Goal: Task Accomplishment & Management: Manage account settings

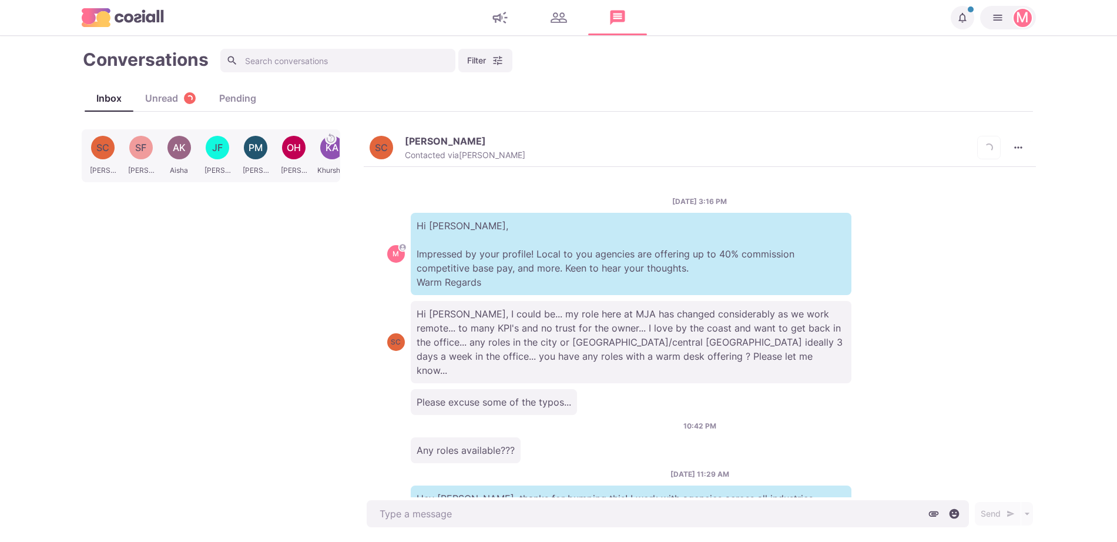
scroll to position [99, 0]
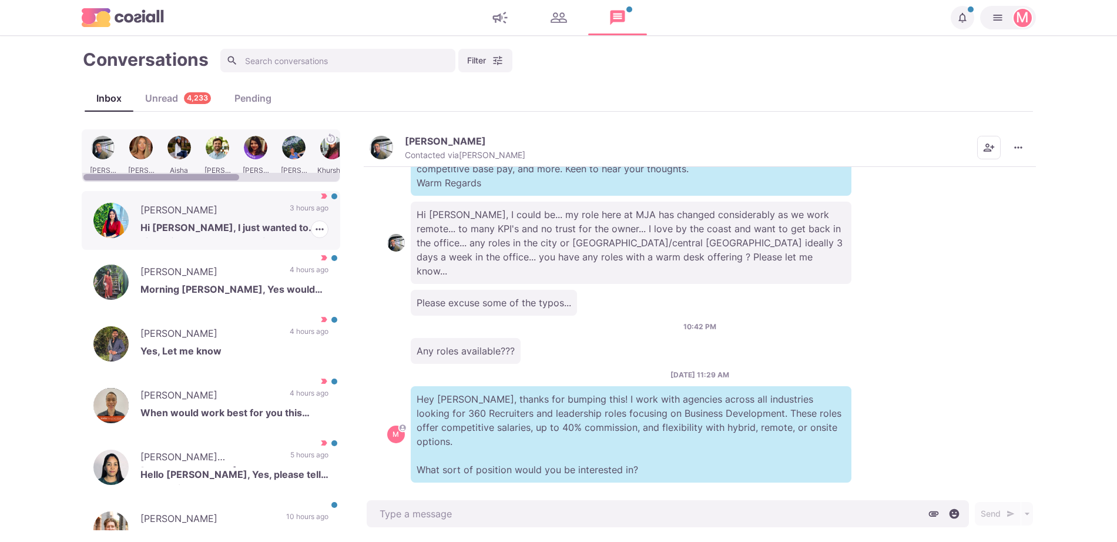
click at [180, 214] on p "Priyanka Wadhwani" at bounding box center [209, 212] width 138 height 18
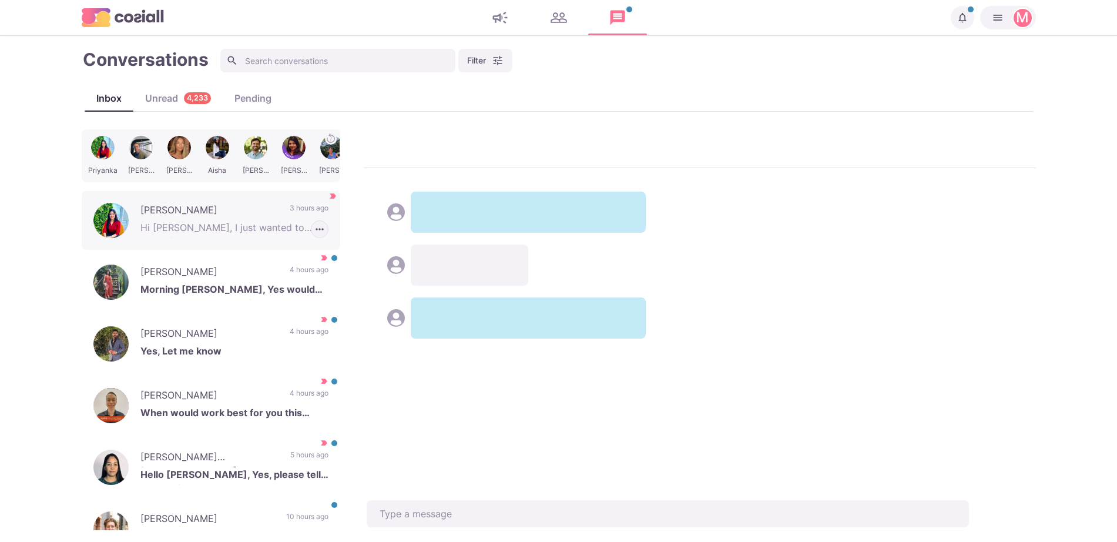
click at [314, 226] on icon "button" at bounding box center [320, 229] width 12 height 12
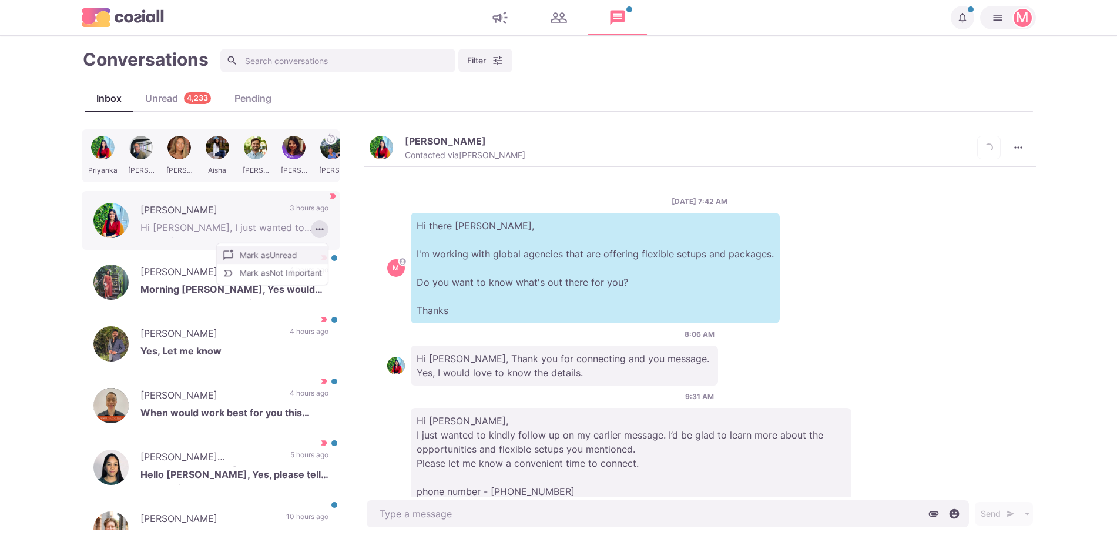
scroll to position [78, 0]
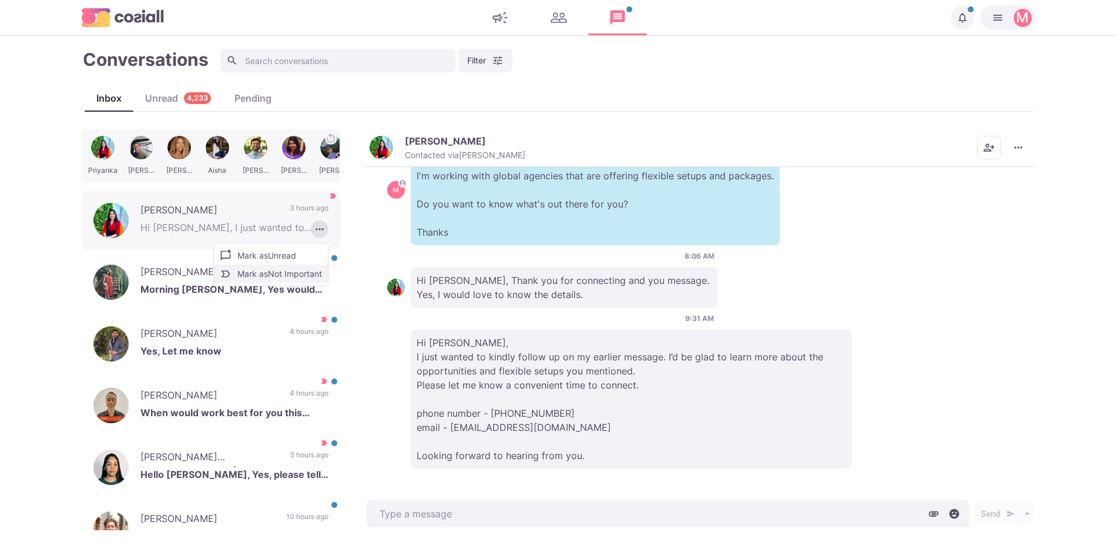
click at [282, 270] on button "Mark as Not Important" at bounding box center [271, 274] width 114 height 18
click at [393, 150] on button "Priyanka Wadhwani Contacted via Jacob Moss" at bounding box center [448, 147] width 156 height 25
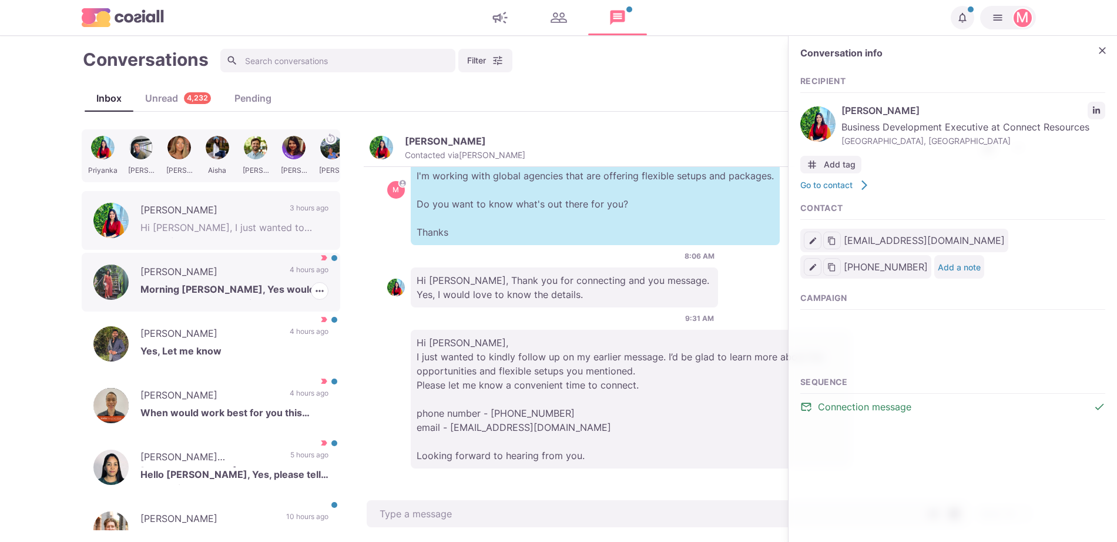
click at [257, 279] on p "Asma Ibrahim" at bounding box center [209, 274] width 138 height 18
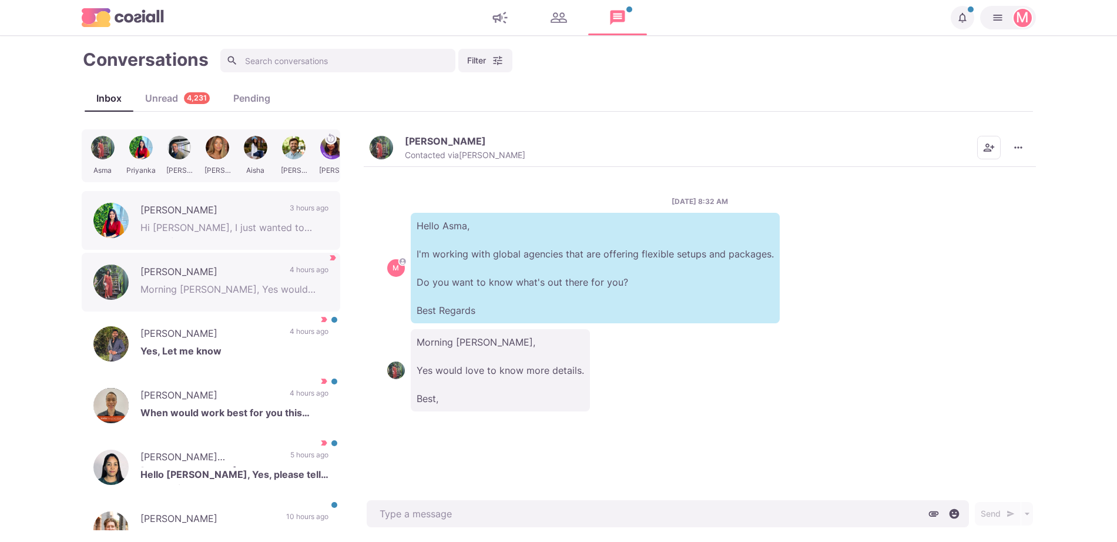
click at [372, 156] on button "Asma Ibrahim Contacted via Jacob Moss" at bounding box center [448, 147] width 156 height 25
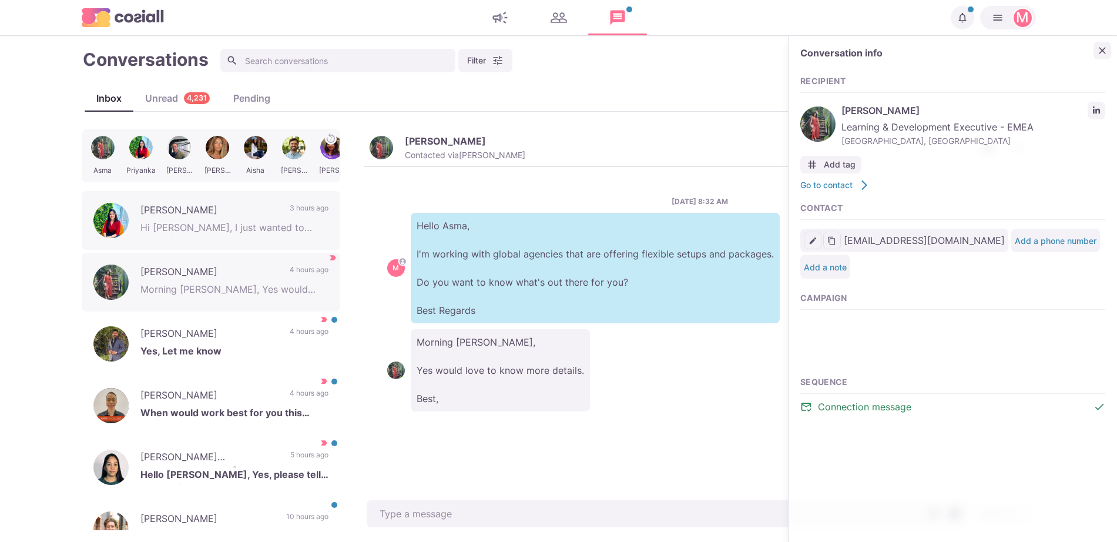
click at [1107, 49] on icon "Close" at bounding box center [1103, 51] width 12 height 12
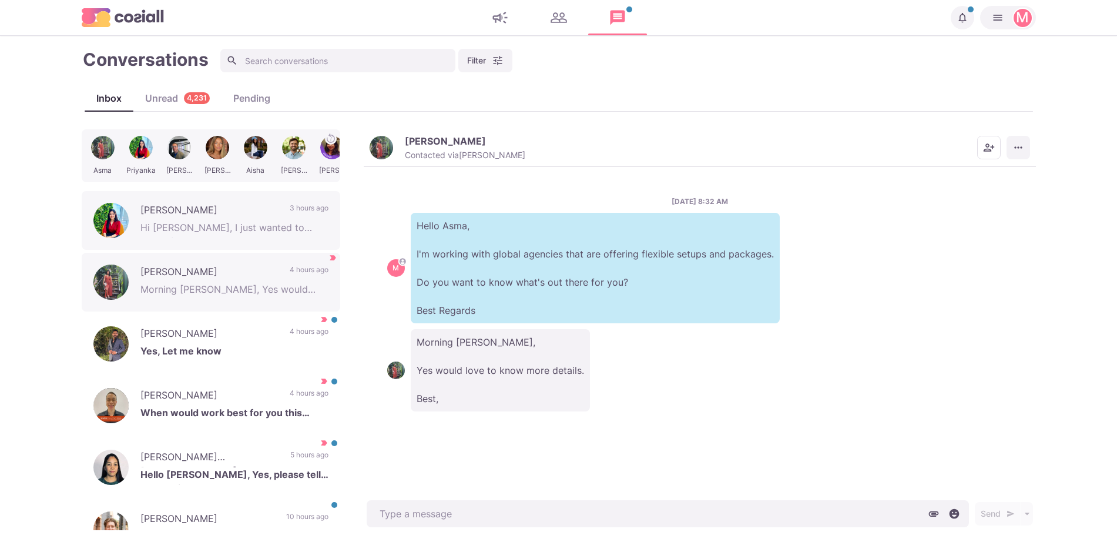
click at [1017, 155] on button "More menu" at bounding box center [1019, 148] width 24 height 24
click at [992, 197] on button "Mark as Not Important" at bounding box center [973, 195] width 114 height 18
click at [379, 143] on img "button" at bounding box center [382, 148] width 24 height 24
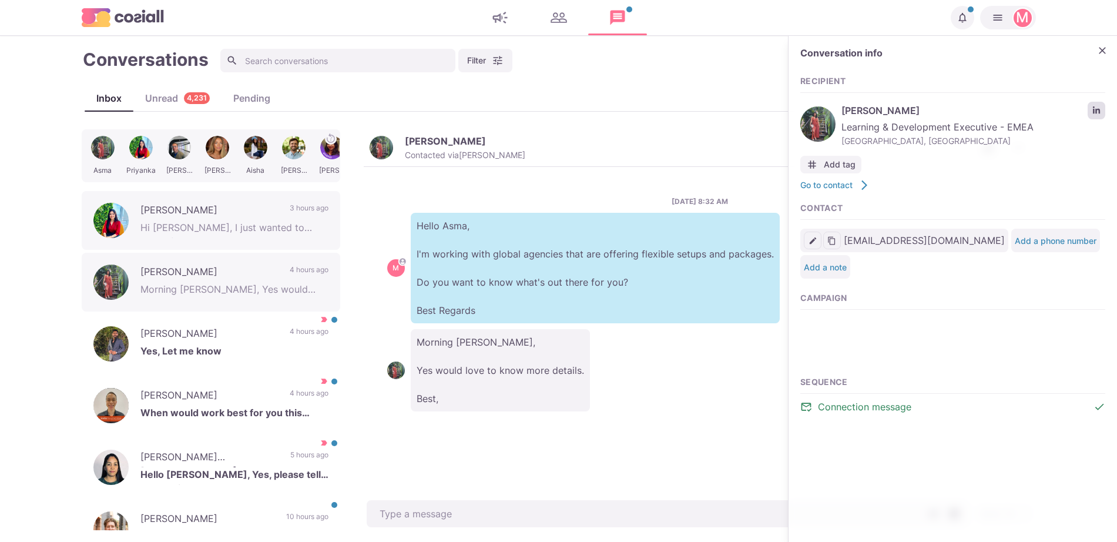
click at [1093, 112] on icon "LinkedIn profile link" at bounding box center [1097, 110] width 8 height 8
click at [1096, 48] on button "Close" at bounding box center [1103, 51] width 18 height 18
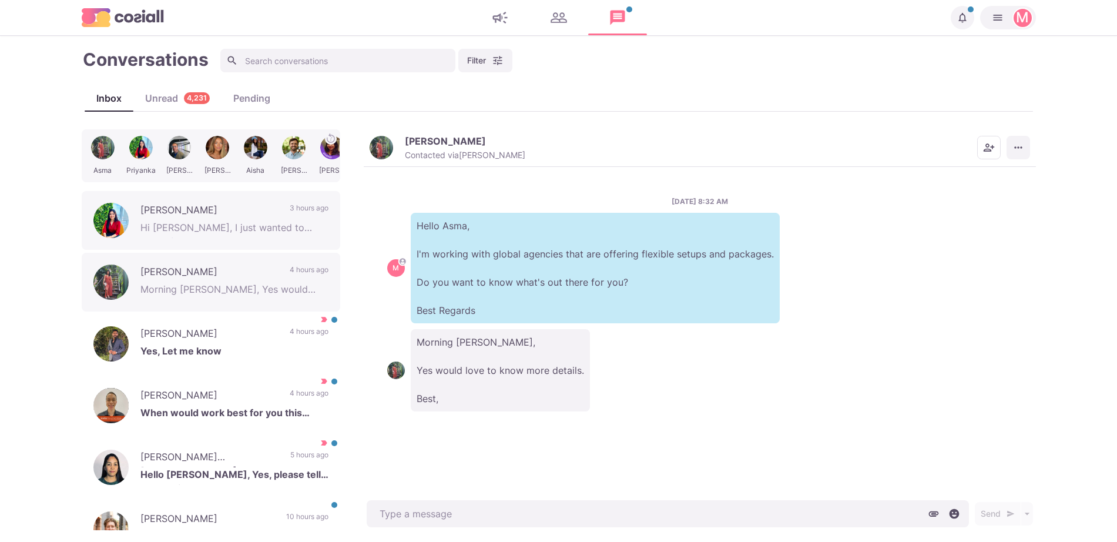
click at [1020, 150] on icon "More menu" at bounding box center [1019, 148] width 12 height 12
click at [153, 93] on div "Unread 4,231" at bounding box center [177, 98] width 88 height 14
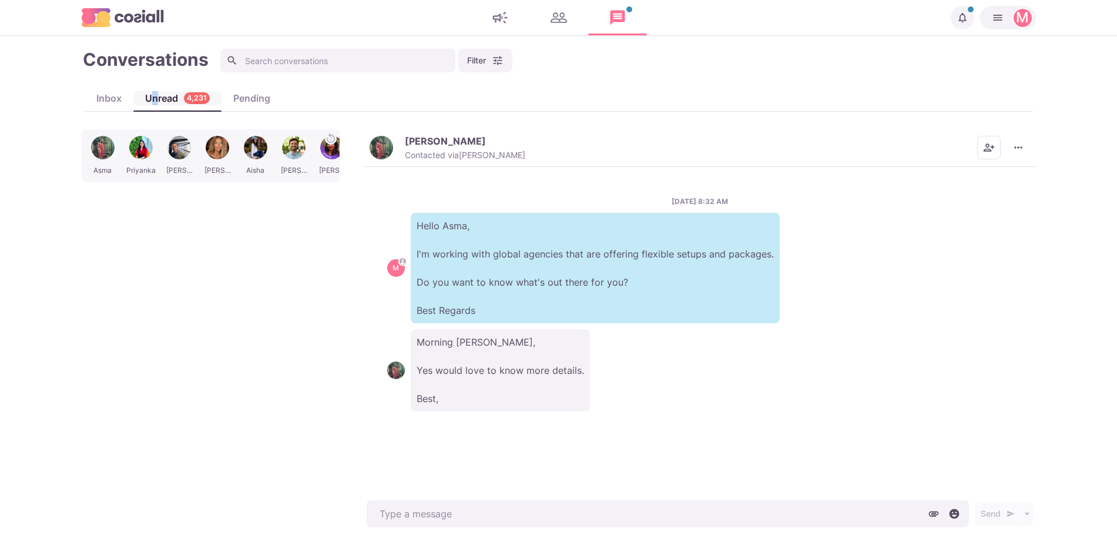
click at [155, 95] on div "Unread 4,231" at bounding box center [177, 98] width 88 height 14
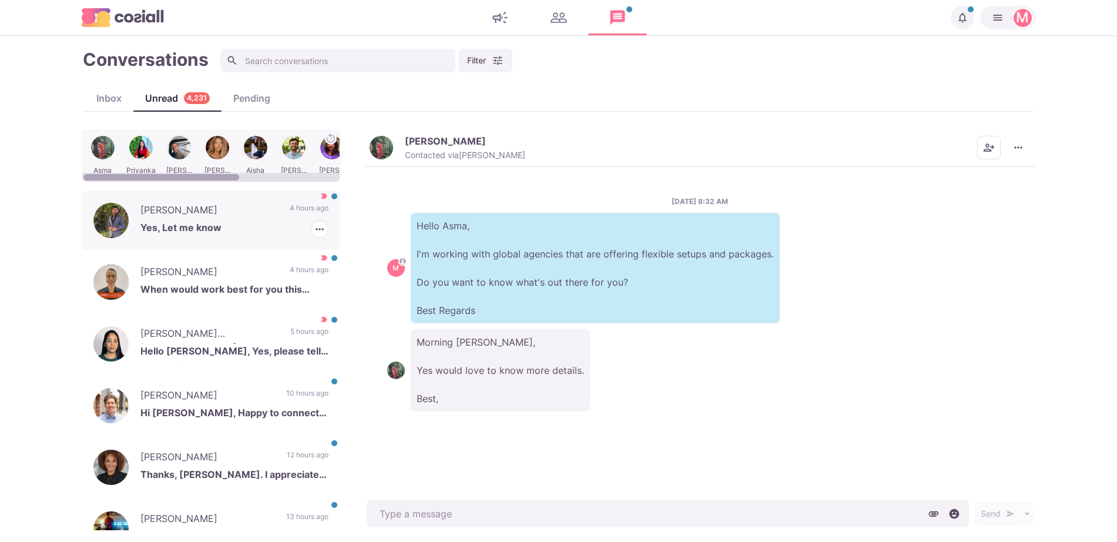
click at [215, 237] on p "Yes, Let me know" at bounding box center [234, 229] width 188 height 18
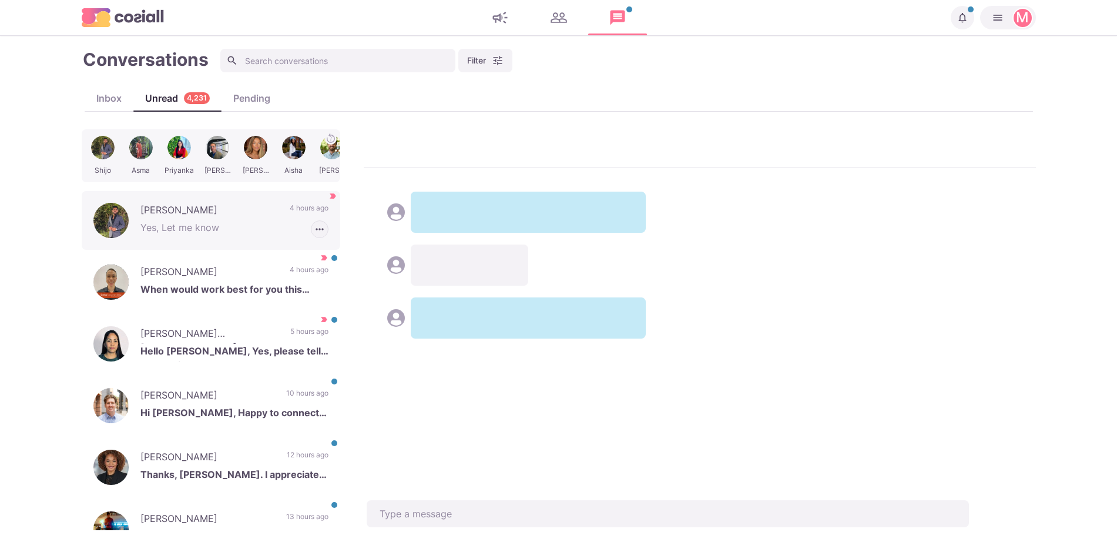
click at [311, 222] on button "button" at bounding box center [320, 229] width 18 height 18
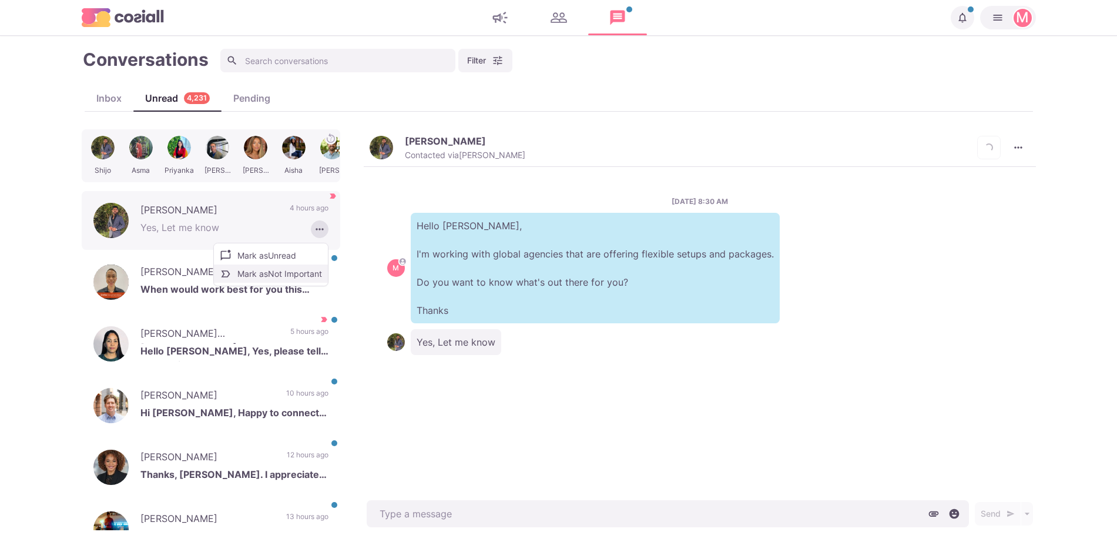
click at [247, 280] on button "Mark as Not Important" at bounding box center [271, 274] width 114 height 18
click at [245, 280] on p "Neal Lou" at bounding box center [209, 274] width 138 height 18
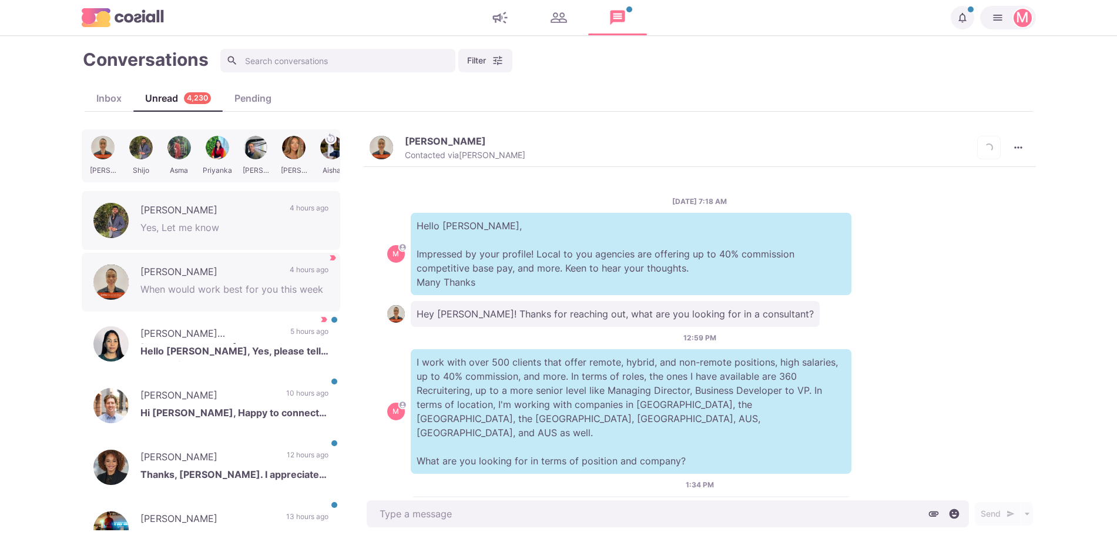
scroll to position [566, 0]
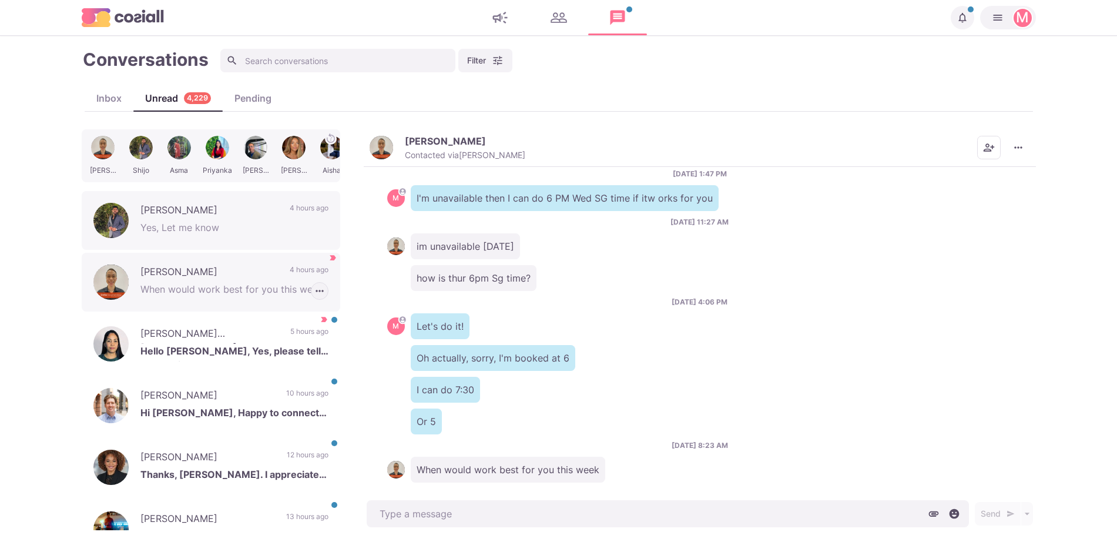
click at [317, 290] on button "button" at bounding box center [320, 291] width 18 height 18
click at [289, 338] on button "Mark as Not Important" at bounding box center [271, 335] width 114 height 18
click at [273, 402] on div "Kyle Stewart Hi Jacob, Happy to connect. I’m way too happy where I’m at I’m als…" at bounding box center [211, 405] width 259 height 59
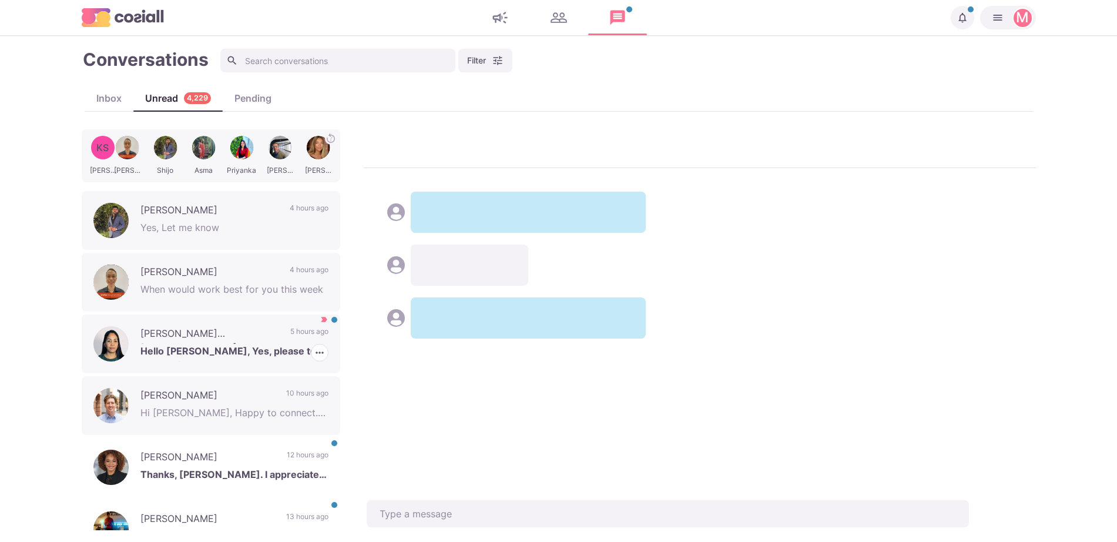
click at [192, 353] on p "Hello Jacob, Yes, please tell me details. Best Regards" at bounding box center [234, 353] width 188 height 18
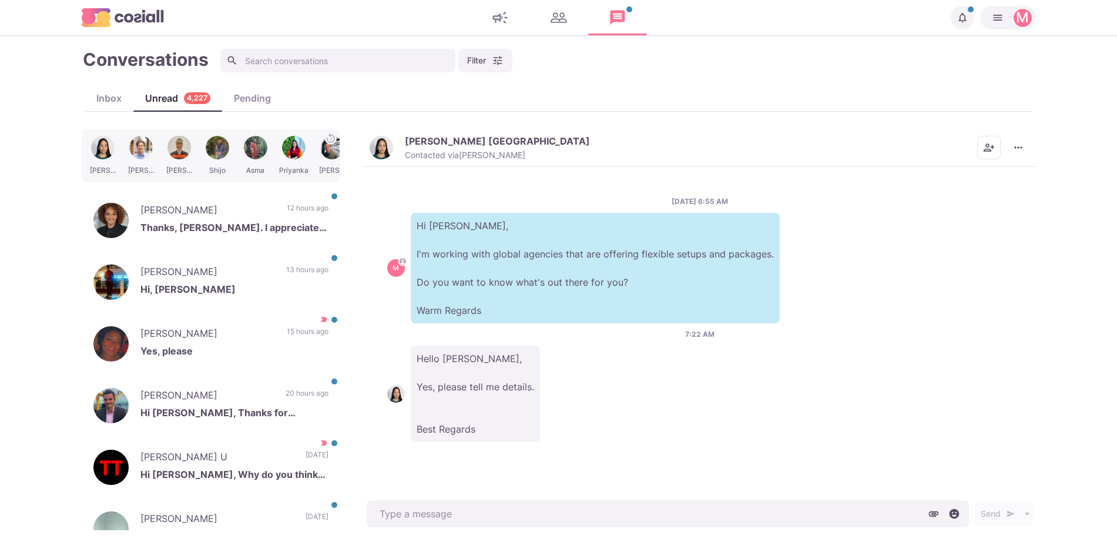
click at [404, 149] on button "Marissa Barcelona Contacted via Jacob Moss" at bounding box center [480, 147] width 220 height 25
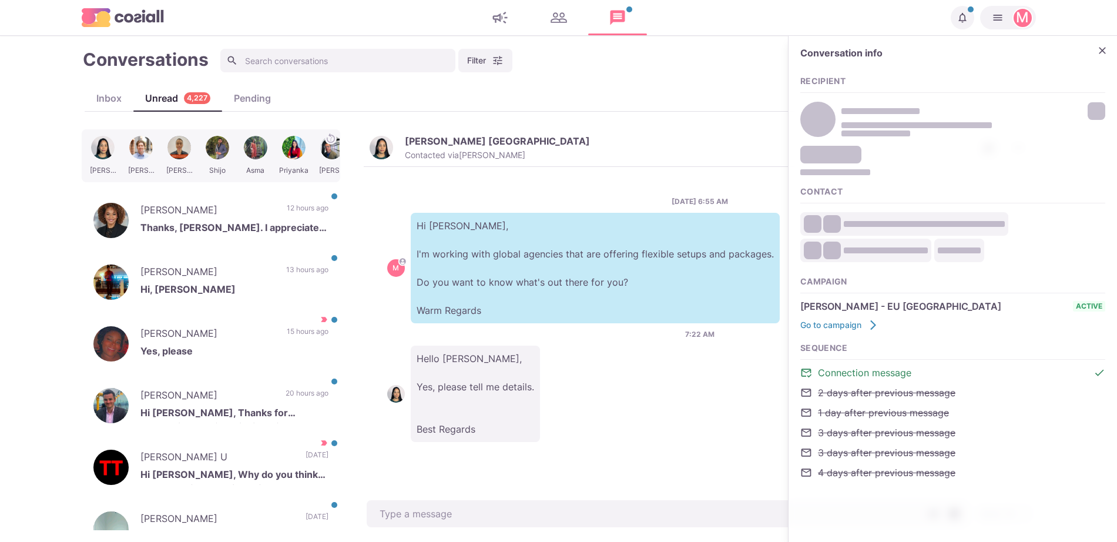
click at [1099, 109] on div "MD Marcus Day Atwibo todeprez. Jeecbo elvonhog." at bounding box center [953, 119] width 305 height 41
click at [1106, 56] on button "Close" at bounding box center [1103, 51] width 18 height 18
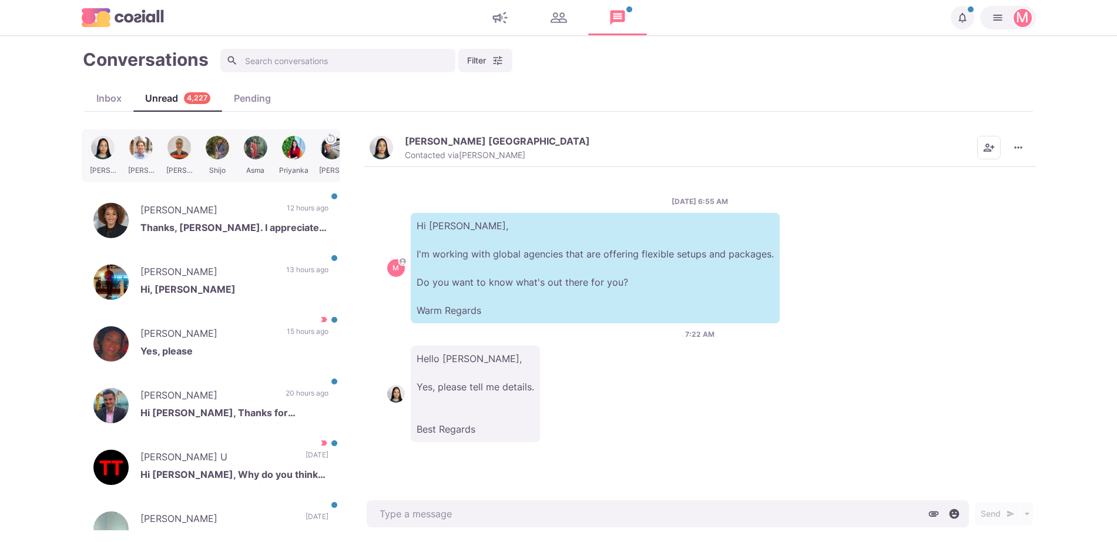
click at [1031, 148] on div "Marissa Barcelona Contacted via Jacob Moss Mark as Unread Mark as Not Important…" at bounding box center [700, 148] width 672 height 38
click at [1022, 145] on icon "More menu" at bounding box center [1019, 148] width 12 height 12
click at [990, 176] on button "Mark as Unread" at bounding box center [973, 177] width 114 height 18
type textarea "x"
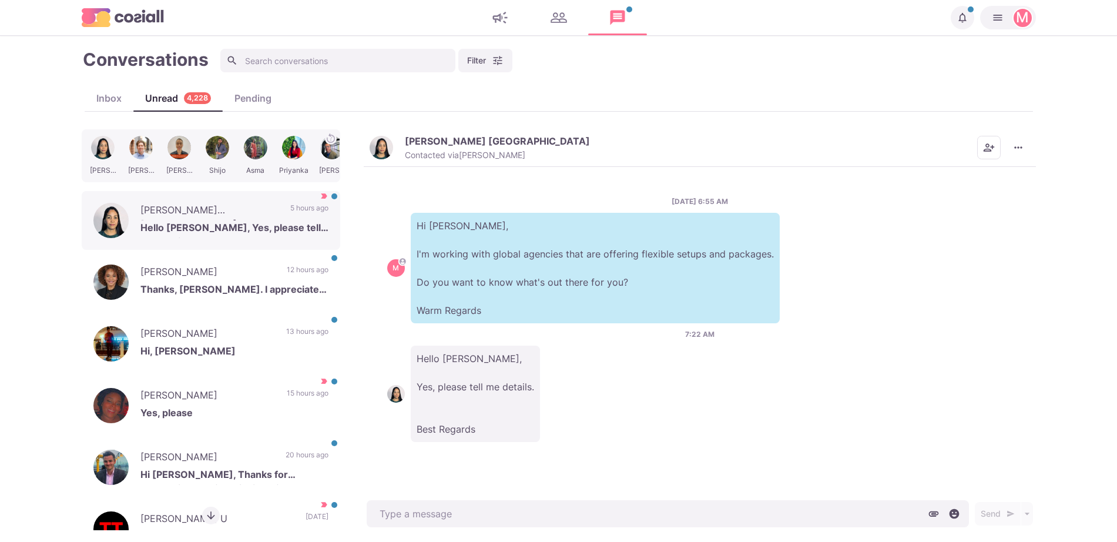
drag, startPoint x: 390, startPoint y: 141, endPoint x: 511, endPoint y: 119, distance: 123.7
click at [390, 140] on img "button" at bounding box center [382, 148] width 24 height 24
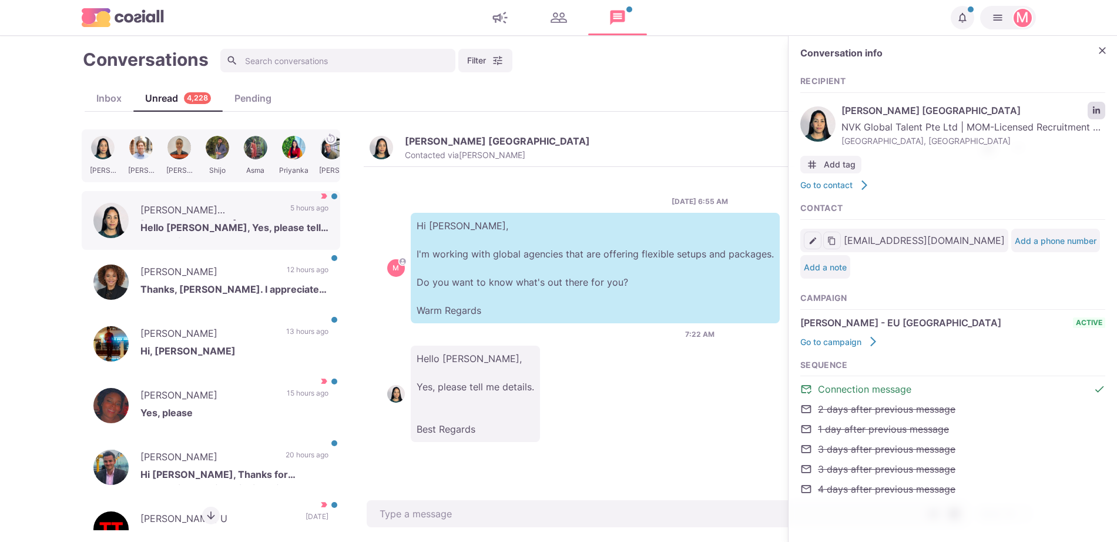
click at [1095, 110] on icon "LinkedIn profile link" at bounding box center [1097, 110] width 8 height 8
click at [1099, 46] on icon "Close" at bounding box center [1103, 51] width 12 height 12
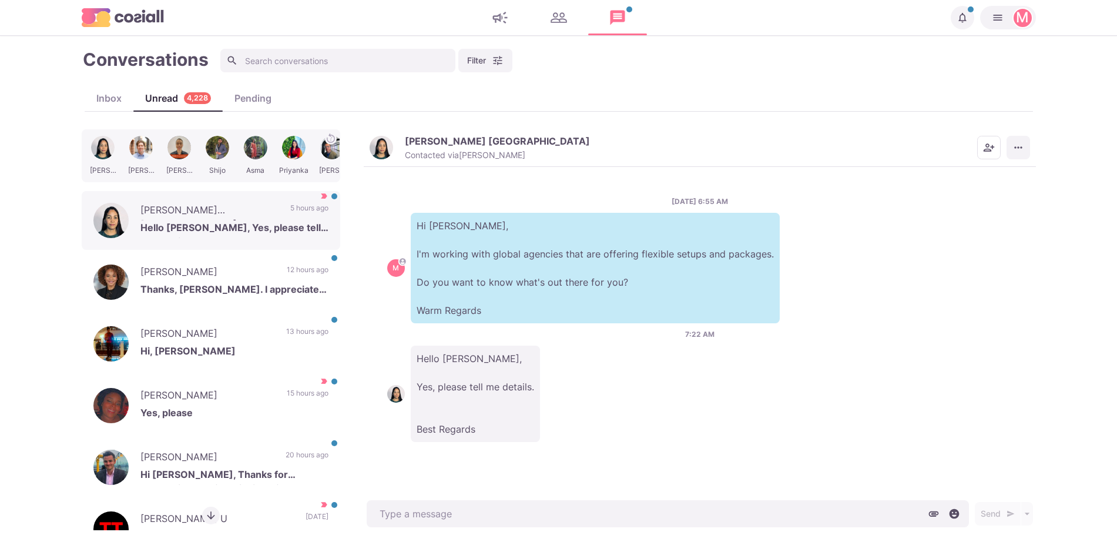
click at [1008, 155] on button "More menu" at bounding box center [1019, 148] width 24 height 24
click at [979, 191] on button "Mark as Not Important" at bounding box center [973, 195] width 114 height 18
click at [216, 220] on p "Hello Jacob, Yes, please tell me details. Best Regards" at bounding box center [234, 229] width 188 height 18
click at [222, 278] on p "Tara Johnson" at bounding box center [207, 274] width 135 height 18
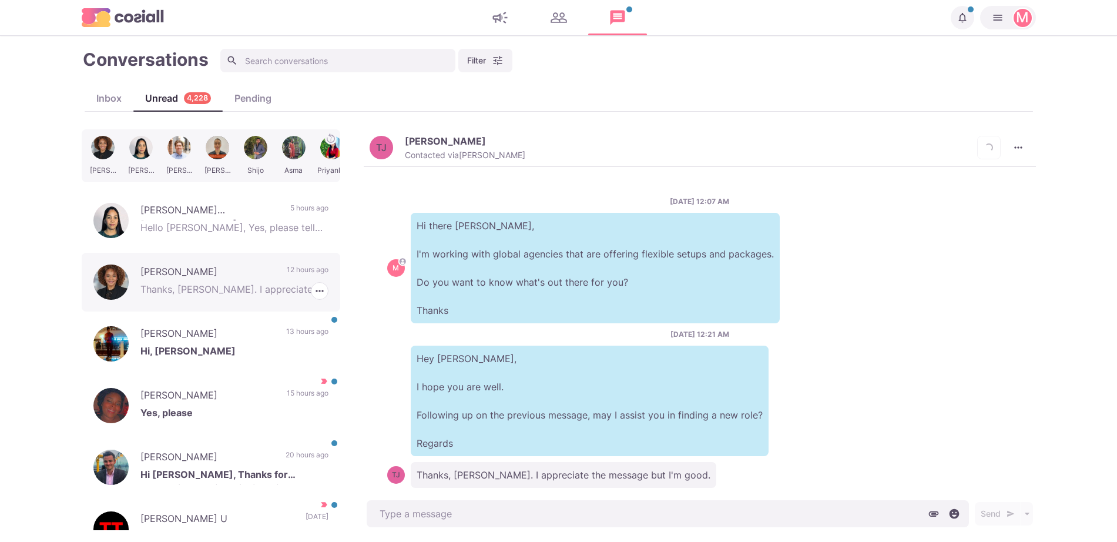
scroll to position [19, 0]
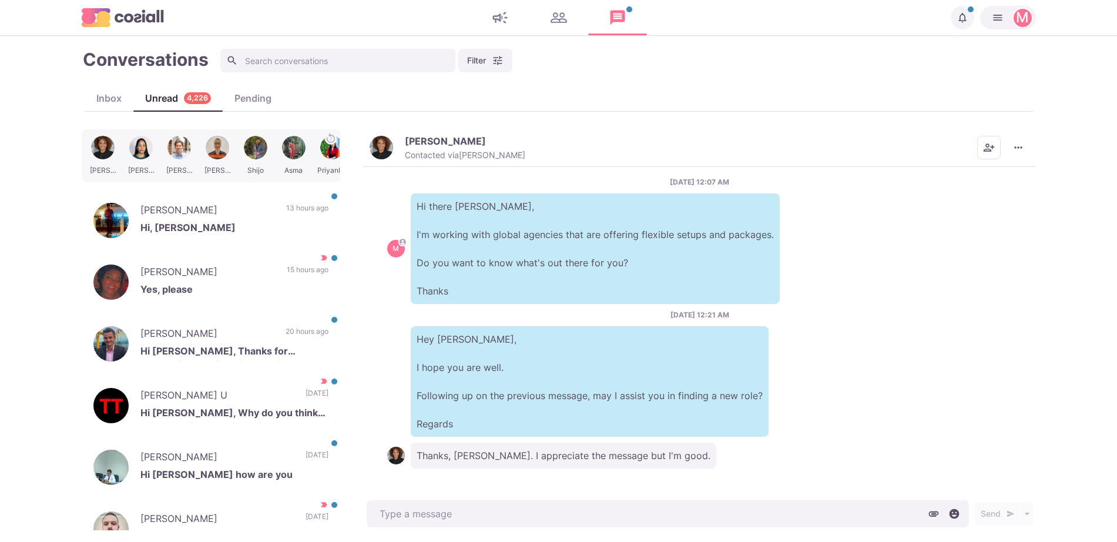
click at [391, 140] on img "button" at bounding box center [382, 148] width 24 height 24
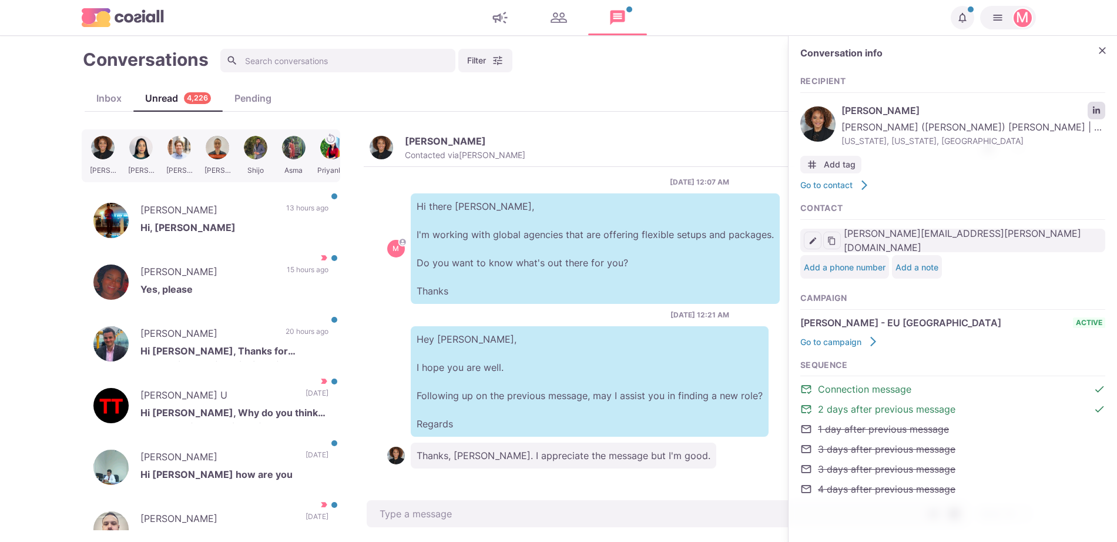
click at [1092, 103] on link "LinkedIn profile link" at bounding box center [1097, 111] width 18 height 18
click at [1099, 49] on icon "Close" at bounding box center [1103, 51] width 12 height 12
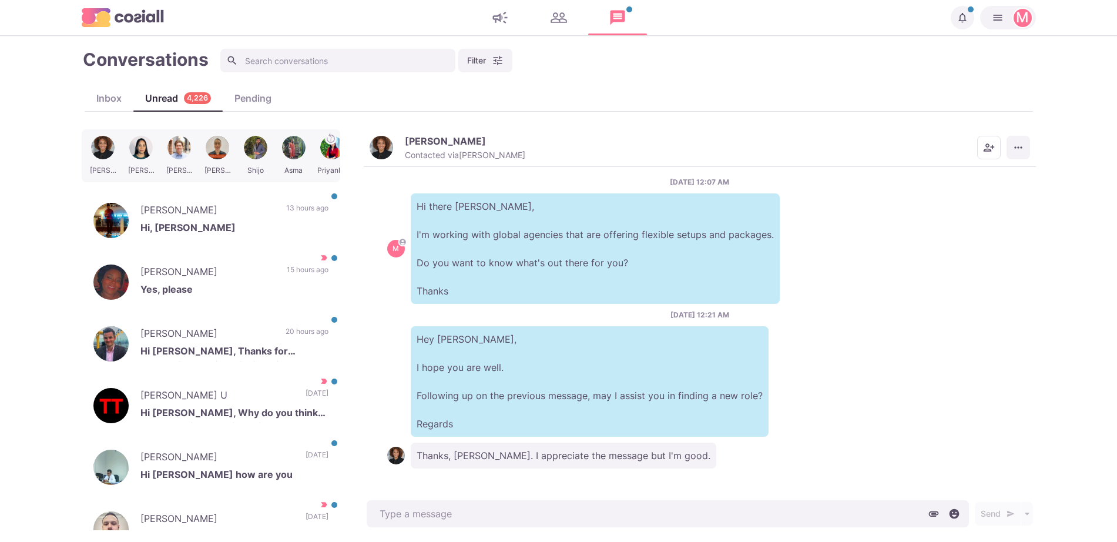
click at [1020, 154] on button "More menu" at bounding box center [1019, 148] width 24 height 24
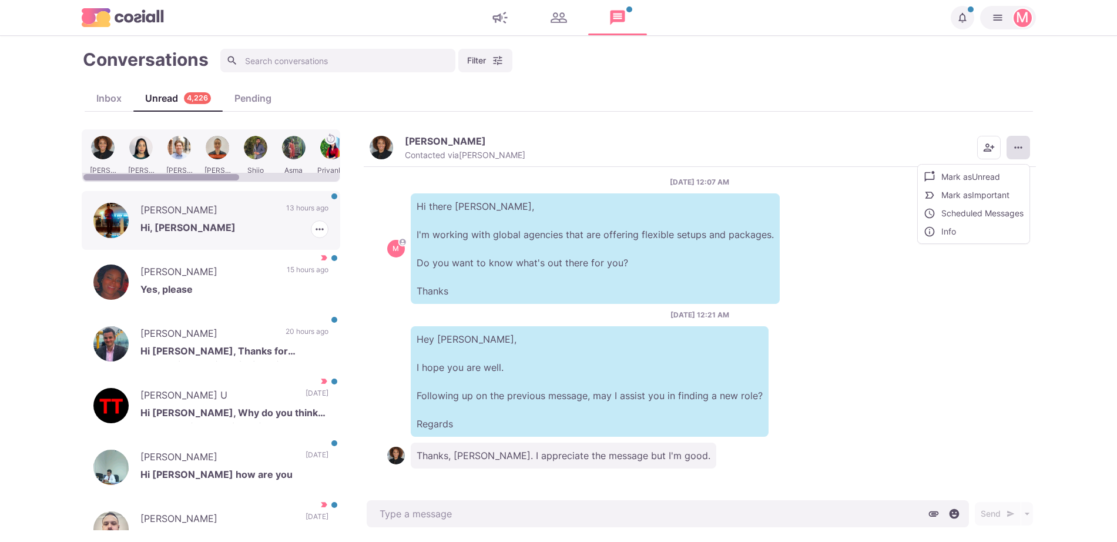
click at [286, 203] on p "13 hours ago" at bounding box center [307, 212] width 42 height 18
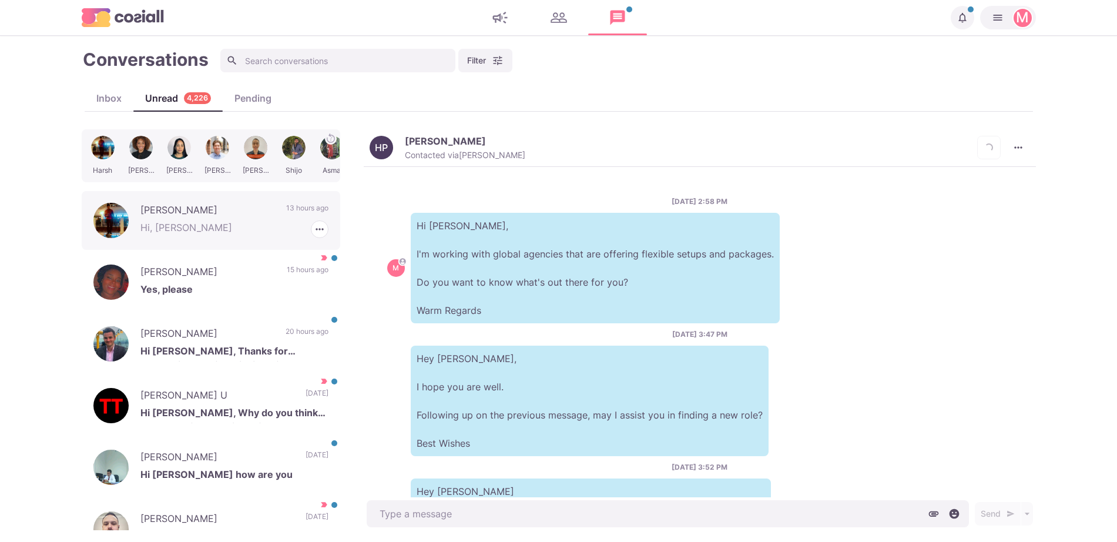
scroll to position [287, 0]
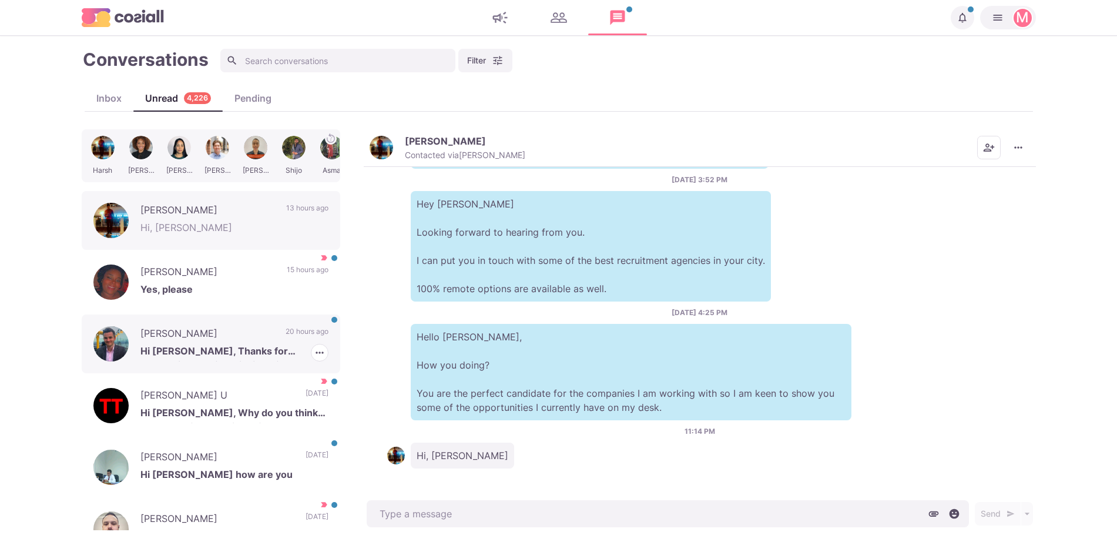
click at [234, 334] on p "Gareth Johnston" at bounding box center [206, 335] width 133 height 18
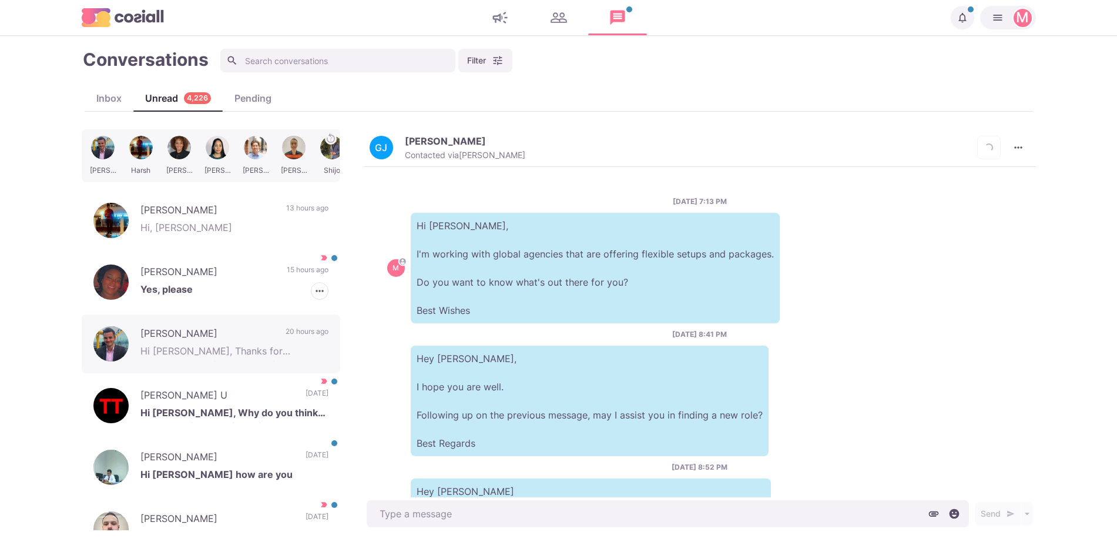
scroll to position [211, 0]
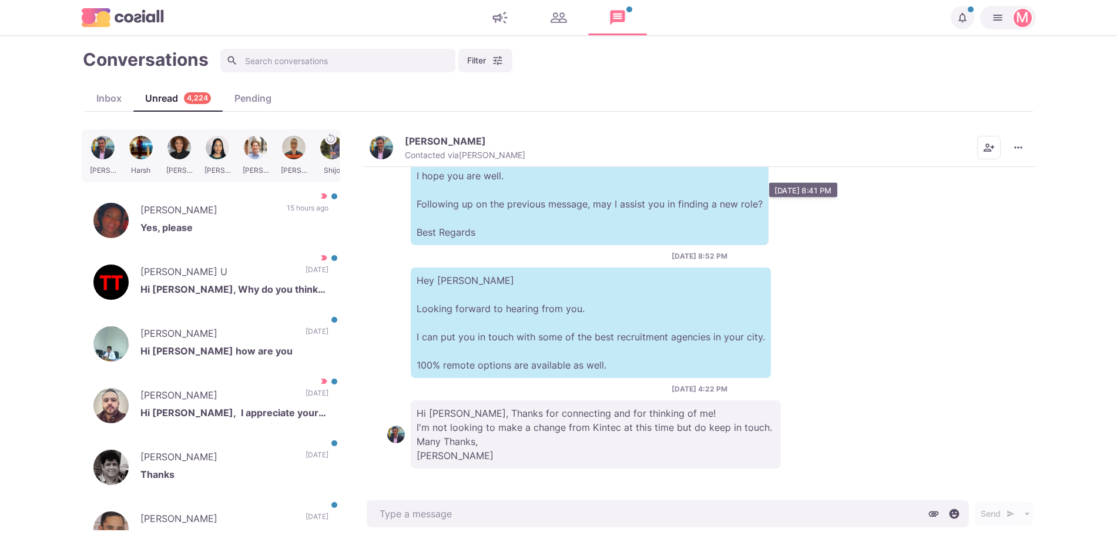
click at [414, 146] on p "Gareth Johnston" at bounding box center [445, 141] width 81 height 12
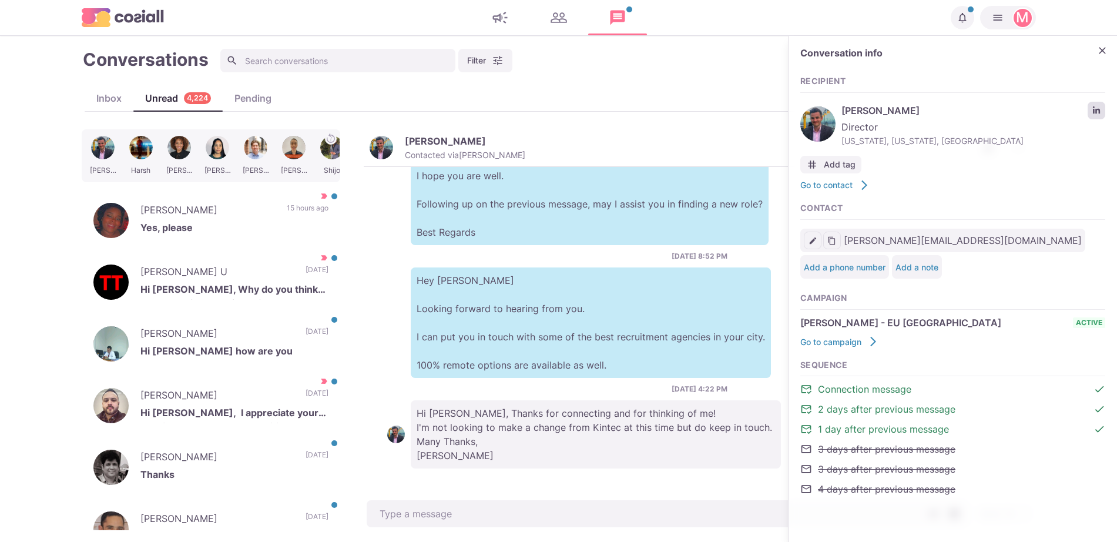
click at [1093, 107] on icon "LinkedIn profile link" at bounding box center [1097, 110] width 8 height 8
click at [294, 324] on div "bhuban bhattarai Hi Jacob how are you 2 days ago Mark as Read Mark as Important" at bounding box center [211, 343] width 259 height 59
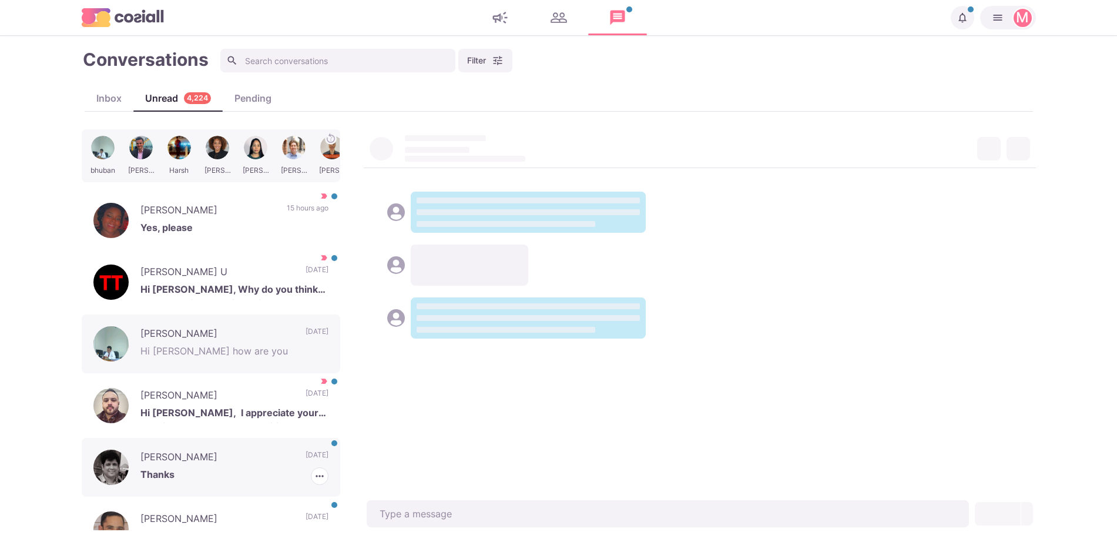
click at [279, 452] on div "Ripudaman Singh Thanks 2 days ago Mark as Read Mark as Important" at bounding box center [211, 467] width 259 height 59
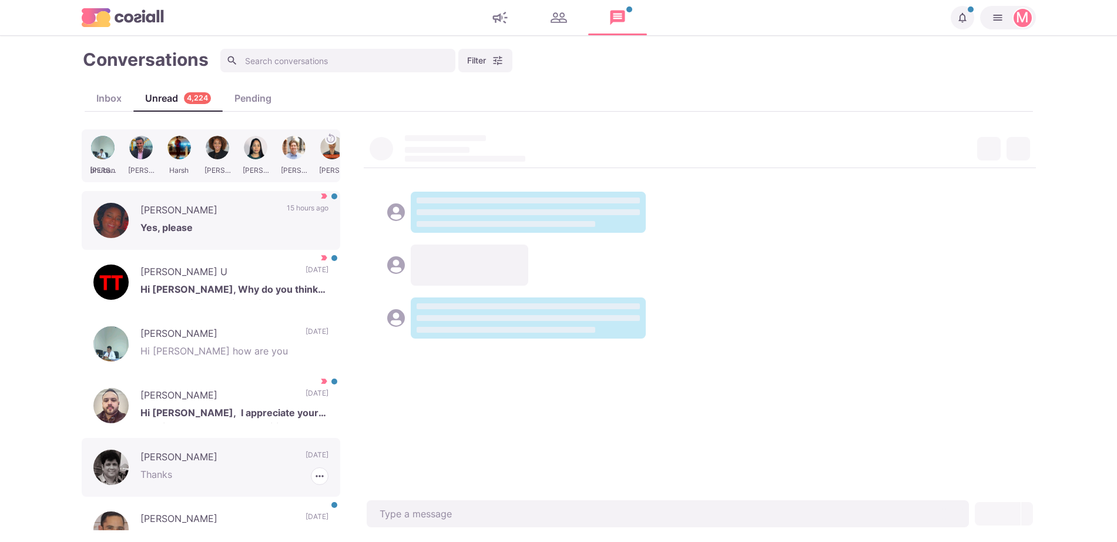
click at [238, 227] on p "Yes, please" at bounding box center [234, 229] width 188 height 18
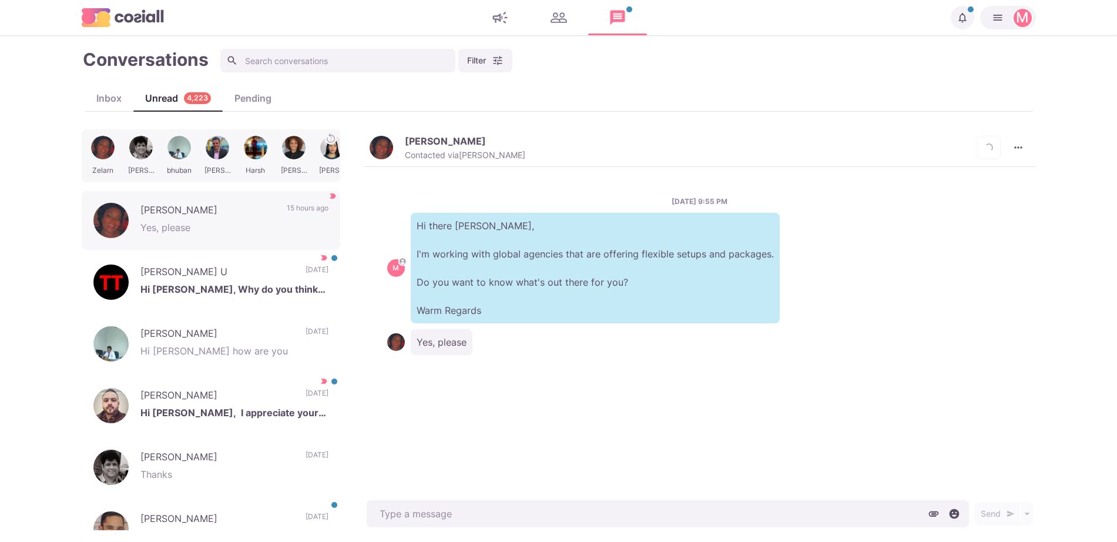
click at [377, 150] on img "button" at bounding box center [382, 148] width 24 height 24
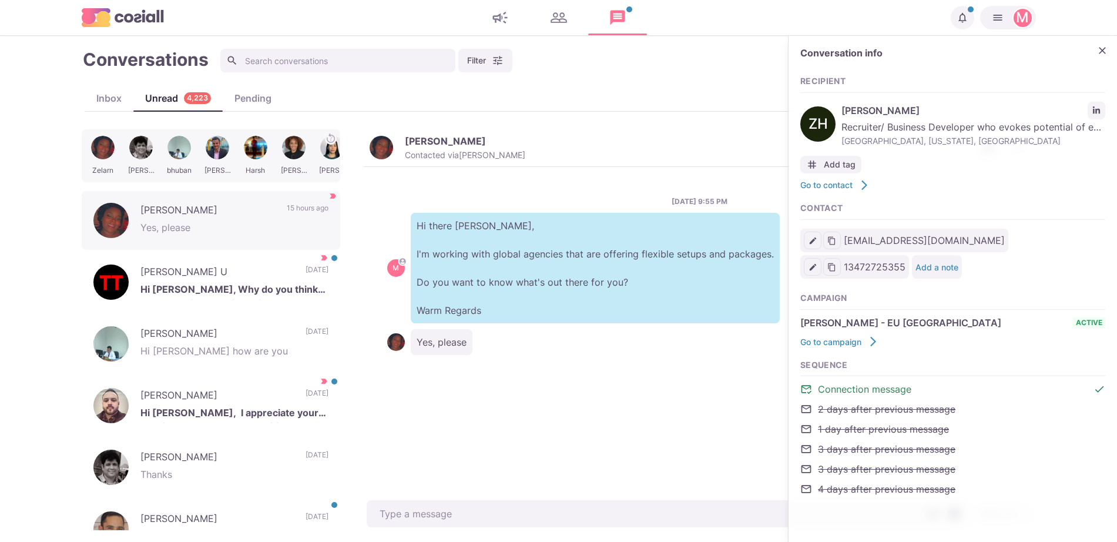
type textarea "x"
type input "zbly2020@gmail.com"
type input "13472725355"
click at [1100, 114] on icon "LinkedIn profile link" at bounding box center [1097, 110] width 8 height 8
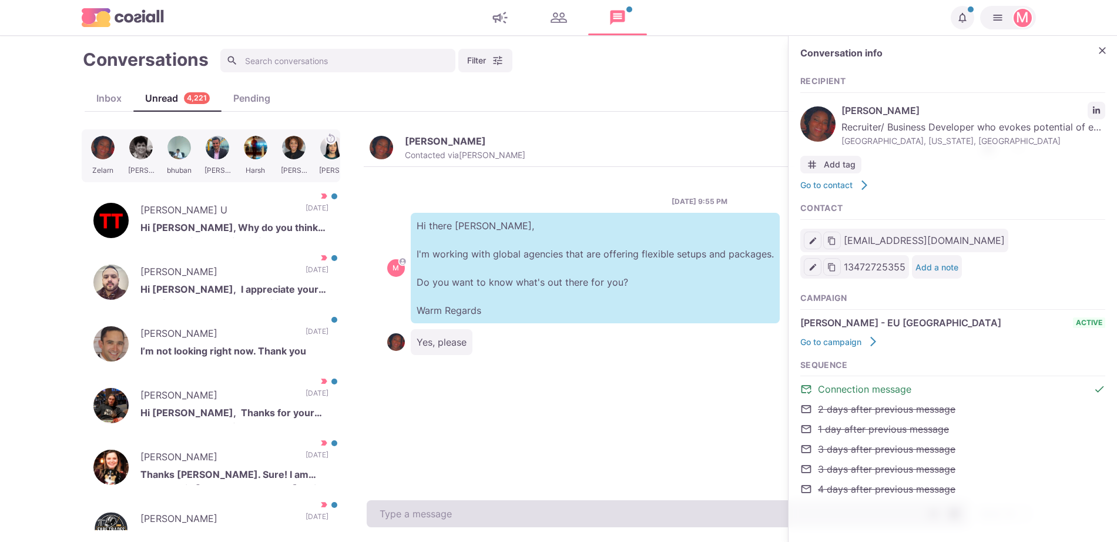
click at [469, 522] on textarea at bounding box center [668, 513] width 602 height 27
click at [467, 520] on textarea at bounding box center [668, 513] width 602 height 27
paste textarea "I work with around 500 agencies across the US, UK, Western Europe, Singapore, D…"
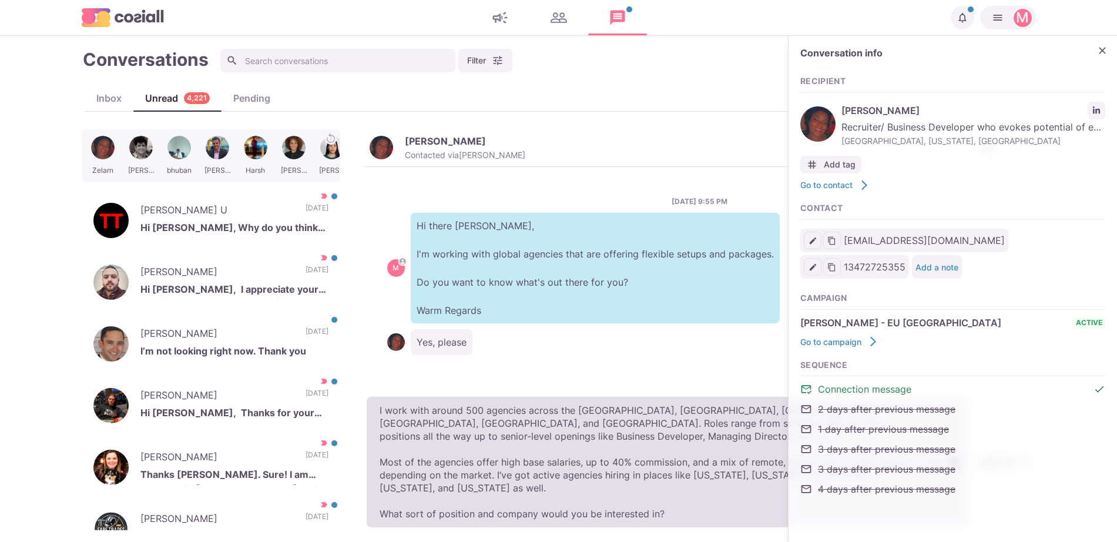
type textarea "x"
type textarea "I work with around 500 agencies across the US, UK, Western Europe, Singapore, D…"
type textarea "x"
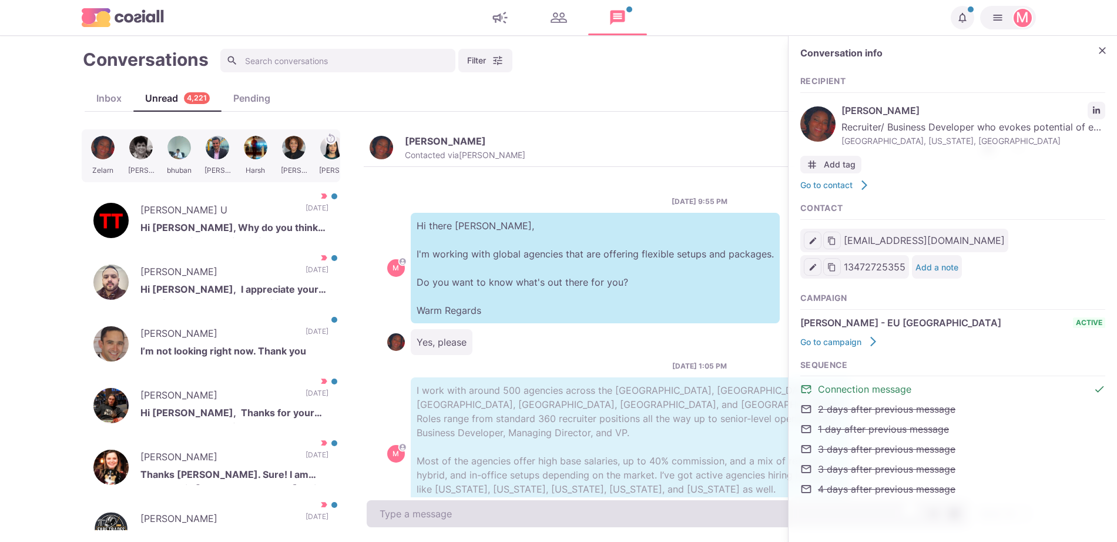
scroll to position [48, 0]
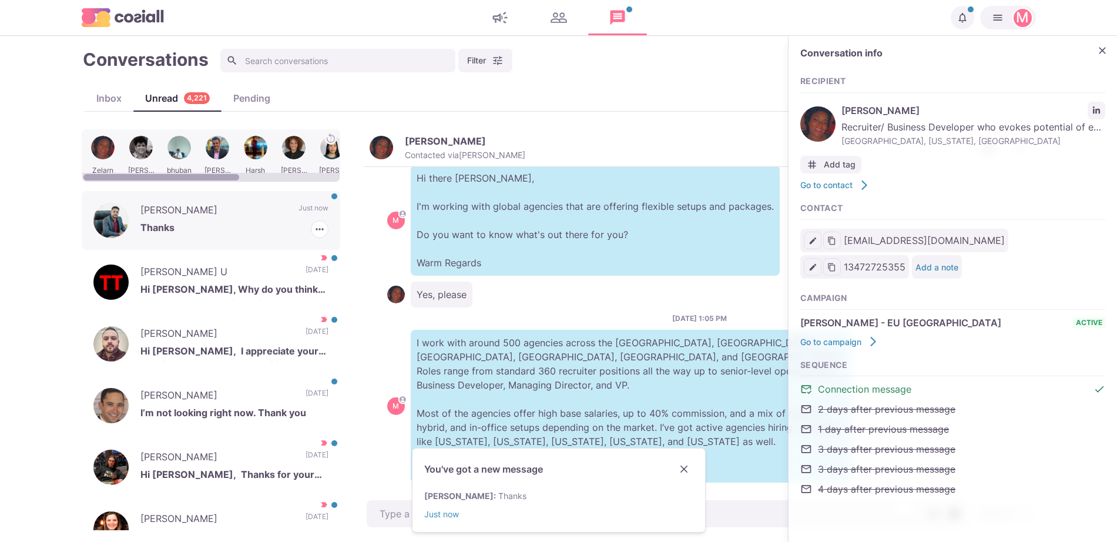
click at [154, 240] on div "Ahammed Naseer Thanks Just now Mark as Read Mark as Important" at bounding box center [211, 220] width 259 height 59
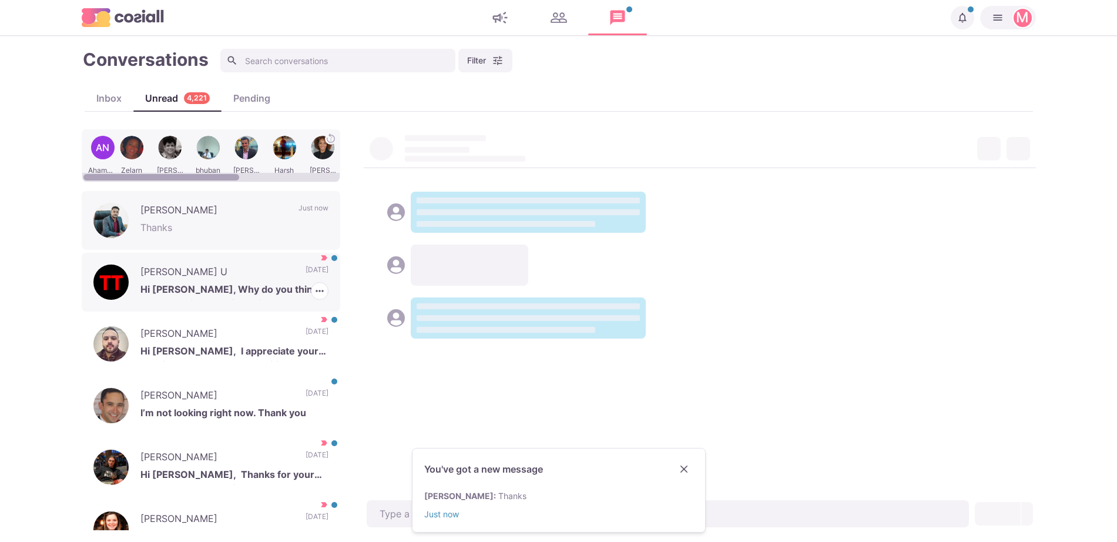
click at [167, 277] on p "Favio U" at bounding box center [216, 274] width 153 height 18
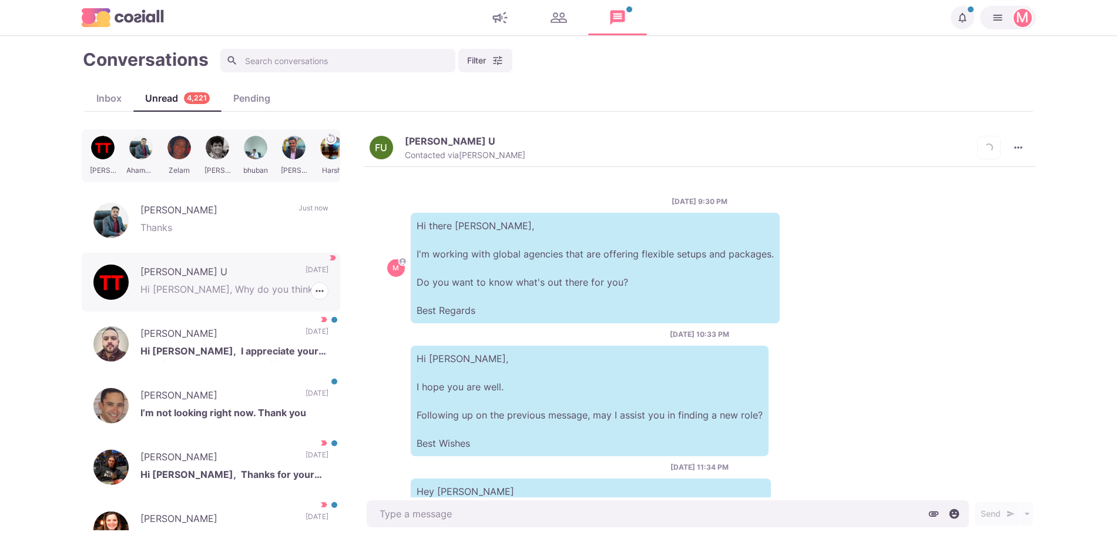
scroll to position [420, 0]
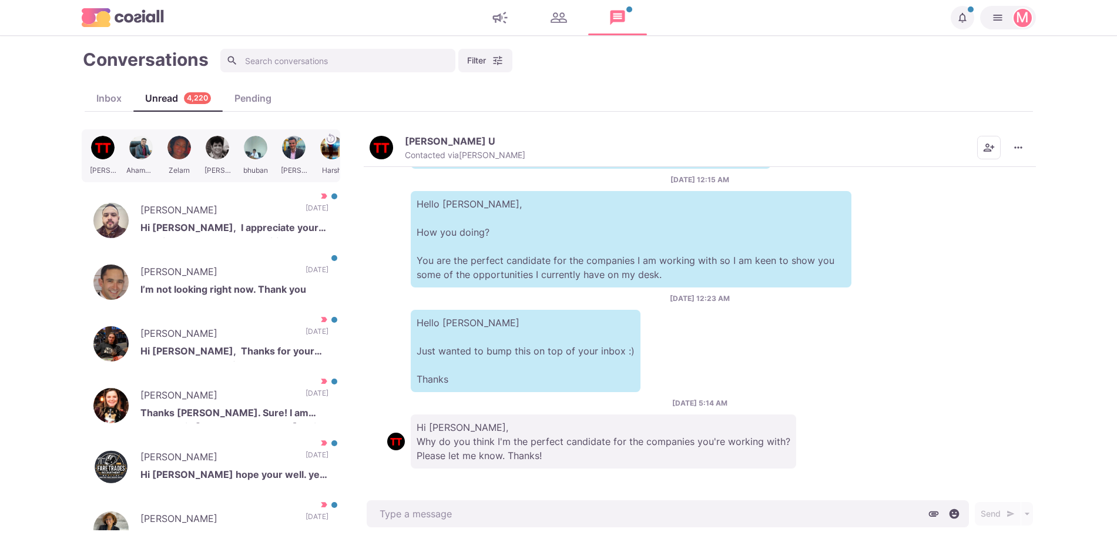
click at [382, 142] on img "button" at bounding box center [382, 148] width 24 height 24
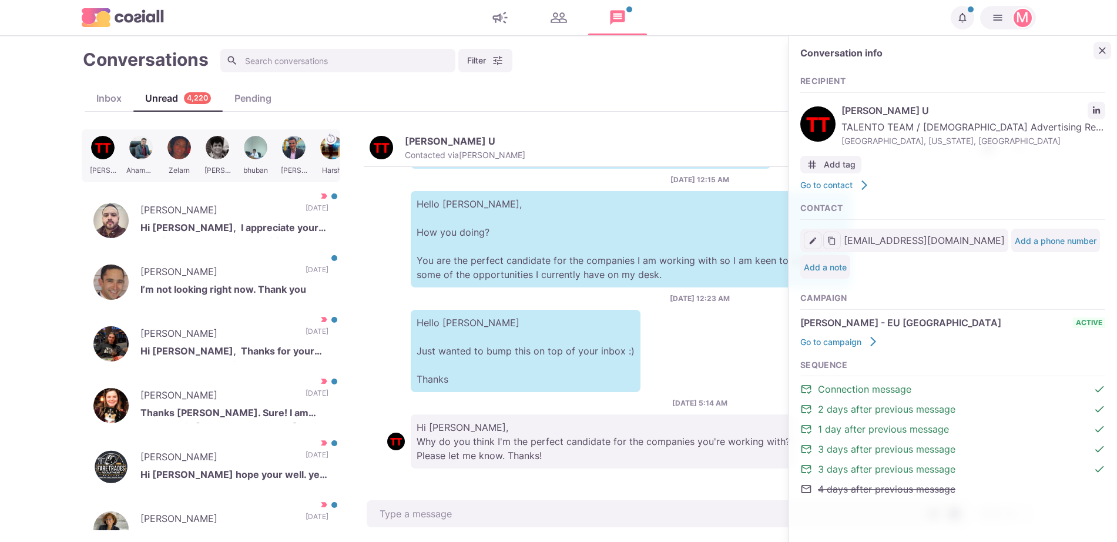
click at [1101, 48] on icon "Close" at bounding box center [1103, 51] width 12 height 12
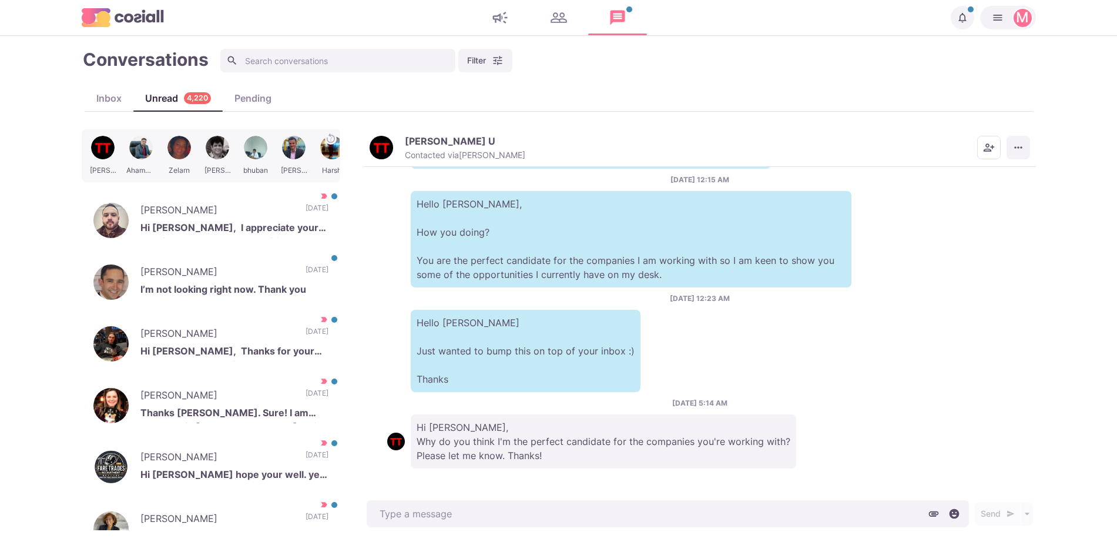
click at [1013, 142] on icon "More menu" at bounding box center [1019, 148] width 12 height 12
click at [991, 199] on button "Mark as Not Important" at bounding box center [973, 195] width 114 height 18
click at [217, 266] on p "Sruly Yudkowsky" at bounding box center [216, 274] width 153 height 18
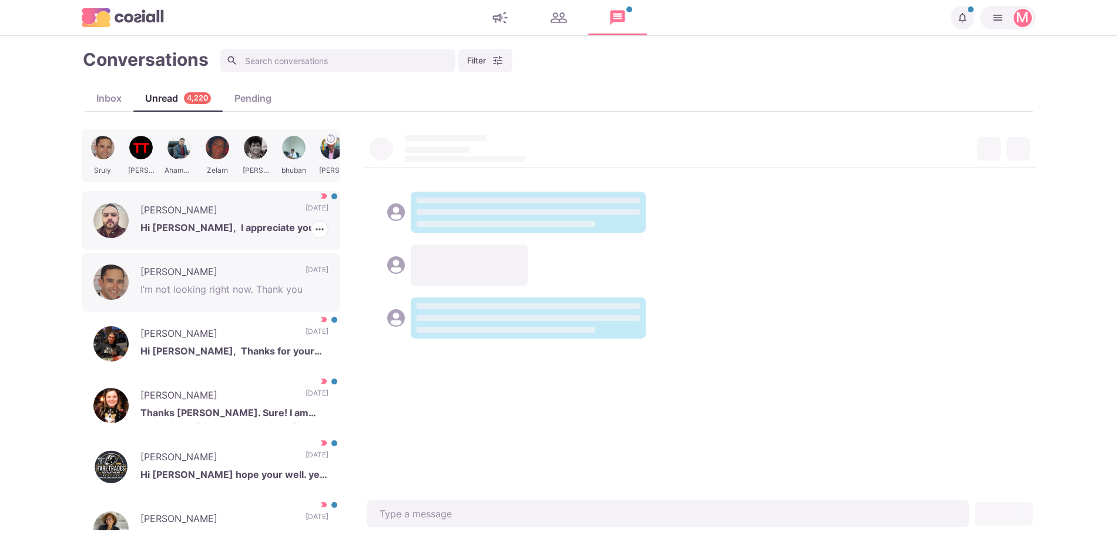
click at [215, 232] on p "Hi [PERSON_NAME], I appreciate your consistency. What opportunities do you have…" at bounding box center [234, 229] width 188 height 18
click at [314, 232] on icon "button" at bounding box center [320, 229] width 12 height 12
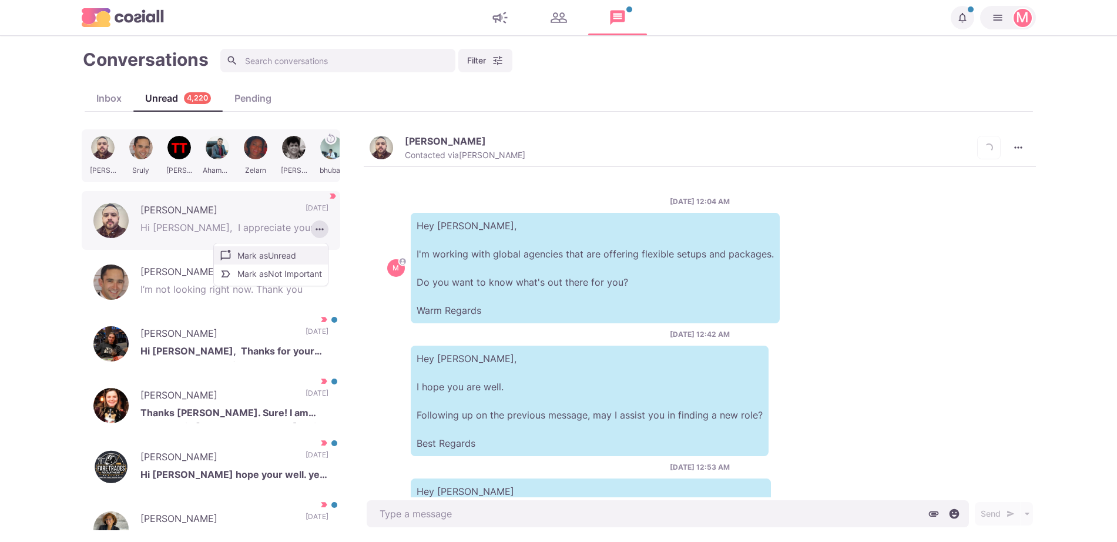
scroll to position [316, 0]
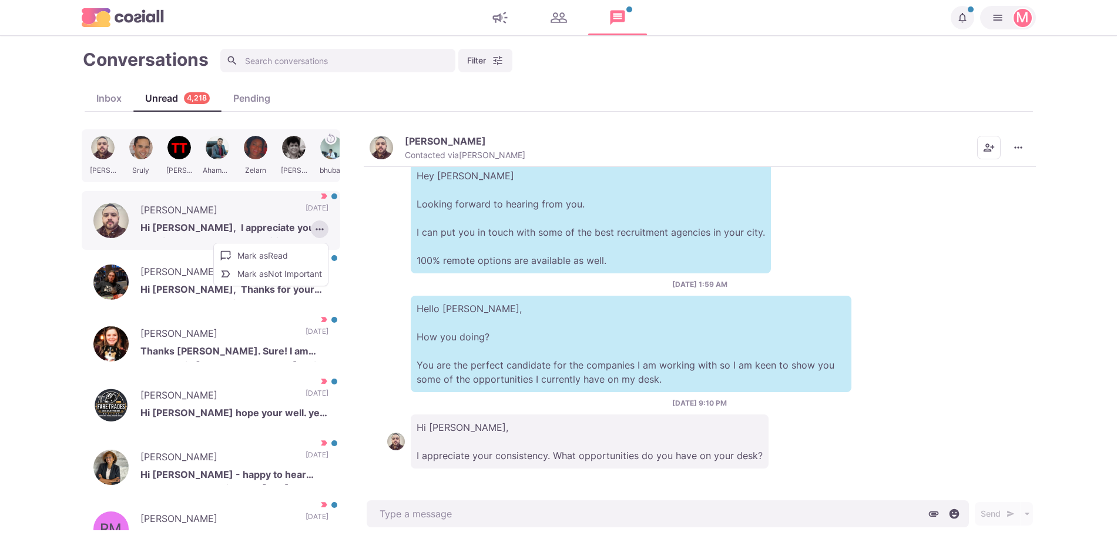
drag, startPoint x: 397, startPoint y: 151, endPoint x: 651, endPoint y: 153, distance: 253.4
click at [397, 150] on button "[PERSON_NAME] Contacted via [PERSON_NAME]" at bounding box center [448, 147] width 156 height 25
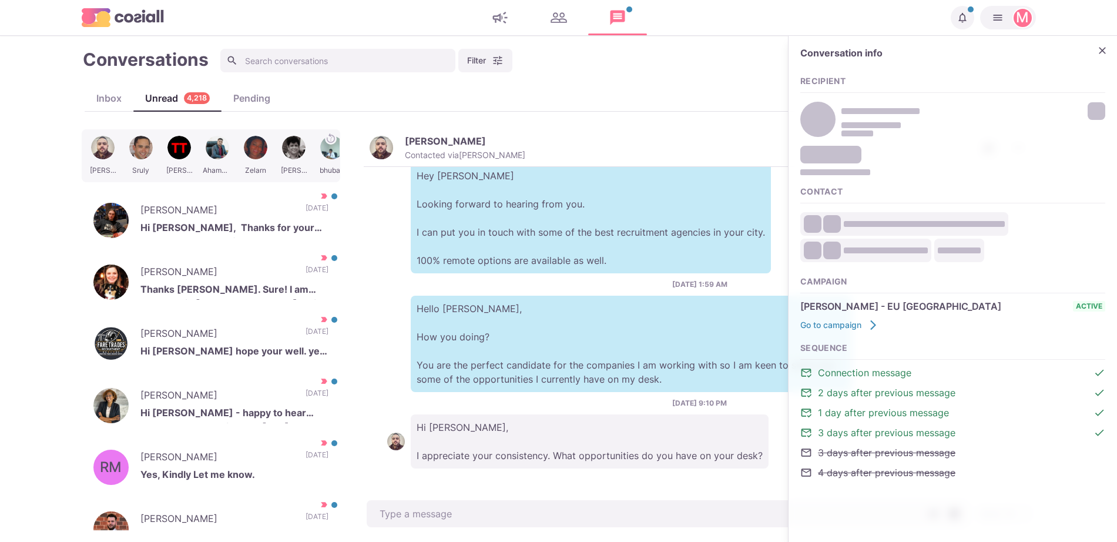
click at [1093, 116] on div "JM Jorge McBride Hoc rijpimdu. Has wis." at bounding box center [953, 119] width 305 height 41
click at [1084, 103] on div "JM Jorge McBride Hoc rijpimdu. Has wis." at bounding box center [953, 119] width 305 height 41
type textarea "x"
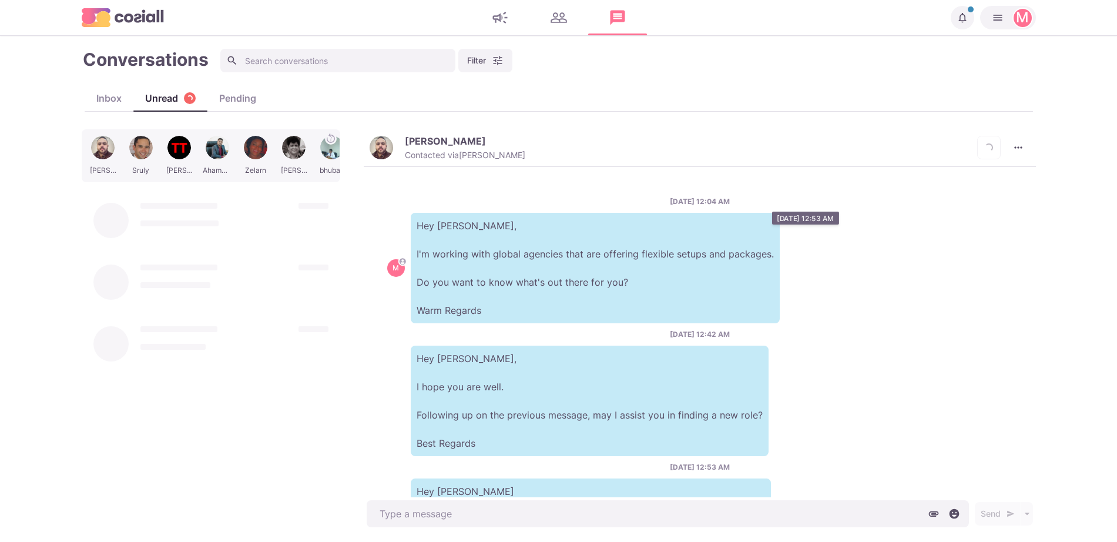
scroll to position [316, 0]
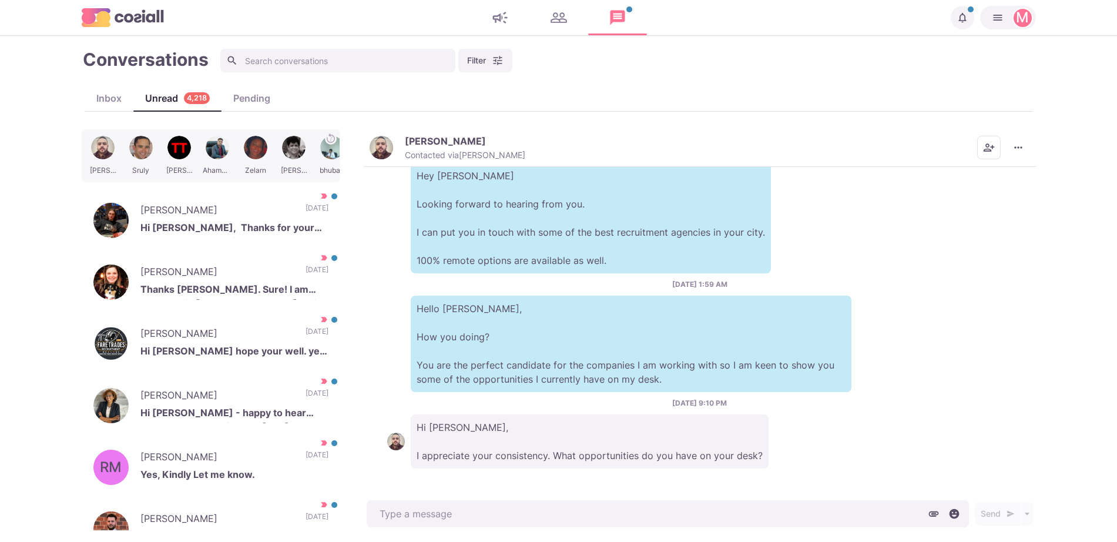
click at [381, 140] on img "button" at bounding box center [382, 148] width 24 height 24
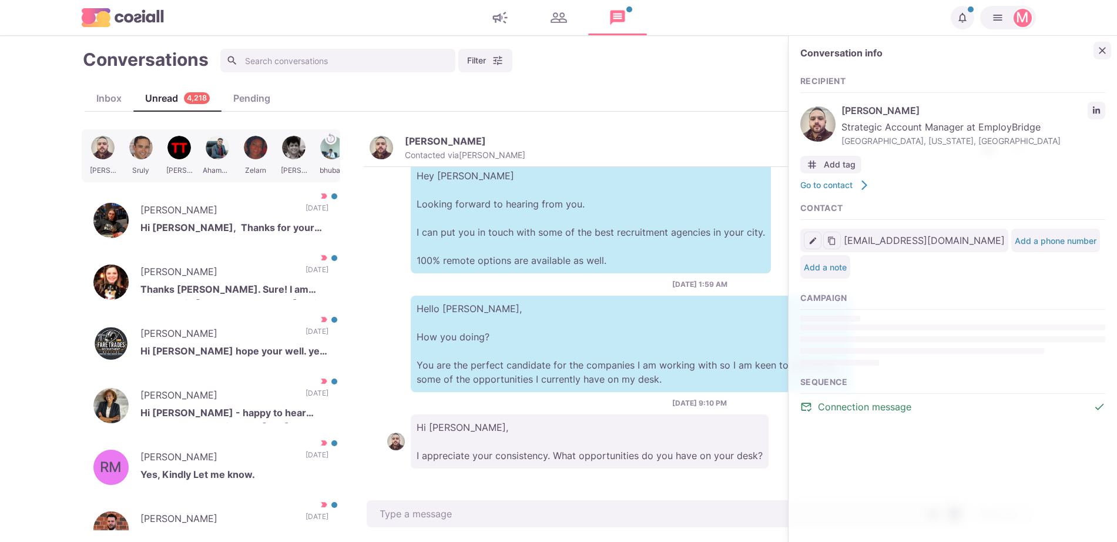
click at [1098, 54] on button "Close" at bounding box center [1103, 51] width 18 height 18
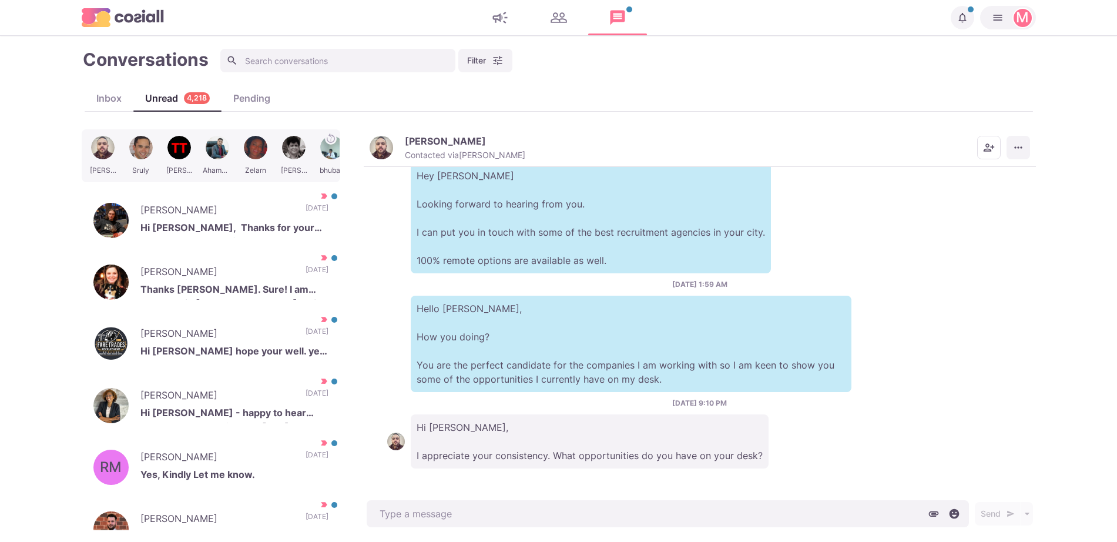
click at [1017, 148] on icon "More menu" at bounding box center [1019, 148] width 8 height 2
click at [1007, 199] on button "Mark as Not Important" at bounding box center [973, 195] width 114 height 18
click at [216, 236] on p "Hi [PERSON_NAME], Thanks for your message and sorry for the delayed response! I…" at bounding box center [234, 229] width 188 height 18
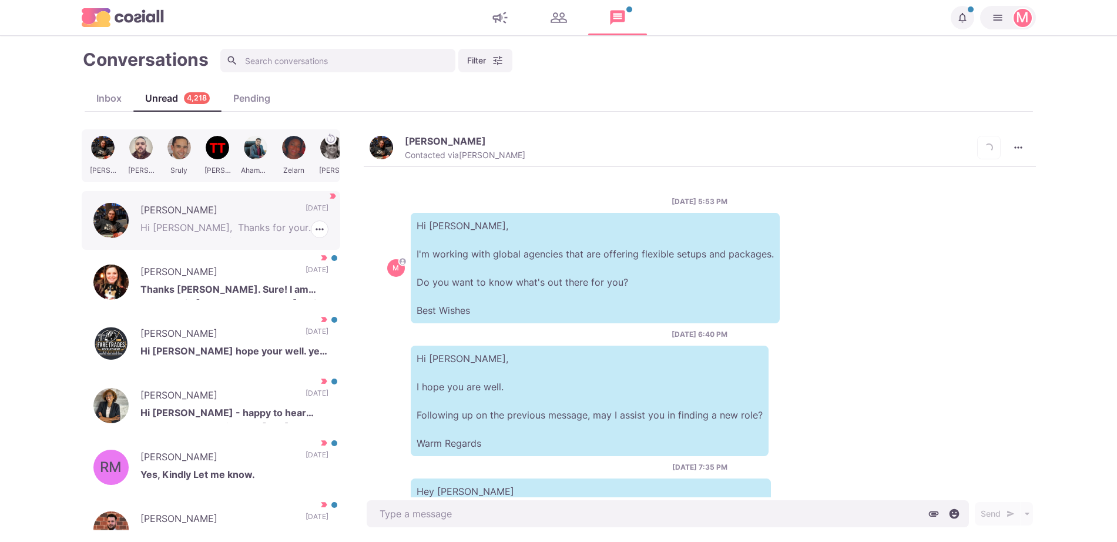
scroll to position [505, 0]
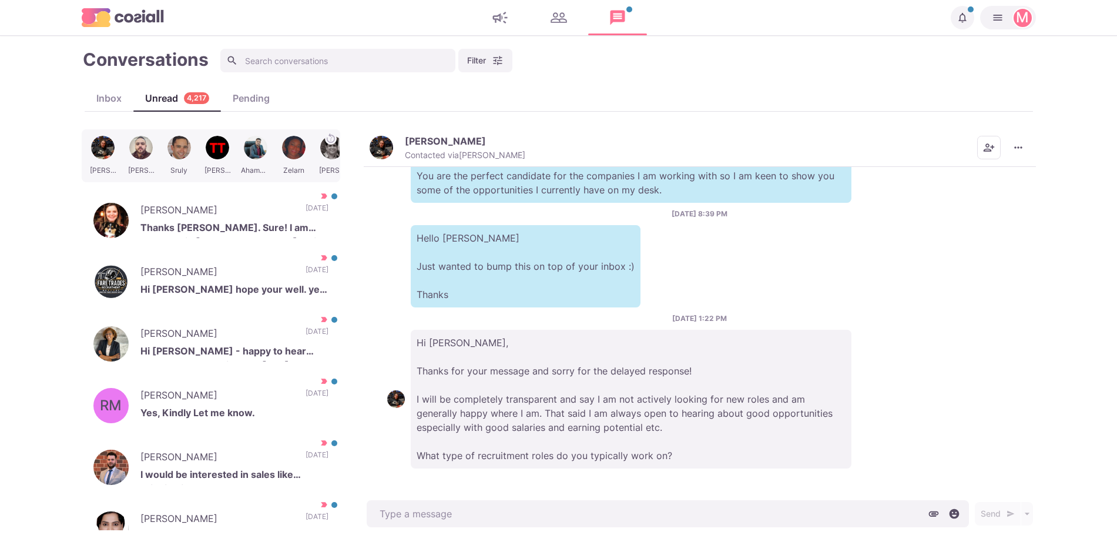
click at [387, 158] on button "[PERSON_NAME] Contacted via [PERSON_NAME]" at bounding box center [448, 147] width 156 height 25
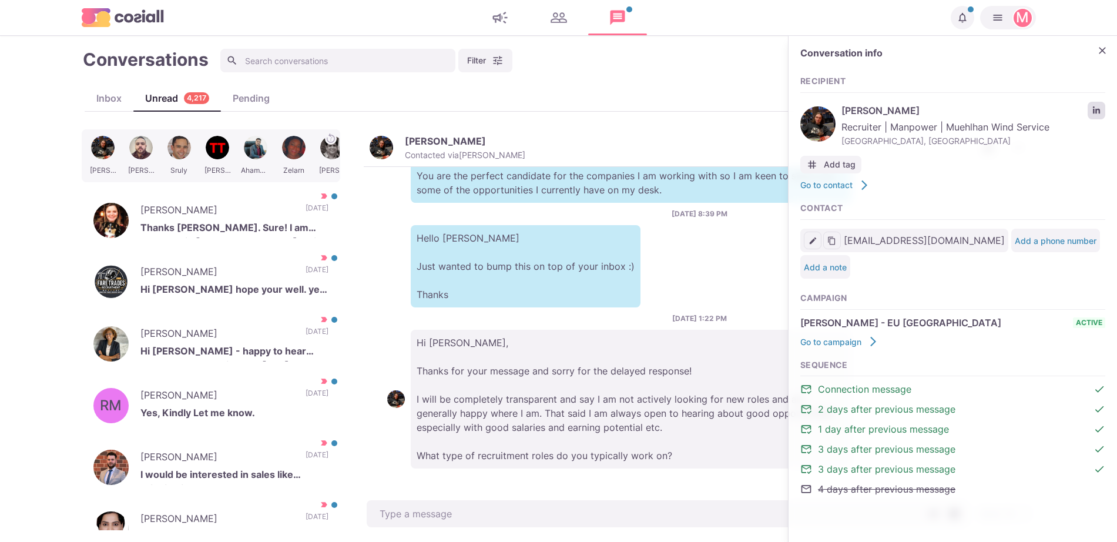
click at [1097, 103] on link "LinkedIn profile link" at bounding box center [1097, 111] width 18 height 18
click at [1108, 60] on div "Conversation info Recipient [PERSON_NAME] Recruiter | Manpower | Muehlhan Wind …" at bounding box center [953, 278] width 329 height 484
click at [1102, 46] on icon "Close" at bounding box center [1103, 51] width 12 height 12
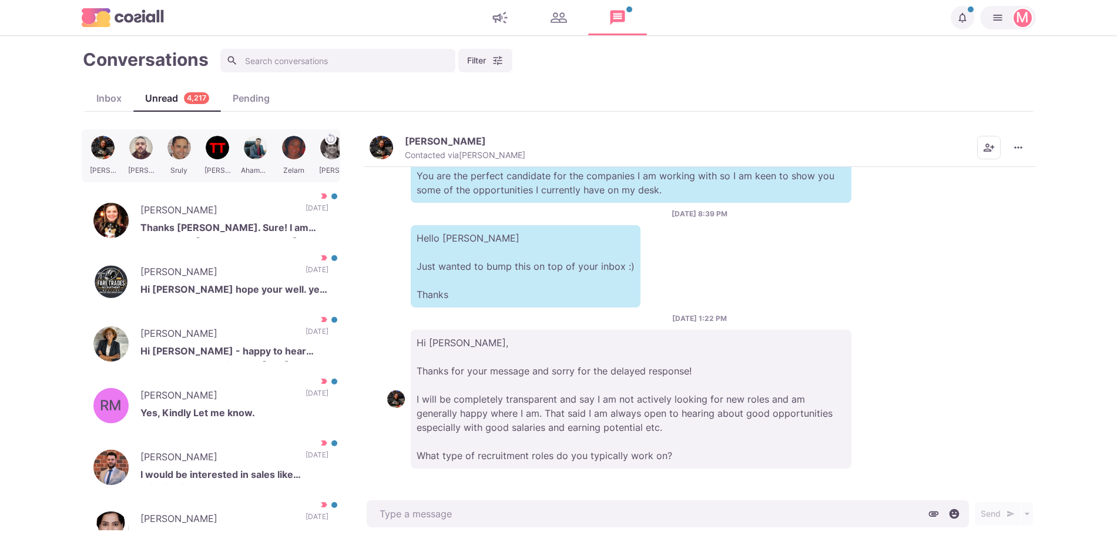
click at [1004, 150] on div "Mark as Unread Mark as Not Important Scheduled Messages Info" at bounding box center [1004, 148] width 53 height 24
click at [1020, 146] on icon "More menu" at bounding box center [1019, 148] width 12 height 12
click at [984, 190] on button "Mark as Not Important" at bounding box center [973, 195] width 114 height 18
click at [217, 222] on p "Thanks [PERSON_NAME]. Sure! I am currently in [GEOGRAPHIC_DATA] which is why I …" at bounding box center [234, 229] width 188 height 18
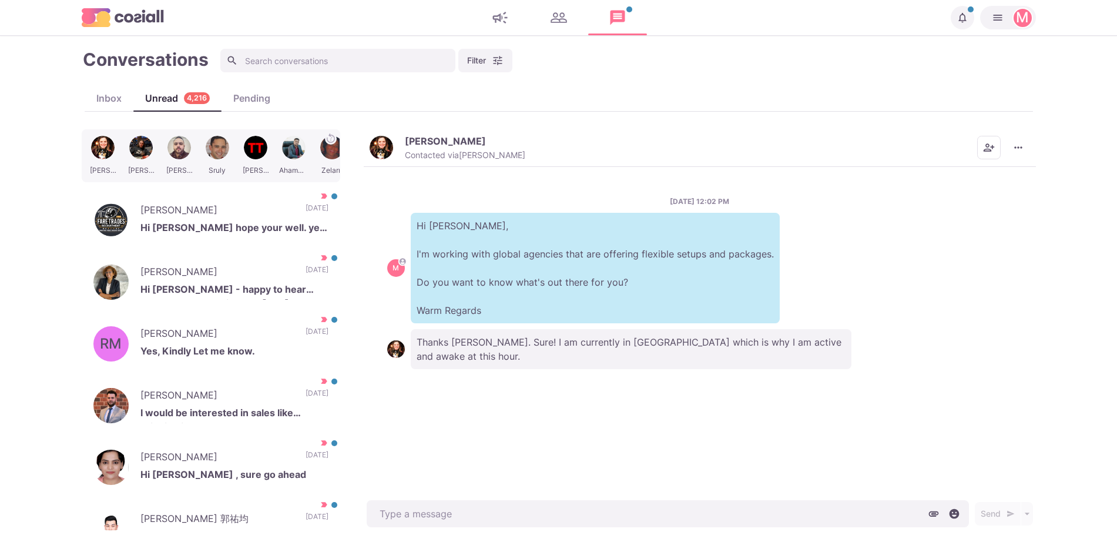
click at [397, 141] on button "[PERSON_NAME] Contacted via [PERSON_NAME]" at bounding box center [448, 147] width 156 height 25
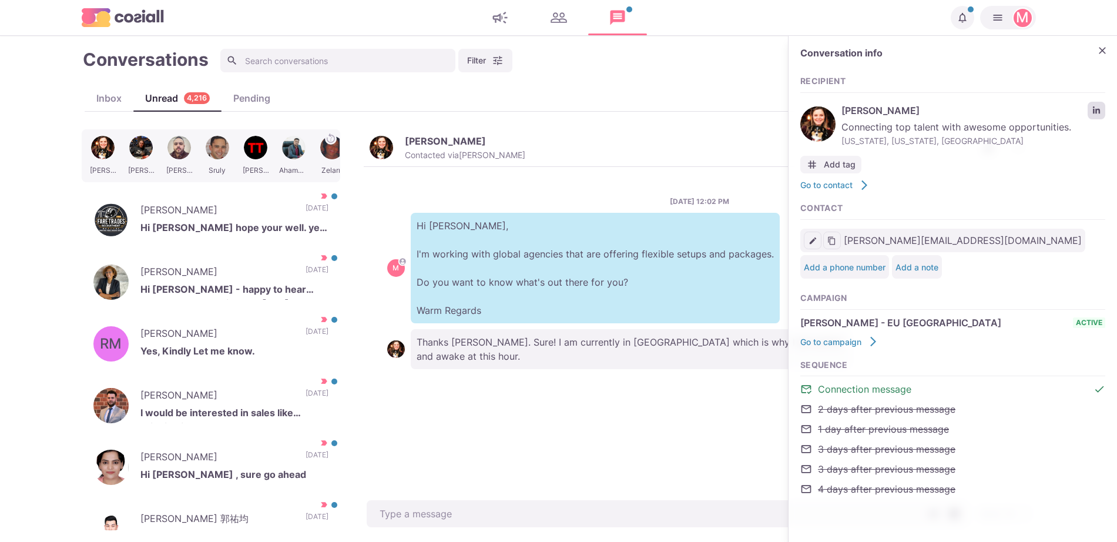
click at [1101, 111] on link "LinkedIn profile link" at bounding box center [1097, 111] width 18 height 18
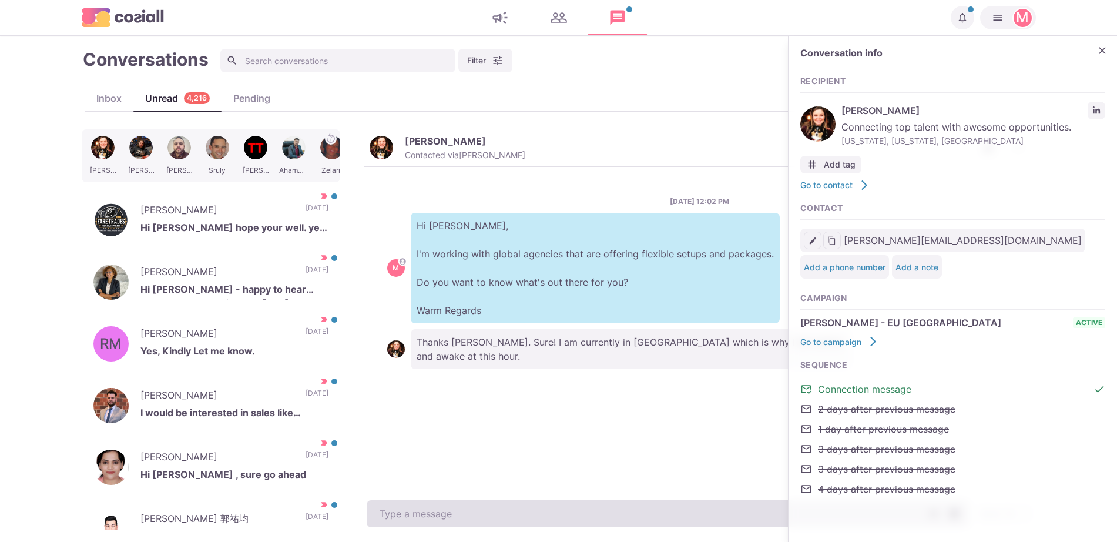
type textarea "x"
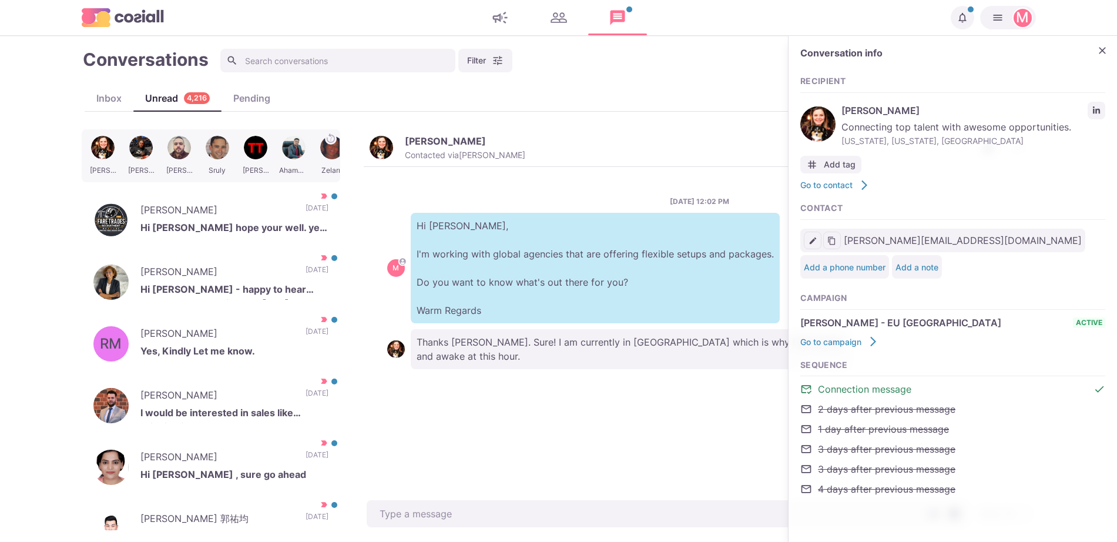
click at [425, 486] on div "[DATE] 12:02 PM M Hi [PERSON_NAME], I'm working with global agencies that are o…" at bounding box center [700, 332] width 672 height 331
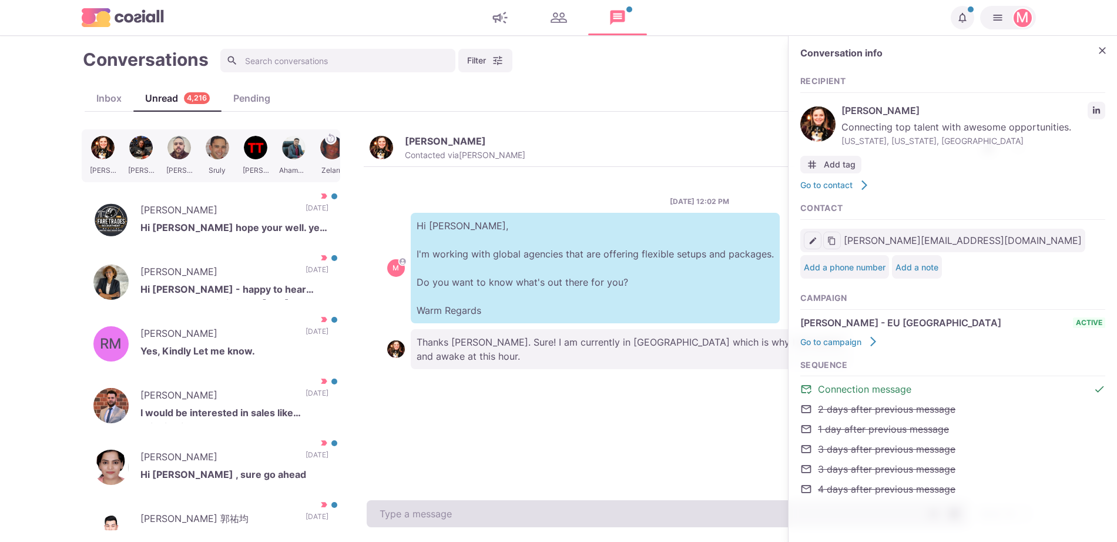
click at [437, 522] on textarea at bounding box center [668, 513] width 602 height 27
click at [437, 521] on textarea at bounding box center [668, 513] width 602 height 27
type textarea "Tha"
type textarea "x"
type textarea "That's"
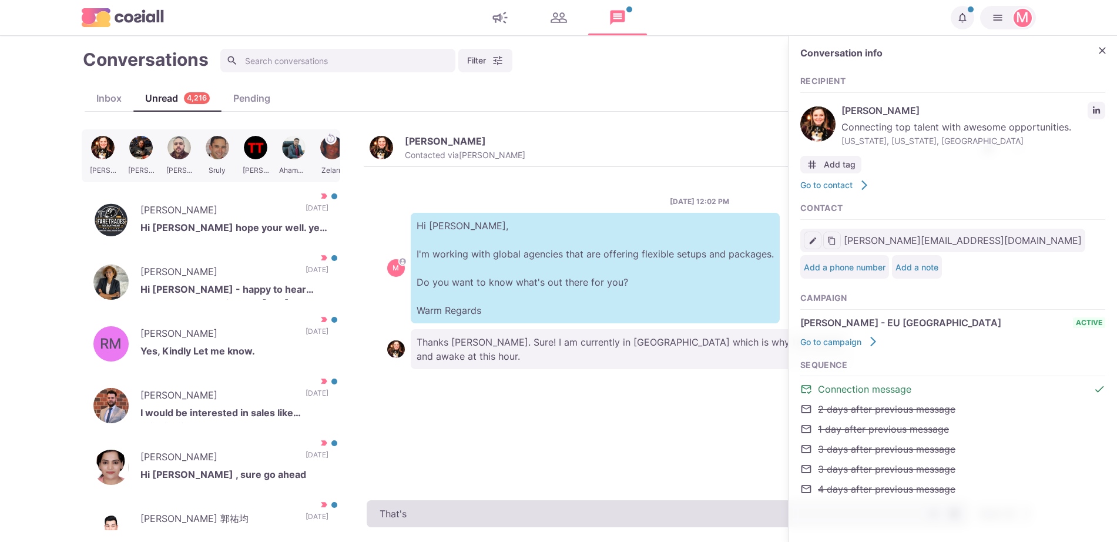
type textarea "x"
type textarea "That's f"
type textarea "x"
type textarea "That's fin"
type textarea "x"
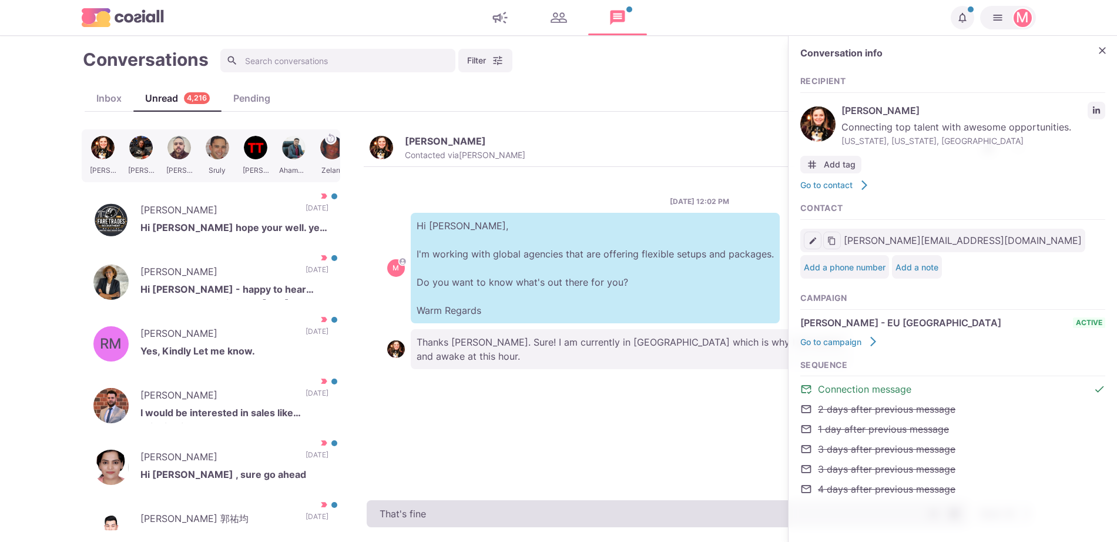
type textarea "That's fine"
type textarea "x"
type textarea "That's fine,"
type textarea "x"
type textarea "That's fine, I do"
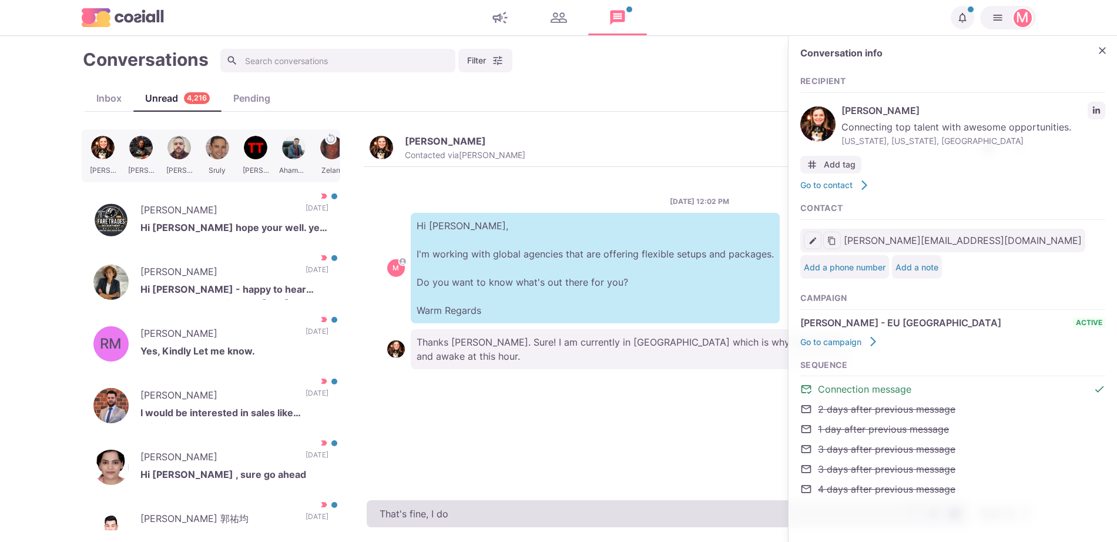
type textarea "x"
type textarea "That's fine, I do have a"
type textarea "x"
type textarea "That's fine, I do have age"
type textarea "x"
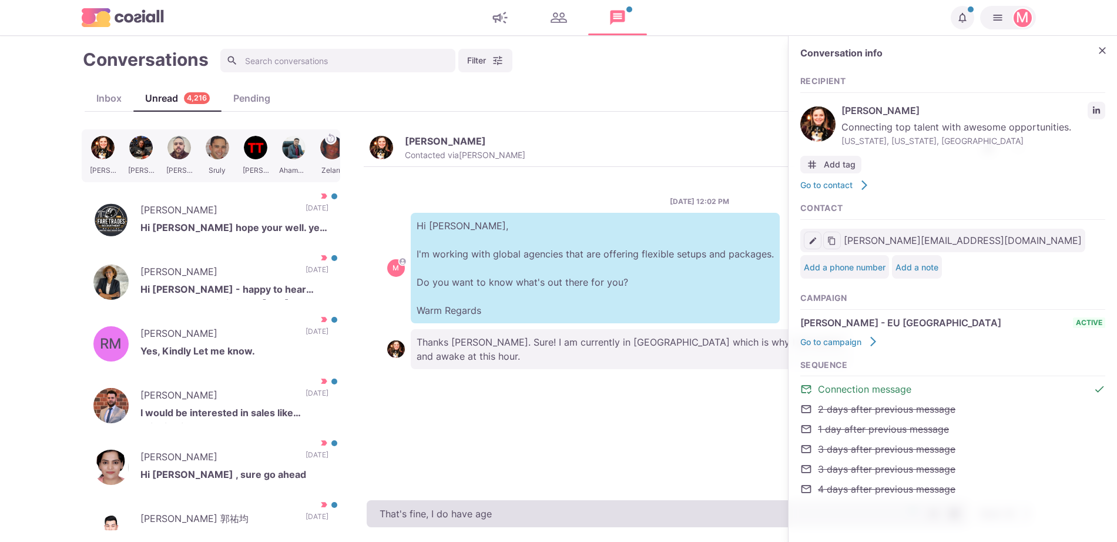
type textarea "That's fine, I do have agen"
type textarea "x"
type textarea "That's fine, I do have agenc"
type textarea "x"
type textarea "That's fine, I do have agency"
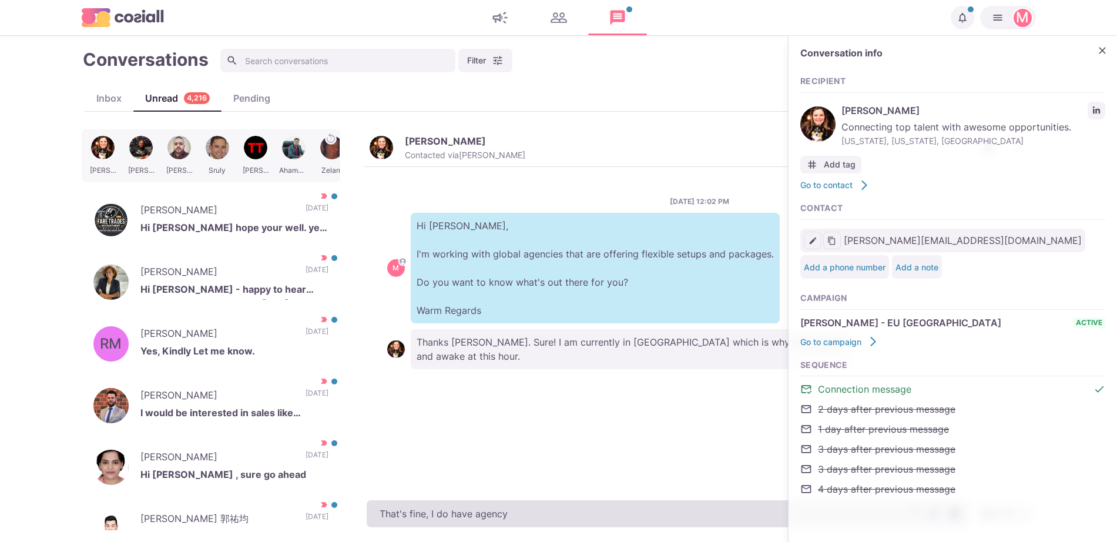
type textarea "x"
type textarea "That's fine, I do have agency op"
type textarea "x"
type textarea "That's fine, I do have agency opp"
type textarea "x"
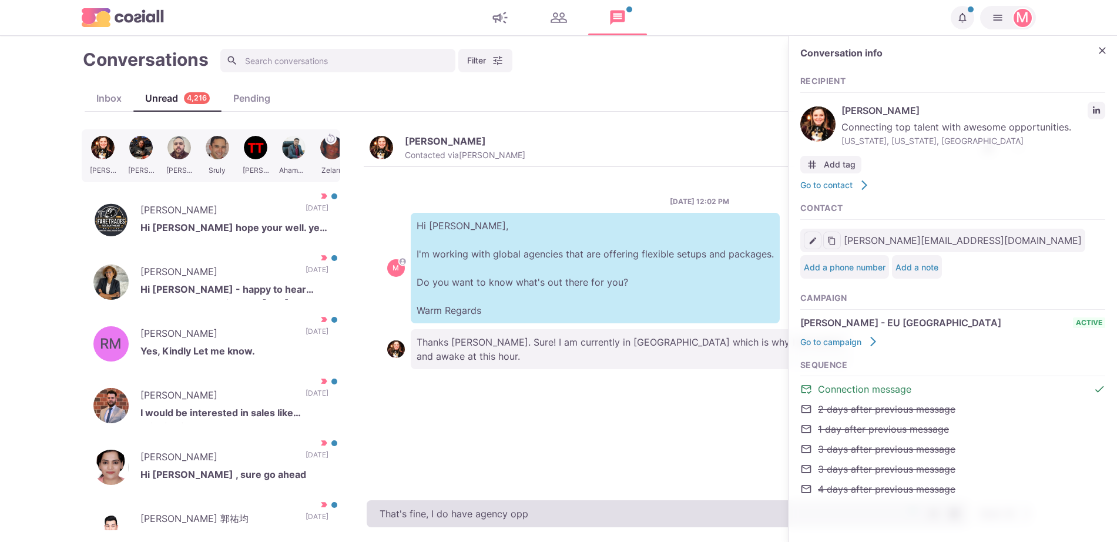
type textarea "That's fine, I do have agency oppo"
type textarea "x"
type textarea "That's fine, I do have agency oppor"
type textarea "x"
type textarea "That's fine, I do have agency opporu"
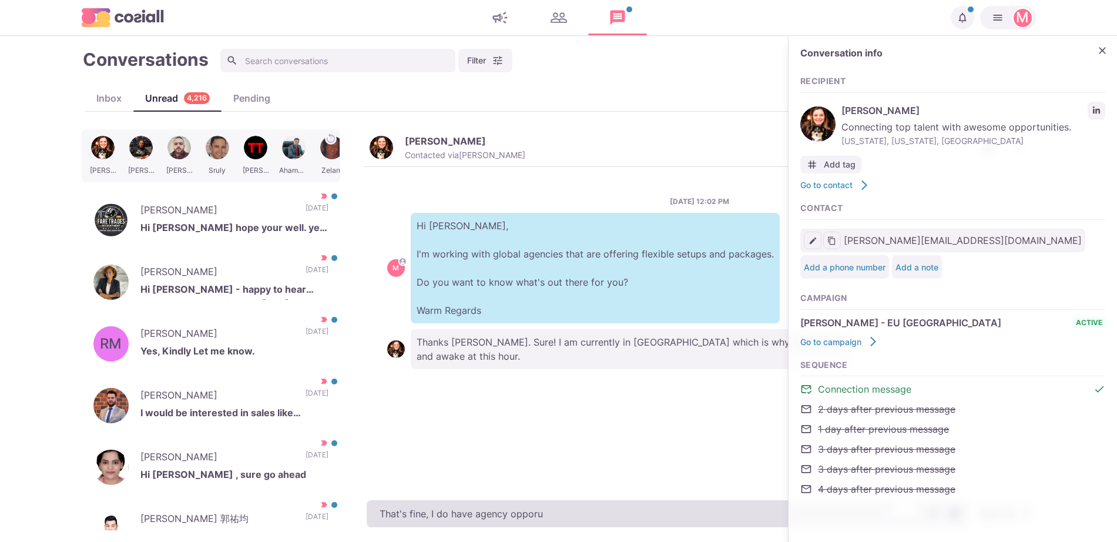
type textarea "x"
type textarea "That's fine, I do have agency opporun"
type textarea "x"
type textarea "That's fine, I do have agency opporunit"
type textarea "x"
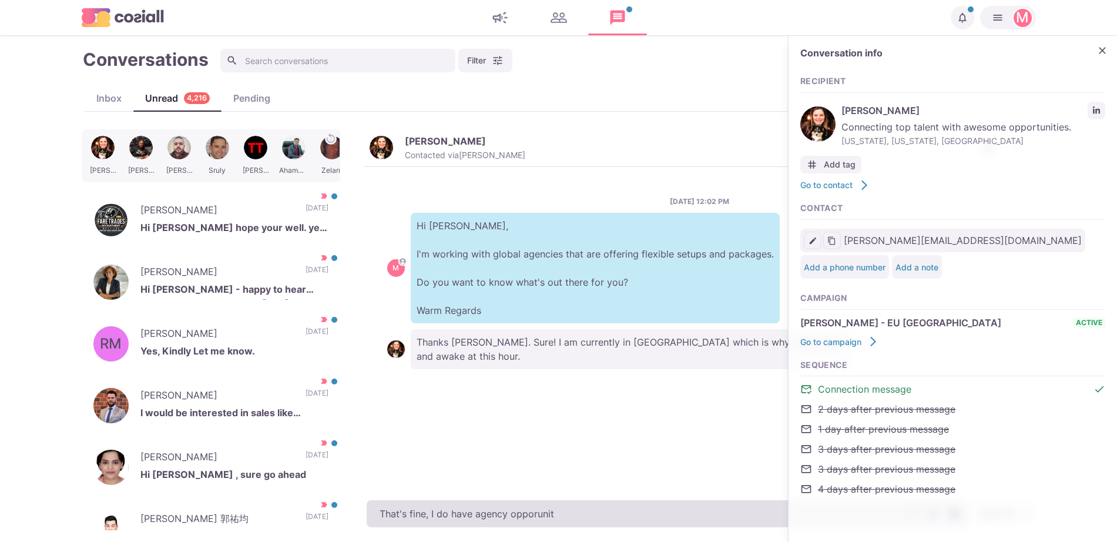
type textarea "That's fine, I do have agency opporuniti"
type textarea "x"
type textarea "That's fine, I do have agency opporunities"
type textarea "x"
type textarea "That's fine, I do have agency opporunities i"
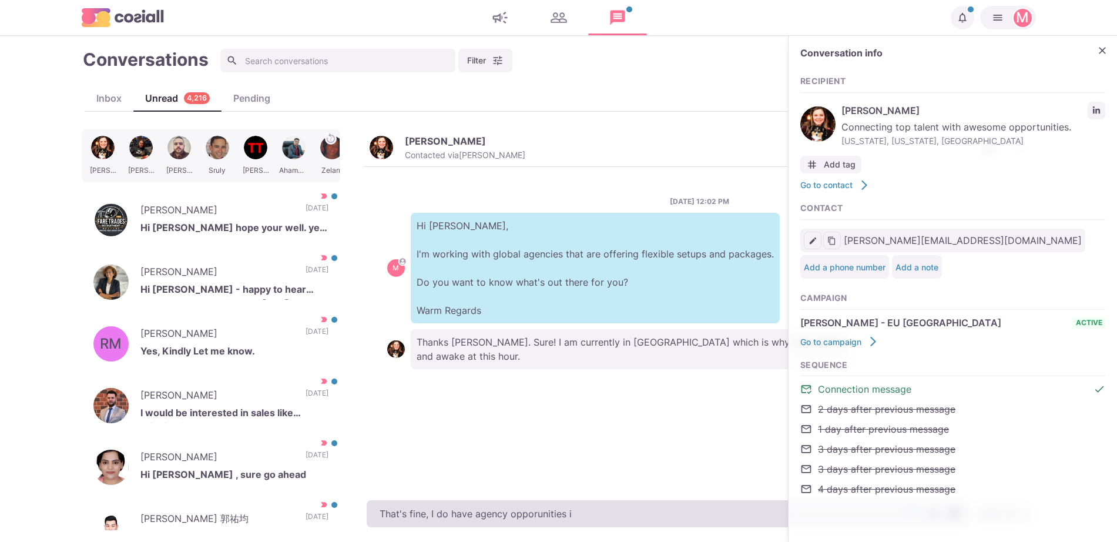
type textarea "x"
type textarea "That's fine, I do have agency opporunities in"
type textarea "x"
type textarea "That's fine, I do have agency opporunities in"
type textarea "x"
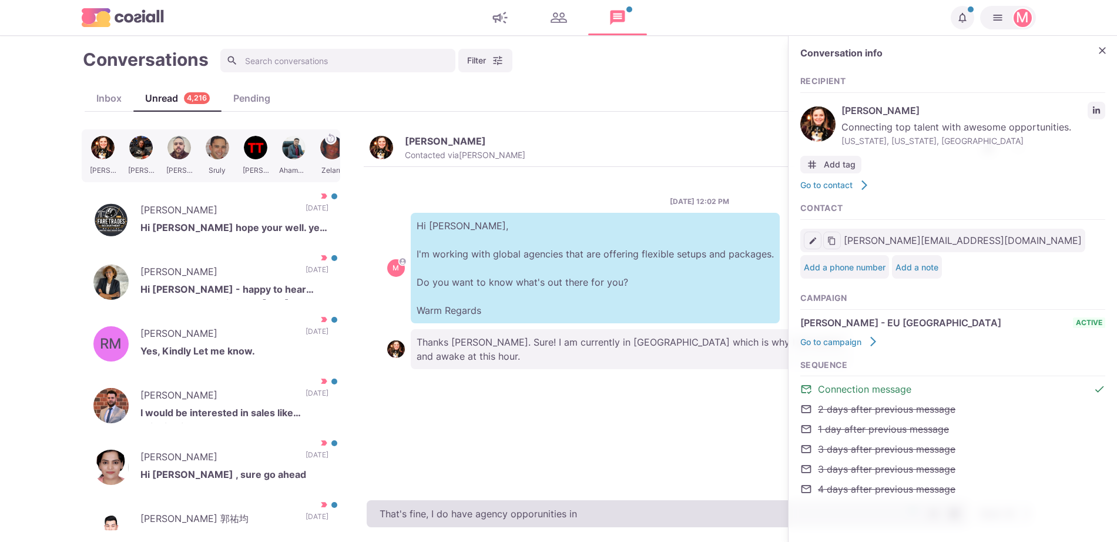
type textarea "That's fine, I do have agency opporunities in L"
type textarea "x"
type textarea "That's fine, I do have agency opporunities in Lo"
type textarea "x"
type textarea "That's fine, I do have agency opporunities in [GEOGRAPHIC_DATA]"
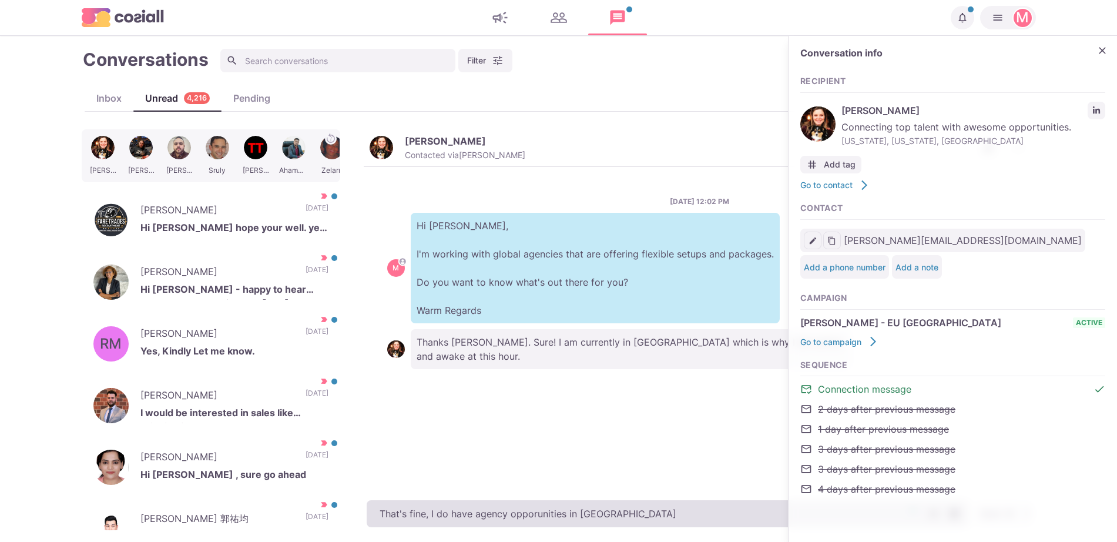
type textarea "x"
type textarea "That's fine, I do have agency opporunities in [GEOGRAPHIC_DATA]"
type textarea "x"
type textarea "That's fine, I do have agency opporunities in [GEOGRAPHIC_DATA]"
type textarea "x"
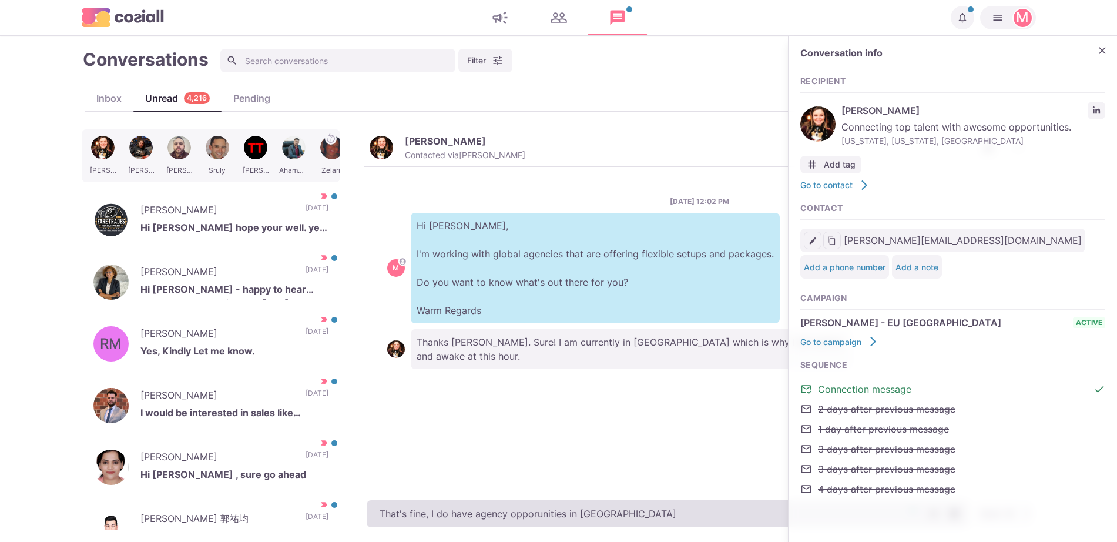
type textarea "That's fine, I do have agency opporunities in [GEOGRAPHIC_DATA]"
type textarea "x"
type textarea "That's fine, I do have agency opporunities in [GEOGRAPHIC_DATA]"
type textarea "x"
type textarea "That's fine, I do have agency opporunities in [GEOGRAPHIC_DATA] t"
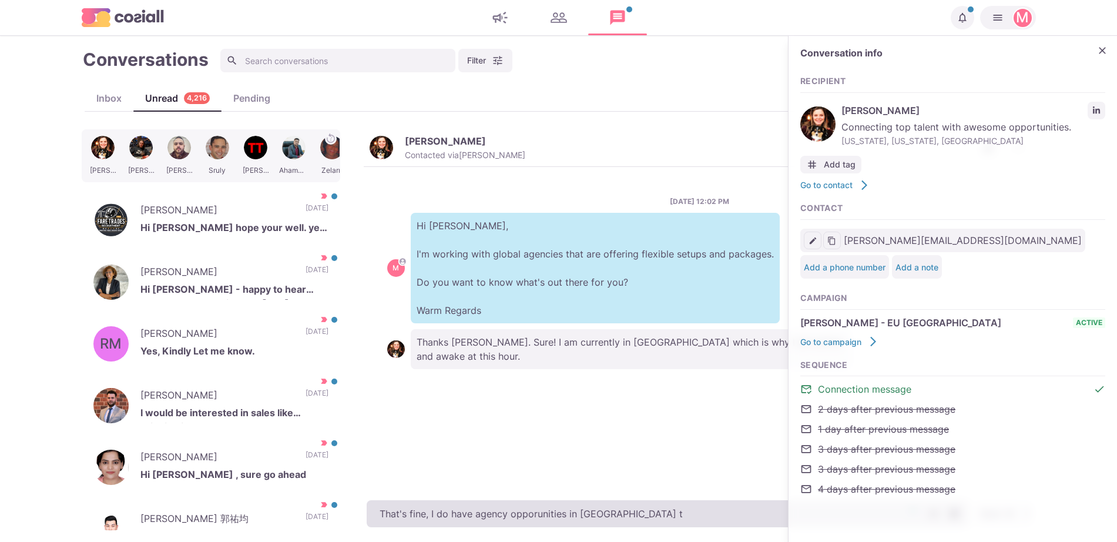
type textarea "x"
type textarea "That's fine, I do have agency opporunities in [GEOGRAPHIC_DATA] to"
type textarea "x"
type textarea "That's fine, I do have agency opporunities in [GEOGRAPHIC_DATA] too"
type textarea "x"
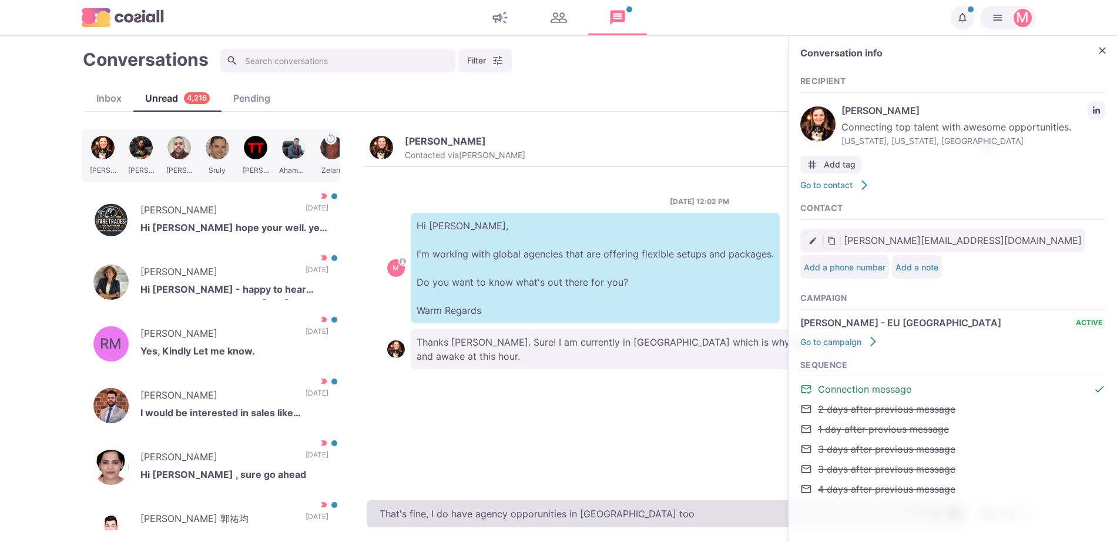
type textarea "That's fine, I do have agency opporunities in [GEOGRAPHIC_DATA] too!"
type textarea "x"
type textarea "That's fine, I do have agency opporunities in [GEOGRAPHIC_DATA] too!"
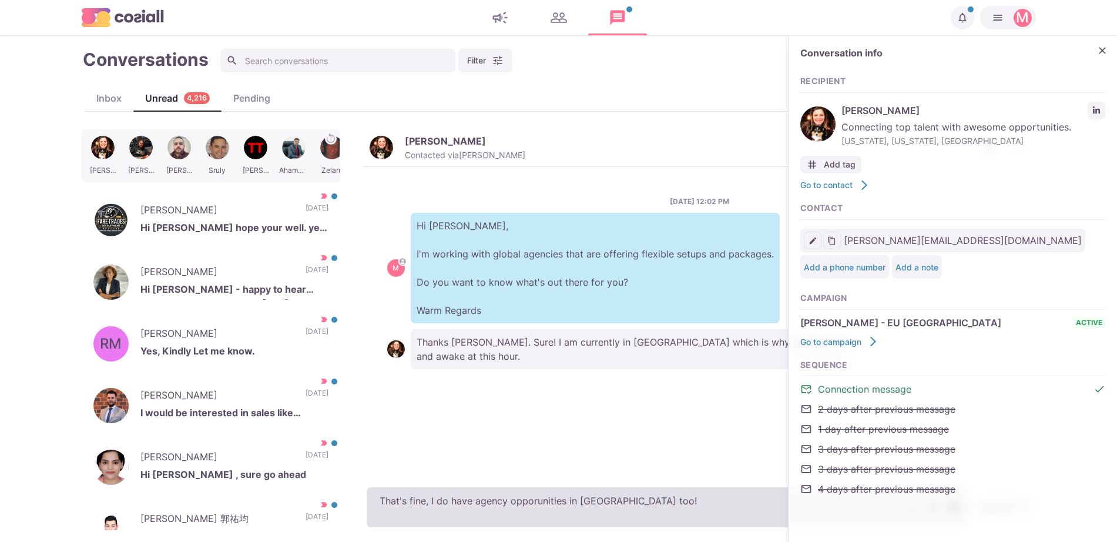
type textarea "x"
type textarea "That's fine, I do have agency opporunities in [GEOGRAPHIC_DATA] too!"
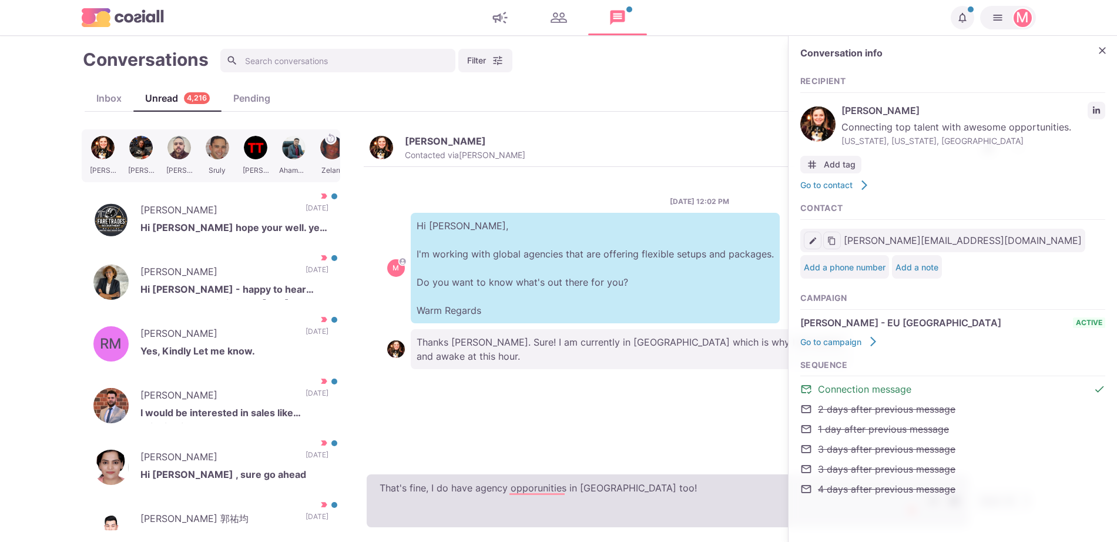
type textarea "x"
type textarea "That's fine, I do have agency opporunities in [GEOGRAPHIC_DATA] too! O"
type textarea "x"
type textarea "That's fine, I do have agency opporunities in [GEOGRAPHIC_DATA] too! Ou"
type textarea "x"
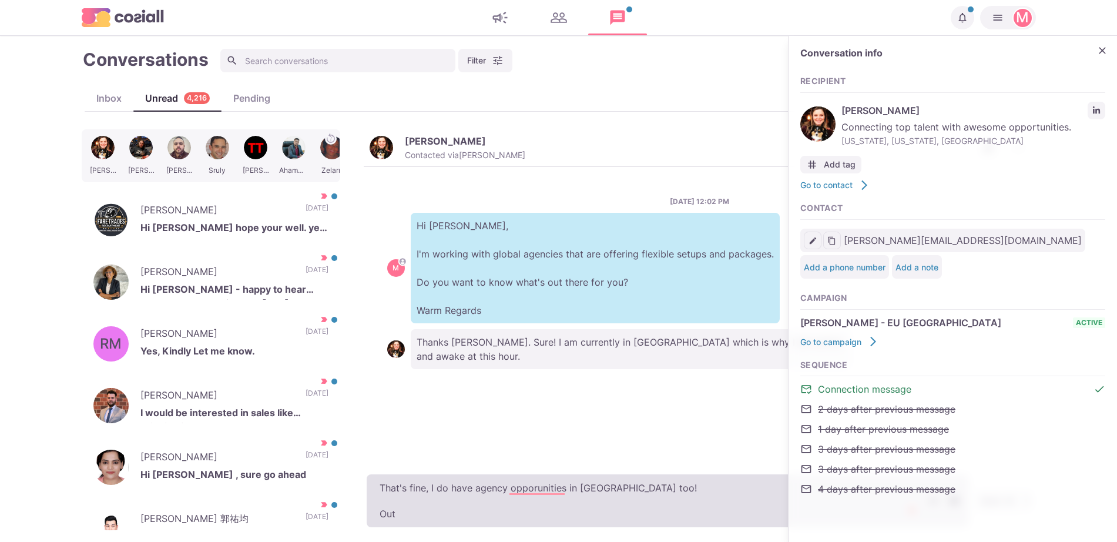
type textarea "That's fine, I do have agency opporunities in [GEOGRAPHIC_DATA] too! Out"
type textarea "x"
type textarea "That's fine, I do have agency opporunities in [GEOGRAPHIC_DATA] too! Out o"
type textarea "x"
type textarea "That's fine, I do have agency opporunities in [GEOGRAPHIC_DATA] too! Out of c"
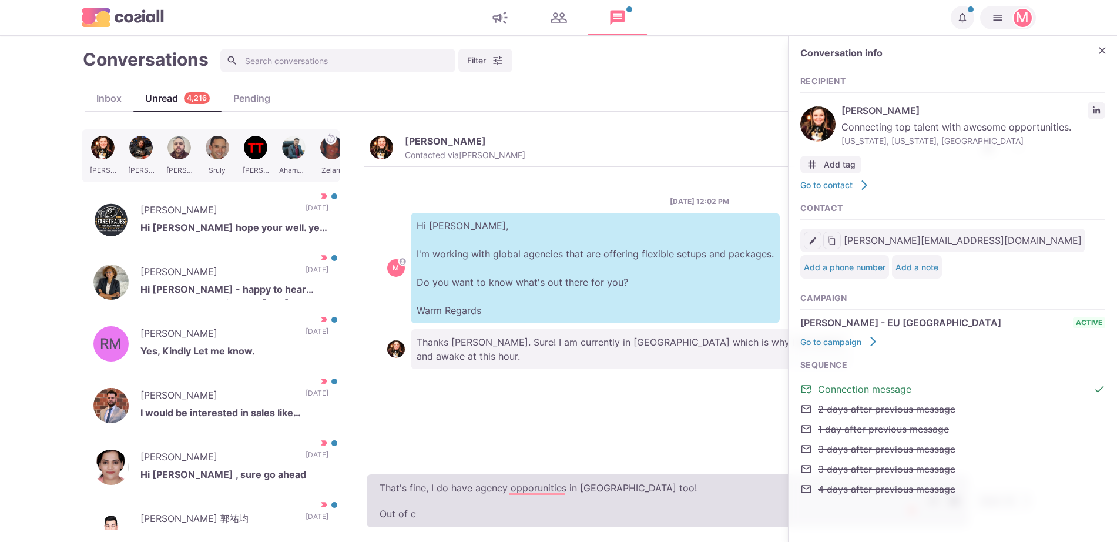
type textarea "x"
type textarea "That's fine, I do have agency opporunities in [GEOGRAPHIC_DATA] too! Out of cu"
type textarea "x"
type textarea "That's fine, I do have agency opporunities in [GEOGRAPHIC_DATA] too! Out of cur"
type textarea "x"
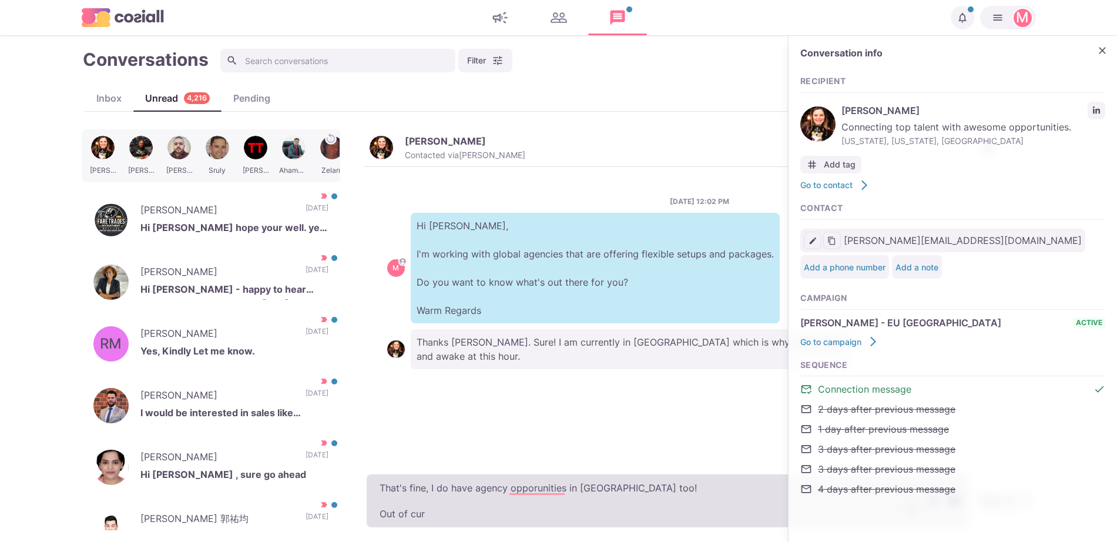
type textarea "That's fine, I do have agency opporunities in [GEOGRAPHIC_DATA] too! Out of curi"
type textarea "x"
type textarea "That's fine, I do have agency opporunities in [GEOGRAPHIC_DATA] too! Out of cur…"
type textarea "x"
type textarea "That's fine, I do have agency opporunities in [GEOGRAPHIC_DATA] too! Out of cur…"
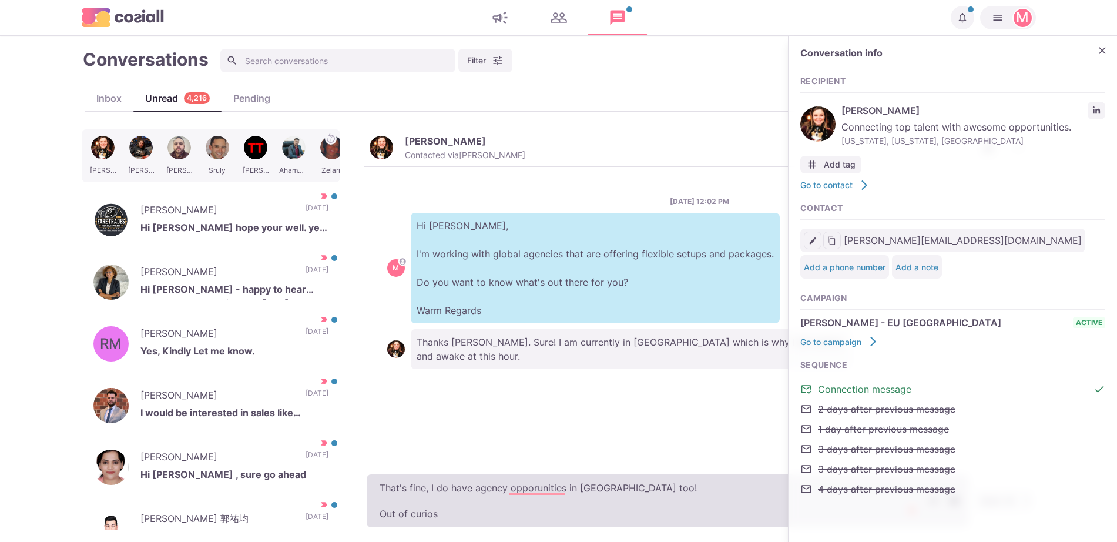
type textarea "x"
type textarea "That's fine, I do have agency opporunities in [GEOGRAPHIC_DATA] too! Out of cur…"
type textarea "x"
type textarea "That's fine, I do have agency opporunities in [GEOGRAPHIC_DATA] too! Out of cur…"
type textarea "x"
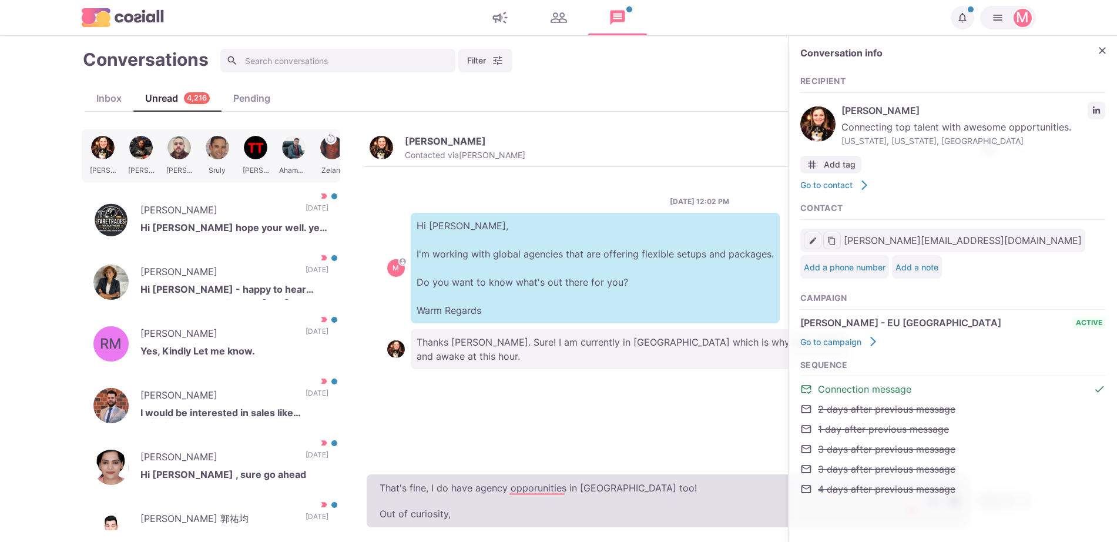
type textarea "That's fine, I do have agency opporunities in [GEOGRAPHIC_DATA] too! Out of cur…"
type textarea "x"
type textarea "That's fine, I do have agency opporunities in [GEOGRAPHIC_DATA] too! Out of cur…"
type textarea "x"
type textarea "That's fine, I do have agency opporunities in [GEOGRAPHIC_DATA] too! Out of cur…"
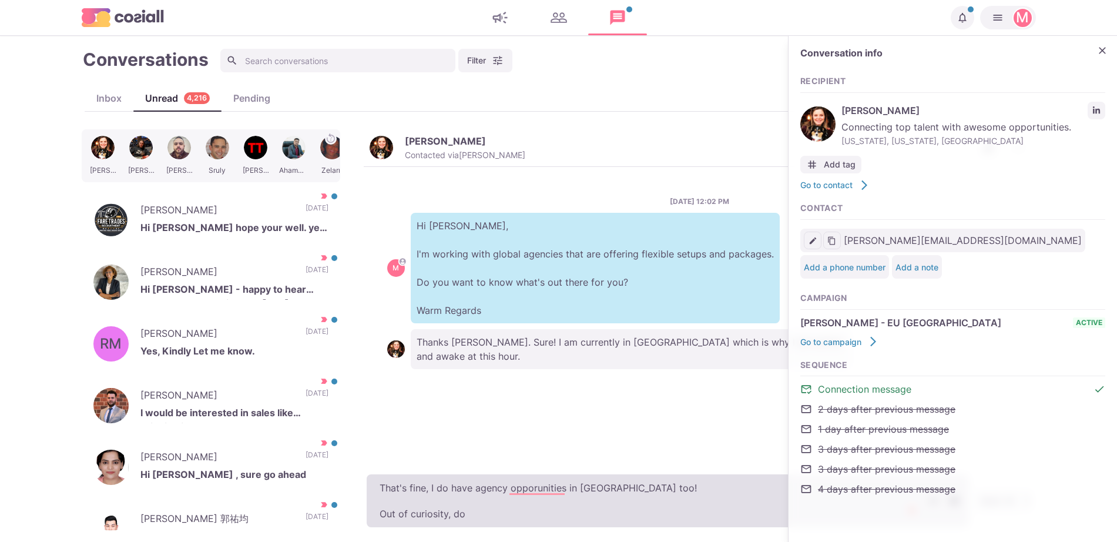
type textarea "x"
type textarea "That's fine, I do have agency opporunities in [GEOGRAPHIC_DATA] too! Out of cur…"
type textarea "x"
type textarea "That's fine, I do have agency opporunities in [GEOGRAPHIC_DATA] too! Out of cur…"
type textarea "x"
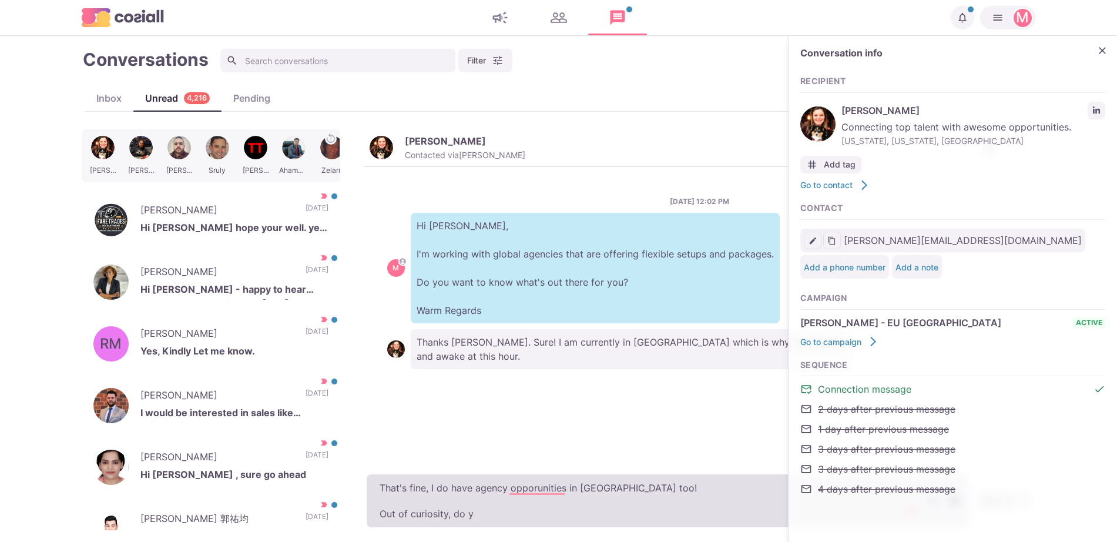
type textarea "That's fine, I do have agency opporunities in [GEOGRAPHIC_DATA] too! Out of cur…"
type textarea "x"
type textarea "That's fine, I do have agency opporunities in [GEOGRAPHIC_DATA] too! Out of cur…"
type textarea "x"
type textarea "That's fine, I do have agency opporunities in [GEOGRAPHIC_DATA] too! Out of cur…"
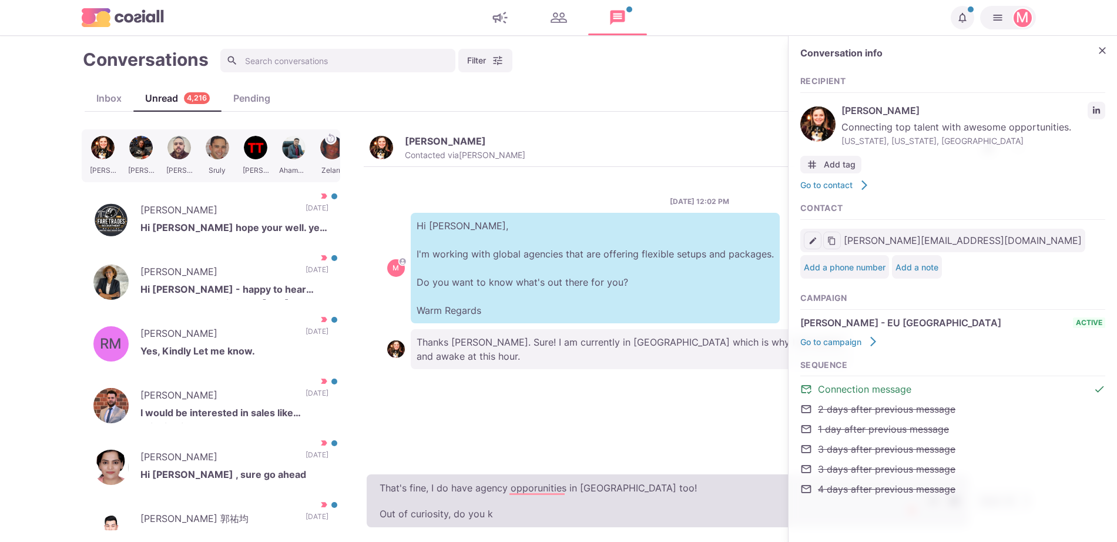
type textarea "x"
type textarea "That's fine, I do have agency opporunities in [GEOGRAPHIC_DATA] too! Out of cur…"
type textarea "x"
type textarea "That's fine, I do have agency opporunities in [GEOGRAPHIC_DATA] too! Out of cur…"
type textarea "x"
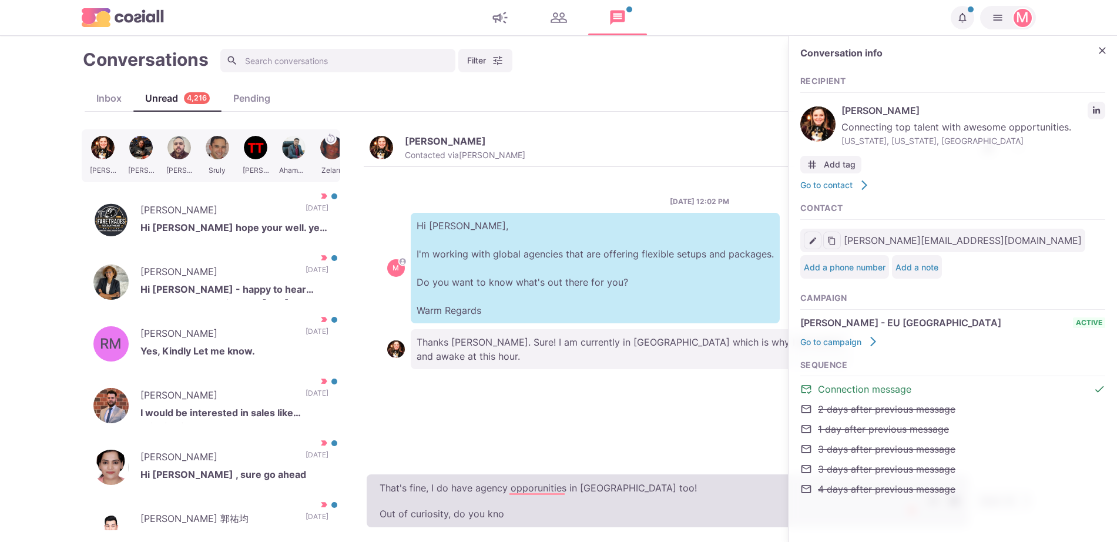
type textarea "That's fine, I do have agency opporunities in [GEOGRAPHIC_DATA] too! Out of cur…"
type textarea "x"
type textarea "That's fine, I do have agency opporunities in [GEOGRAPHIC_DATA] too! Out of cur…"
type textarea "x"
type textarea "That's fine, I do have agency opporunities in [GEOGRAPHIC_DATA] too! Out of cur…"
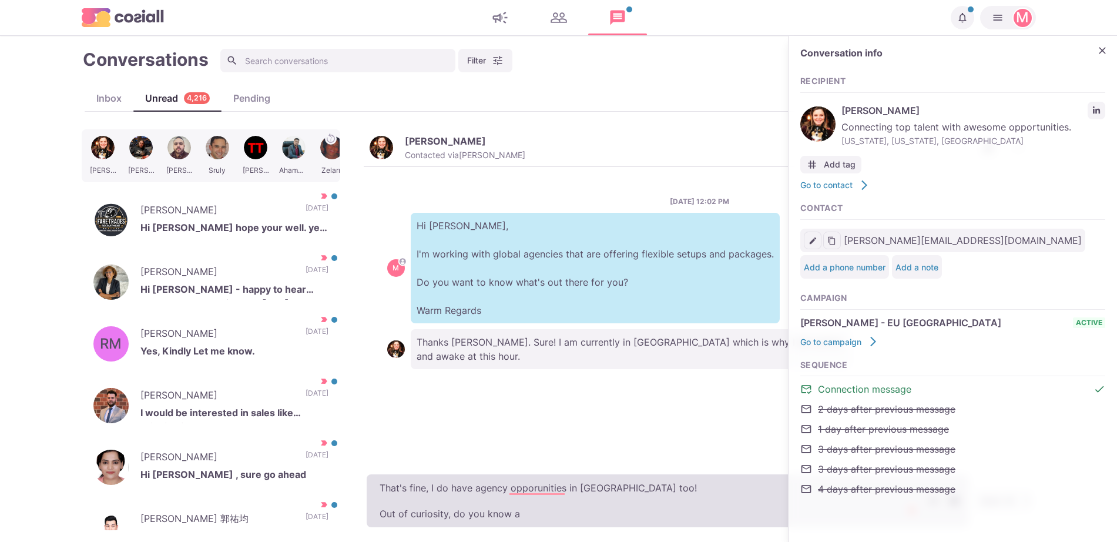
type textarea "x"
type textarea "That's fine, I do have agency opporunities in [GEOGRAPHIC_DATA] too! Out of cur…"
type textarea "x"
type textarea "That's fine, I do have agency opporunities in [GEOGRAPHIC_DATA] too! Out of cur…"
type textarea "x"
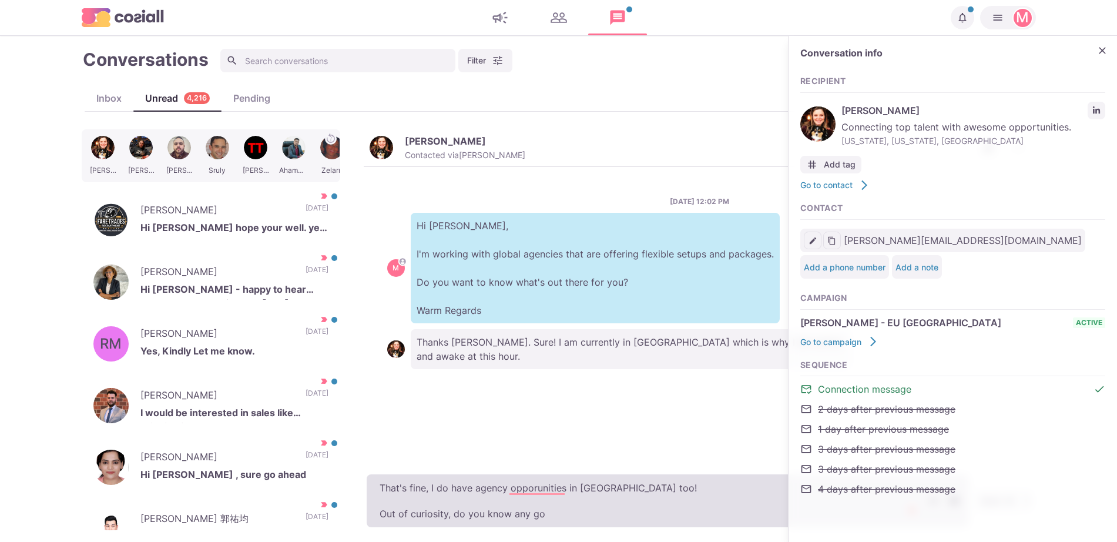
type textarea "That's fine, I do have agency opporunities in [GEOGRAPHIC_DATA] too! Out of cur…"
type textarea "x"
type textarea "That's fine, I do have agency opporunities in [GEOGRAPHIC_DATA] too! Out of cur…"
type textarea "x"
type textarea "That's fine, I do have agency opporunities in [GEOGRAPHIC_DATA] too! Out of cur…"
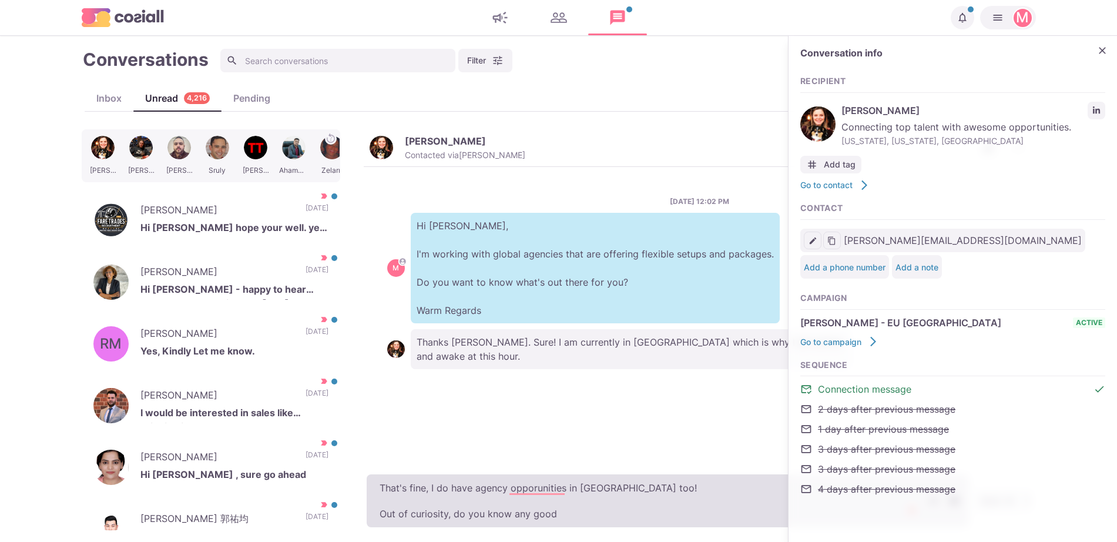
type textarea "x"
type textarea "That's fine, I do have agency opporunities in [GEOGRAPHIC_DATA] too! Out of cur…"
type textarea "x"
type textarea "That's fine, I do have agency opporunities in [GEOGRAPHIC_DATA] too! Out of cur…"
type textarea "x"
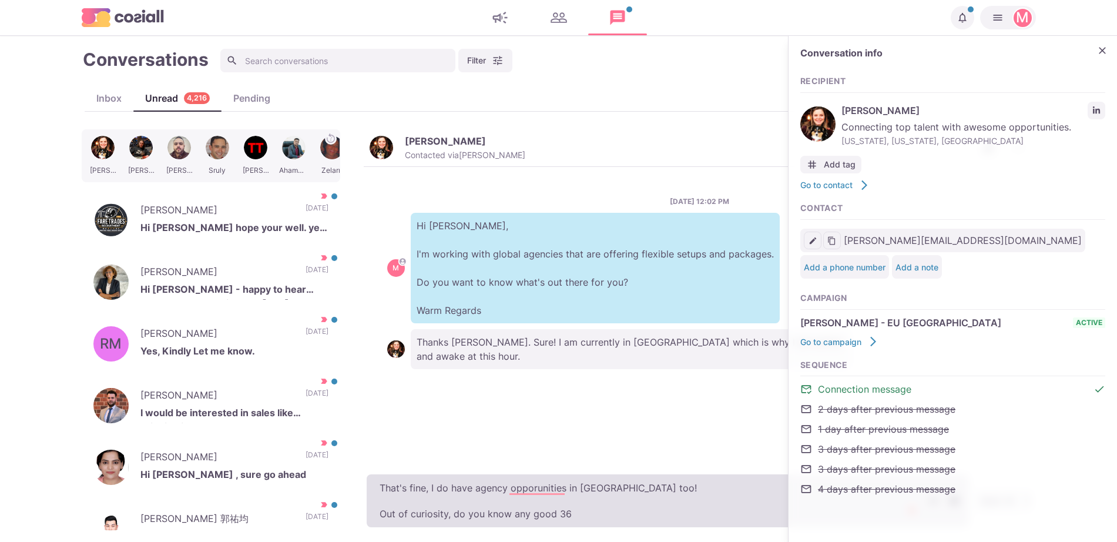
type textarea "That's fine, I do have agency opporunities in [GEOGRAPHIC_DATA] too! Out of cur…"
type textarea "x"
type textarea "That's fine, I do have agency opporunities in [GEOGRAPHIC_DATA] too! Out of cur…"
type textarea "x"
type textarea "That's fine, I do have agency opporunities in [GEOGRAPHIC_DATA] too! Out of cur…"
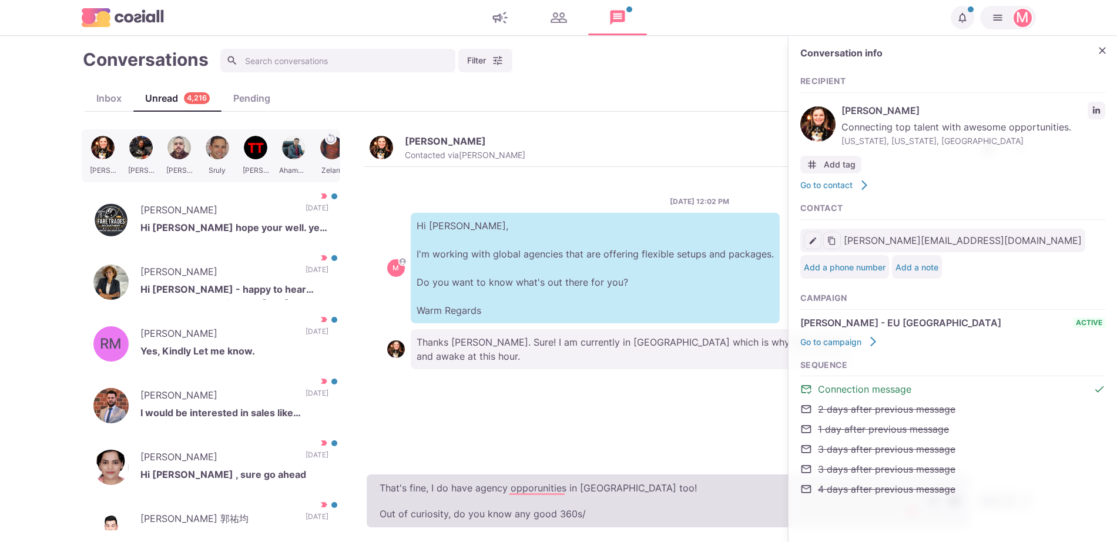
type textarea "x"
type textarea "That's fine, I do have agency opporunities in [GEOGRAPHIC_DATA] too! Out of cur…"
type textarea "x"
type textarea "That's fine, I do have agency opporunities in [GEOGRAPHIC_DATA] too! Out of cur…"
type textarea "x"
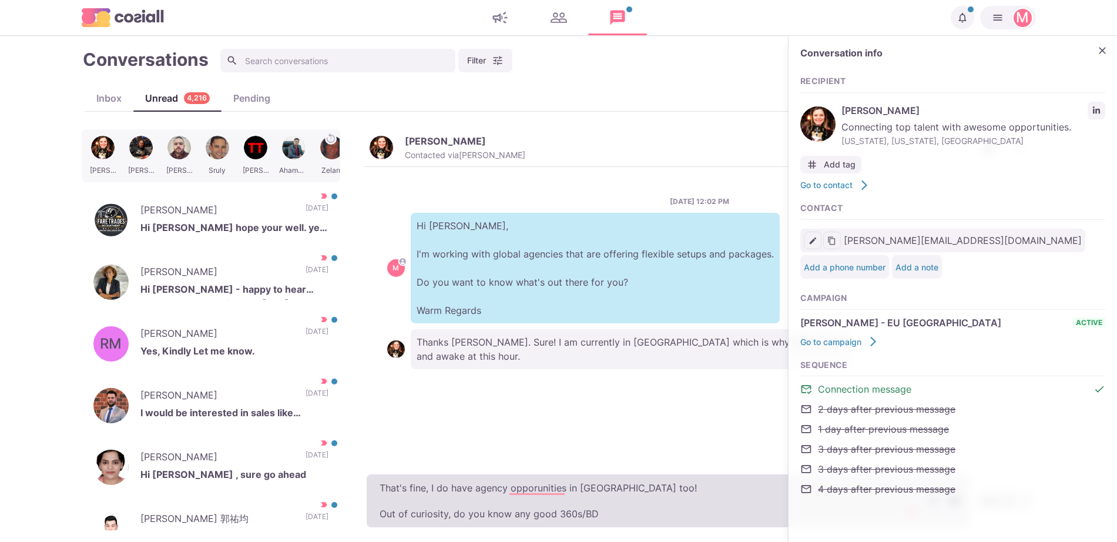
type textarea "That's fine, I do have agency opporunities in [GEOGRAPHIC_DATA] too! Out of cur…"
type textarea "x"
type textarea "That's fine, I do have agency opporunities in [GEOGRAPHIC_DATA] too! Out of cur…"
type textarea "x"
type textarea "That's fine, I do have agency opporunities in [GEOGRAPHIC_DATA] too! Out of cur…"
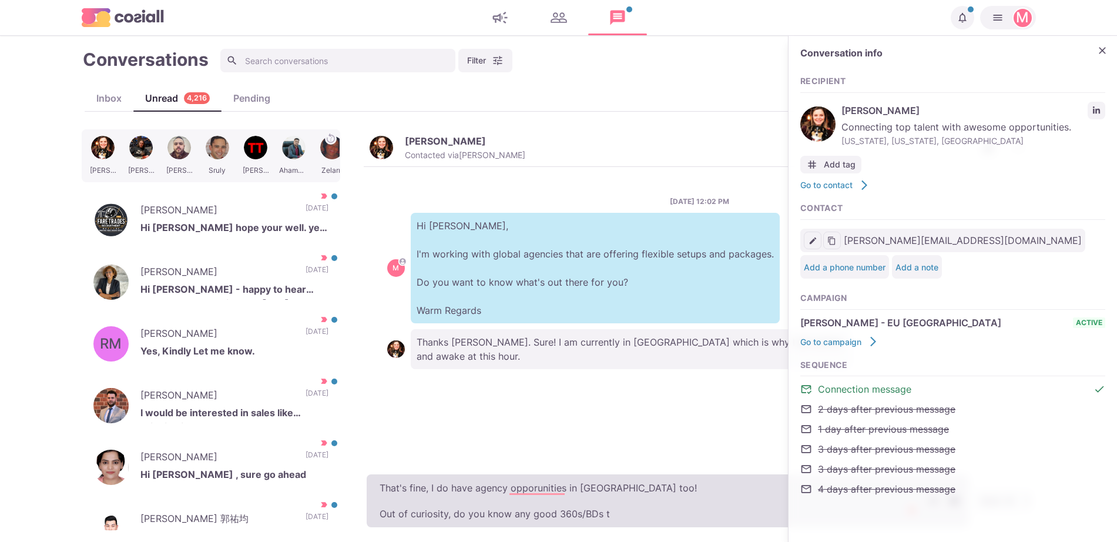
type textarea "x"
type textarea "That's fine, I do have agency opporunities in [GEOGRAPHIC_DATA] too! Out of cur…"
type textarea "x"
type textarea "That's fine, I do have agency opporunities in [GEOGRAPHIC_DATA] too! Out of cur…"
type textarea "x"
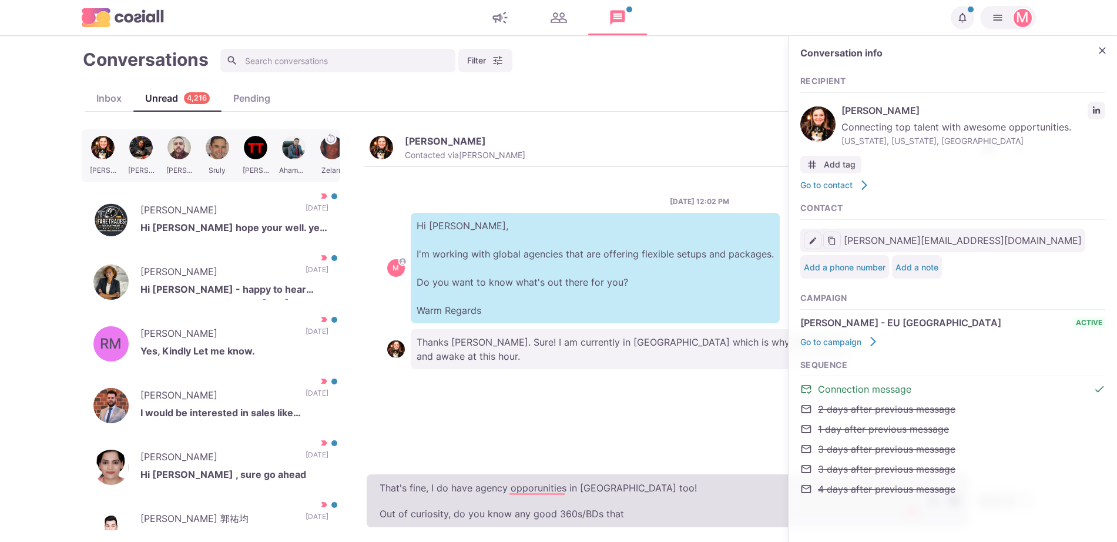
type textarea "That's fine, I do have agency opporunities in [GEOGRAPHIC_DATA] too! Out of cur…"
type textarea "x"
type textarea "That's fine, I do have agency opporunities in [GEOGRAPHIC_DATA] too! Out of cur…"
type textarea "x"
type textarea "That's fine, I do have agency opporunities in [GEOGRAPHIC_DATA] too! Out of cur…"
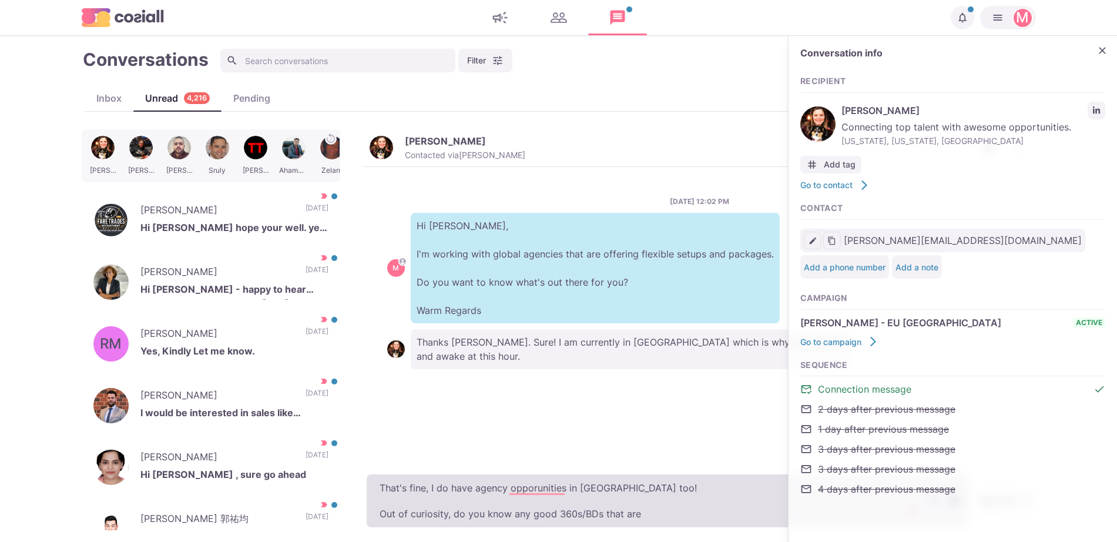
type textarea "x"
type textarea "That's fine, I do have agency opporunities in [GEOGRAPHIC_DATA] too! Out of cur…"
type textarea "x"
type textarea "That's fine, I do have agency opporunities in [GEOGRAPHIC_DATA] too! Out of cur…"
type textarea "x"
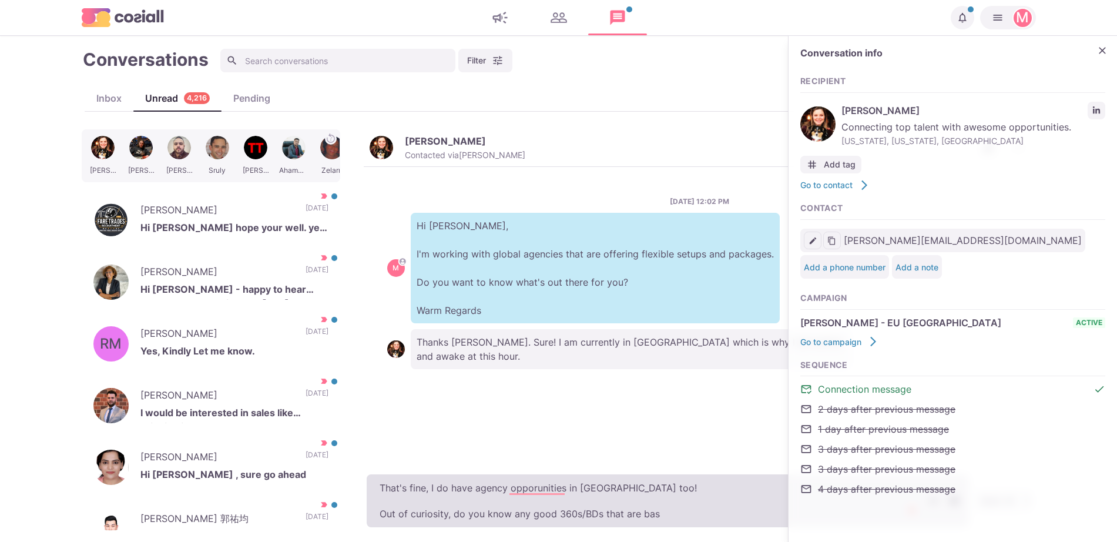
type textarea "That's fine, I do have agency opporunities in [GEOGRAPHIC_DATA] too! Out of cur…"
type textarea "x"
type textarea "That's fine, I do have agency opporunities in [GEOGRAPHIC_DATA] too! Out of cur…"
type textarea "x"
type textarea "That's fine, I do have agency opporunities in [GEOGRAPHIC_DATA] too! Out of cur…"
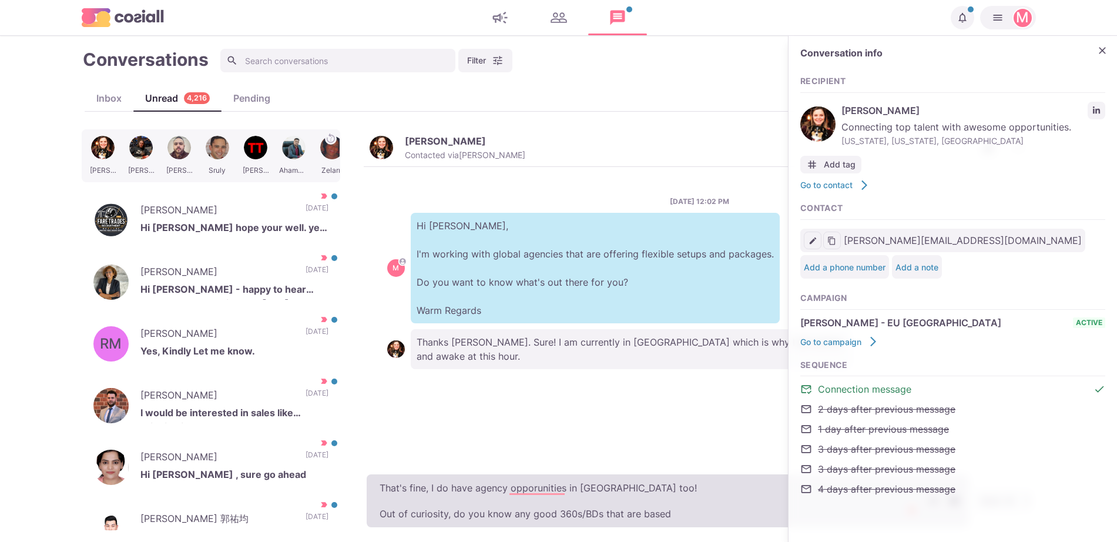
type textarea "x"
type textarea "That's fine, I do have agency opporunities in [GEOGRAPHIC_DATA] too! Out of cur…"
type textarea "x"
type textarea "That's fine, I do have agency opporunities in [GEOGRAPHIC_DATA] too! Out of cur…"
type textarea "x"
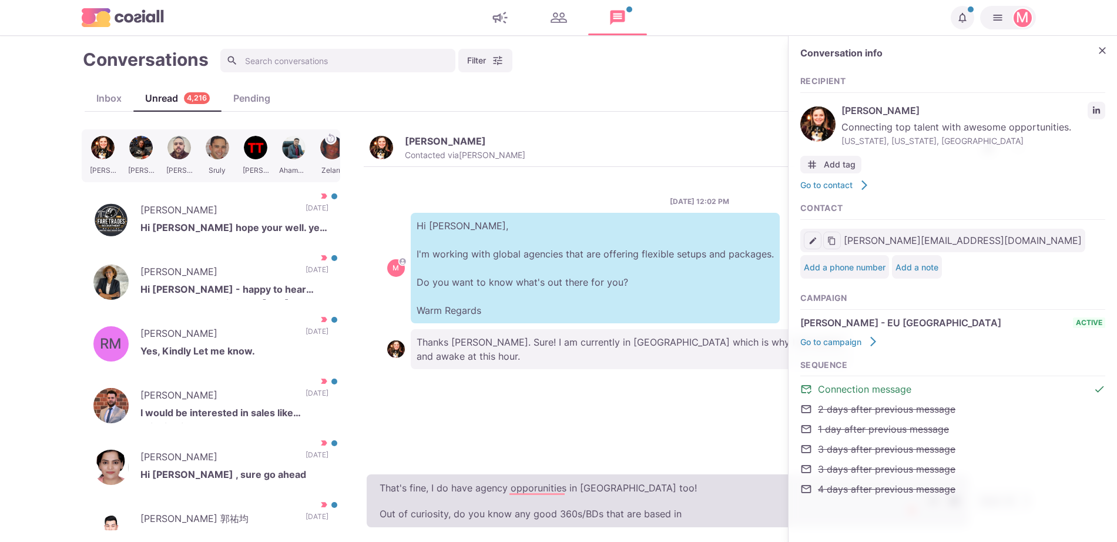
type textarea "That's fine, I do have agency opporunities in [GEOGRAPHIC_DATA] too! Out of cur…"
type textarea "x"
type textarea "That's fine, I do have agency opporunities in [GEOGRAPHIC_DATA] too! Out of cur…"
type textarea "x"
type textarea "That's fine, I do have agency opporunities in [GEOGRAPHIC_DATA] too! Out of cur…"
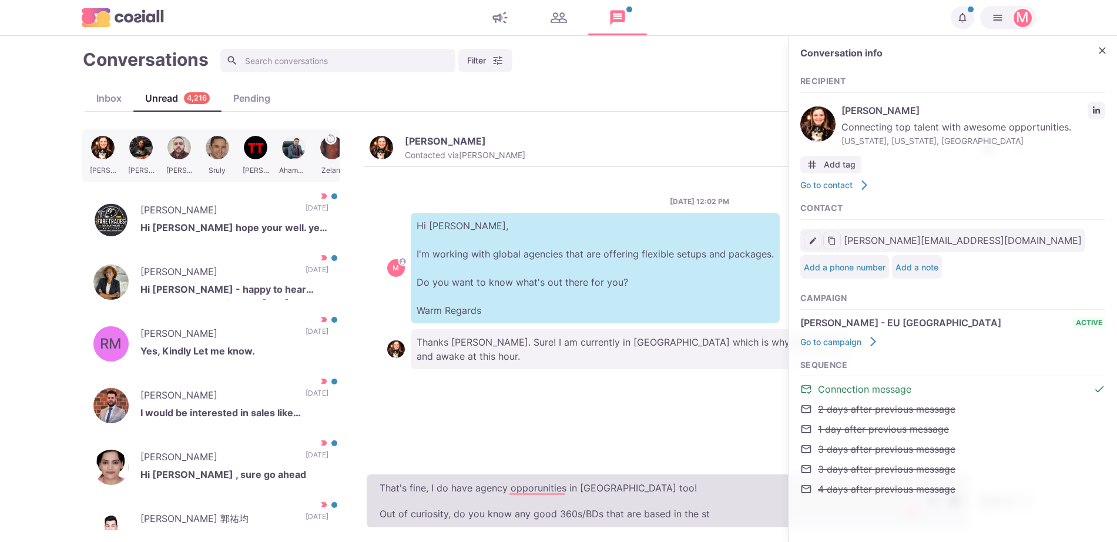
type textarea "x"
type textarea "That's fine, I do have agency opporunities in [GEOGRAPHIC_DATA] too! Out of cur…"
type textarea "x"
type textarea "That's fine, I do have agency opporunities in [GEOGRAPHIC_DATA] too! Out of cur…"
type textarea "x"
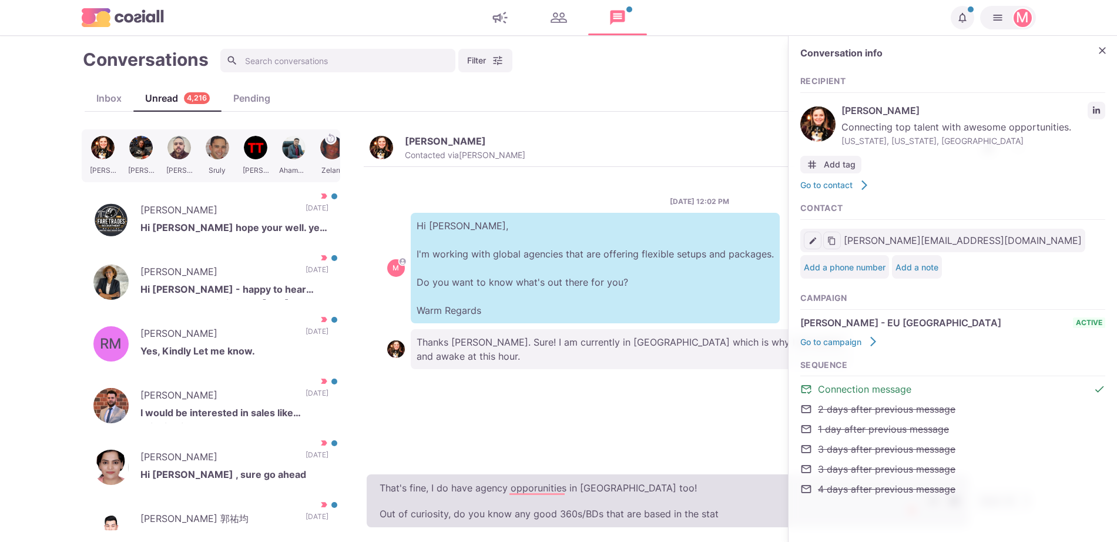
type textarea "That's fine, I do have agency opporunities in [GEOGRAPHIC_DATA] too! Out of cur…"
type textarea "x"
type textarea "That's fine, I do have agency opporunities in [GEOGRAPHIC_DATA] too! Out of cur…"
type textarea "x"
type textarea "That's fine, I do have agency opporunities in [GEOGRAPHIC_DATA] too! Out of cur…"
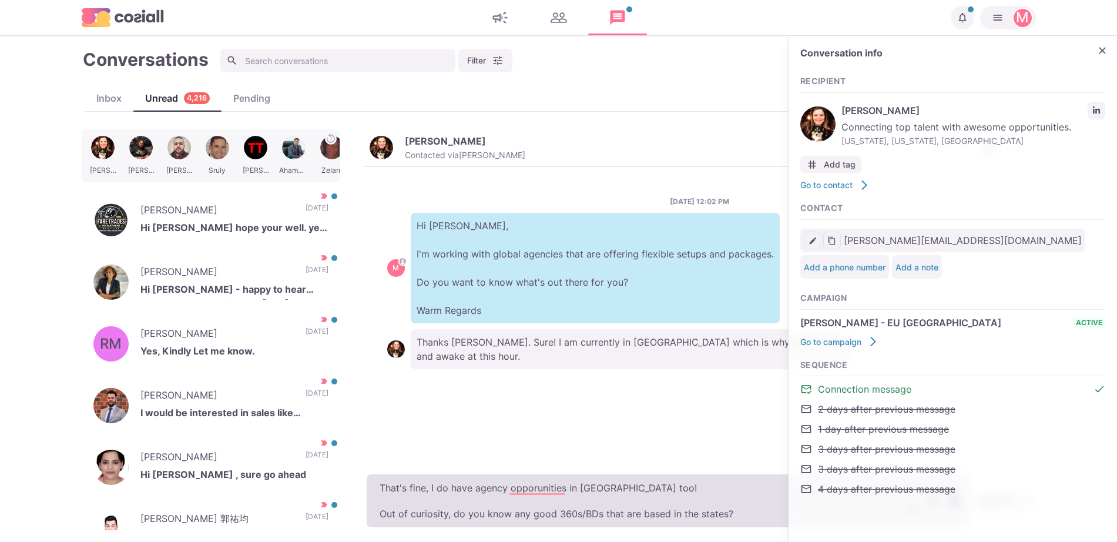
type textarea "x"
type textarea "That's fine, I do have agency opporunities in [GEOGRAPHIC_DATA] too! Out of cur…"
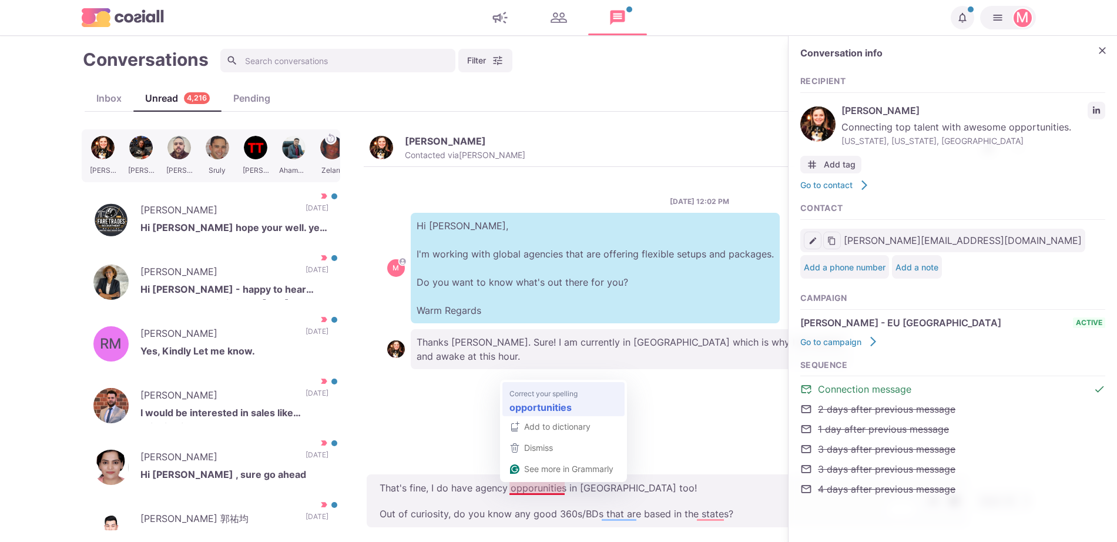
type textarea "x"
type textarea "That's fine, I do have agency opporunities in [GEOGRAPHIC_DATA] too! Out of cur…"
type textarea "x"
type textarea "That's fine, I do have agency opportunities in [GEOGRAPHIC_DATA] too! Out of cu…"
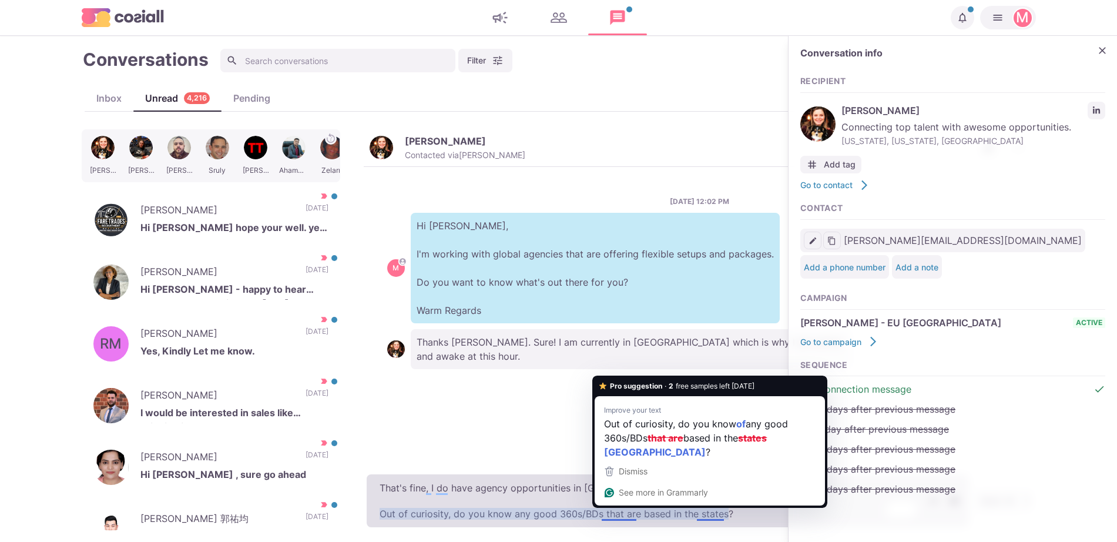
click at [612, 508] on textarea "That's fine, I do have agency opportunities in [GEOGRAPHIC_DATA] too! Out of cu…" at bounding box center [668, 500] width 602 height 53
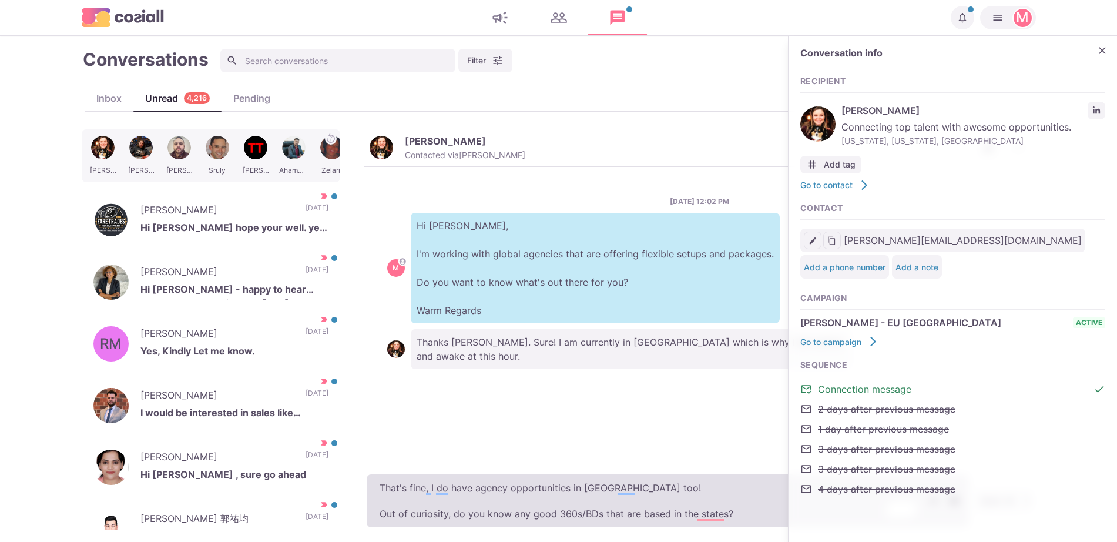
click at [538, 508] on textarea "That's fine, I do have agency opportunities in [GEOGRAPHIC_DATA] too! Out of cu…" at bounding box center [668, 500] width 602 height 53
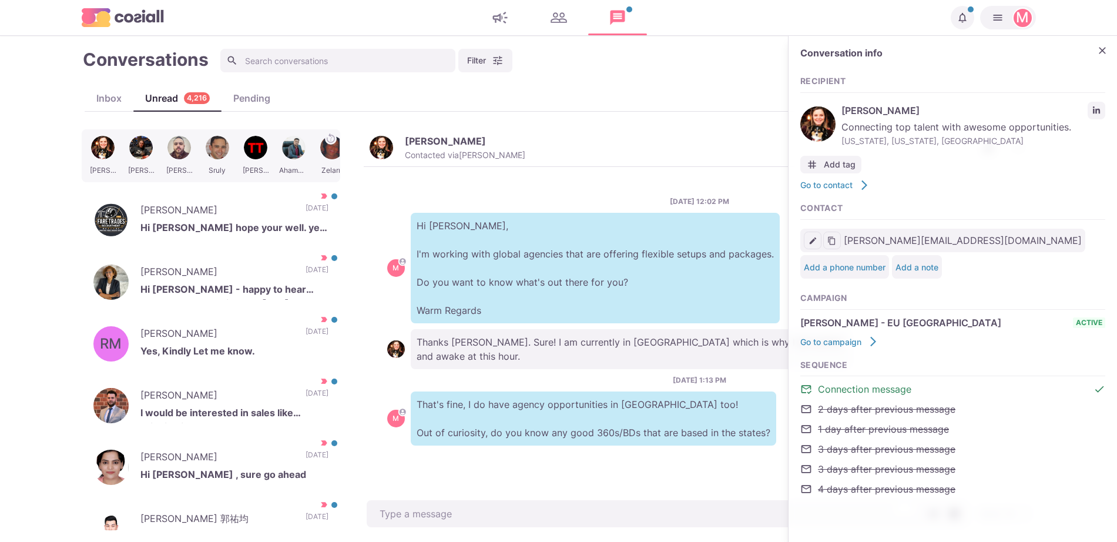
click at [591, 199] on div "[DATE] 12:02 PM M Hi [PERSON_NAME], I'm working with global agencies that are o…" at bounding box center [699, 259] width 625 height 127
click at [1106, 48] on icon "Close" at bounding box center [1103, 51] width 12 height 12
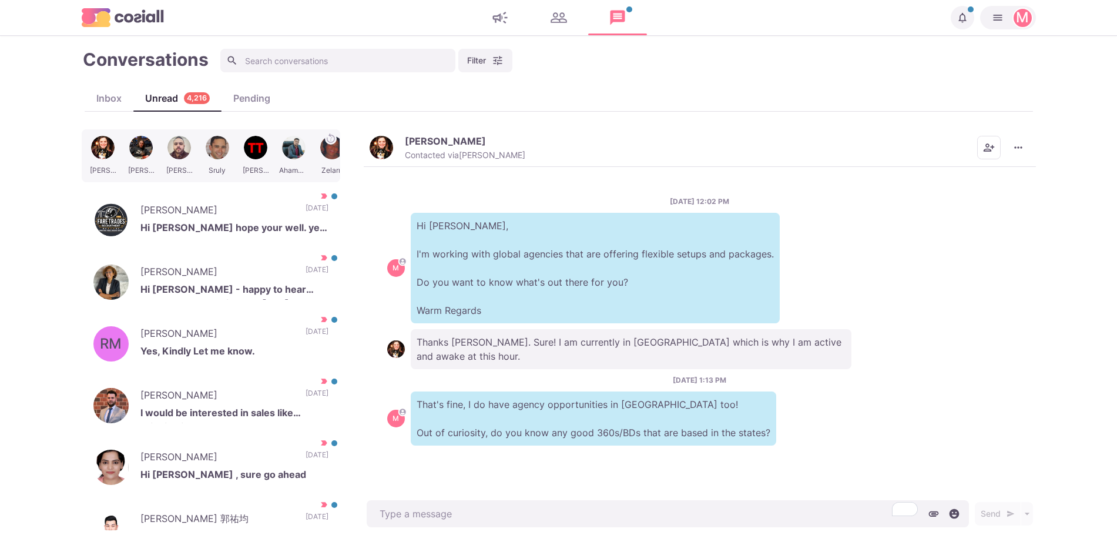
click at [1035, 143] on div "[PERSON_NAME] Contacted via [PERSON_NAME] [PERSON_NAME] as Unread Mark as Not I…" at bounding box center [700, 148] width 672 height 38
click at [1019, 141] on button "More menu" at bounding box center [1019, 148] width 24 height 24
click at [991, 195] on button "Mark as Not Important" at bounding box center [973, 195] width 114 height 18
click at [253, 222] on p "Hi [PERSON_NAME] hope your well. yes please why not." at bounding box center [234, 229] width 188 height 18
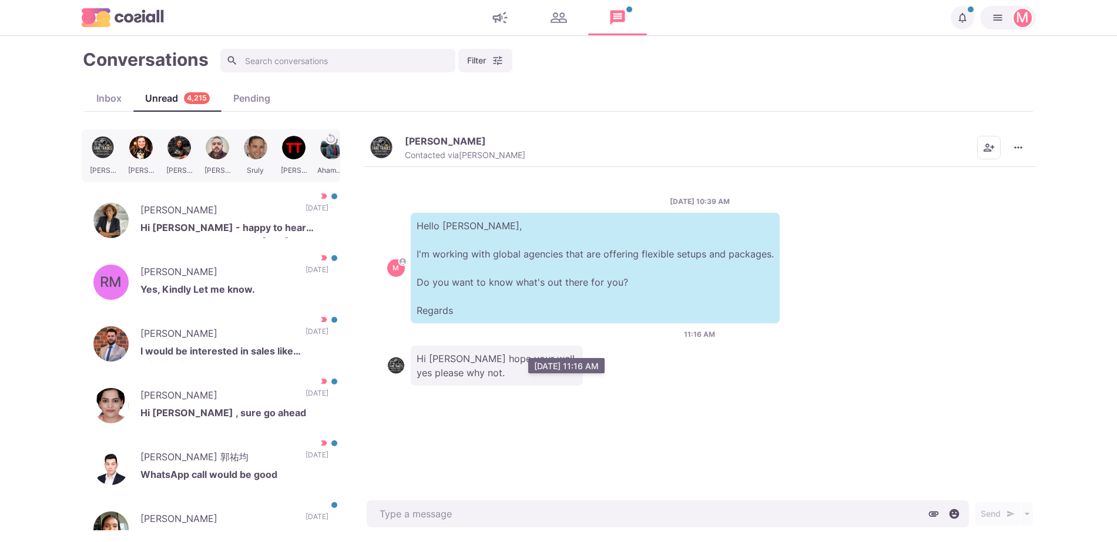
click at [500, 380] on p "Hi [PERSON_NAME] hope your well. yes please why not." at bounding box center [497, 366] width 172 height 40
click at [401, 137] on button "[PERSON_NAME] Contacted via [PERSON_NAME]" at bounding box center [448, 147] width 156 height 25
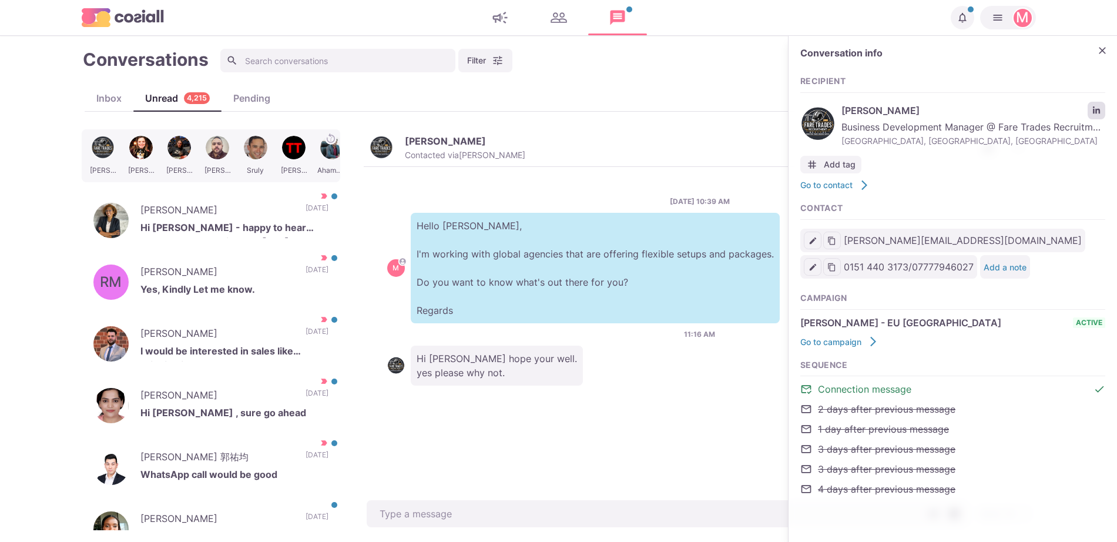
click at [1093, 111] on icon "LinkedIn profile link" at bounding box center [1097, 110] width 8 height 8
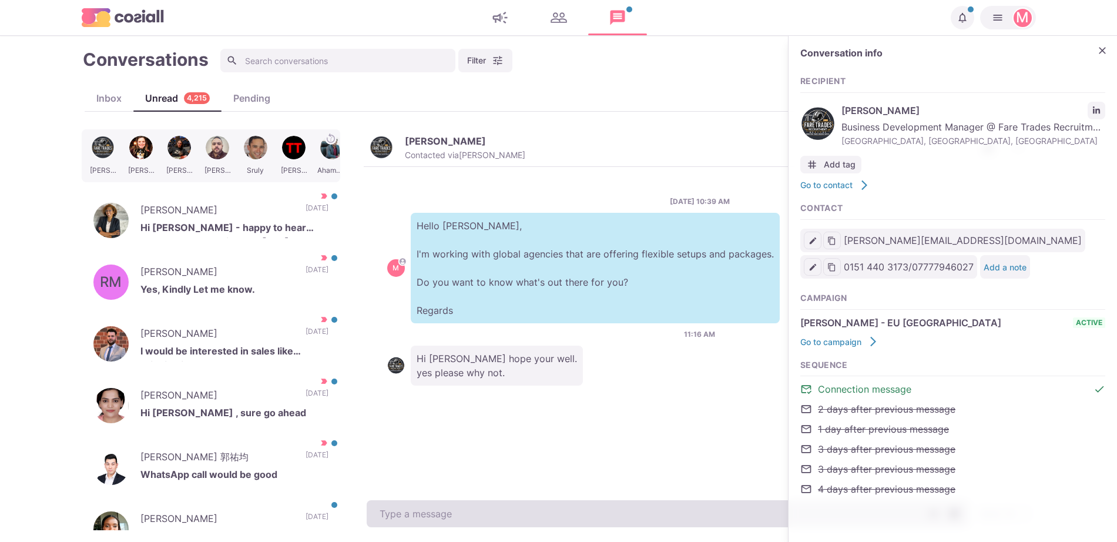
click at [457, 505] on textarea at bounding box center [668, 513] width 602 height 27
paste textarea "I work with over 500 clients that offer remote, hybrid, and non-remote position…"
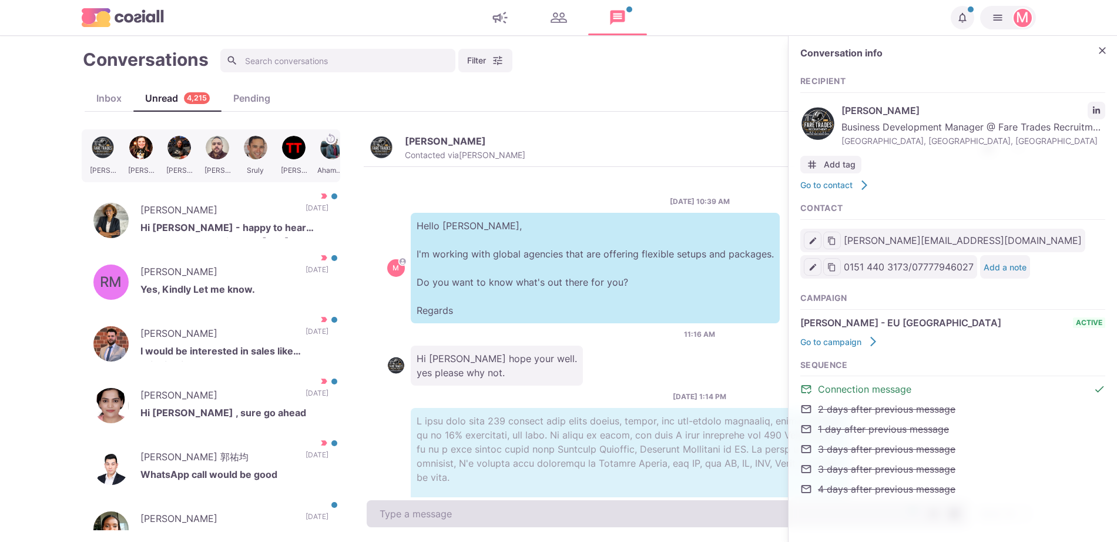
scroll to position [290, 0]
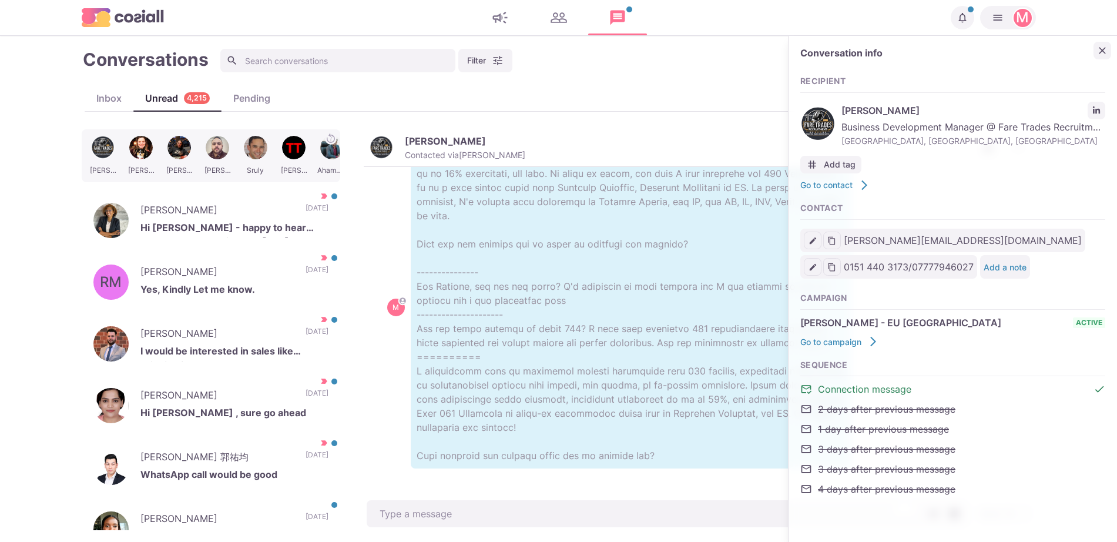
click at [1107, 56] on button "Close" at bounding box center [1103, 51] width 18 height 18
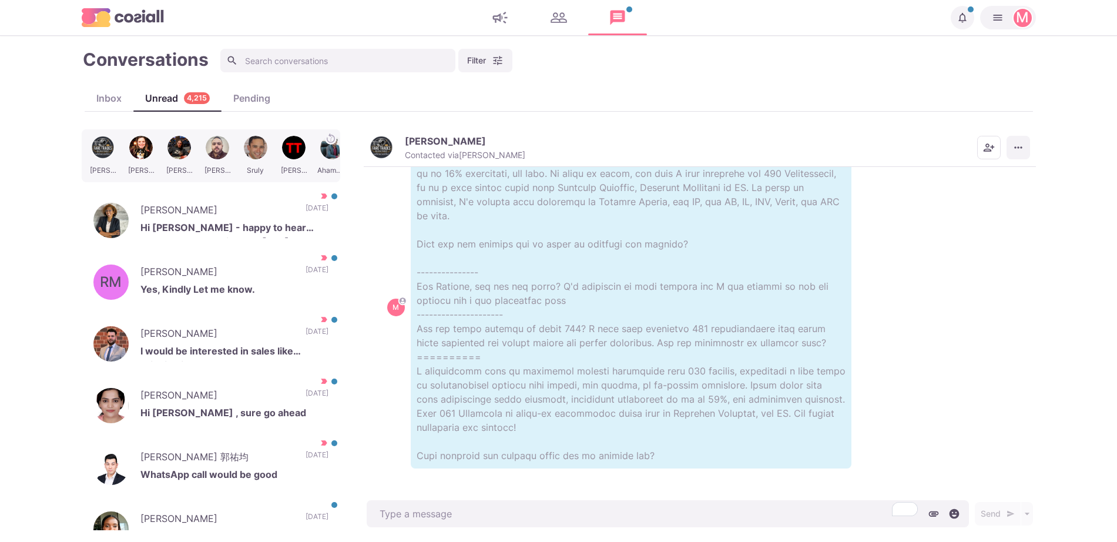
click at [1025, 148] on button "More menu" at bounding box center [1019, 148] width 24 height 24
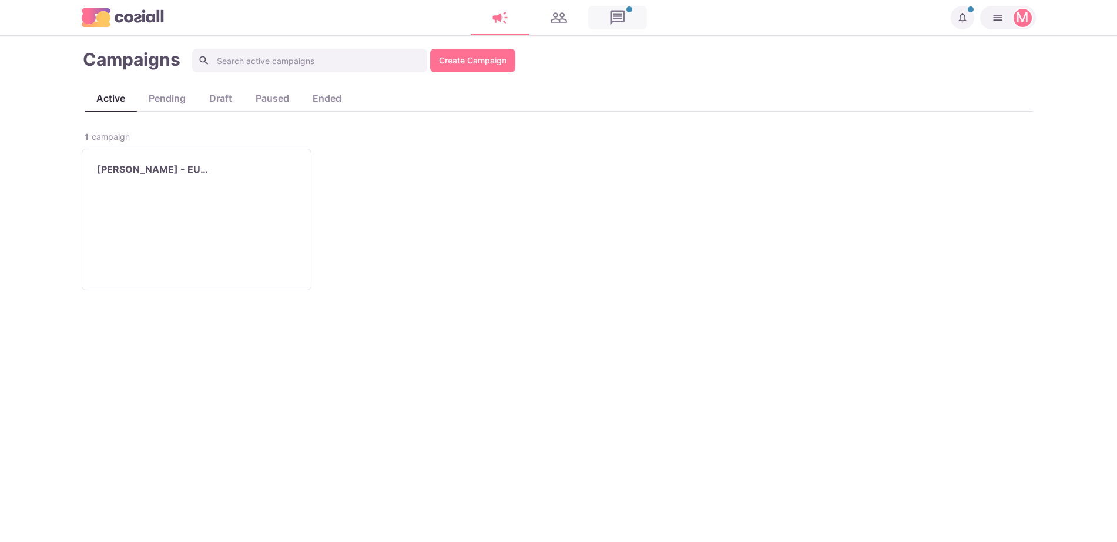
click at [611, 22] on link at bounding box center [617, 18] width 59 height 24
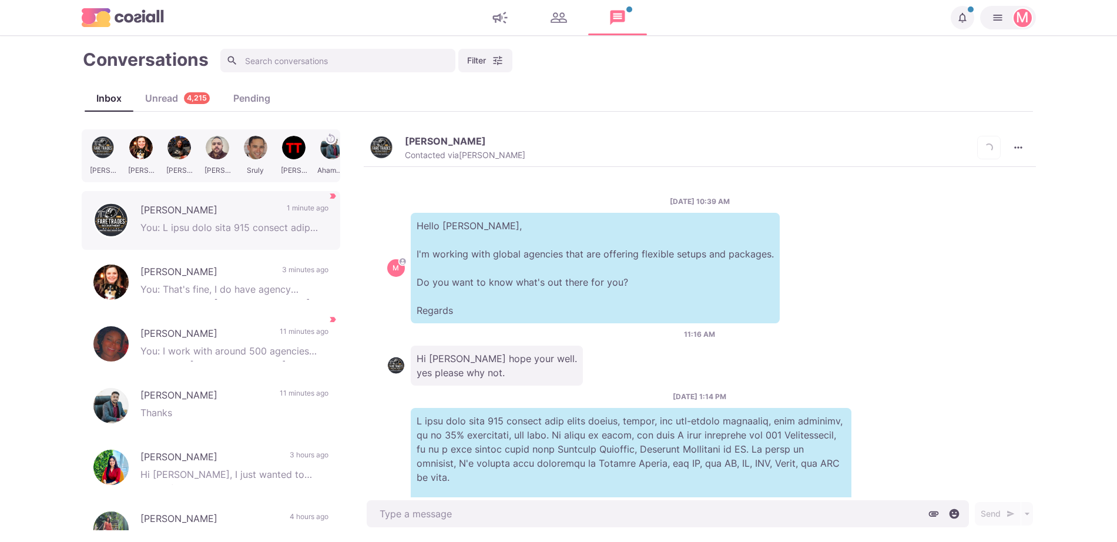
scroll to position [290, 0]
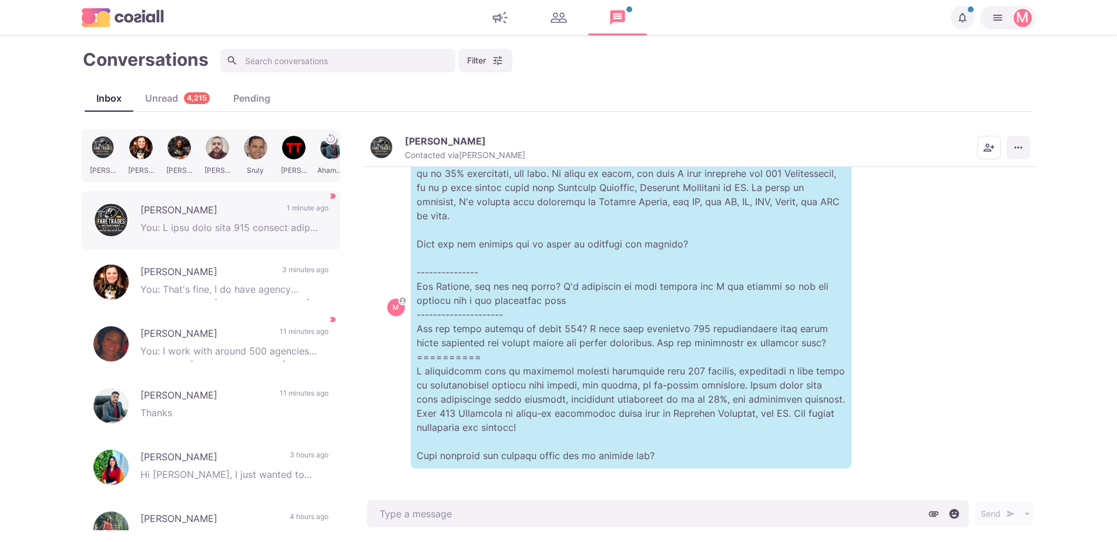
click at [1026, 146] on button "More menu" at bounding box center [1019, 148] width 24 height 24
click at [980, 195] on button "Mark as Not Important" at bounding box center [973, 195] width 114 height 18
click at [160, 85] on div "Inbox Unread 4,215 Pending" at bounding box center [559, 98] width 949 height 26
click at [165, 96] on div "Unread 4,215" at bounding box center [177, 98] width 88 height 14
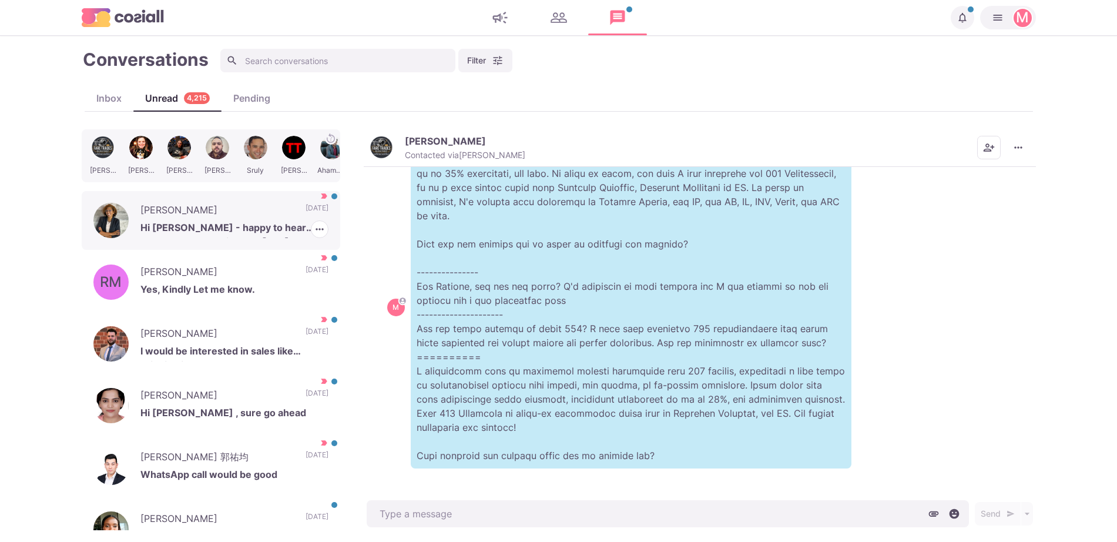
click at [282, 201] on div "Jadey Ryndak Hi Sam - happy to hear what you are working on. https://calendly.c…" at bounding box center [211, 220] width 259 height 59
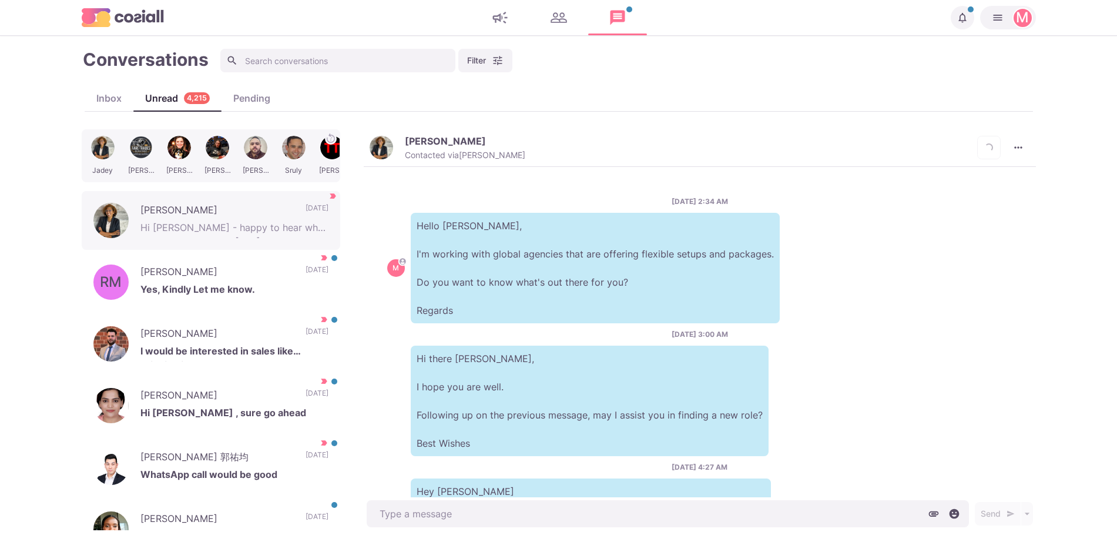
scroll to position [183, 0]
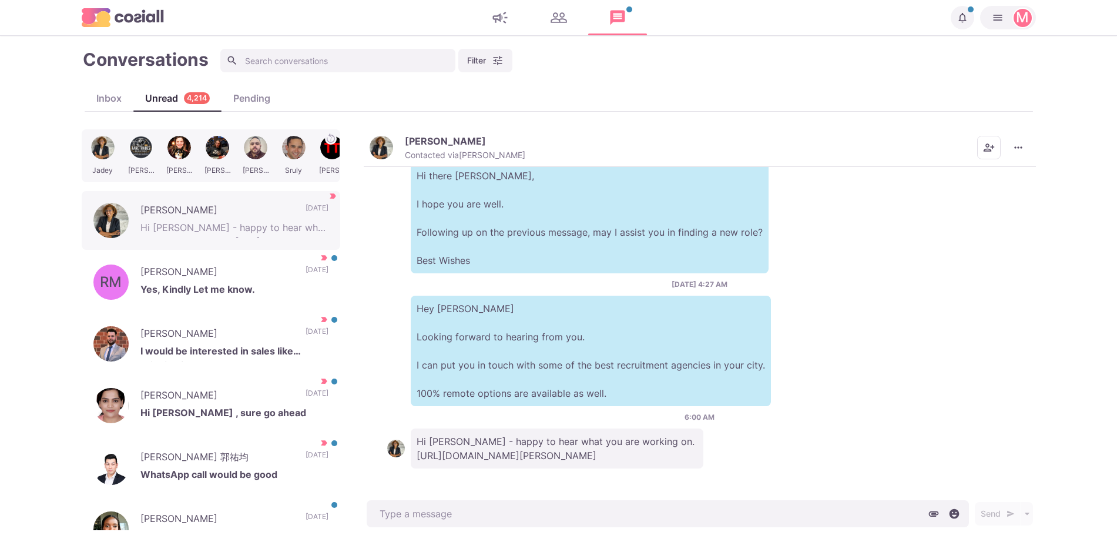
click at [411, 162] on div "Jadey Ryndak Contacted via Sam Richardson Mark as Unread Mark as Not Important …" at bounding box center [700, 148] width 672 height 38
click at [388, 148] on img "button" at bounding box center [382, 148] width 24 height 24
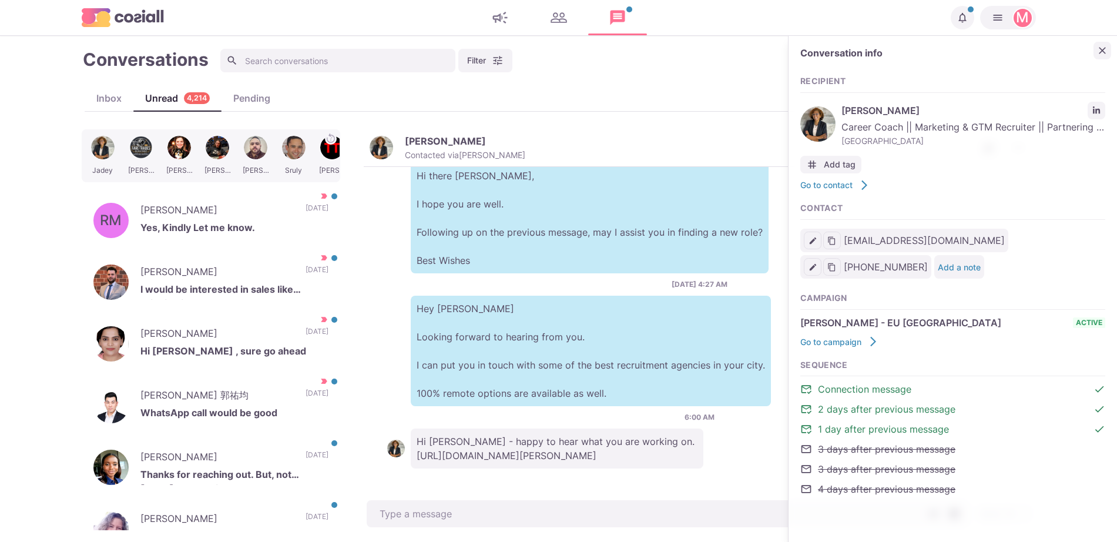
click at [1109, 45] on button "Close" at bounding box center [1103, 51] width 18 height 18
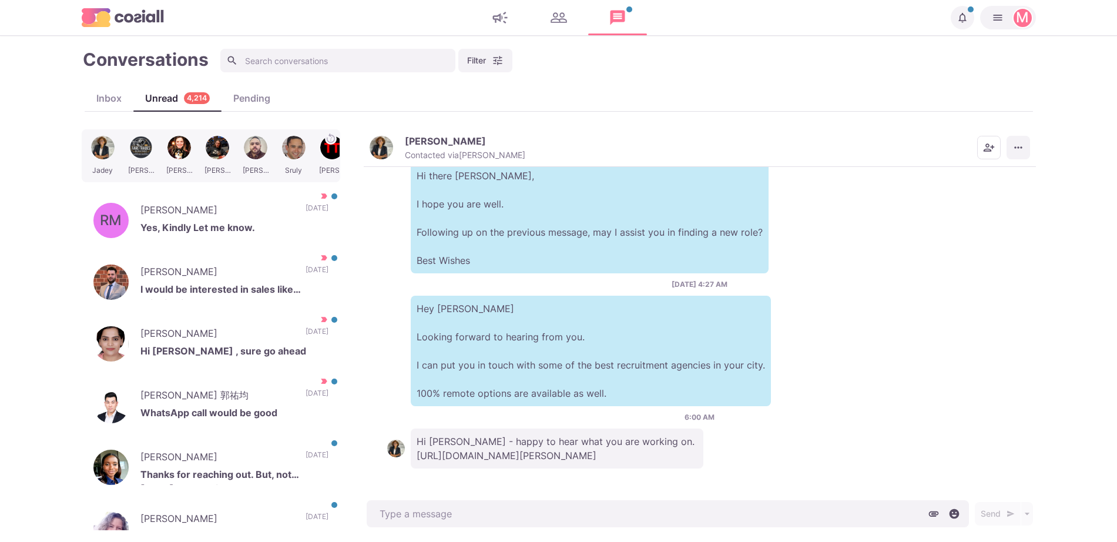
click at [1016, 139] on button "More menu" at bounding box center [1019, 148] width 24 height 24
click at [1005, 192] on button "Mark as Not Important" at bounding box center [973, 195] width 114 height 18
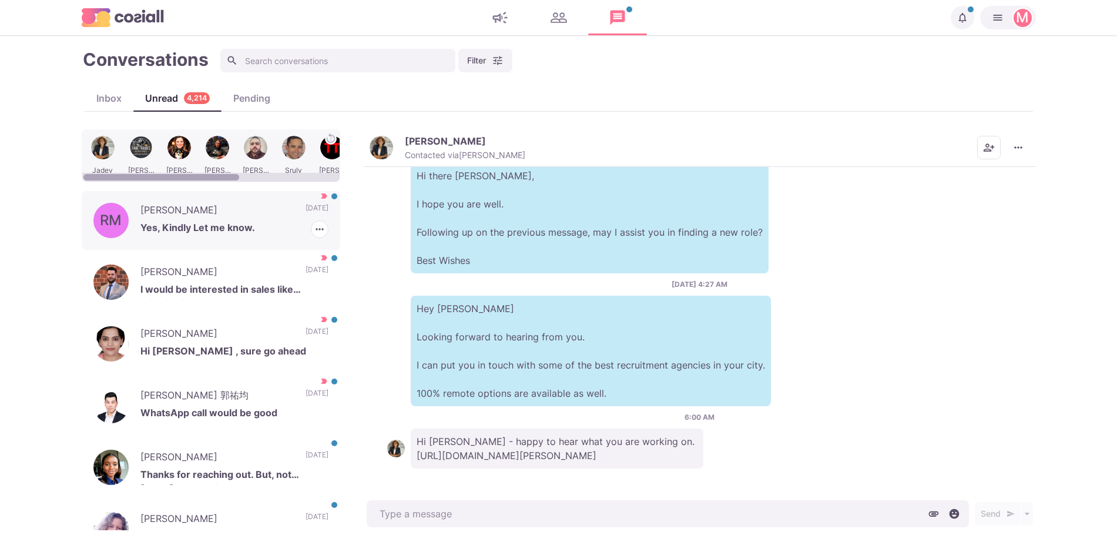
click at [306, 208] on p "[DATE]" at bounding box center [317, 212] width 23 height 18
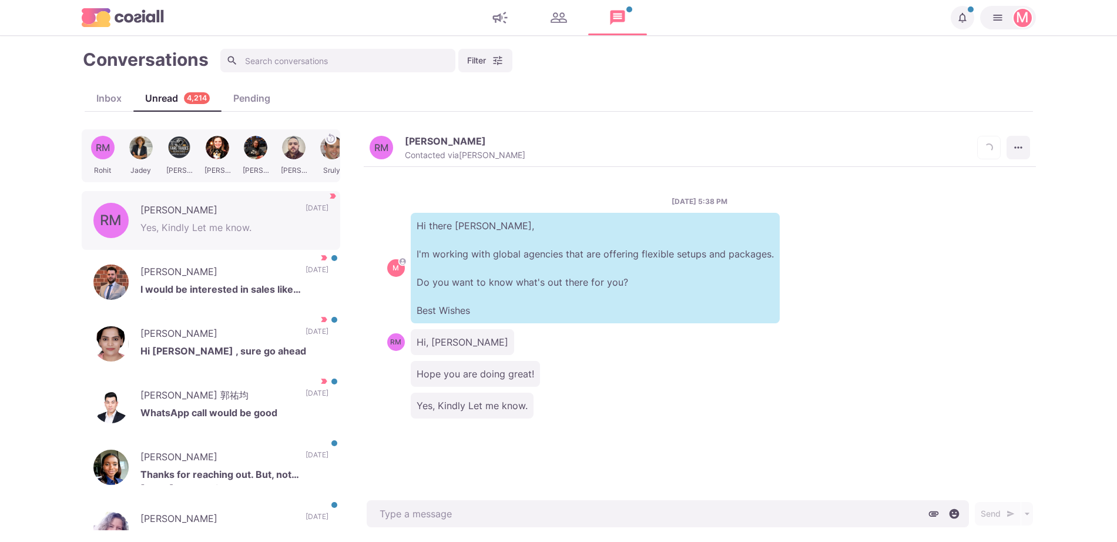
click at [1025, 150] on button "More menu" at bounding box center [1019, 148] width 24 height 24
click at [966, 197] on button "Mark as Not Important" at bounding box center [973, 195] width 114 height 18
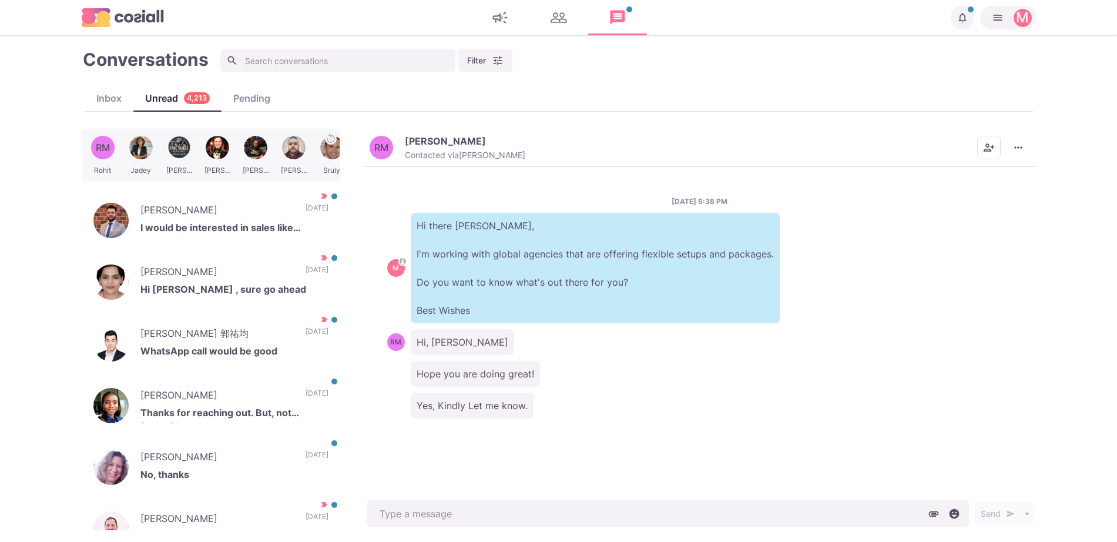
click at [474, 126] on div "Conversations Filter Status Campaign Contact Mark conversations as important wh…" at bounding box center [559, 289] width 955 height 483
click at [1018, 145] on icon "More menu" at bounding box center [1019, 148] width 12 height 12
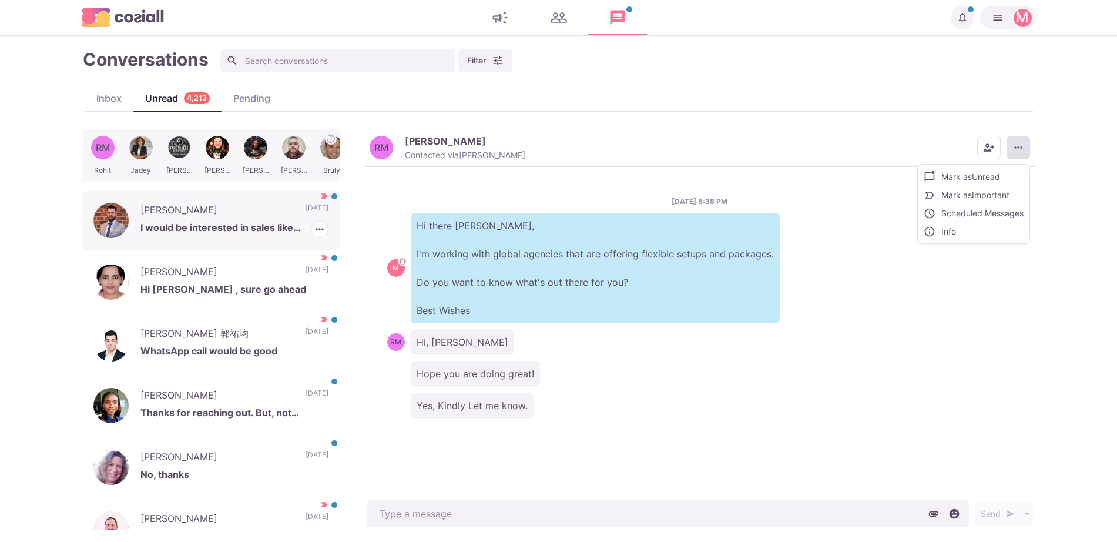
click at [246, 229] on p "I would be interested in sales like bringing in new logos, account retention/gr…" at bounding box center [234, 229] width 188 height 18
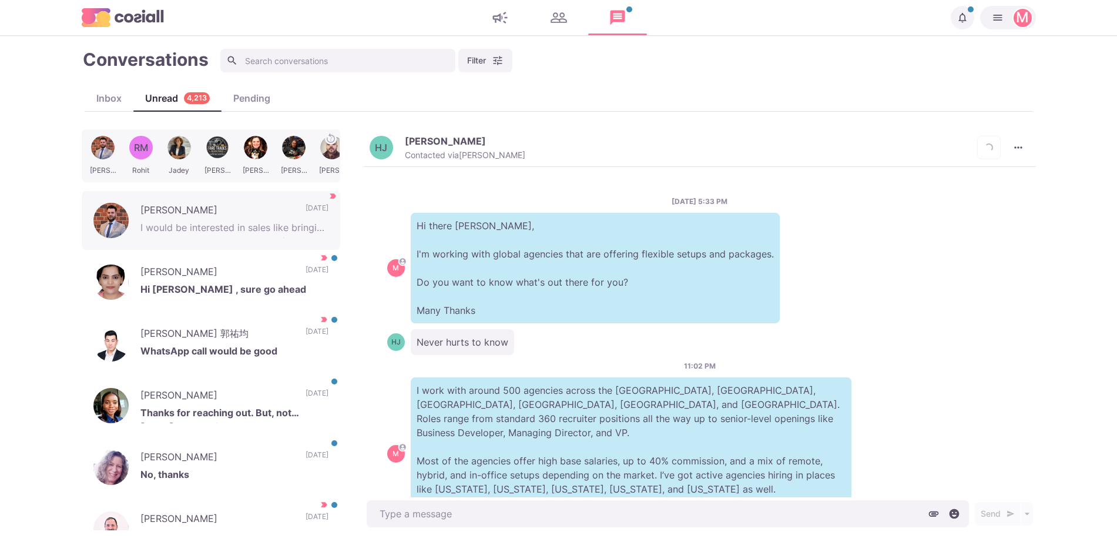
scroll to position [110, 0]
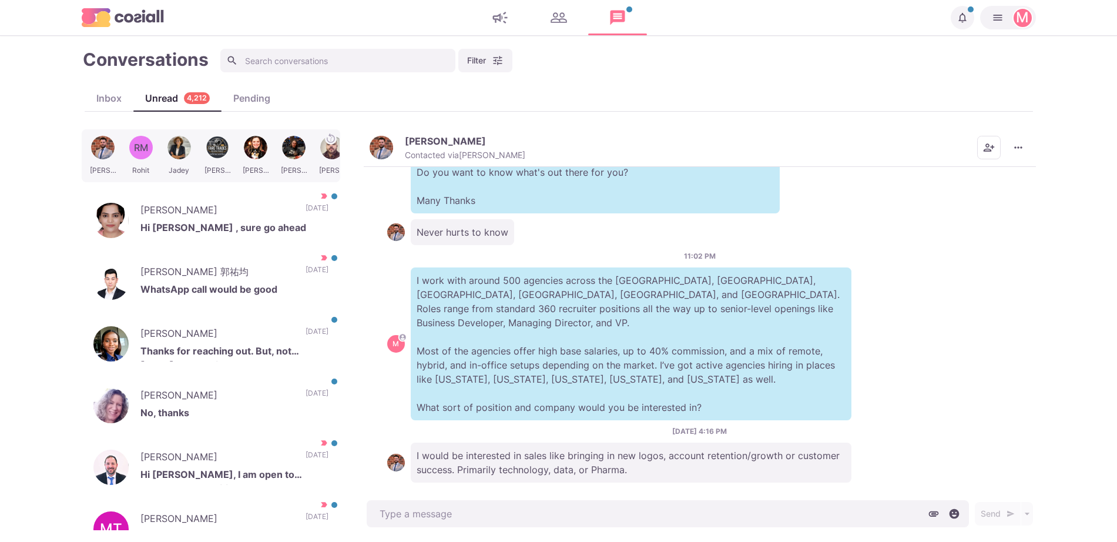
click at [381, 145] on img "button" at bounding box center [382, 148] width 24 height 24
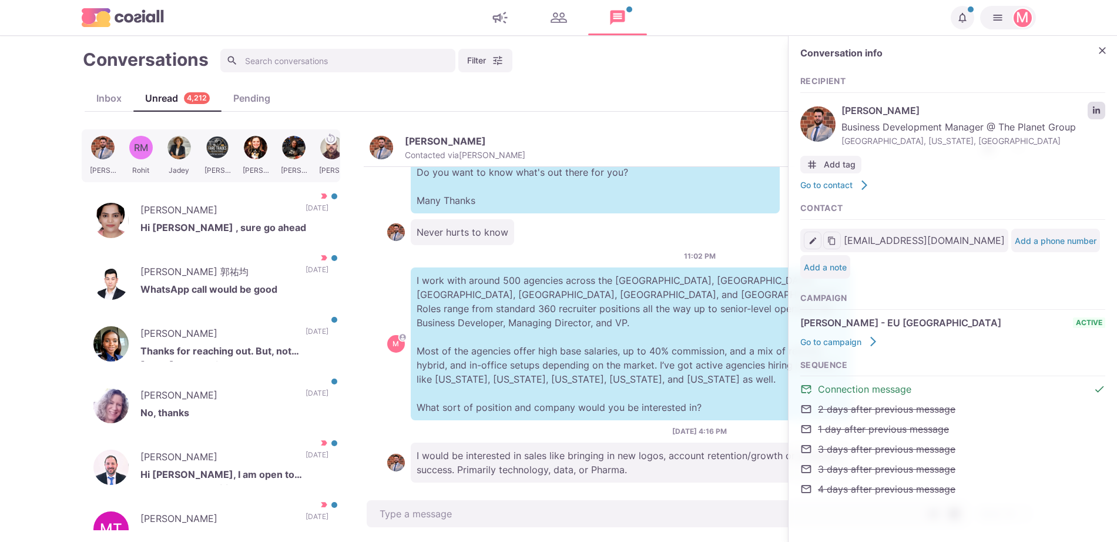
click at [1098, 111] on icon "LinkedIn profile link" at bounding box center [1097, 110] width 8 height 8
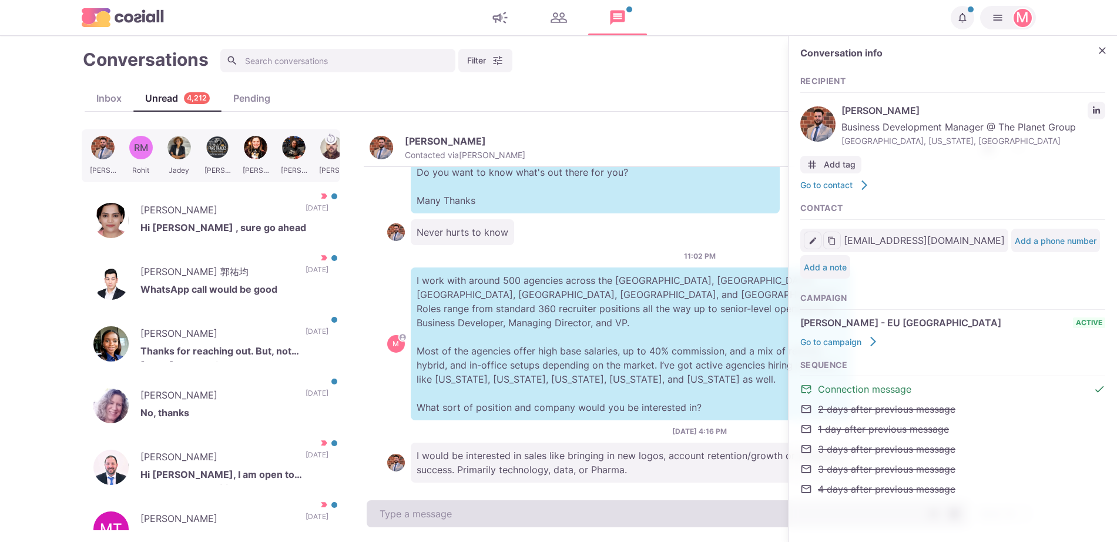
click at [441, 507] on textarea at bounding box center [668, 513] width 602 height 27
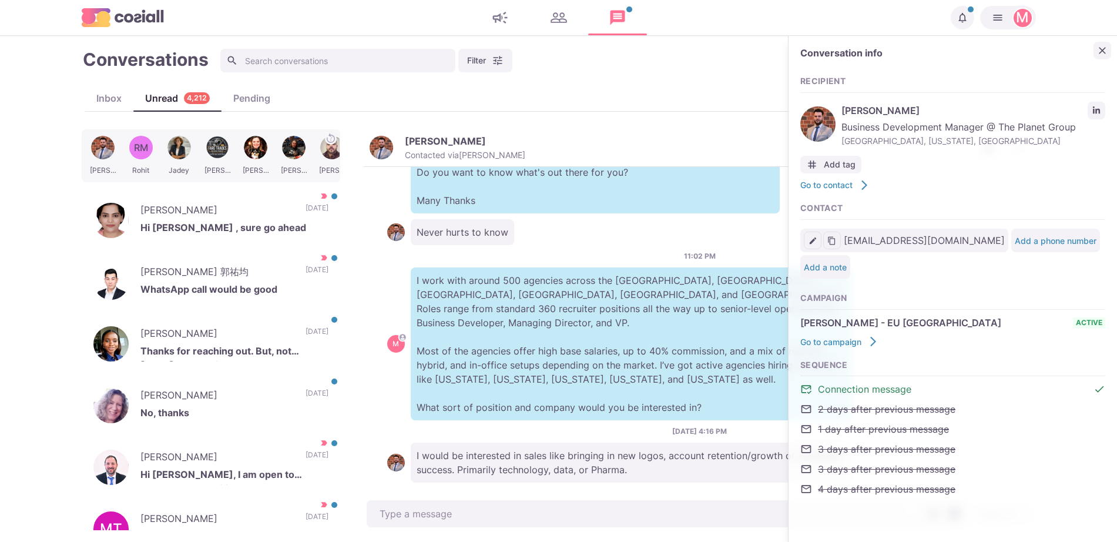
click at [1098, 53] on icon "Close" at bounding box center [1103, 51] width 12 height 12
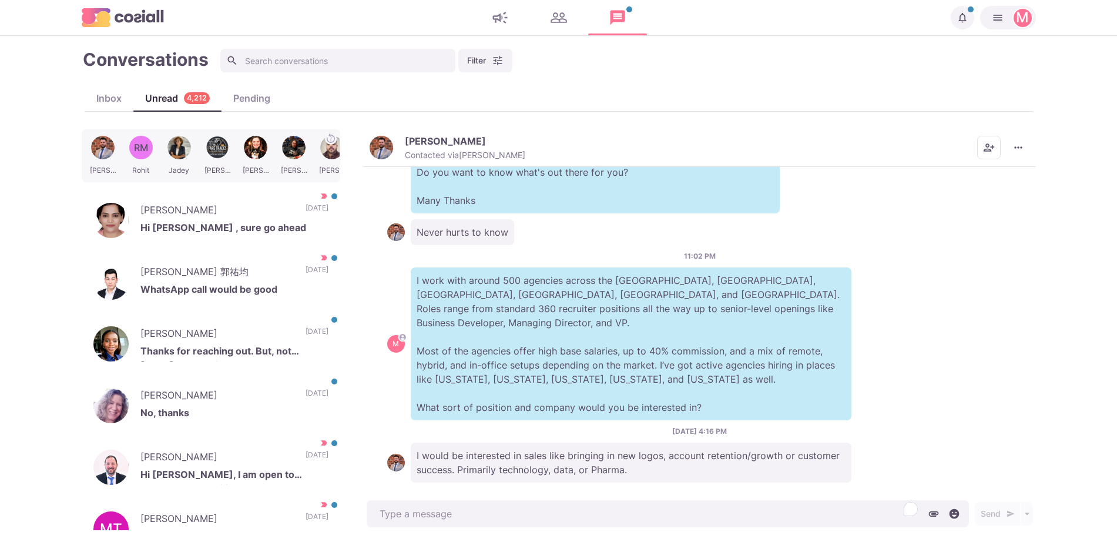
click at [648, 497] on div "8/20/2025, 5:33 PM M Hi there Hari, I'm working with global agencies that are o…" at bounding box center [700, 332] width 672 height 331
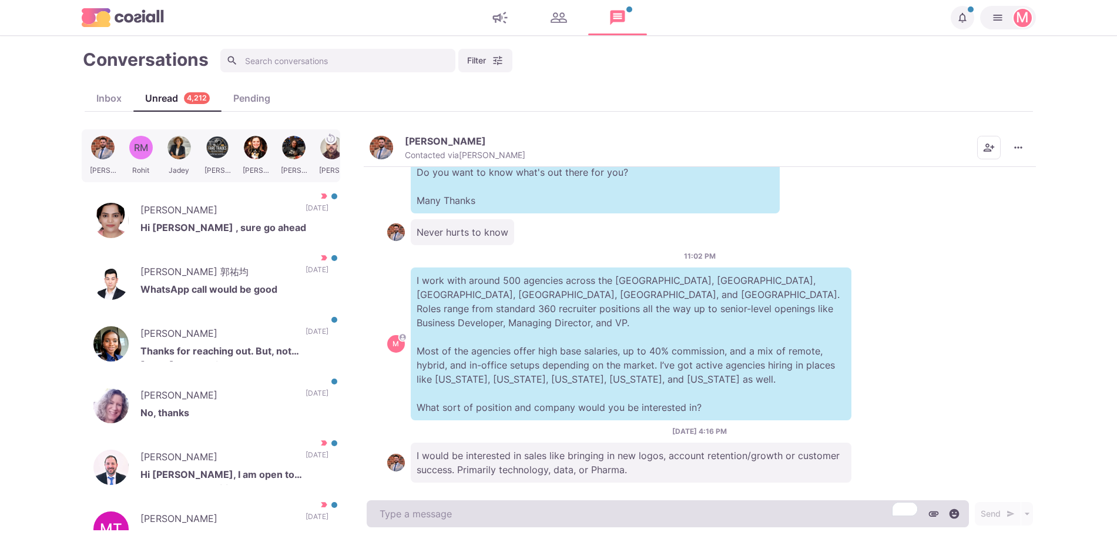
click at [642, 515] on textarea "To enrich screen reader interactions, please activate Accessibility in Grammarl…" at bounding box center [668, 513] width 602 height 27
type textarea "x"
type textarea "Ye"
type textarea "x"
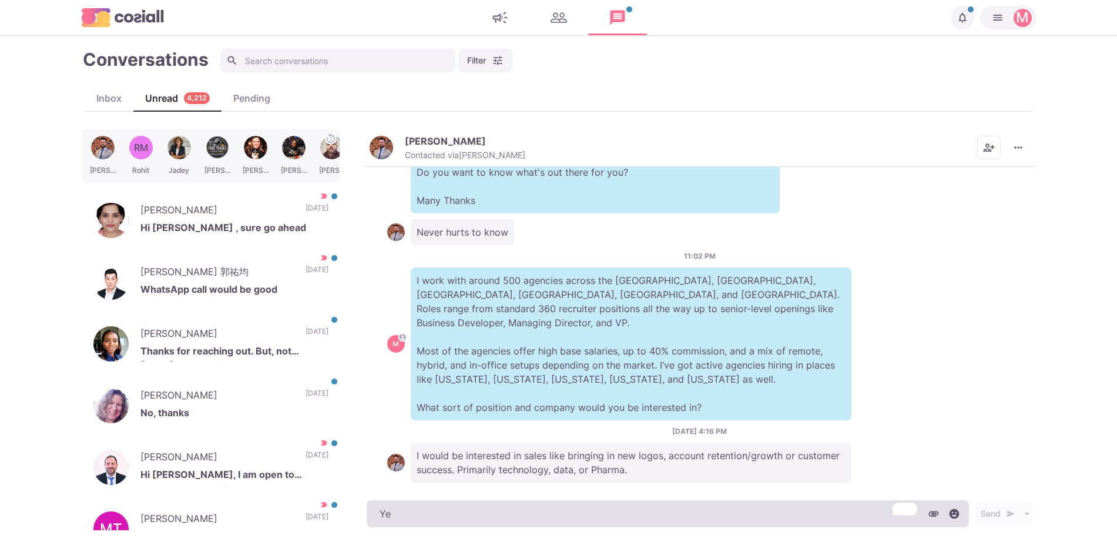
type textarea "Yea"
type textarea "x"
type textarea "Yeah"
type textarea "x"
type textarea "Yeah I"
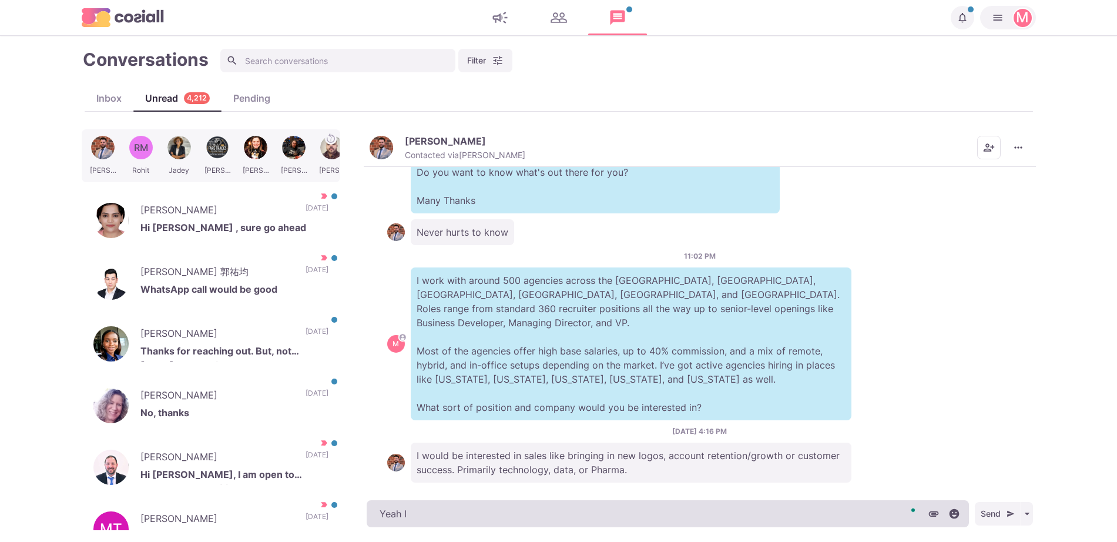
type textarea "x"
type textarea "Yeah I d"
type textarea "x"
type textarea "Yeah I do"
type textarea "x"
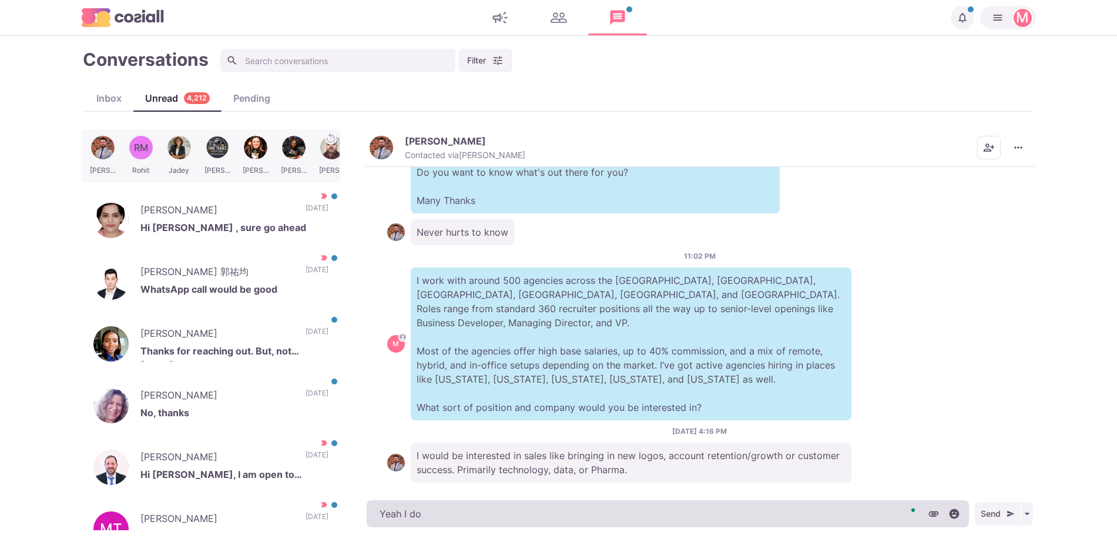
type textarea "Yeah I do"
type textarea "x"
type textarea "Yeah I do"
type textarea "x"
type textarea "Yeah I d"
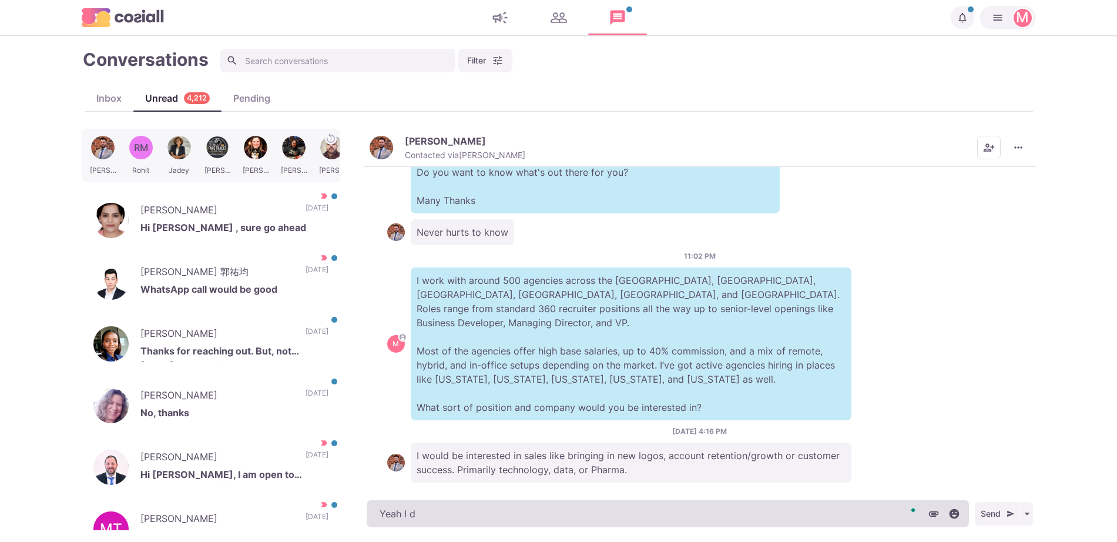
type textarea "x"
type textarea "Yeah I"
type textarea "x"
type textarea "Yeah I d"
type textarea "x"
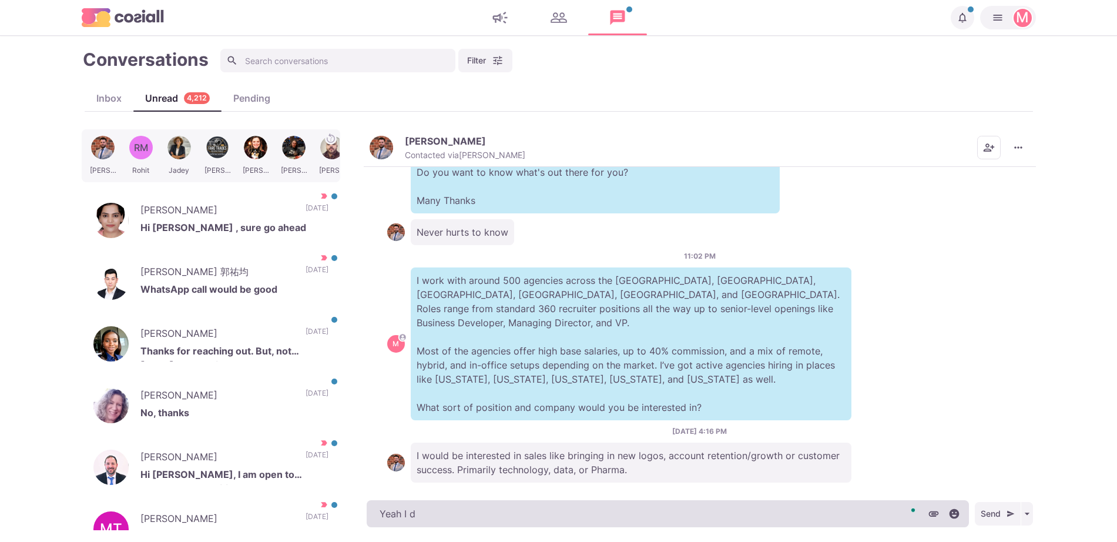
type textarea "Yeah I do"
type textarea "x"
type textarea "Yeah I do"
type textarea "x"
type textarea "Yeah I do h"
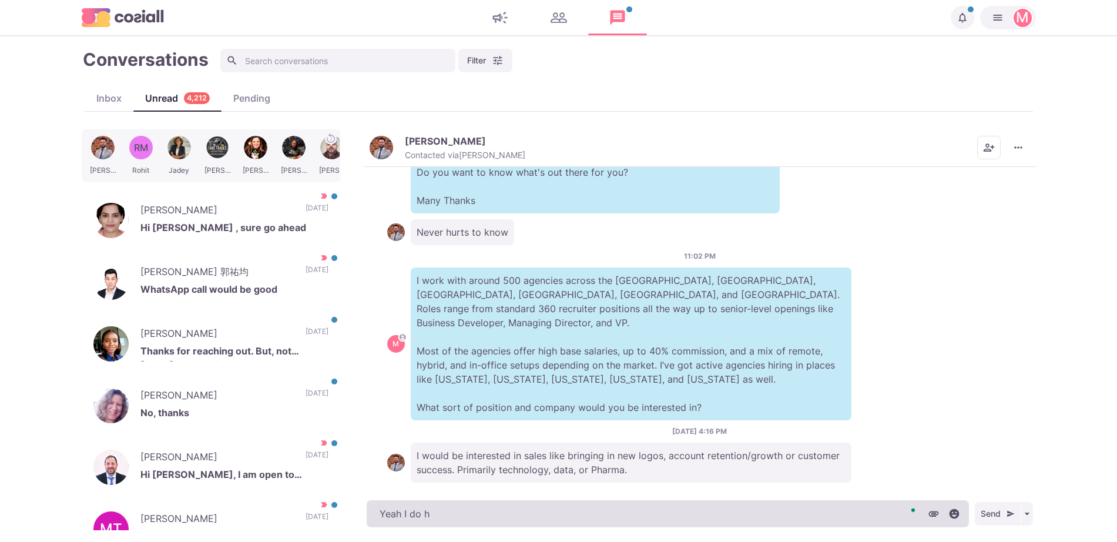
type textarea "x"
type textarea "Yeah I do ha"
type textarea "x"
type textarea "Yeah I do hav"
type textarea "x"
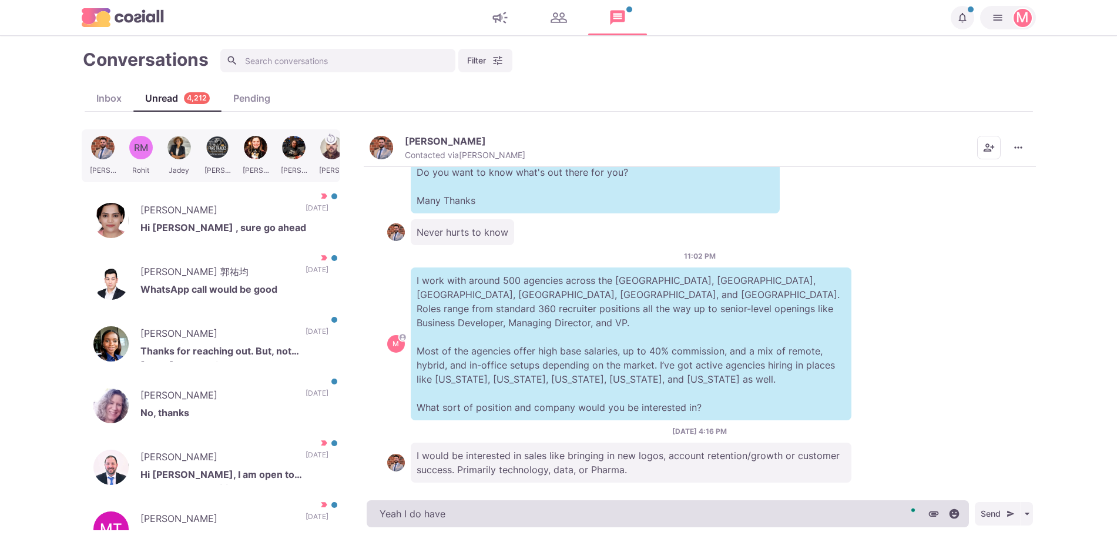
type textarea "Yeah I do have"
type textarea "x"
type textarea "Yeah I do have a"
type textarea "x"
type textarea "Yeah I do have"
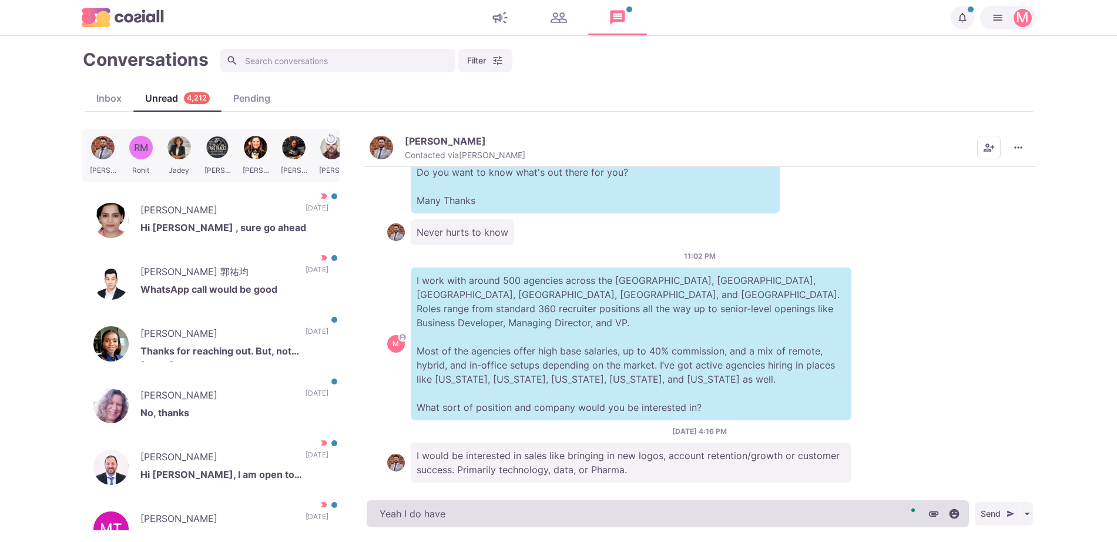
type textarea "x"
type textarea "Yeah I do have c"
type textarea "x"
type textarea "Yeah I do have co"
type textarea "x"
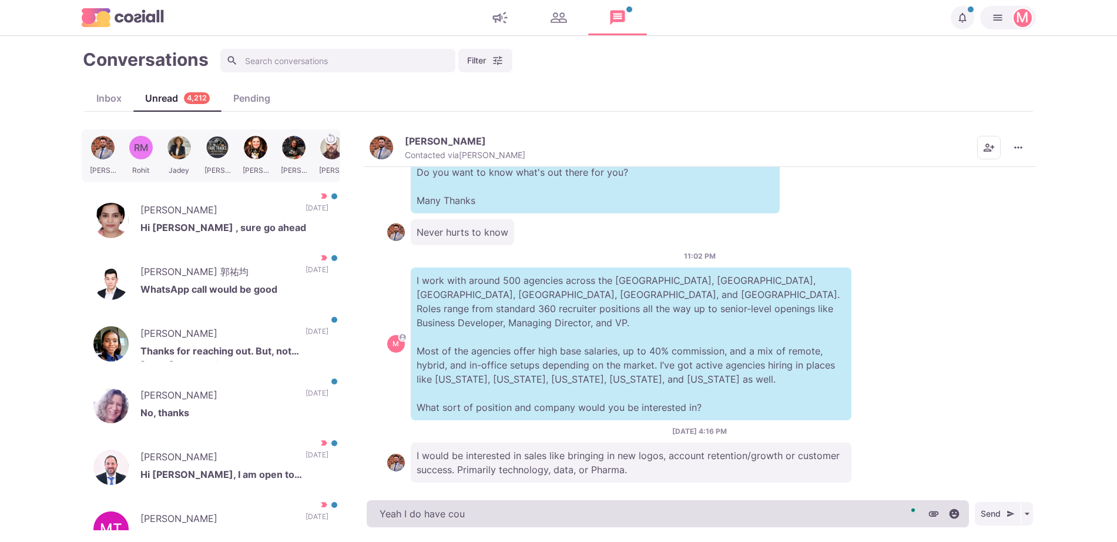
type textarea "Yeah I do have coup"
type textarea "x"
type textarea "Yeah I do have coupl"
type textarea "x"
type textarea "Yeah I do have couple"
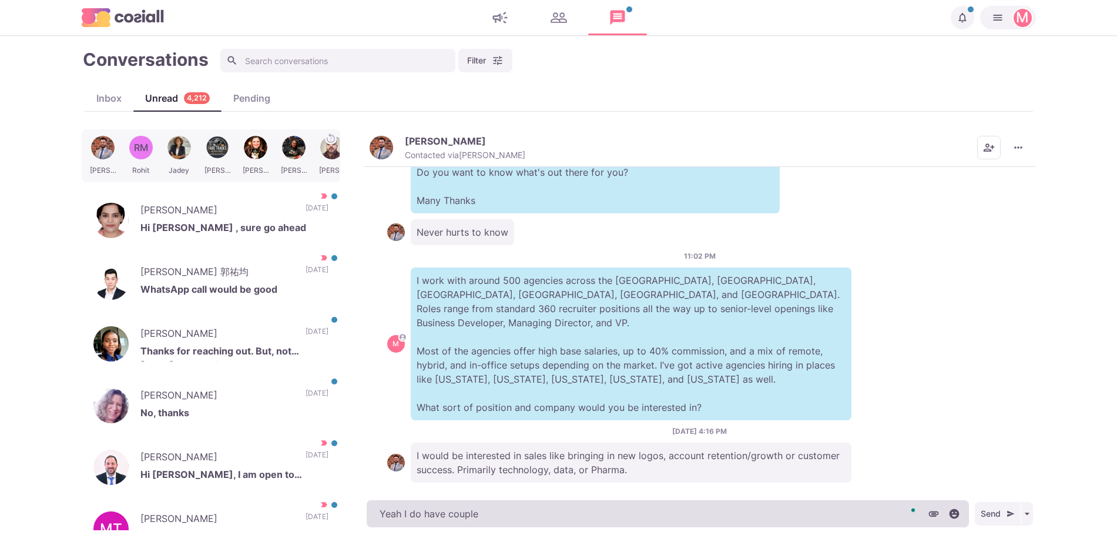
type textarea "x"
type textarea "Yeah I do have couple"
type textarea "x"
type textarea "Yeah I do have couple of"
type textarea "x"
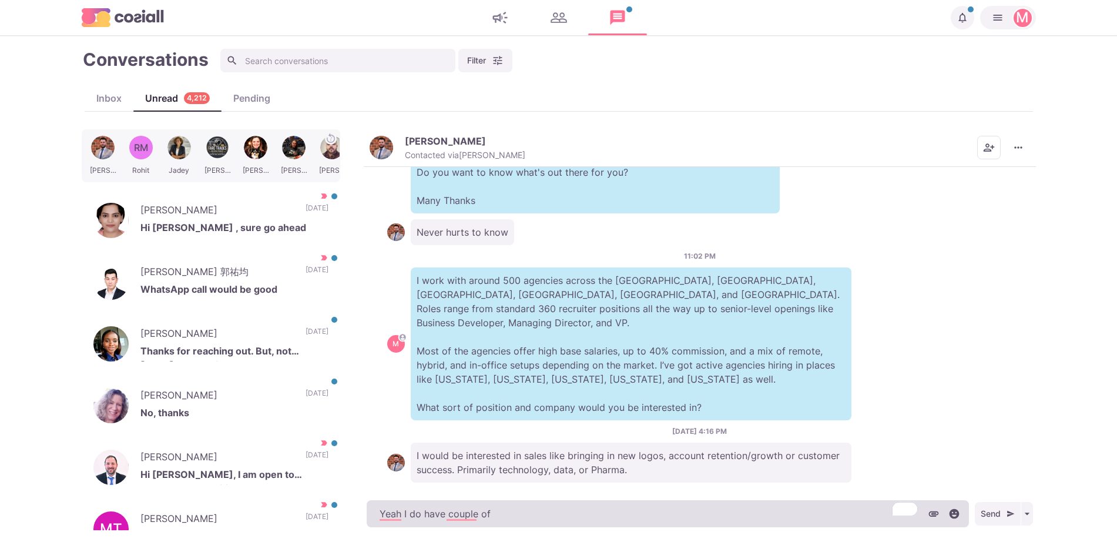
type textarea "Yeah I do have couple of"
type textarea "x"
type textarea "Yeah I do have couple o"
type textarea "x"
type textarea "Yeah I do have couple"
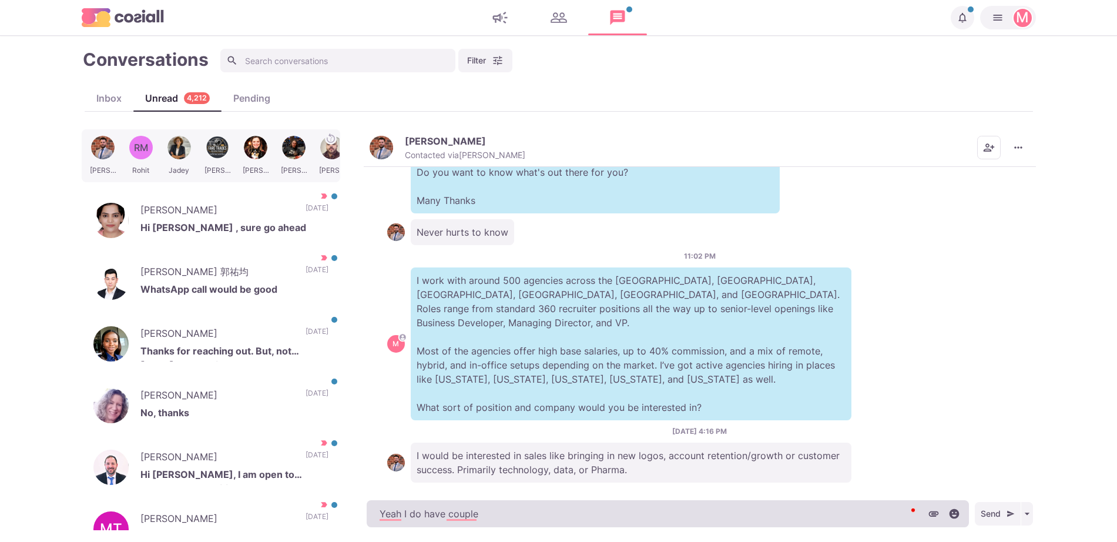
type textarea "x"
type textarea "Yeah I do have couple"
type textarea "x"
type textarea "Yeah I do have coupl"
type textarea "x"
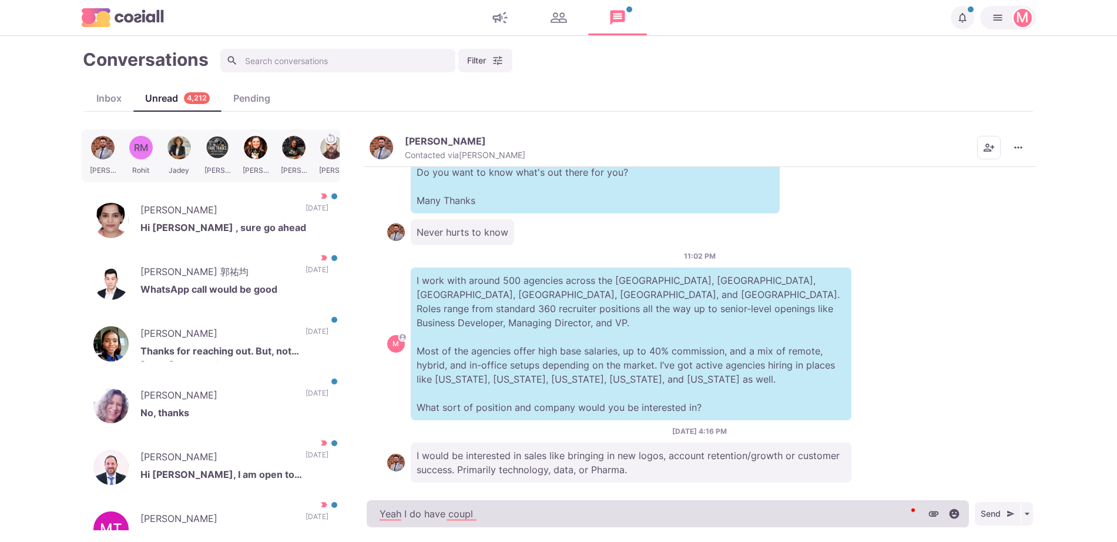
type textarea "Yeah I do have coup"
type textarea "x"
type textarea "Yeah I do have cou"
type textarea "x"
type textarea "Yeah I do have co"
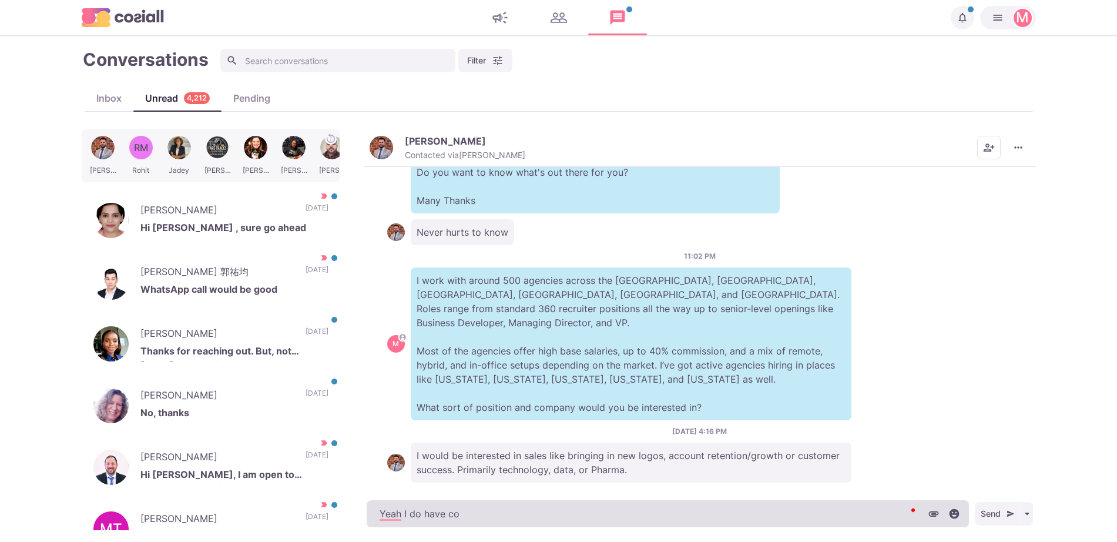
type textarea "x"
type textarea "Yeah I do have c"
type textarea "x"
type textarea "Yeah I do have"
type textarea "x"
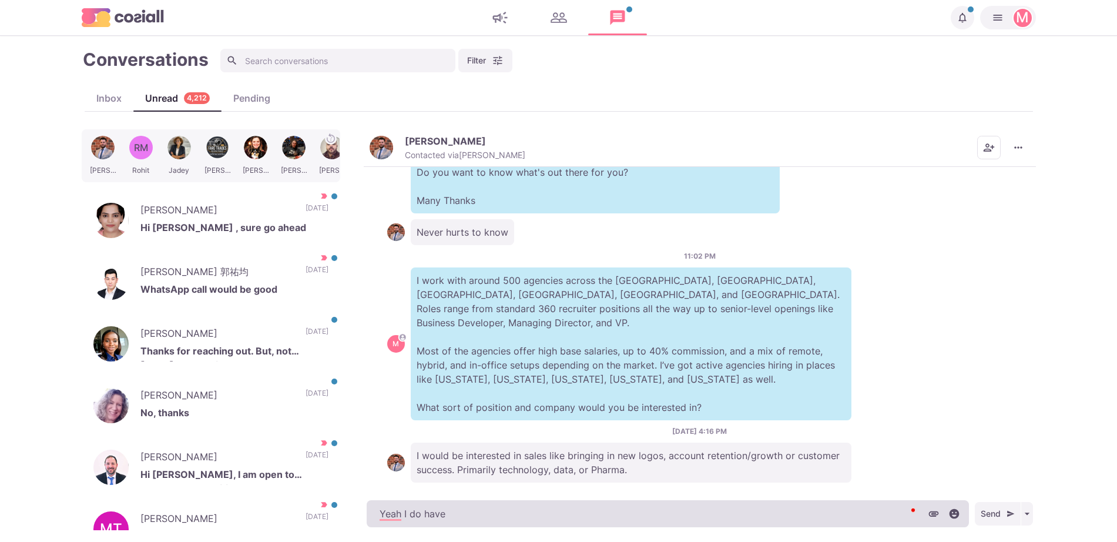
type textarea "Yeah I do hav"
type textarea "x"
type textarea "Yeah I do ha"
type textarea "x"
type textarea "Yeah I do h"
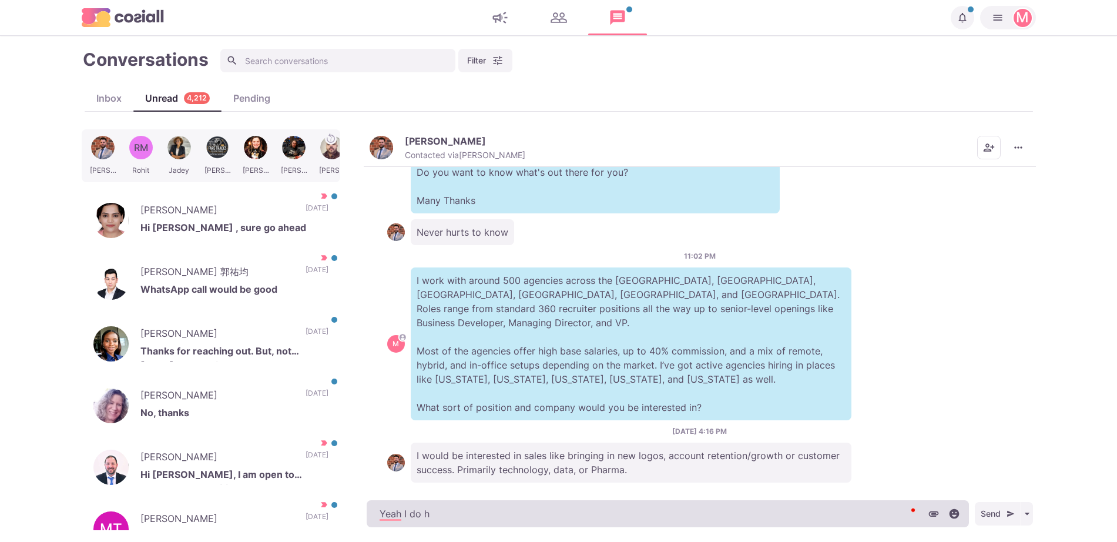
type textarea "x"
type textarea "Yeah I do"
type textarea "x"
type textarea "Yeah I do h"
type textarea "x"
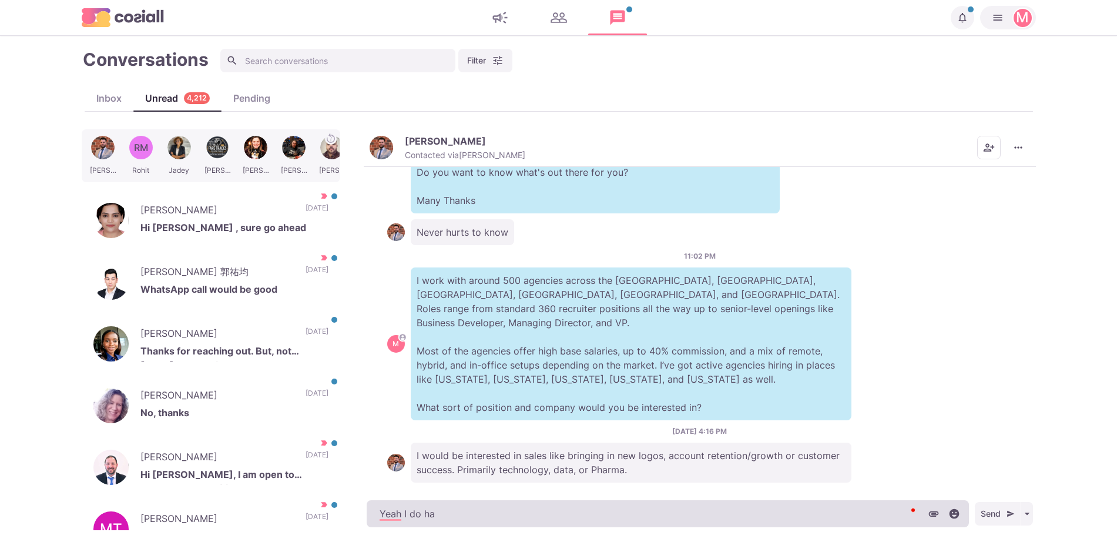
type textarea "Yeah I do hav"
type textarea "x"
type textarea "Yeah I do have"
type textarea "x"
type textarea "Yeah I do have"
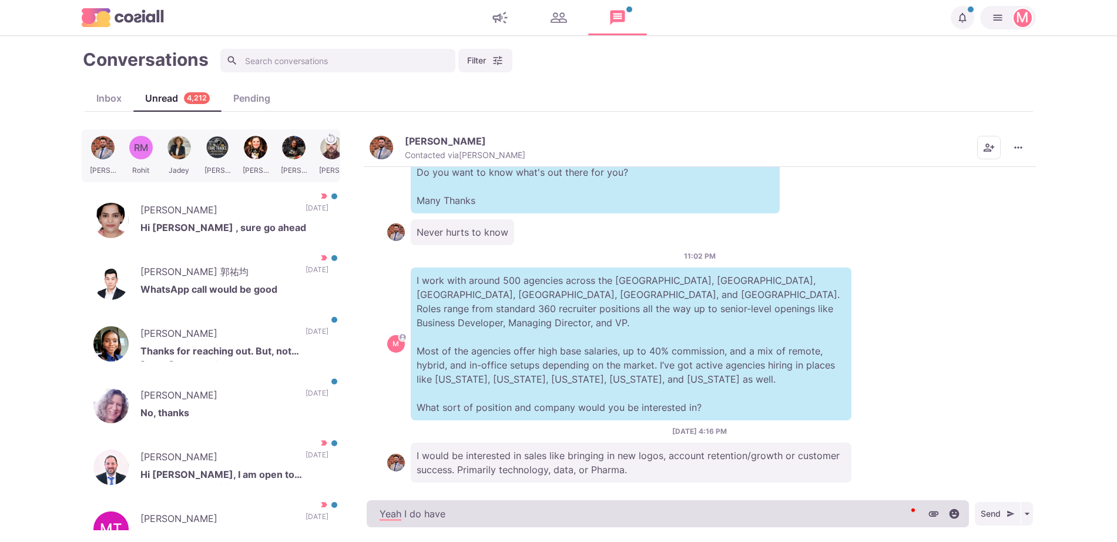
type textarea "x"
type textarea "Yeah I do have B"
type textarea "x"
type textarea "Yeah I do have BD"
type textarea "x"
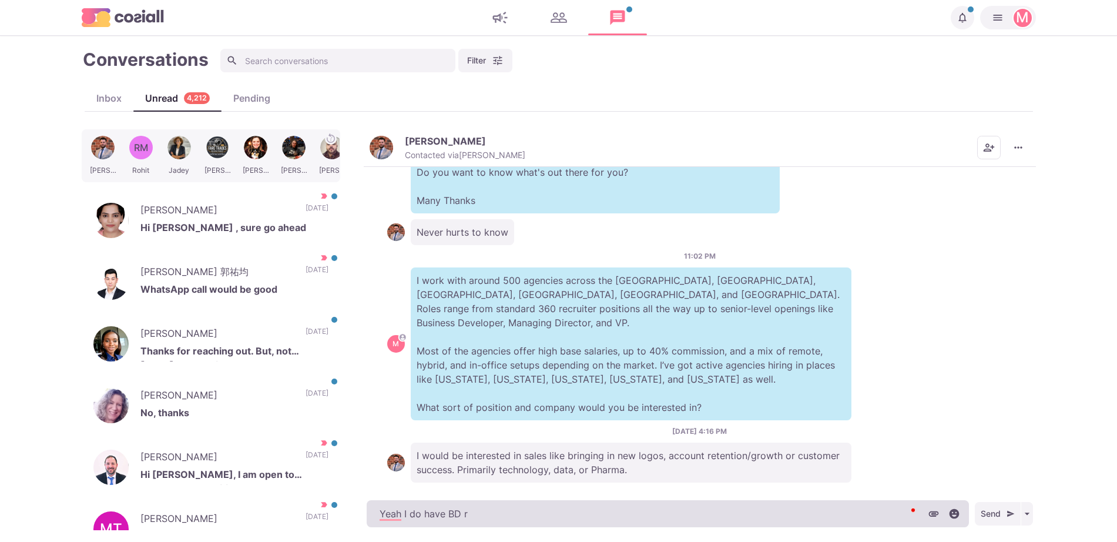
type textarea "Yeah I do have BD ro"
type textarea "x"
type textarea "Yeah I do have BD roles"
type textarea "x"
type textarea "Yeah I do have BD roles"
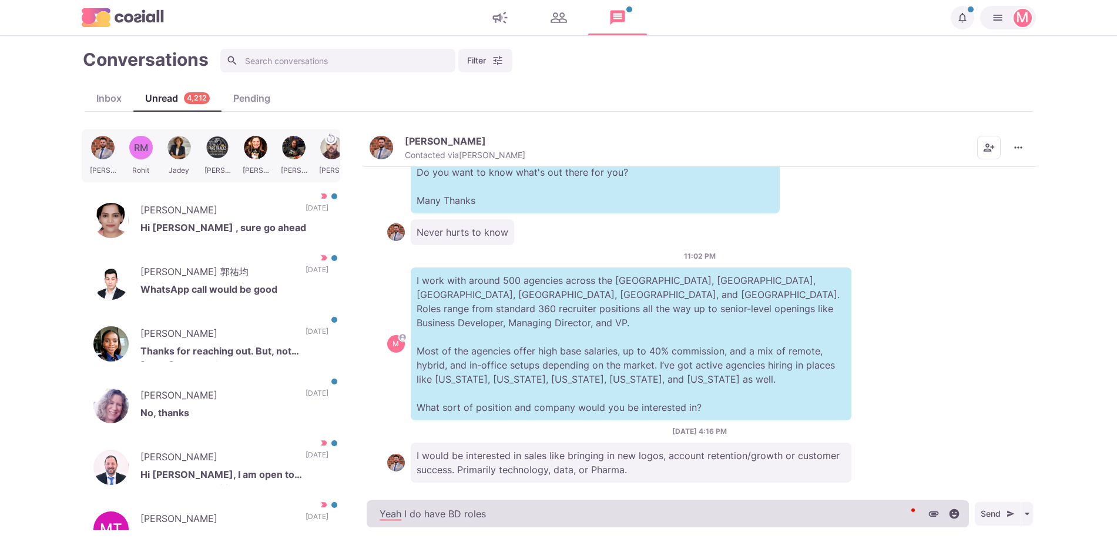
type textarea "x"
type textarea "Yeah I do have BD roles t"
type textarea "x"
type textarea "Yeah I do have BD roles that"
type textarea "x"
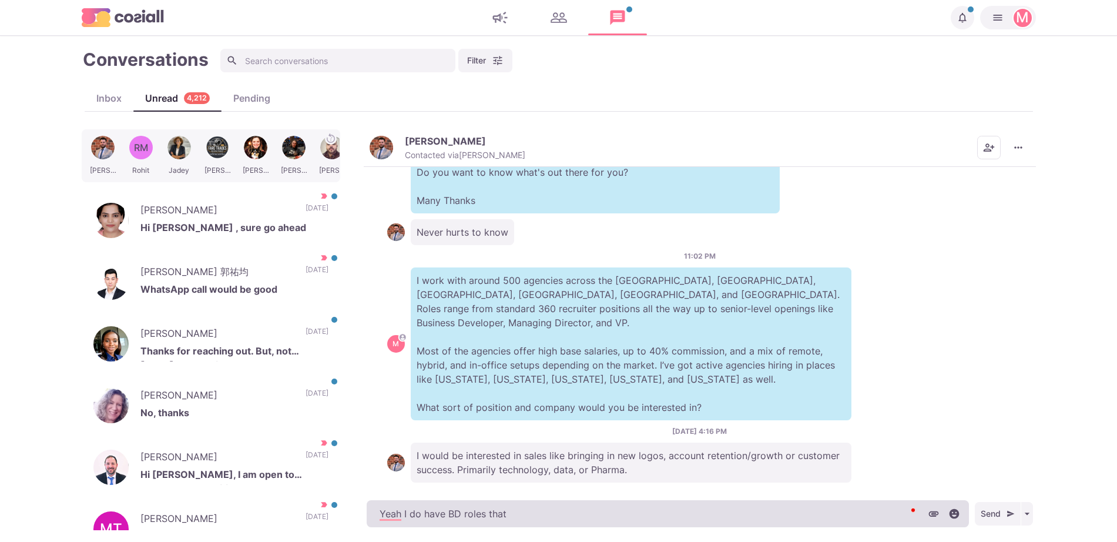
type textarea "Yeah I do have BD roles that a"
type textarea "x"
type textarea "Yeah I do have BD roles that ar"
type textarea "x"
type textarea "Yeah I do have BD roles that are"
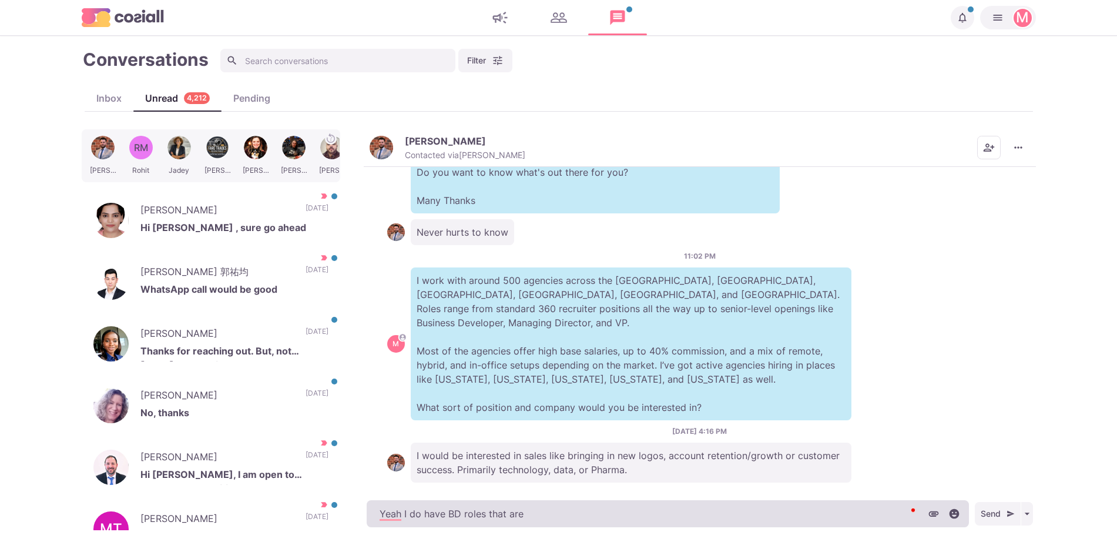
type textarea "x"
type textarea "Yeah I do have BD roles that are i"
type textarea "x"
type textarea "Yeah I do have BD roles that are inv"
type textarea "x"
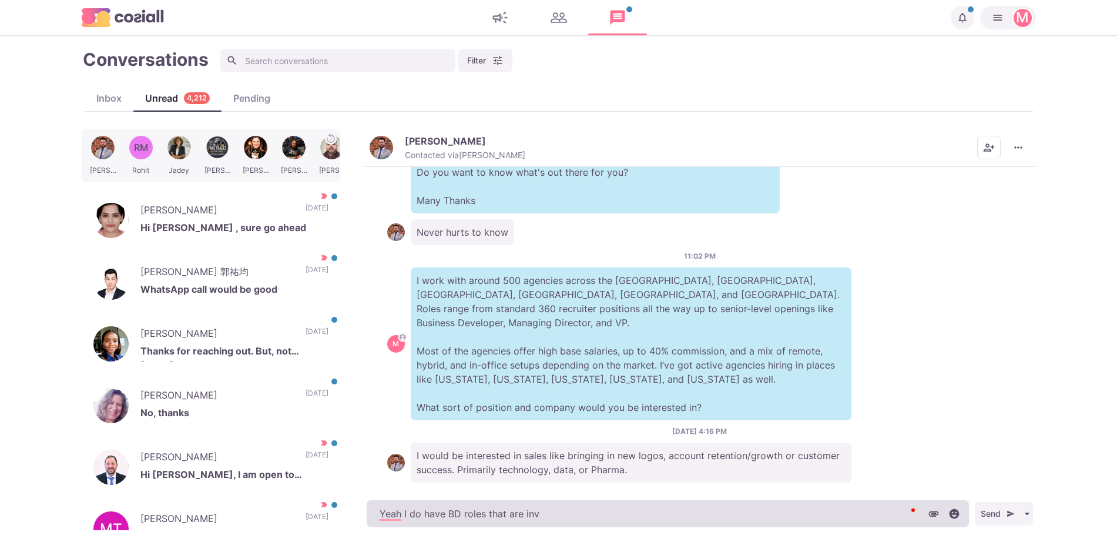
type textarea "Yeah I do have BD roles that are invo"
type textarea "x"
type textarea "Yeah I do have BD roles that are invol"
type textarea "x"
type textarea "Yeah I do have BD roles that are involve"
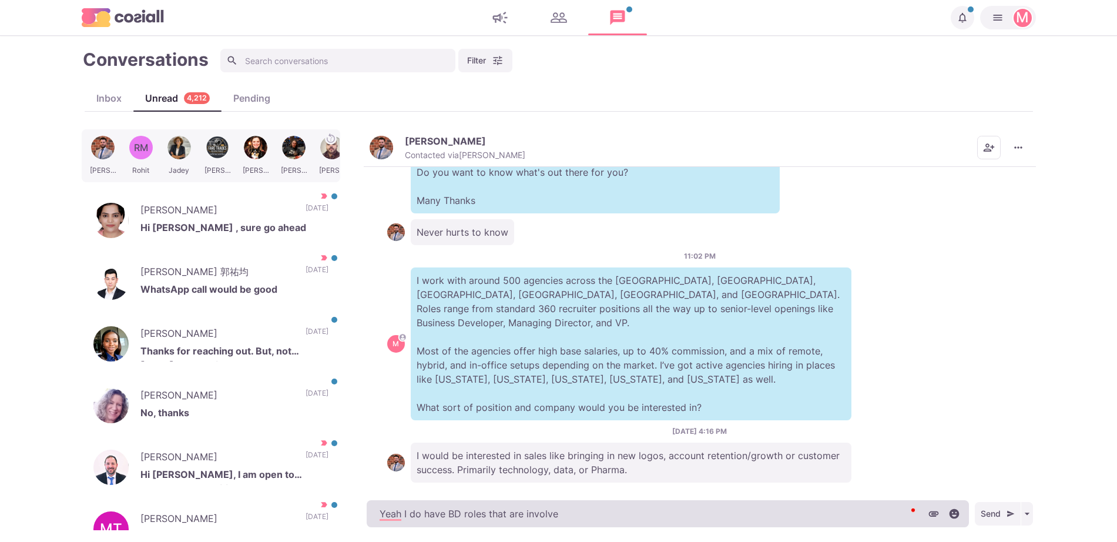
type textarea "x"
type textarea "Yeah I do have BD roles that are involved"
type textarea "x"
type textarea "Yeah I do have BD roles that are involved"
type textarea "x"
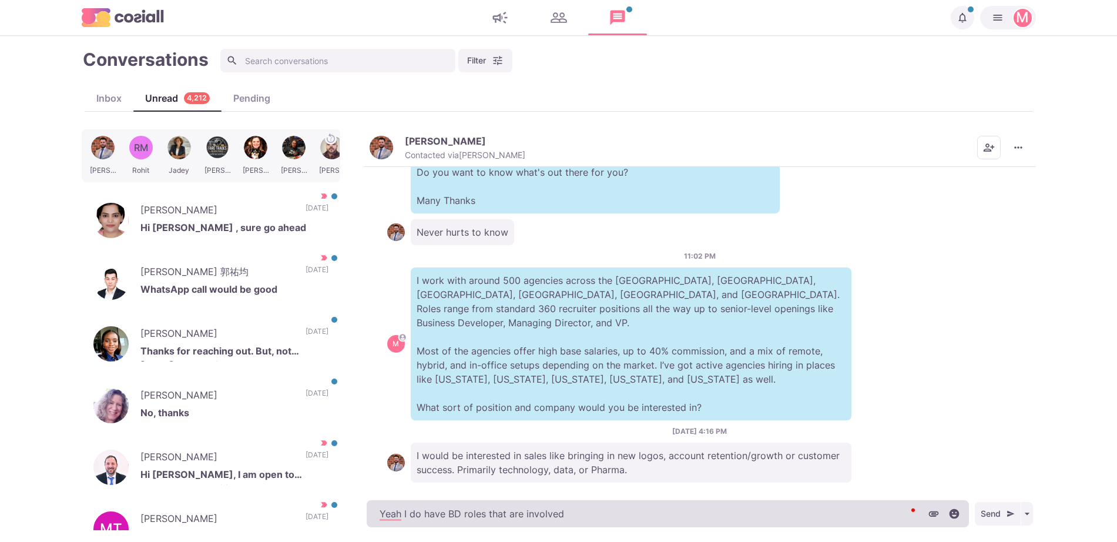
type textarea "Yeah I do have BD roles that are involved w"
type textarea "x"
type textarea "Yeah I do have BD roles that are involved wi"
type textarea "x"
type textarea "Yeah I do have BD roles that are involved wit"
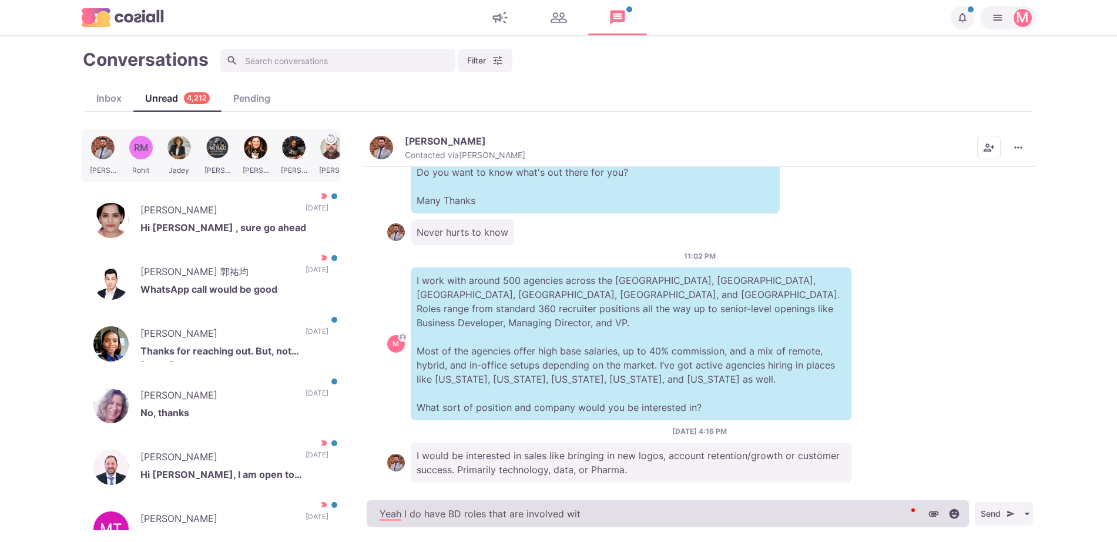
type textarea "x"
type textarea "Yeah I do have BD roles that are involved with"
type textarea "x"
type textarea "Yeah I do have BD roles that are involved with"
type textarea "x"
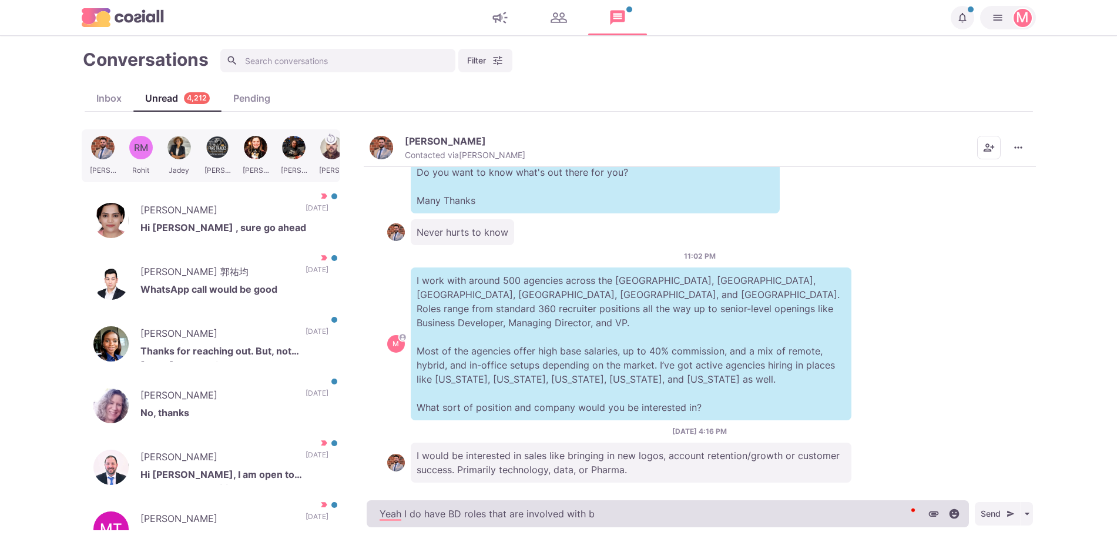
type textarea "Yeah I do have BD roles that are involved with br"
type textarea "x"
type textarea "Yeah I do have BD roles that are involved with bri"
type textarea "x"
type textarea "Yeah I do have BD roles that are involved with bring"
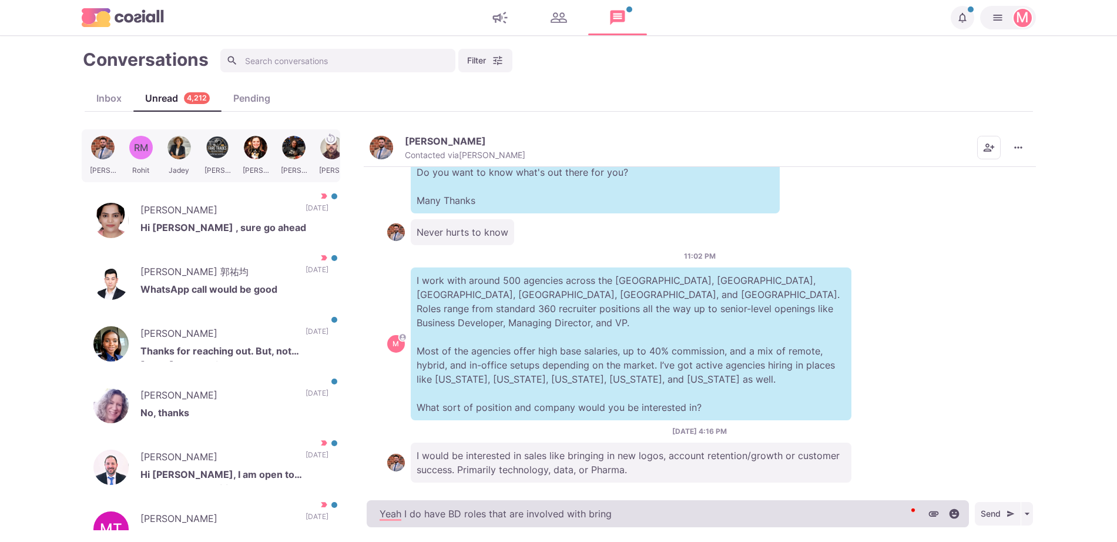
type textarea "x"
type textarea "Yeah I do have BD roles that are involved with bringi"
type textarea "x"
type textarea "Yeah I do have BD roles that are involved with bringing"
type textarea "x"
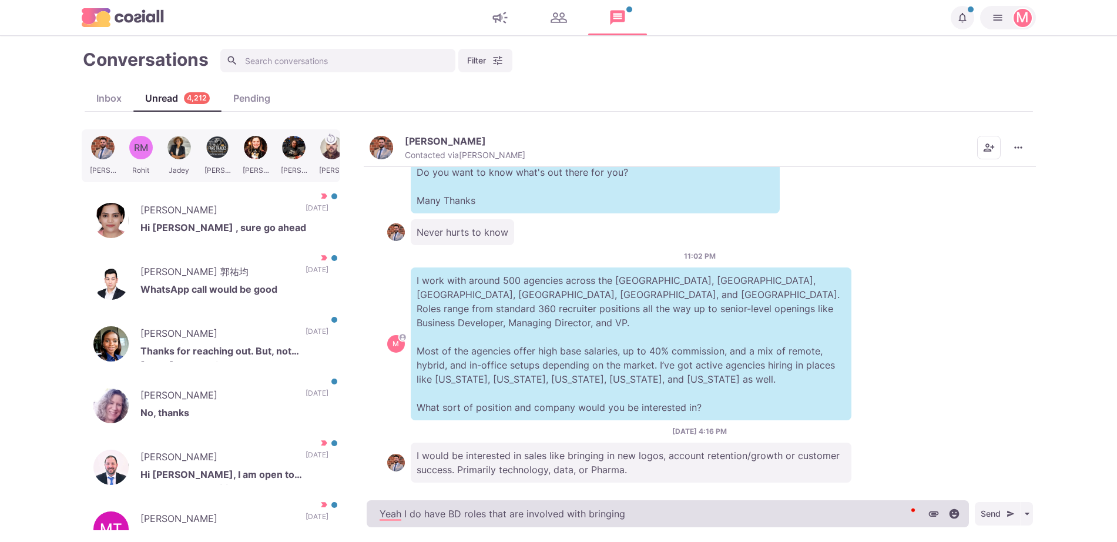
type textarea "Yeah I do have BD roles that are involved with bringing"
type textarea "x"
type textarea "Yeah I do have BD roles that are involved with bringing i"
type textarea "x"
type textarea "Yeah I do have BD roles that are involved with bringing in"
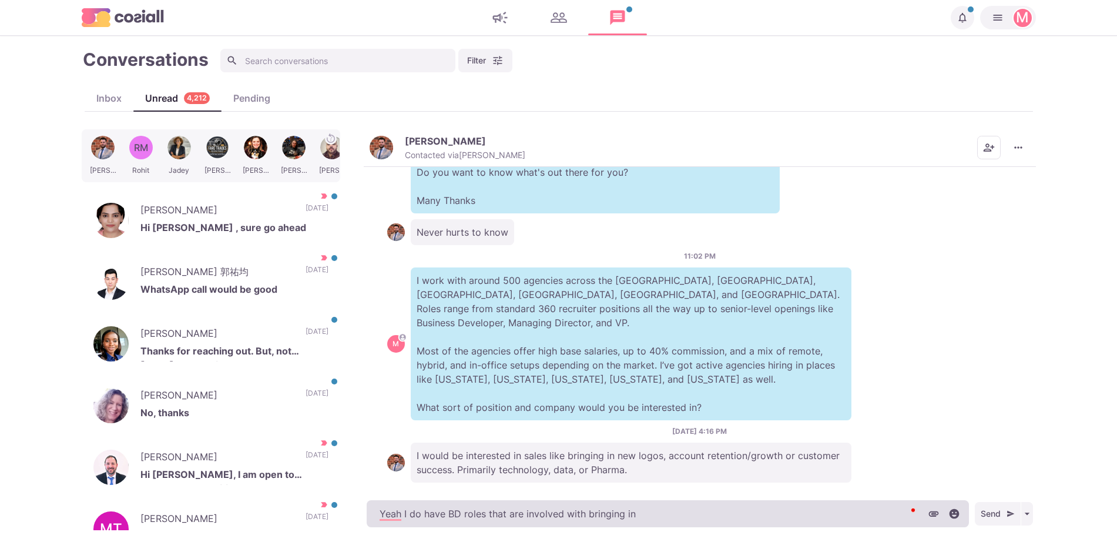
type textarea "x"
type textarea "Yeah I do have BD roles that are involved with bringing in n"
type textarea "x"
type textarea "Yeah I do have BD roles that are involved with bringing in ne"
type textarea "x"
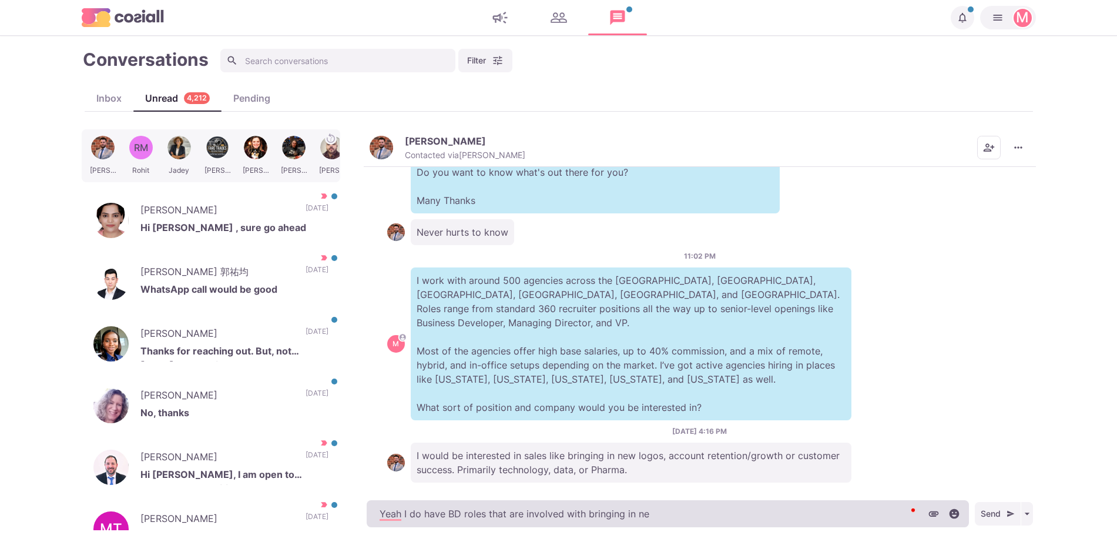
type textarea "Yeah I do have BD roles that are involved with bringing in new"
type textarea "x"
type textarea "Yeah I do have BD roles that are involved with bringing in new b"
type textarea "x"
type textarea "Yeah I do have BD roles that are involved with bringing in new bu"
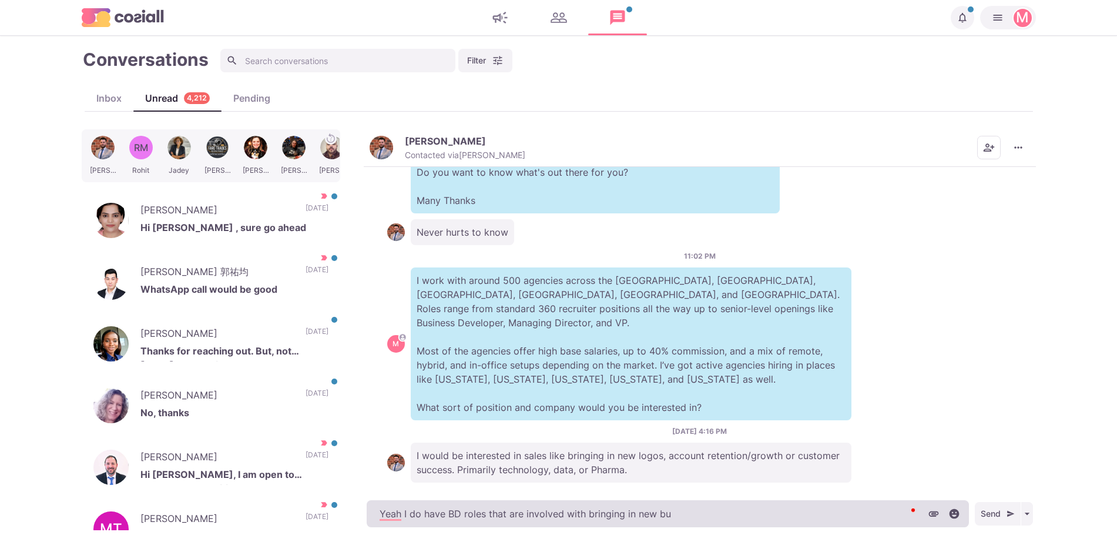
type textarea "x"
type textarea "Yeah I do have BD roles that are involved with bringing in new bus"
type textarea "x"
type textarea "Yeah I do have BD roles that are involved with bringing in new busi"
type textarea "x"
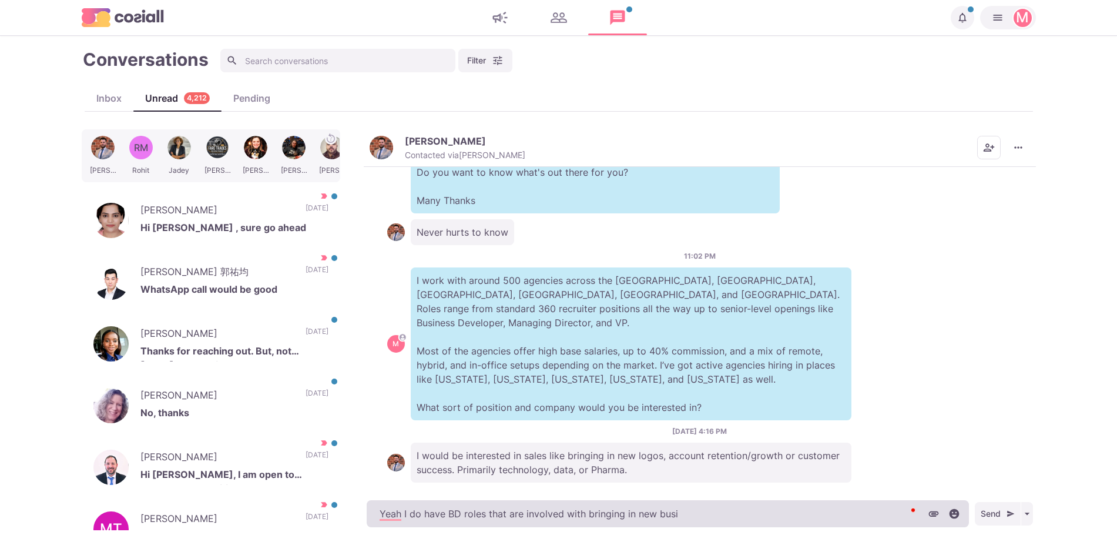
type textarea "Yeah I do have BD roles that are involved with bringing in new busin"
type textarea "x"
type textarea "Yeah I do have BD roles that are involved with bringing in new busines"
type textarea "x"
type textarea "Yeah I do have BD roles that are involved with bringing in new business"
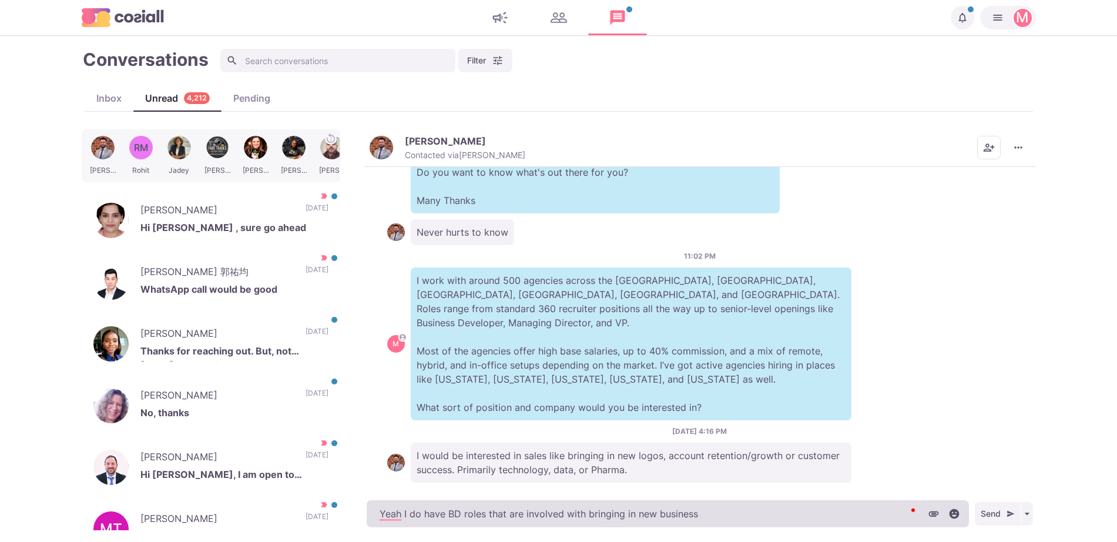
type textarea "x"
type textarea "Yeah I do have BD roles that are involved with bringing in new business"
type textarea "x"
type textarea "Yeah I do have BD roles that are involved with bringing in new business a"
type textarea "x"
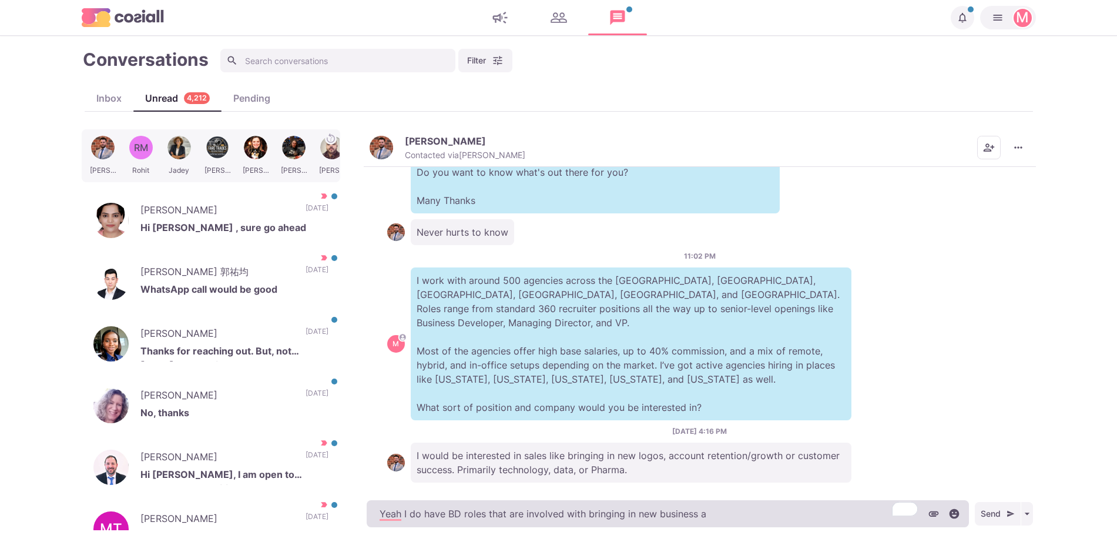
type textarea "Yeah I do have BD roles that are involved with bringing in new business an"
type textarea "x"
type textarea "Yeah I do have BD roles that are involved with bringing in new business and"
type textarea "x"
type textarea "Yeah I do have BD roles that are involved with bringing in new business and"
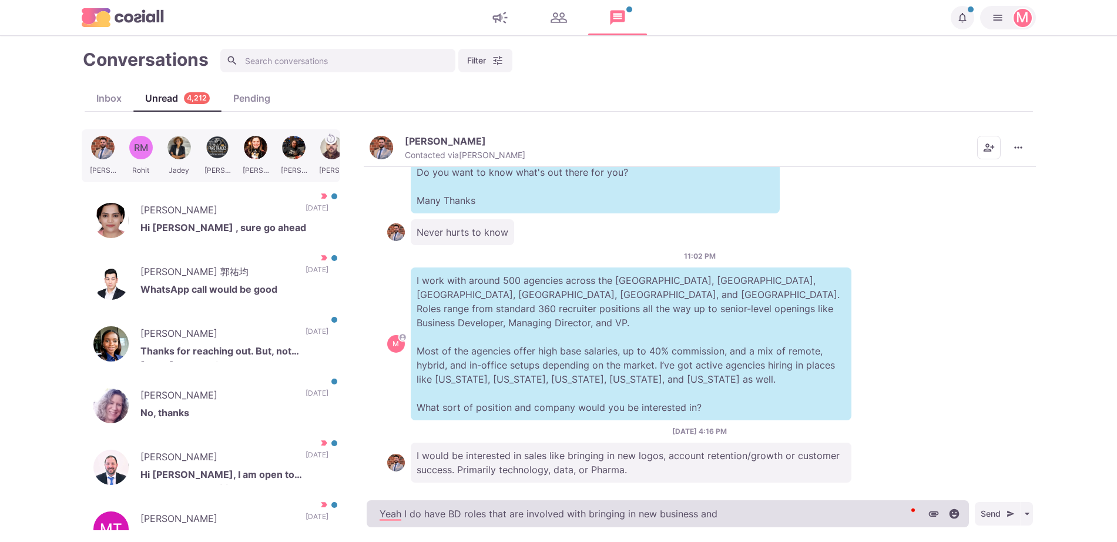
type textarea "x"
type textarea "Yeah I do have BD roles that are involved with bringing in new business and g"
type textarea "x"
type textarea "Yeah I do have BD roles that are involved with bringing in new business and gr"
type textarea "x"
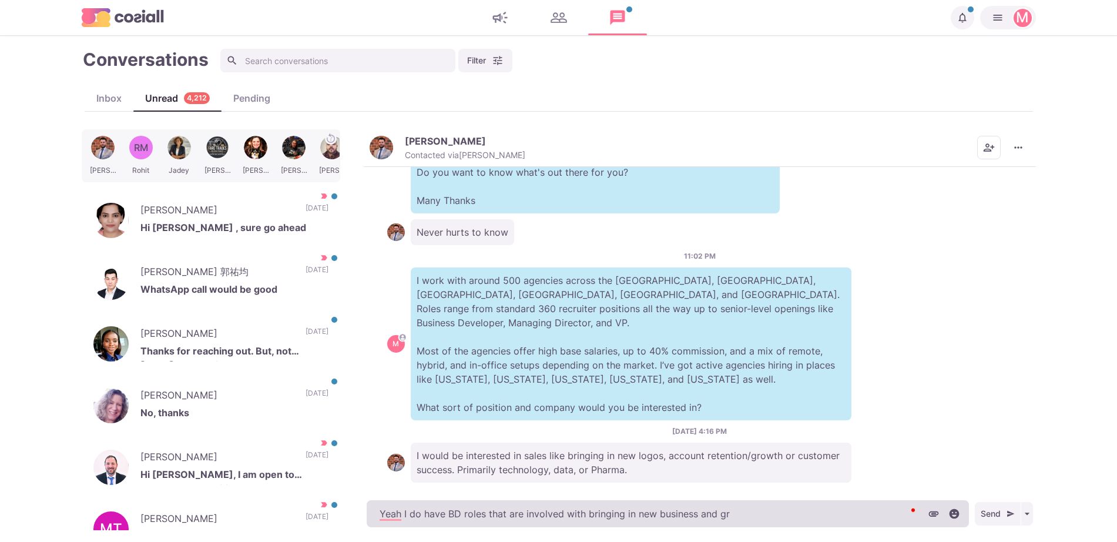
type textarea "Yeah I do have BD roles that are involved with bringing in new business and gro"
type textarea "x"
type textarea "Yeah I do have BD roles that are involved with bringing in new business and grow"
type textarea "x"
type textarea "Yeah I do have BD roles that are involved with bringing in new business and gro…"
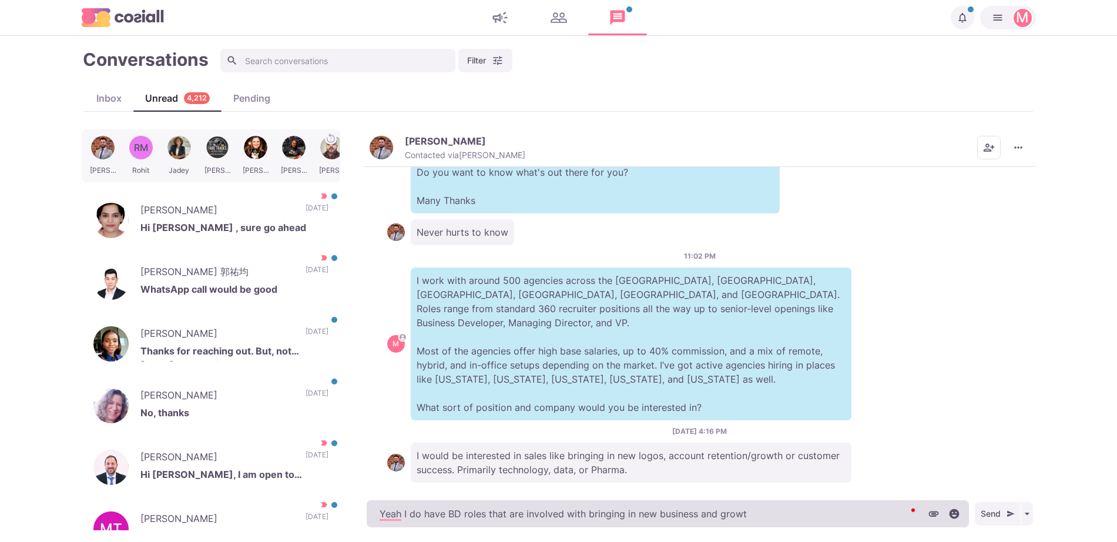
type textarea "x"
type textarea "Yeah I do have BD roles that are involved with bringing in new business and gro…"
type textarea "x"
type textarea "Yeah I do have BD roles that are involved with bringing in new business and gro…"
type textarea "x"
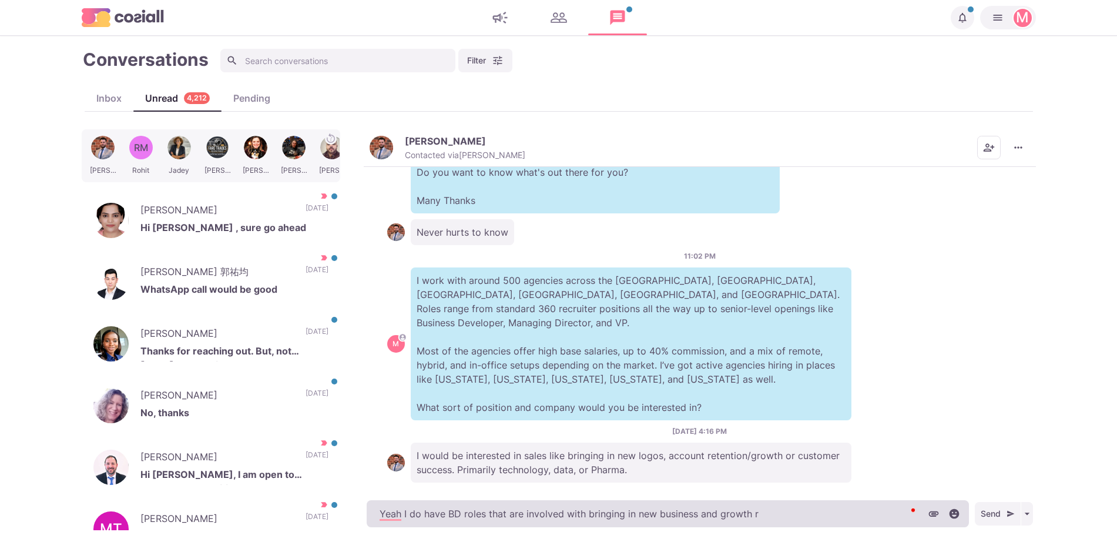
type textarea "Yeah I do have BD roles that are involved with bringing in new business and gro…"
type textarea "x"
type textarea "Yeah I do have BD roles that are involved with bringing in new business and gro…"
type textarea "x"
type textarea "Yeah I do have BD roles that are involved with bringing in new business and gro…"
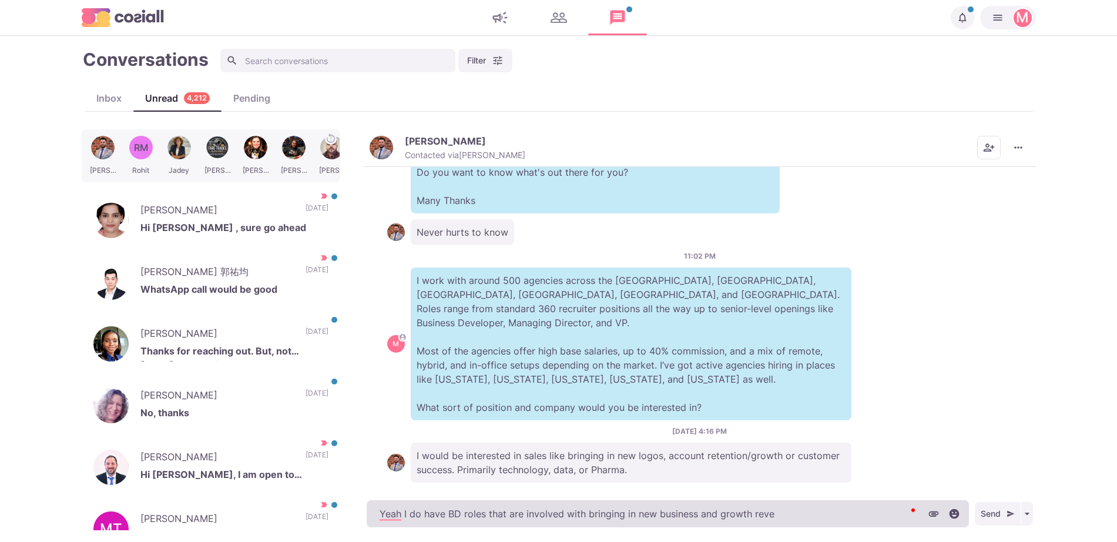
type textarea "x"
type textarea "Yeah I do have BD roles that are involved with bringing in new business and gro…"
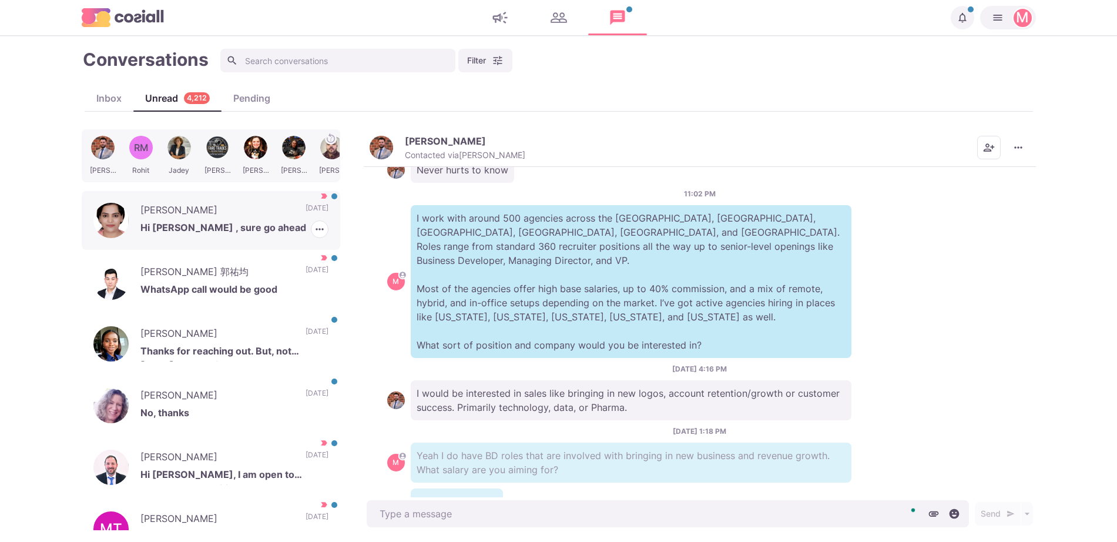
scroll to position [204, 0]
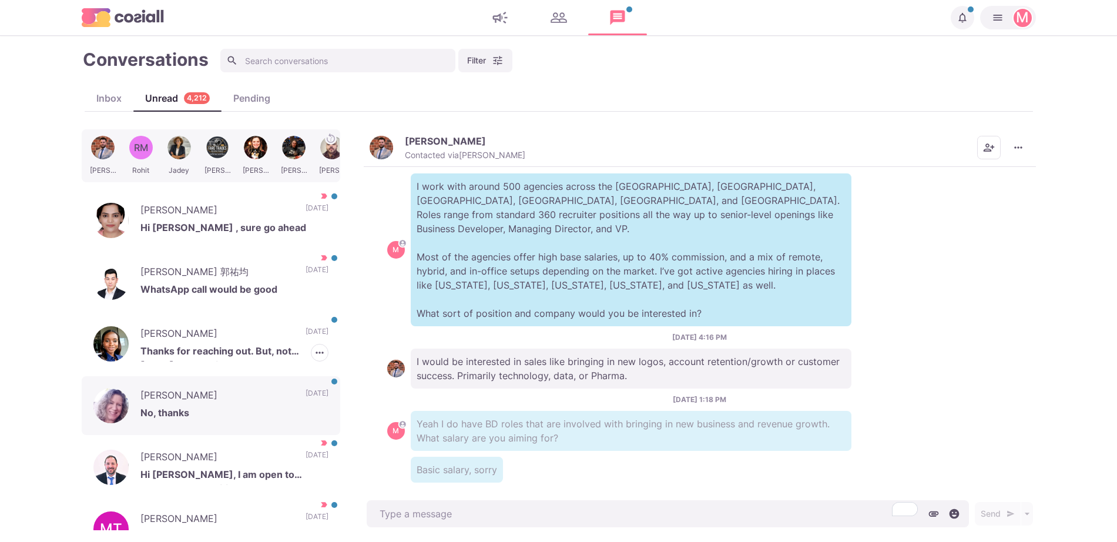
click at [178, 324] on div "Mercy Afolabi Thanks for reaching out. But, not today. I appreciate you. 4 days…" at bounding box center [211, 343] width 259 height 59
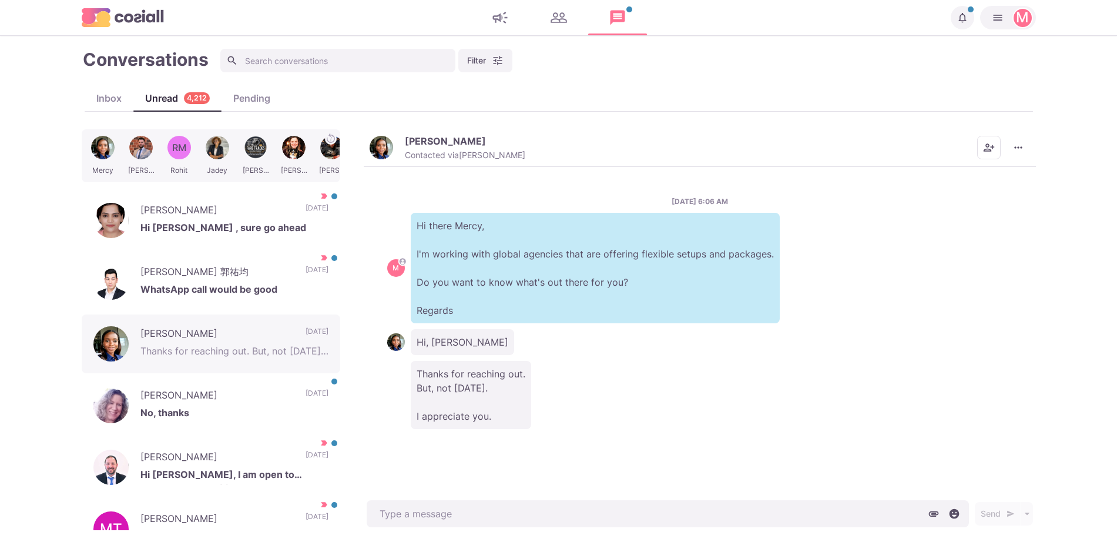
click at [380, 347] on div "8/21/2025, 6:06 AM M Hi there Mercy, I'm working with global agencies that are …" at bounding box center [700, 332] width 672 height 331
click at [383, 344] on div "8/21/2025, 6:06 AM M Hi there Mercy, I'm working with global agencies that are …" at bounding box center [700, 332] width 672 height 331
click at [384, 343] on div "8/21/2025, 6:06 AM M Hi there Mercy, I'm working with global agencies that are …" at bounding box center [700, 332] width 672 height 331
click at [388, 343] on img at bounding box center [396, 342] width 18 height 18
click at [394, 343] on img at bounding box center [396, 342] width 18 height 18
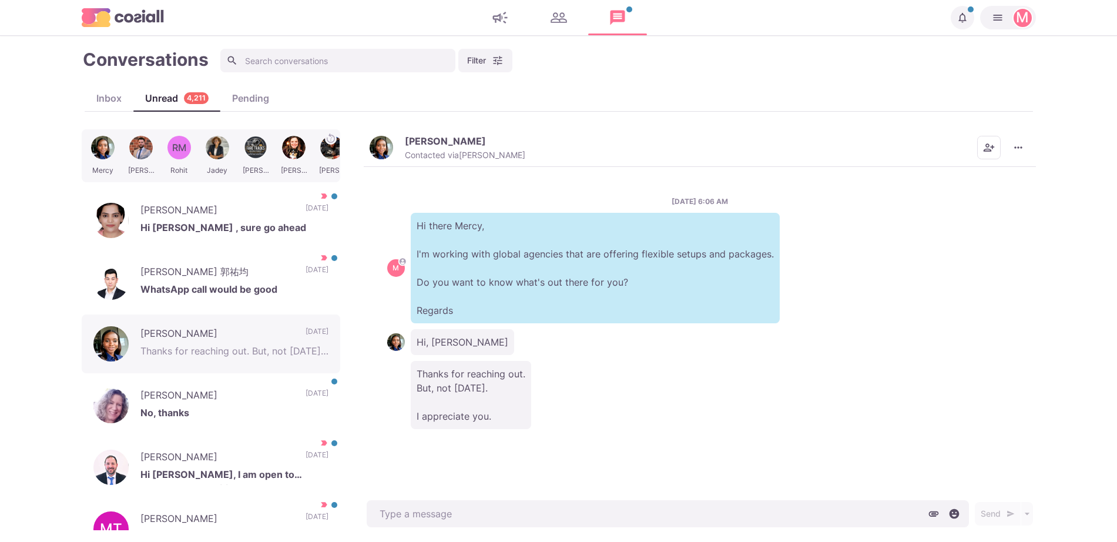
click at [384, 135] on button "Mercy Afolabi Contacted via Jacob Moss" at bounding box center [448, 147] width 156 height 25
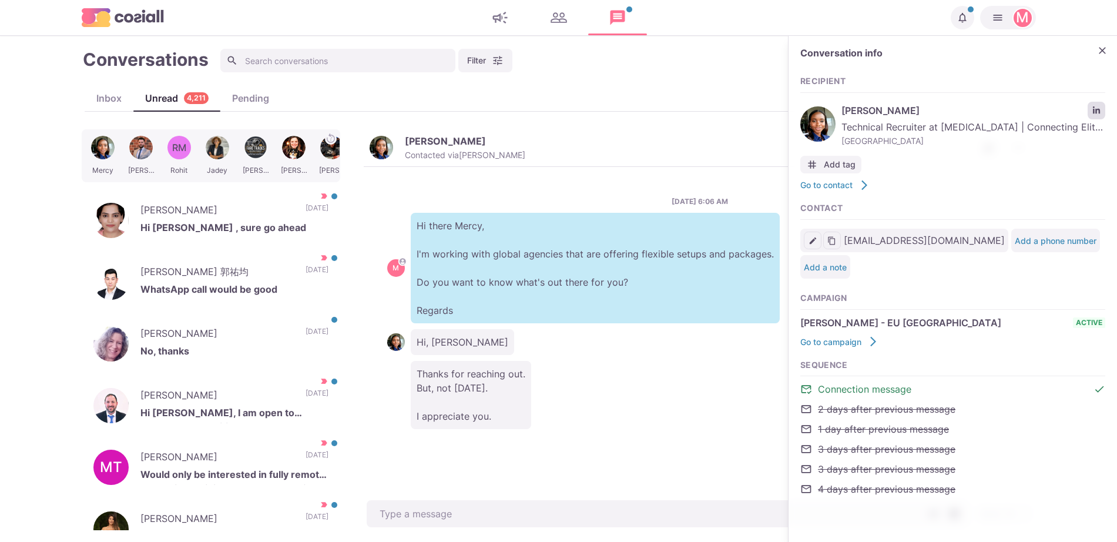
click at [1091, 111] on link "LinkedIn profile link" at bounding box center [1097, 111] width 18 height 18
click at [1103, 51] on icon "Close" at bounding box center [1103, 51] width 12 height 12
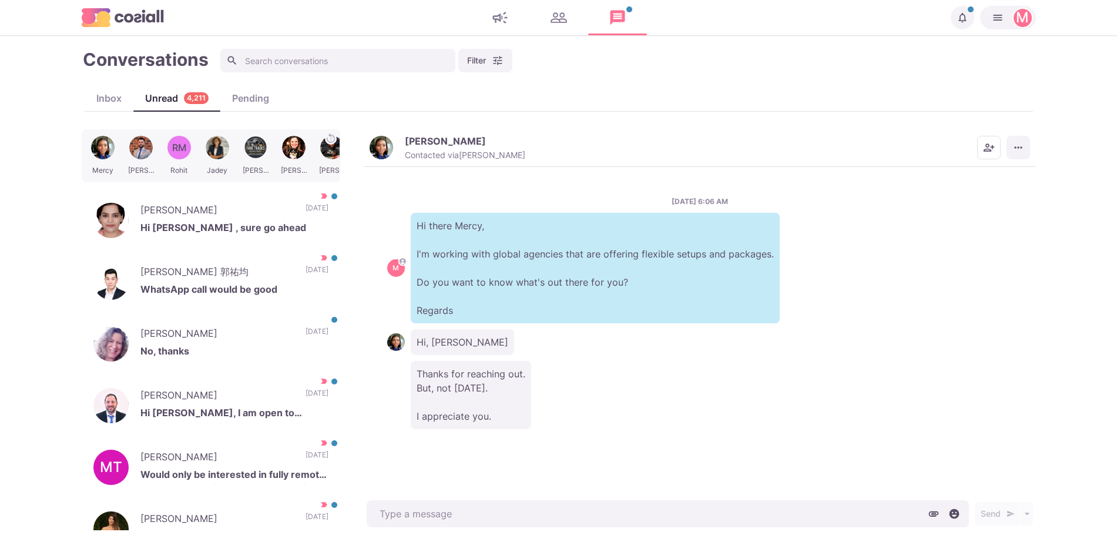
click at [1008, 147] on button "More menu" at bounding box center [1019, 148] width 24 height 24
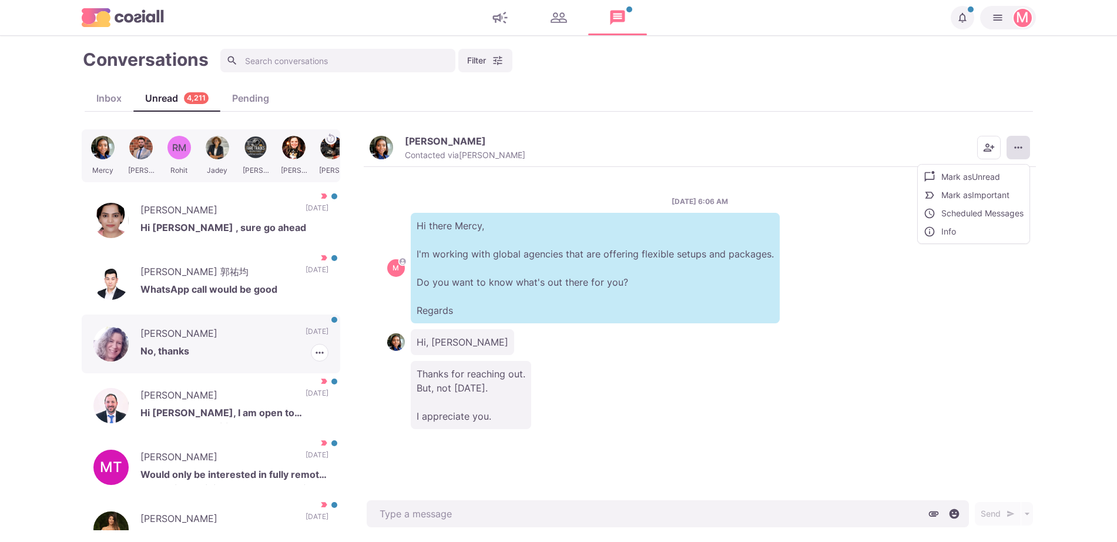
click at [192, 320] on div "Ann Smekal No, thanks 4 days ago Mark as Read Mark as Important" at bounding box center [211, 343] width 259 height 59
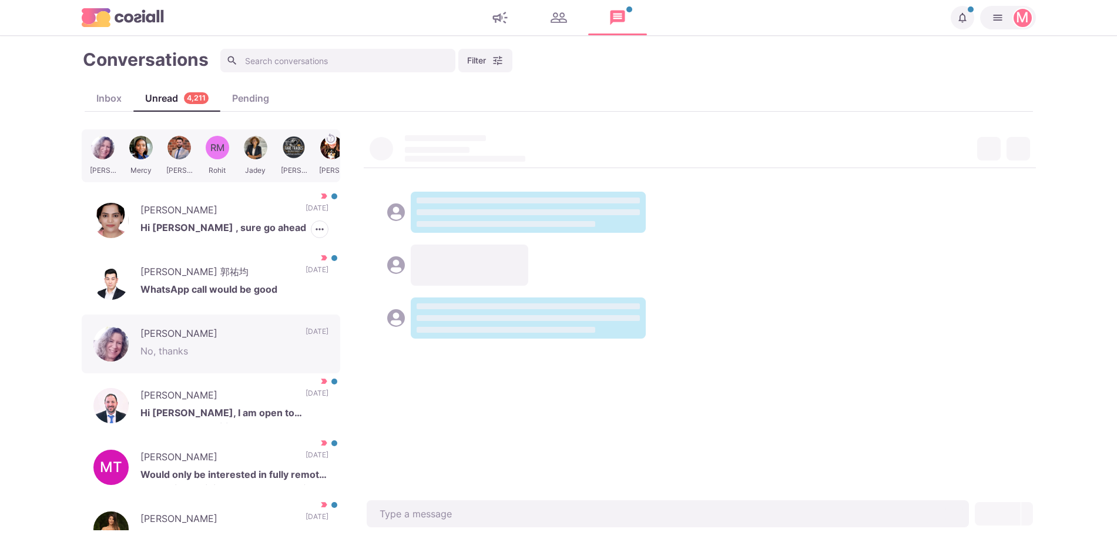
click at [307, 219] on p "[DATE]" at bounding box center [317, 212] width 23 height 18
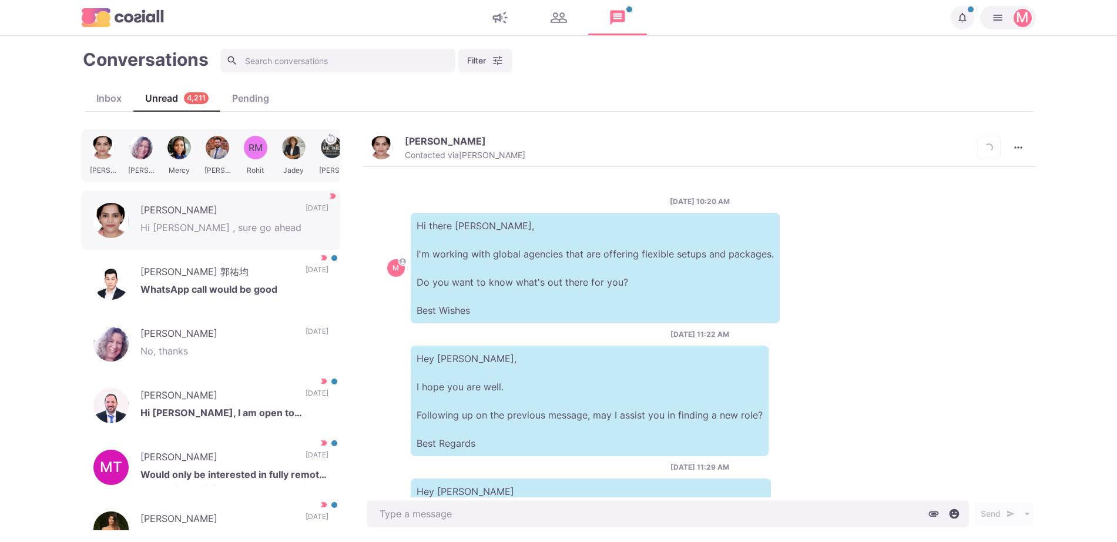
scroll to position [287, 0]
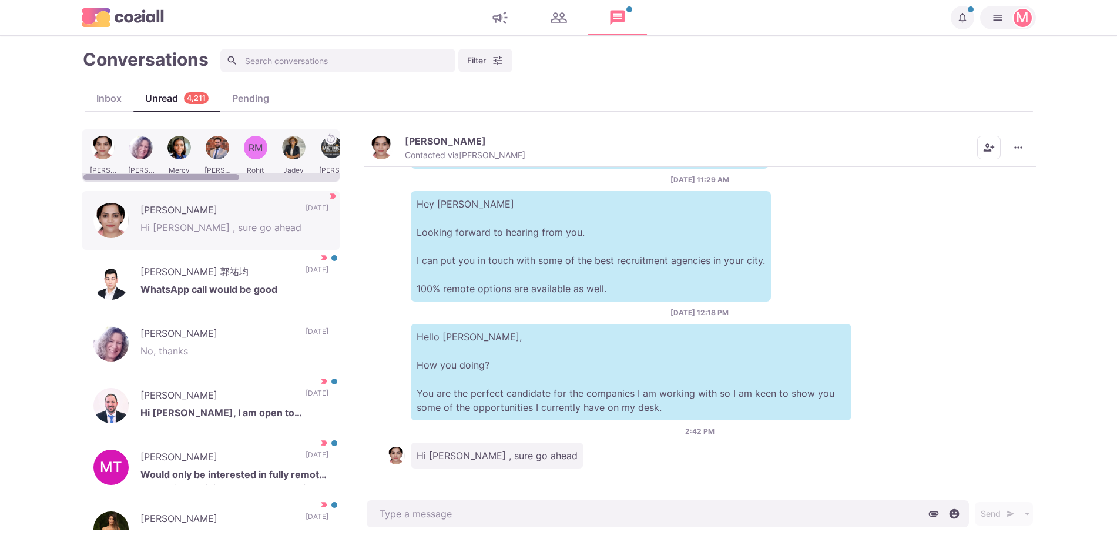
drag, startPoint x: 393, startPoint y: 133, endPoint x: 389, endPoint y: 139, distance: 6.9
click at [392, 134] on div "Jenita Roselyn Rajan Contacted via Jacob Moss Mark as Unread Mark as Not Import…" at bounding box center [700, 148] width 672 height 38
click at [387, 143] on img "button" at bounding box center [382, 148] width 24 height 24
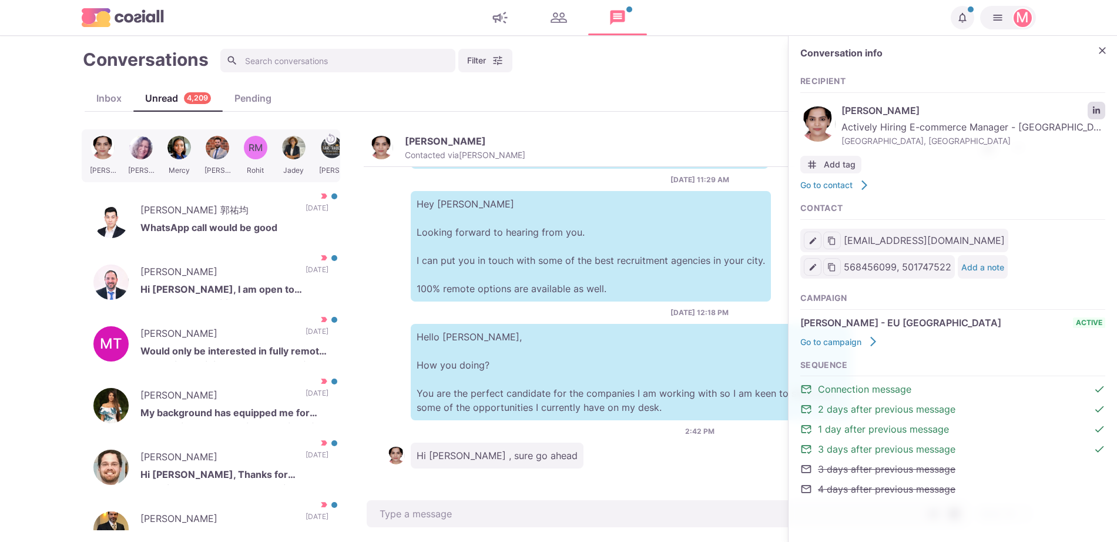
click at [1094, 106] on icon "LinkedIn profile link" at bounding box center [1096, 109] width 7 height 7
click at [376, 180] on div "8/15/2025, 10:20 AM M Hi there Jenita, I'm working with global agencies that ar…" at bounding box center [700, 332] width 672 height 331
click at [1090, 109] on link "LinkedIn profile link" at bounding box center [1097, 111] width 18 height 18
click at [1108, 53] on icon "Close" at bounding box center [1103, 51] width 12 height 12
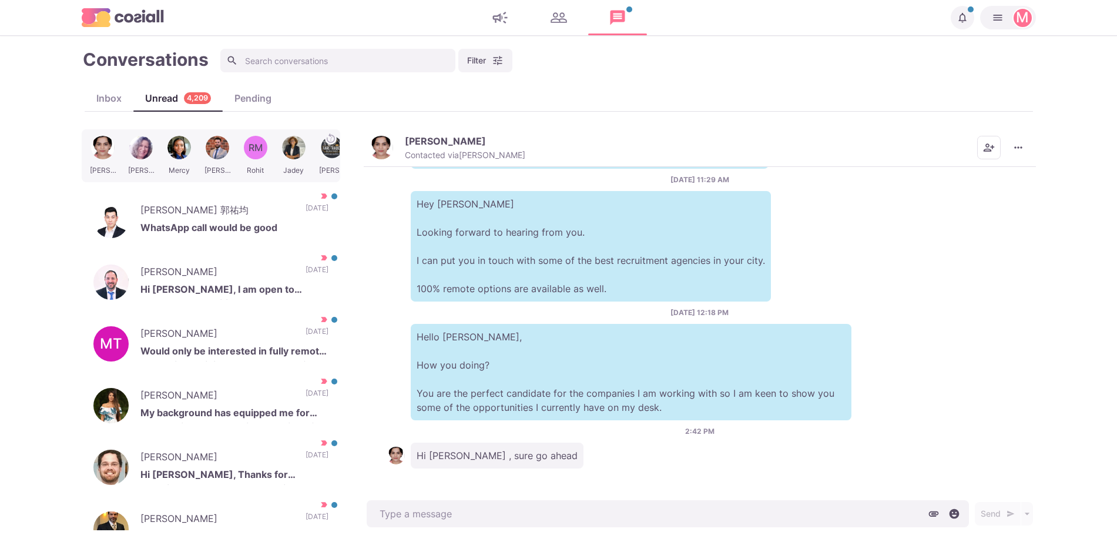
click at [1029, 135] on div "Jenita Roselyn Rajan Contacted via Jacob Moss Mark as Unread Mark as Not Import…" at bounding box center [700, 148] width 672 height 38
click at [1022, 153] on icon "More menu" at bounding box center [1019, 148] width 12 height 12
click at [993, 201] on button "Mark as Not Important" at bounding box center [973, 195] width 114 height 18
click at [236, 290] on p "Hi [PERSON_NAME], I am open to remote opportunities as well as considering hybr…" at bounding box center [234, 291] width 188 height 18
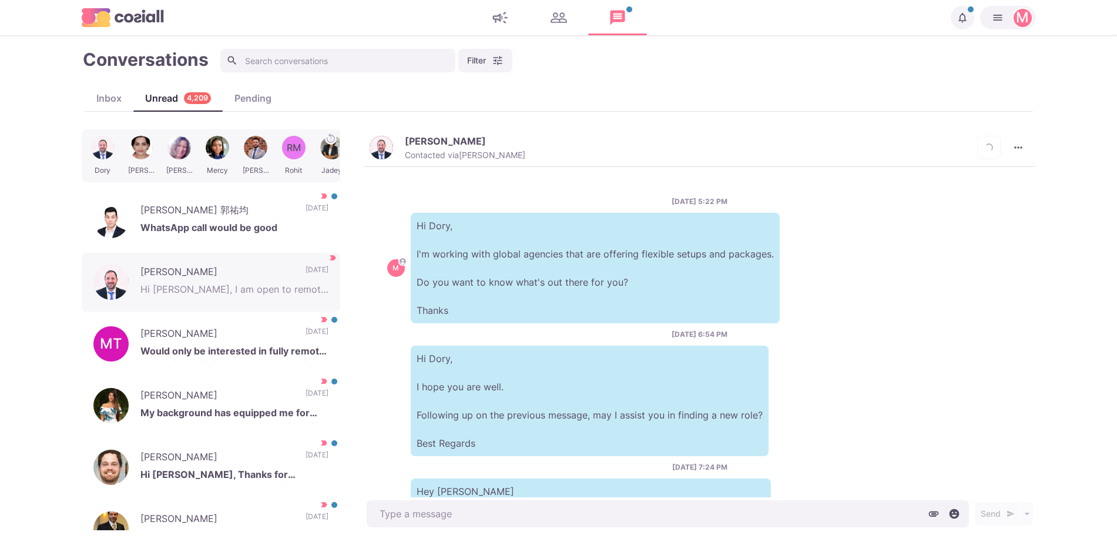
scroll to position [680, 0]
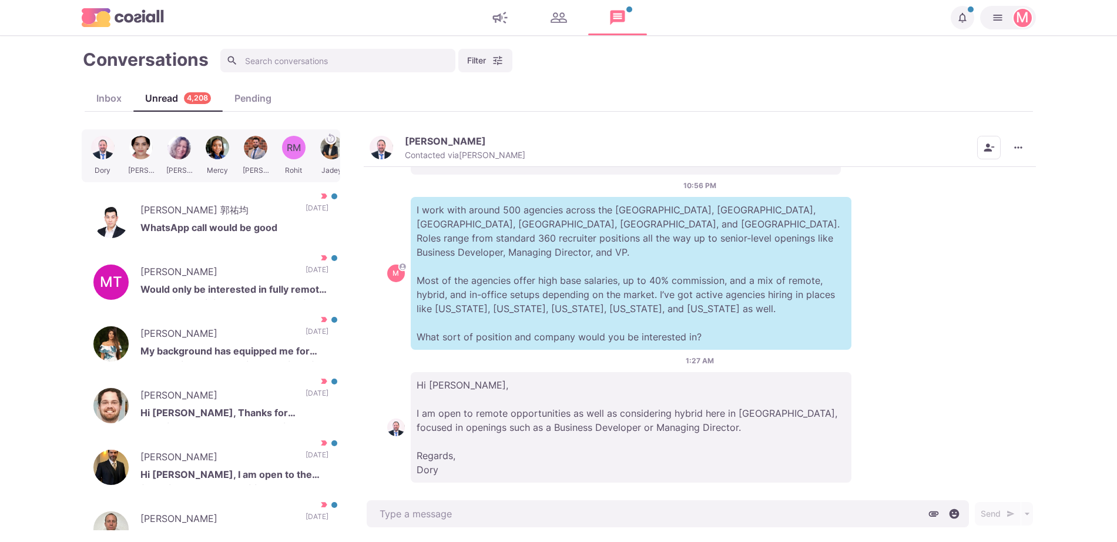
click at [387, 156] on img "button" at bounding box center [382, 148] width 24 height 24
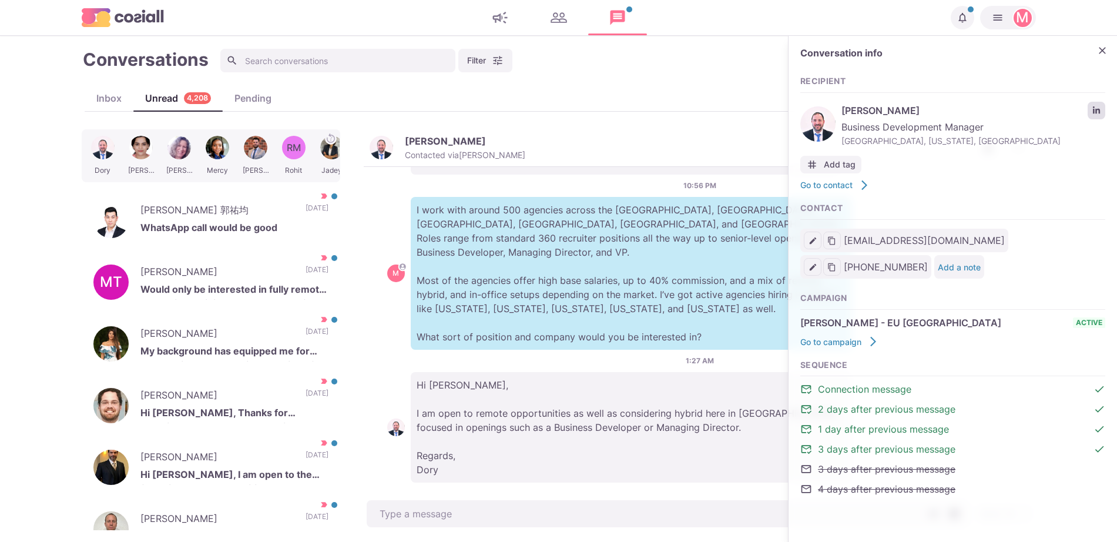
click at [1096, 115] on link "LinkedIn profile link" at bounding box center [1097, 111] width 18 height 18
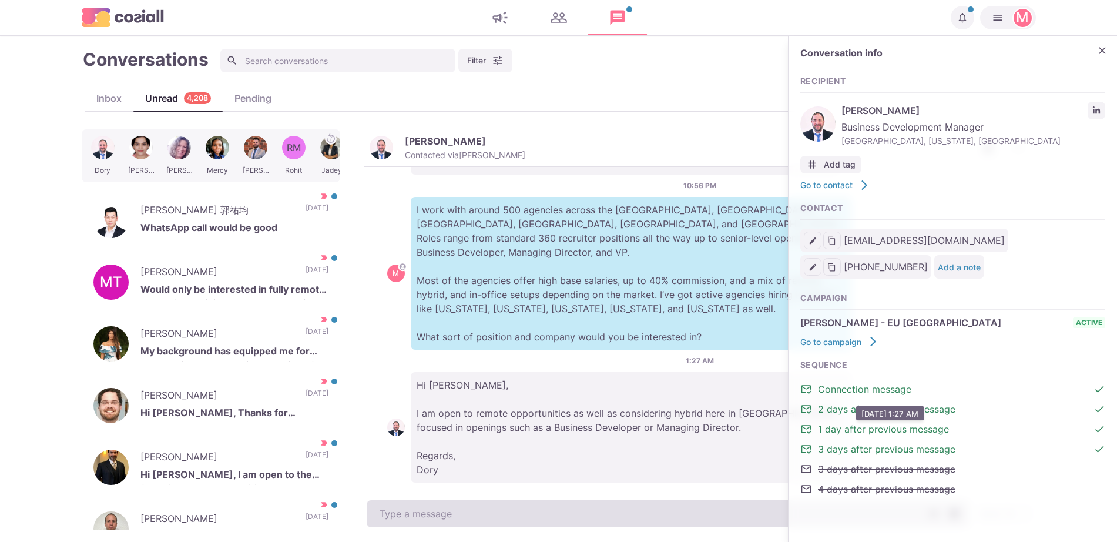
click at [511, 501] on div "Send Schedule Message" at bounding box center [700, 513] width 672 height 33
click at [505, 505] on textarea at bounding box center [668, 513] width 602 height 27
click at [501, 506] on textarea "To enrich screen reader interactions, please activate Accessibility in Grammarl…" at bounding box center [668, 513] width 602 height 27
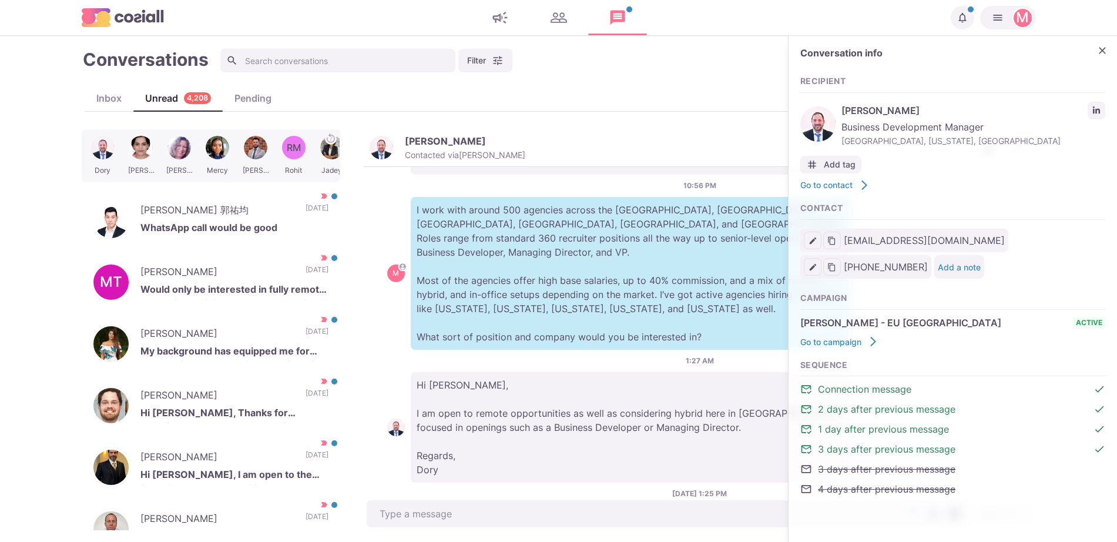
scroll to position [728, 0]
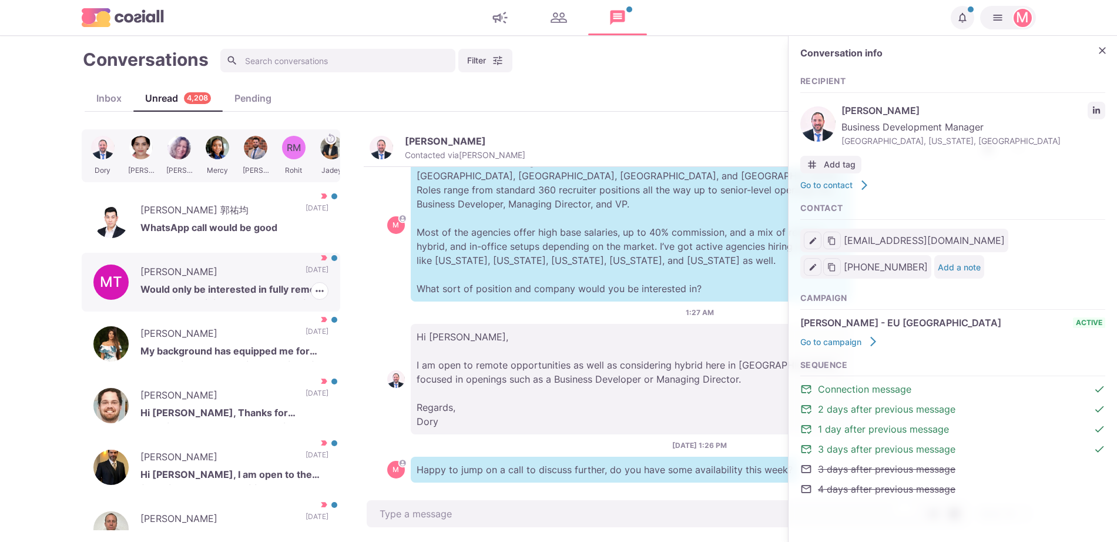
click at [232, 302] on div "MT Marnie Taylor Would only be interested in fully remote roles with a minimum …" at bounding box center [211, 282] width 259 height 59
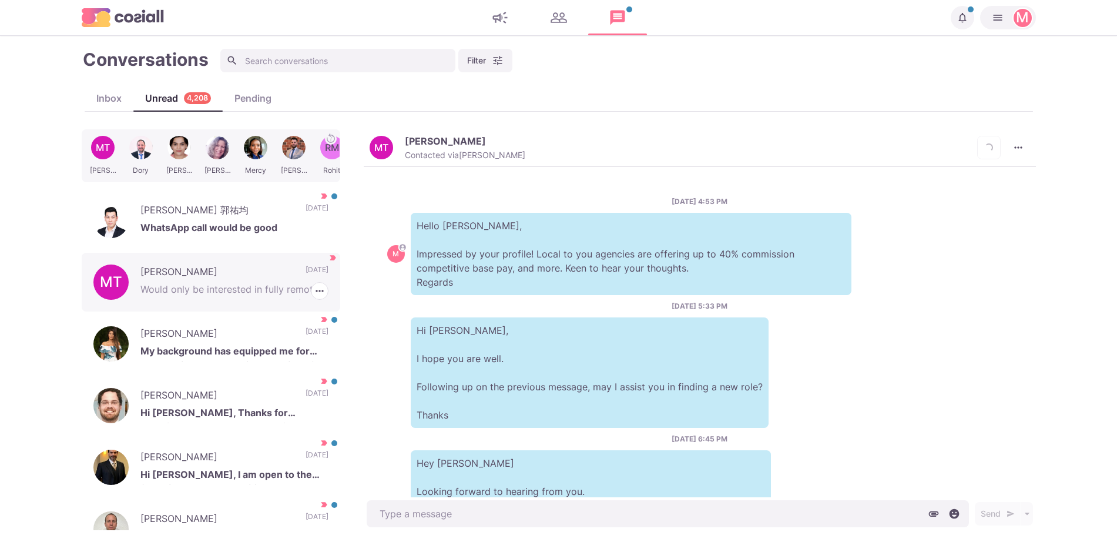
scroll to position [585, 0]
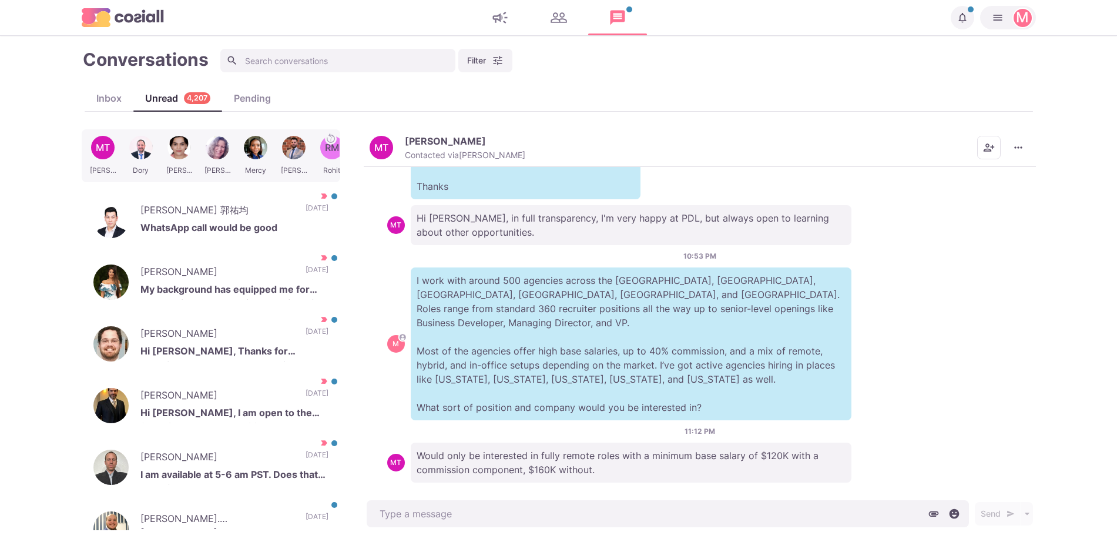
click at [376, 160] on button "MT Marnie Taylor Contacted via Sam Richardson" at bounding box center [448, 147] width 156 height 25
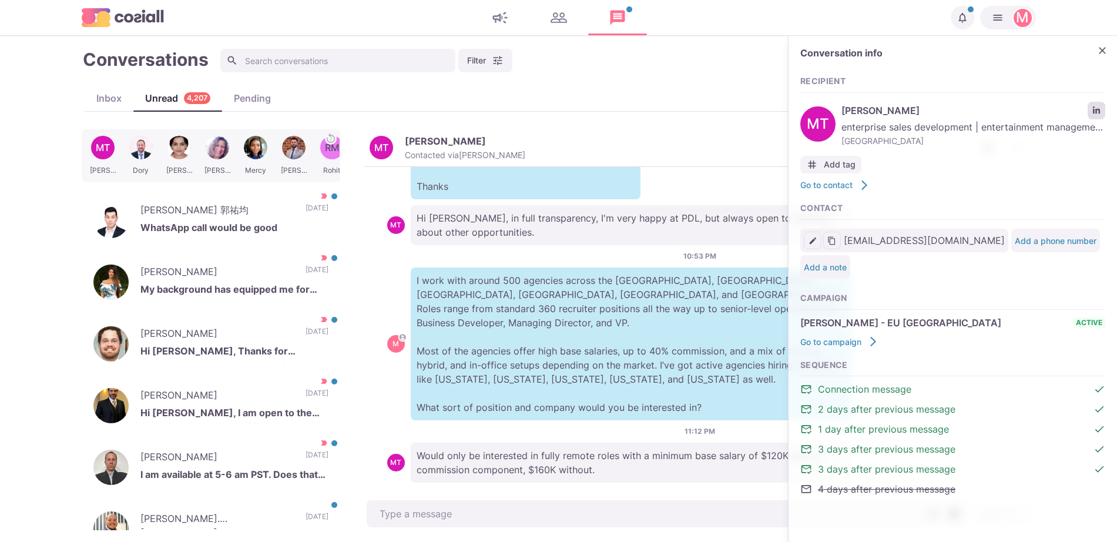
click at [1096, 109] on icon "LinkedIn profile link" at bounding box center [1096, 109] width 7 height 7
click at [1101, 55] on icon "Close" at bounding box center [1103, 51] width 12 height 12
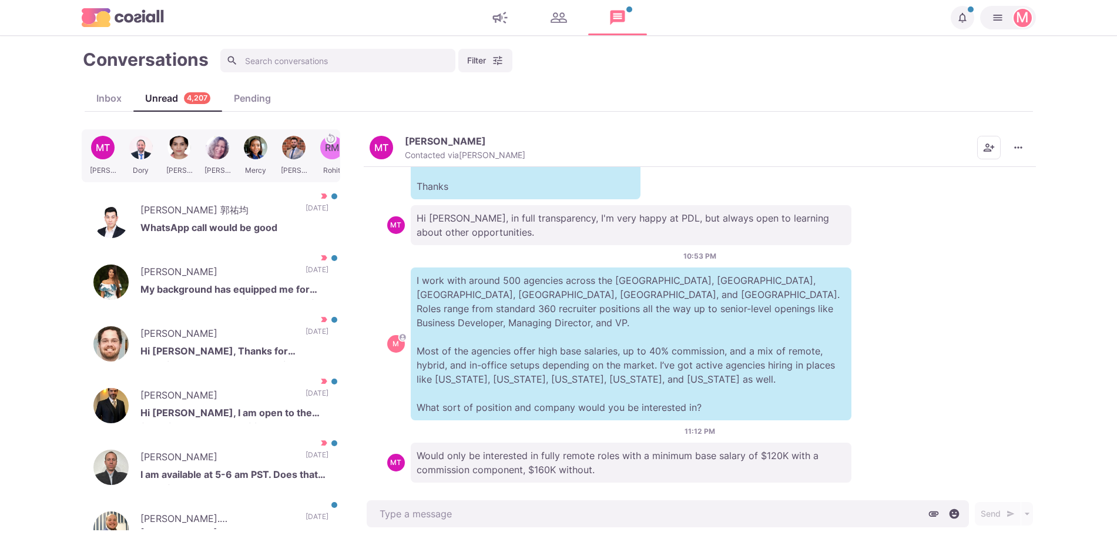
click at [1023, 131] on div "MT Marnie Taylor Contacted via Sam Richardson Mark as Unread Mark as Not Import…" at bounding box center [700, 148] width 672 height 38
click at [1019, 136] on button "More menu" at bounding box center [1019, 148] width 24 height 24
click at [966, 194] on button "Mark as Not Important" at bounding box center [973, 195] width 114 height 18
click at [233, 281] on p "[PERSON_NAME]" at bounding box center [216, 274] width 153 height 18
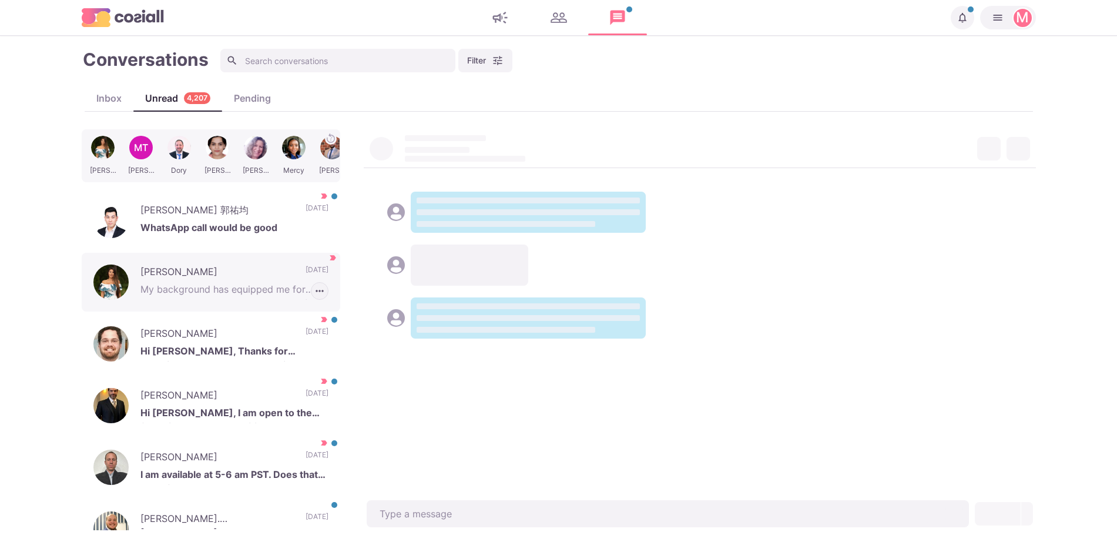
click at [314, 290] on icon "button" at bounding box center [320, 291] width 12 height 12
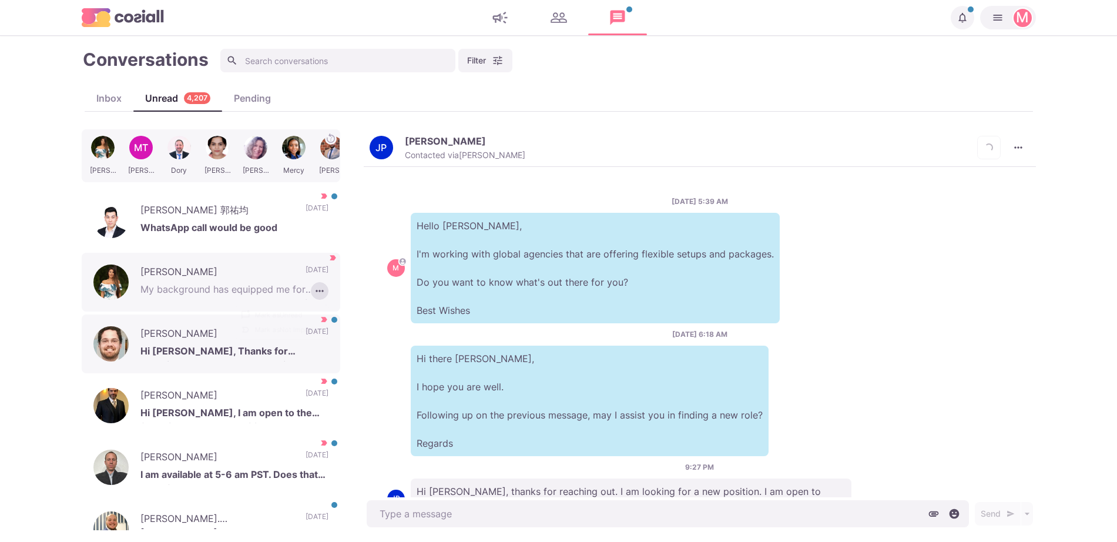
scroll to position [412, 0]
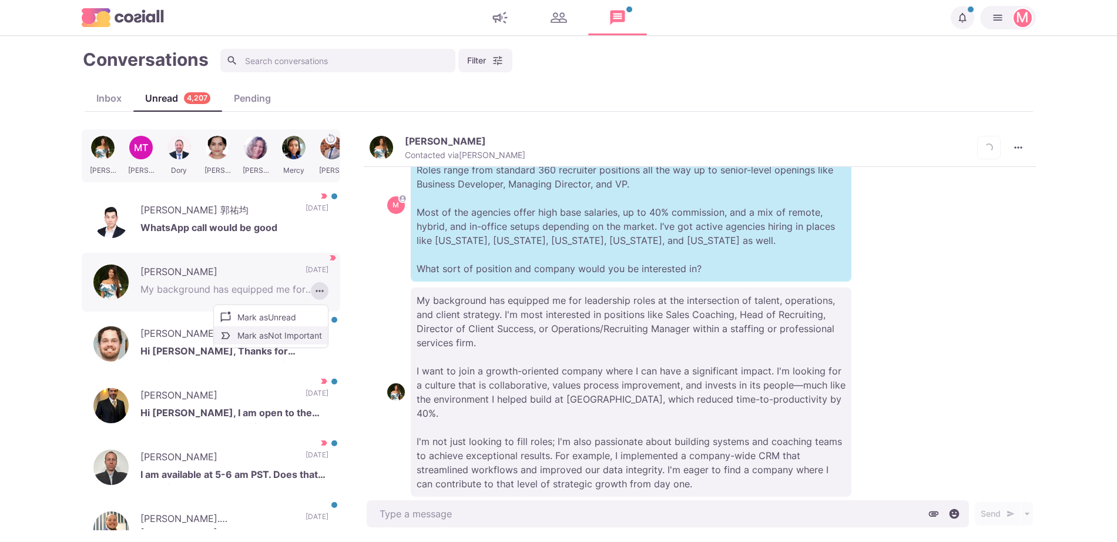
click at [297, 339] on button "Mark as Not Important" at bounding box center [271, 335] width 114 height 18
click at [868, 393] on div "My background has equipped me for leadership roles at the intersection of talen…" at bounding box center [699, 391] width 625 height 209
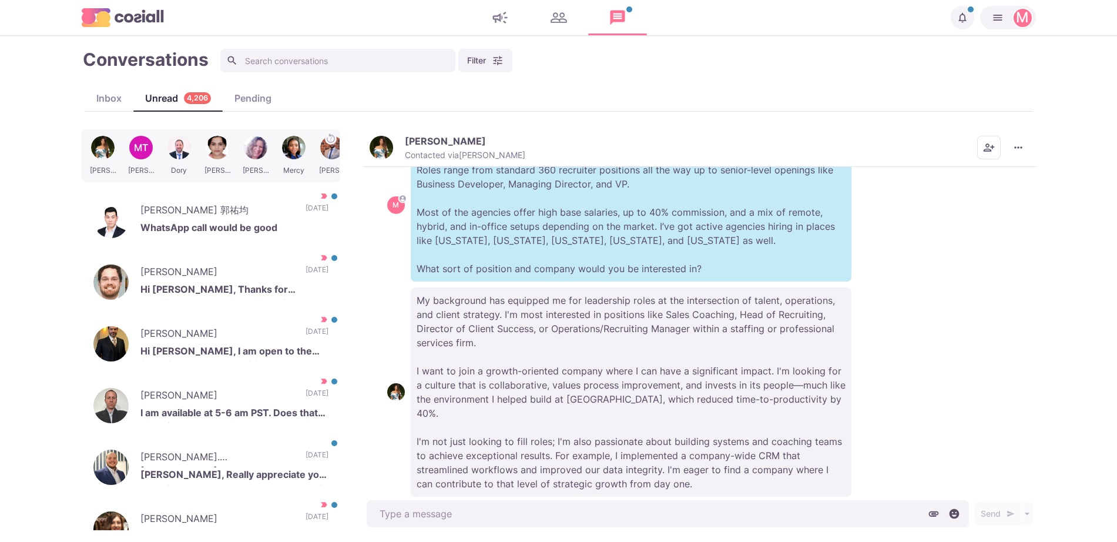
click at [376, 142] on img "button" at bounding box center [382, 148] width 24 height 24
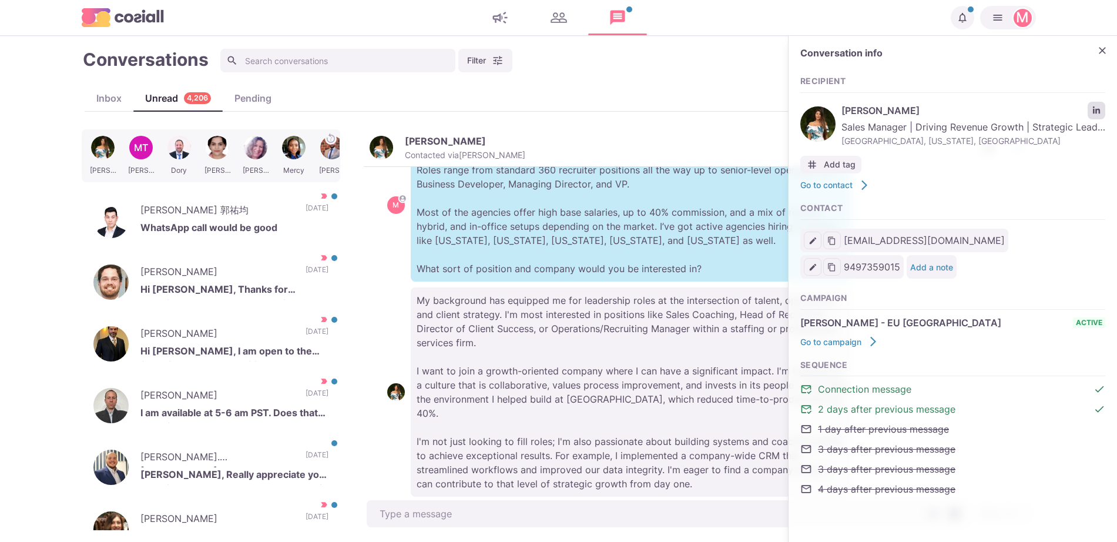
click at [1099, 117] on link "LinkedIn profile link" at bounding box center [1097, 111] width 18 height 18
click at [635, 251] on p "I work with around 500 agencies across the US, UK, Western Europe, Singapore, D…" at bounding box center [631, 205] width 441 height 153
click at [1107, 53] on button "Close" at bounding box center [1103, 51] width 18 height 18
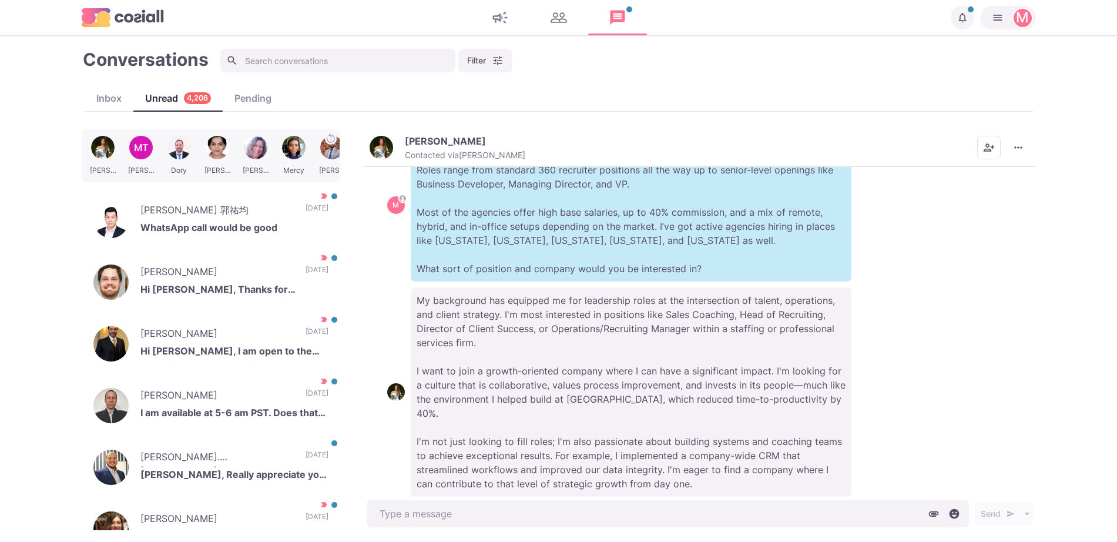
scroll to position [383, 0]
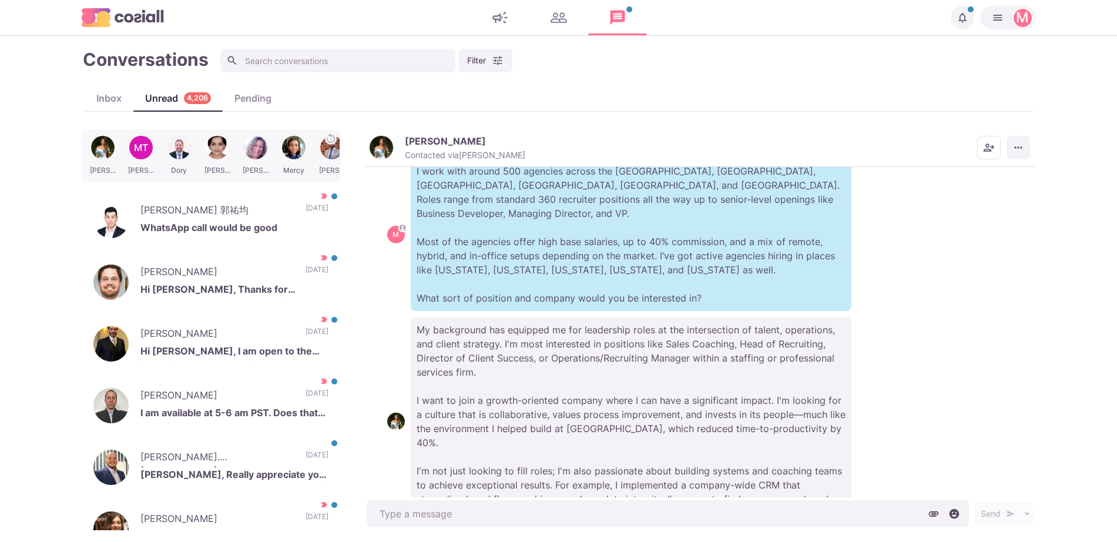
click at [1026, 156] on button "More menu" at bounding box center [1019, 148] width 24 height 24
click at [731, 317] on p "My background has equipped me for leadership roles at the intersection of talen…" at bounding box center [631, 421] width 441 height 209
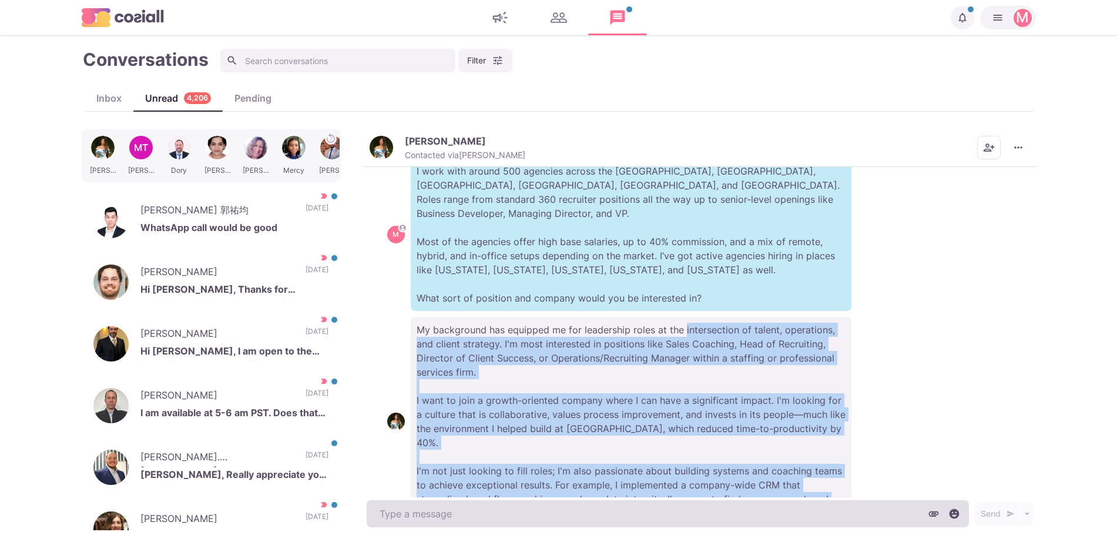
scroll to position [412, 0]
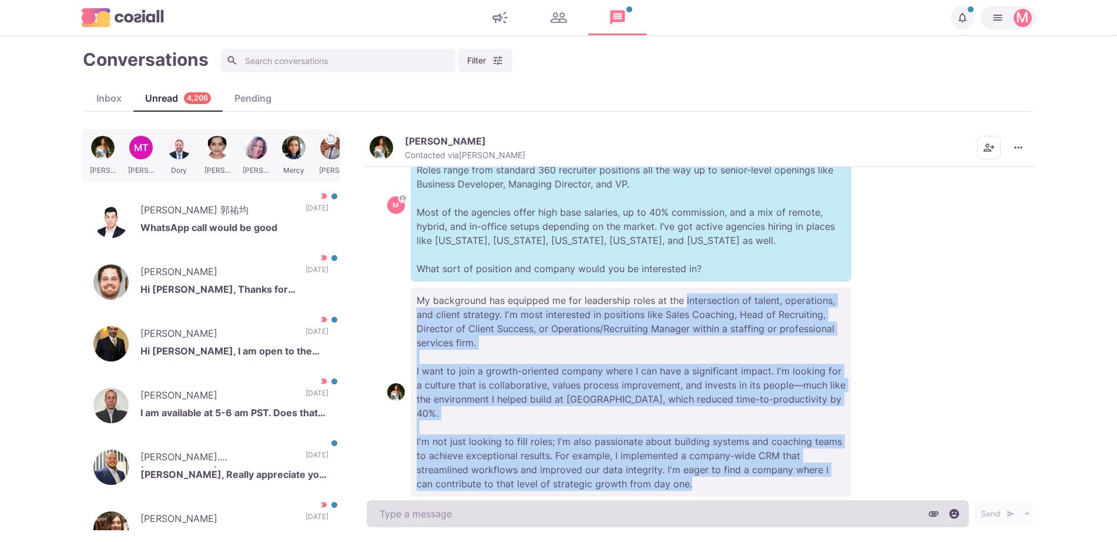
drag, startPoint x: 731, startPoint y: 316, endPoint x: 677, endPoint y: 513, distance: 204.4
click at [677, 513] on div "Jen Pavsek Contacted via Jacob Moss Mark as Unread Mark as Important Scheduled …" at bounding box center [700, 329] width 672 height 401
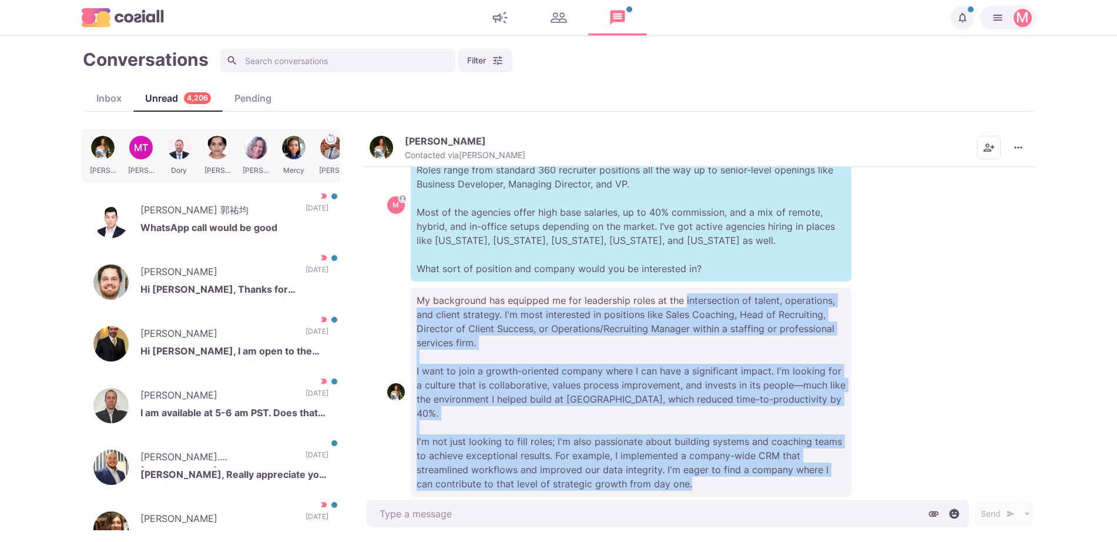
click at [663, 448] on p "My background has equipped me for leadership roles at the intersection of talen…" at bounding box center [631, 391] width 441 height 209
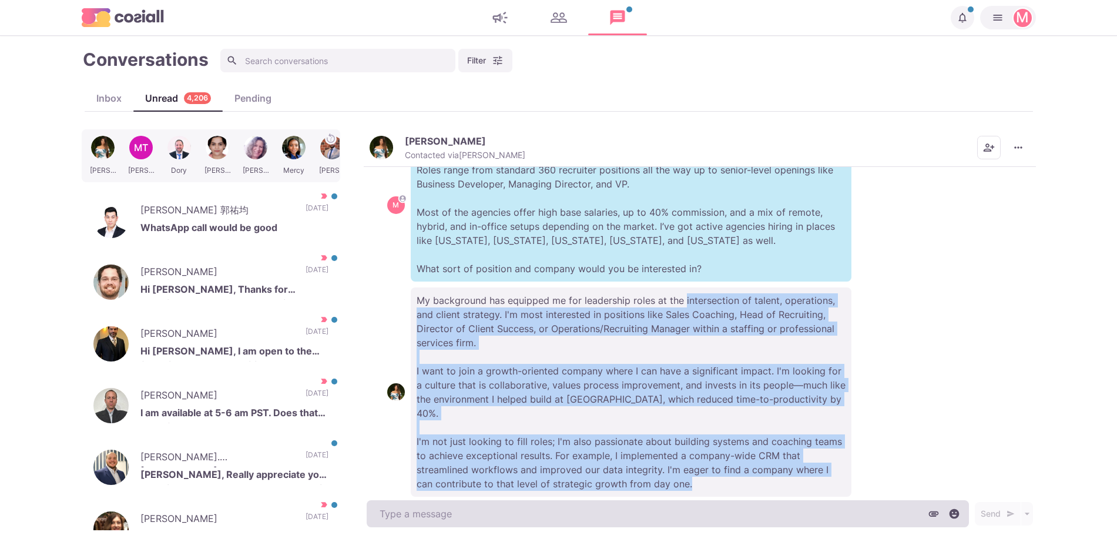
click at [632, 514] on textarea at bounding box center [668, 513] width 602 height 27
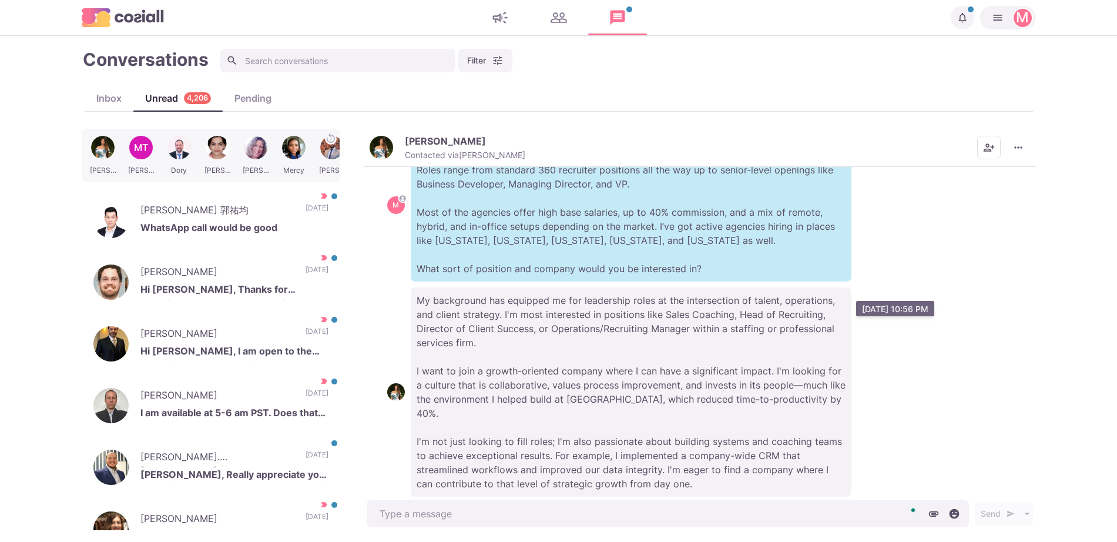
scroll to position [474, 0]
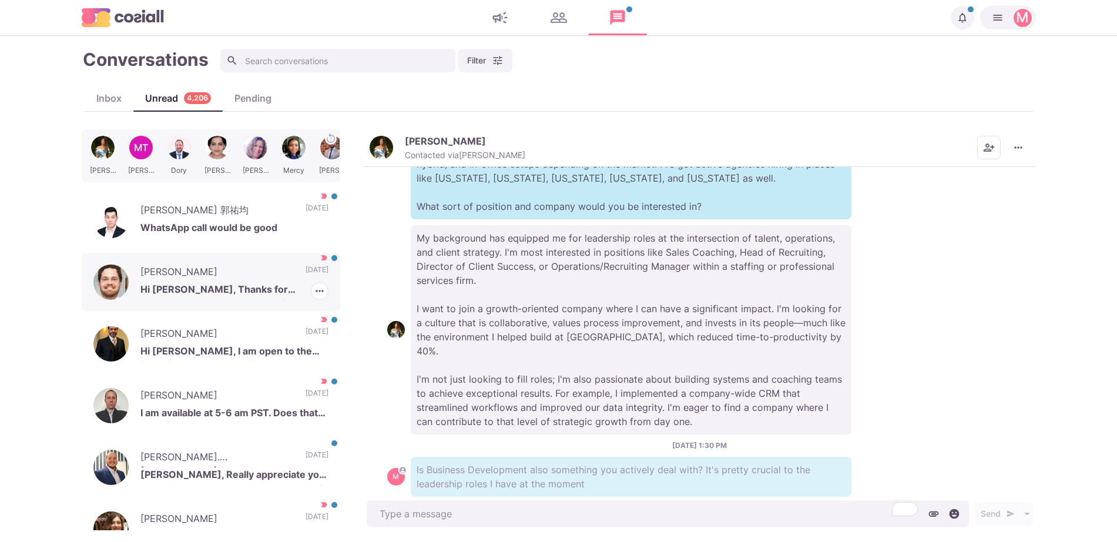
click at [140, 296] on p "Hi [PERSON_NAME], Thanks for reaching out. I'm not really looking to leave, but…" at bounding box center [234, 291] width 188 height 18
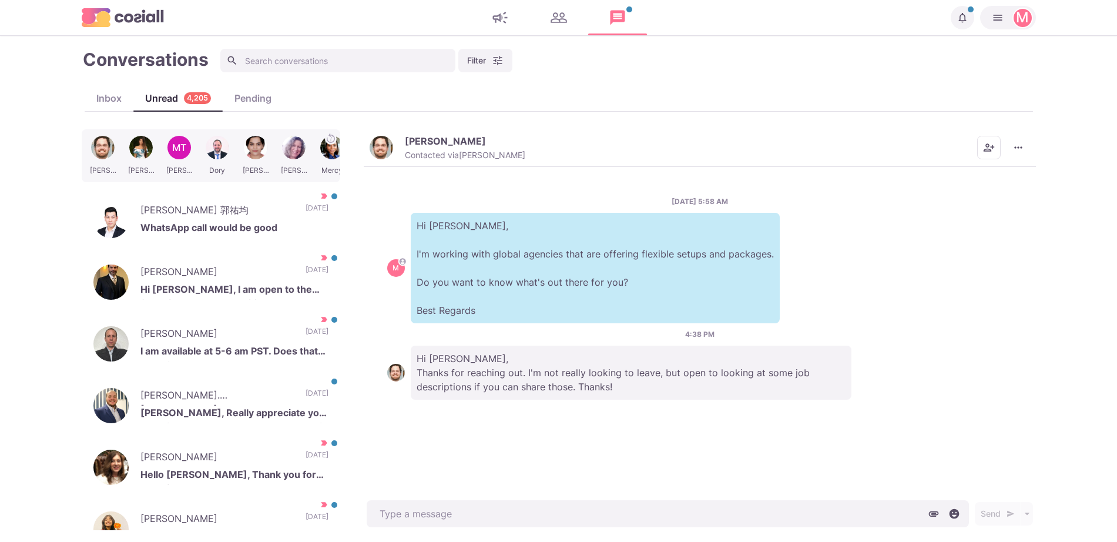
click at [402, 146] on button "Steven Smith Contacted via Sam Richardson" at bounding box center [448, 147] width 156 height 25
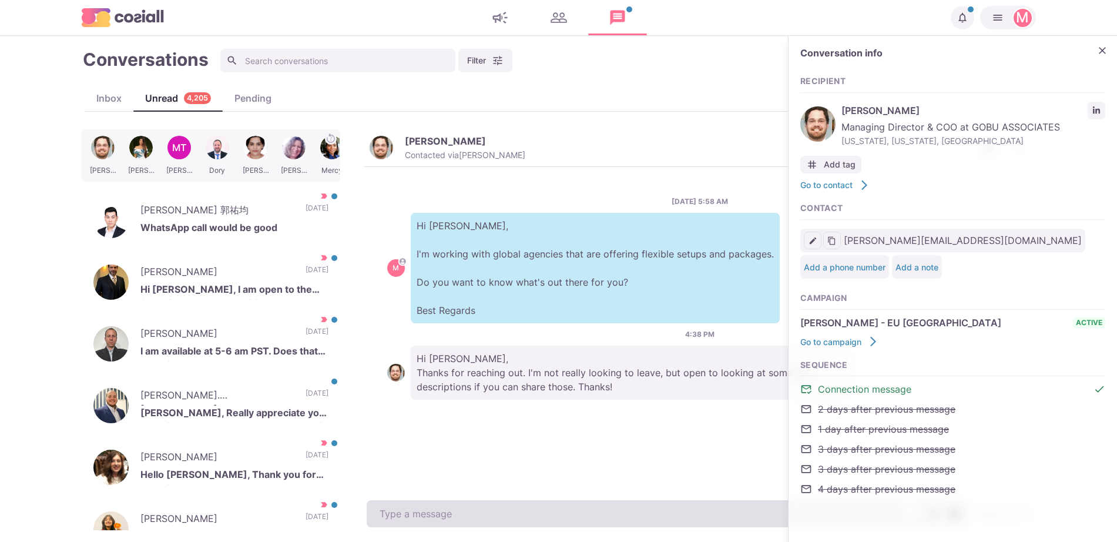
click at [578, 520] on textarea "To enrich screen reader interactions, please activate Accessibility in Grammarl…" at bounding box center [668, 513] width 602 height 27
paste textarea "I work with over 500 clients that offer remote, hybrid, and non-remote position…"
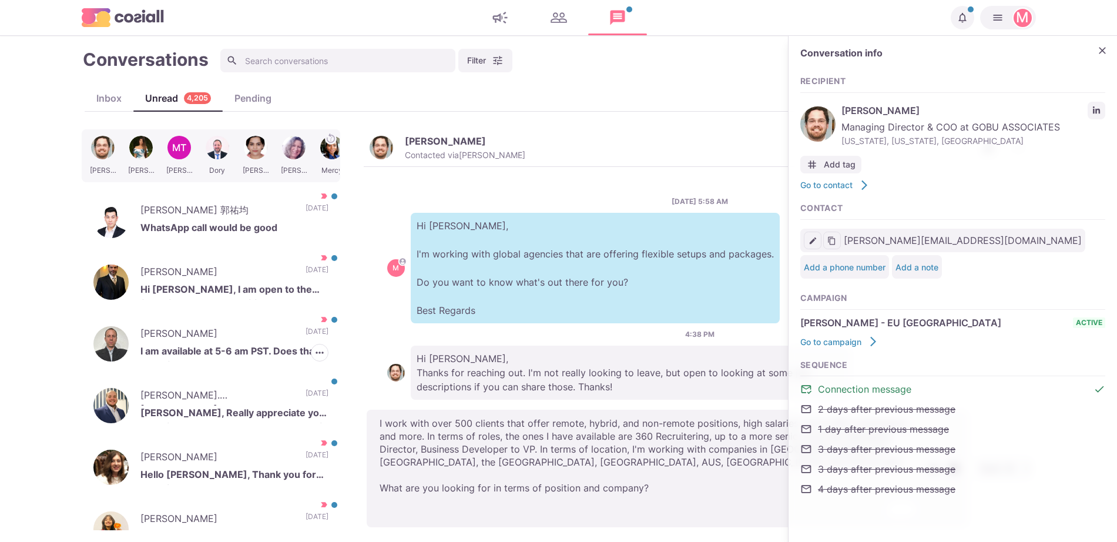
drag, startPoint x: 491, startPoint y: 483, endPoint x: 349, endPoint y: 326, distance: 211.4
click at [311, 330] on div "Steven Jen MT Marnie Dory Jenita Ann Mercy Hari RM Rohit Jadey Keegen Quek 郭祐均 …" at bounding box center [559, 329] width 955 height 401
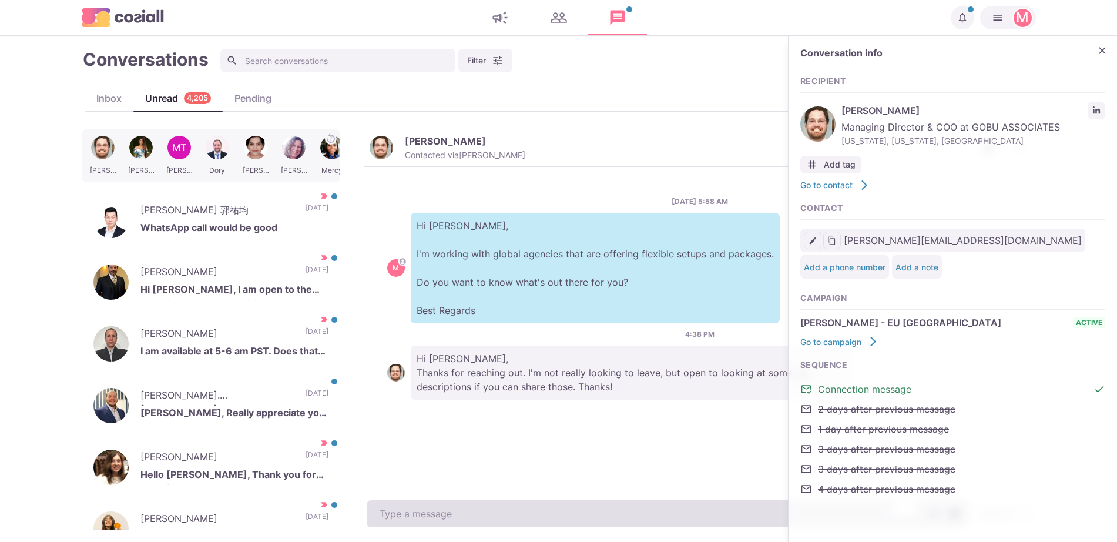
click at [454, 510] on textarea "To enrich screen reader interactions, please activate Accessibility in Grammarl…" at bounding box center [668, 513] width 602 height 27
paste textarea "I work with around 500 agencies across the US, UK, Western Europe, Singapore, D…"
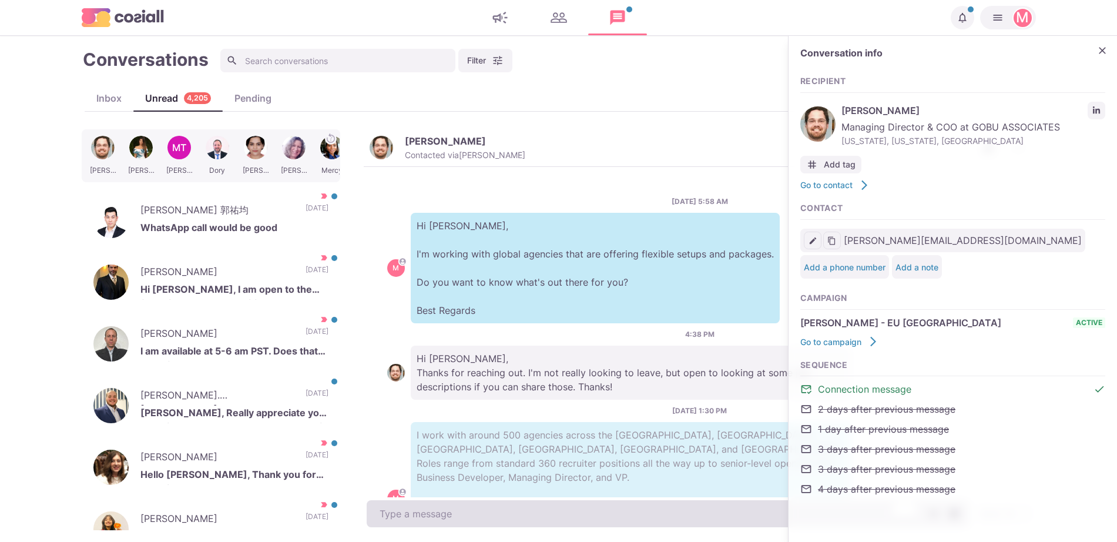
scroll to position [92, 0]
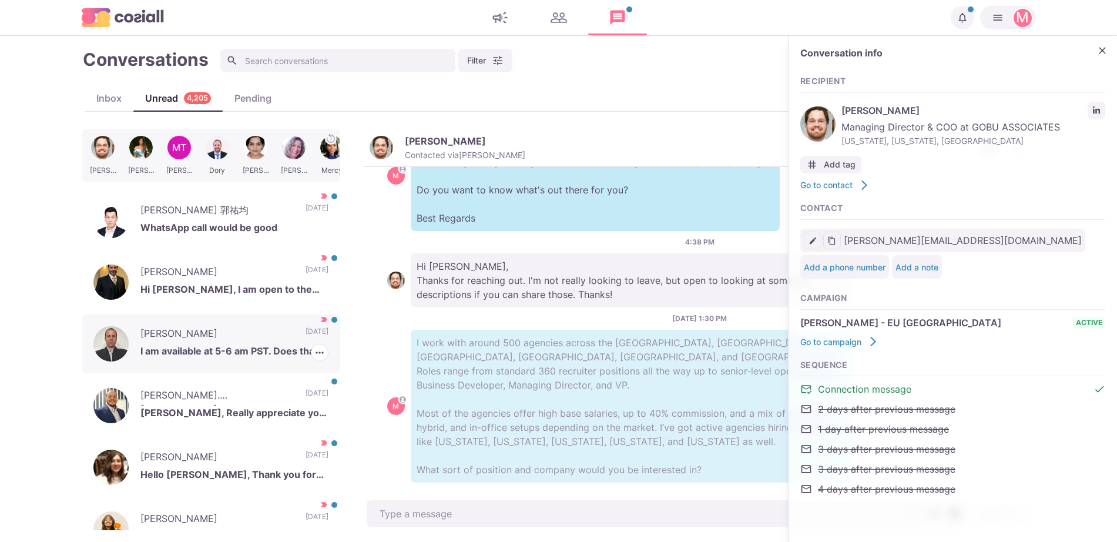
click at [270, 339] on div "Ryan Golod I am available at 5-6 am PST. Does that work for you? 6 days ago Mar…" at bounding box center [211, 343] width 259 height 59
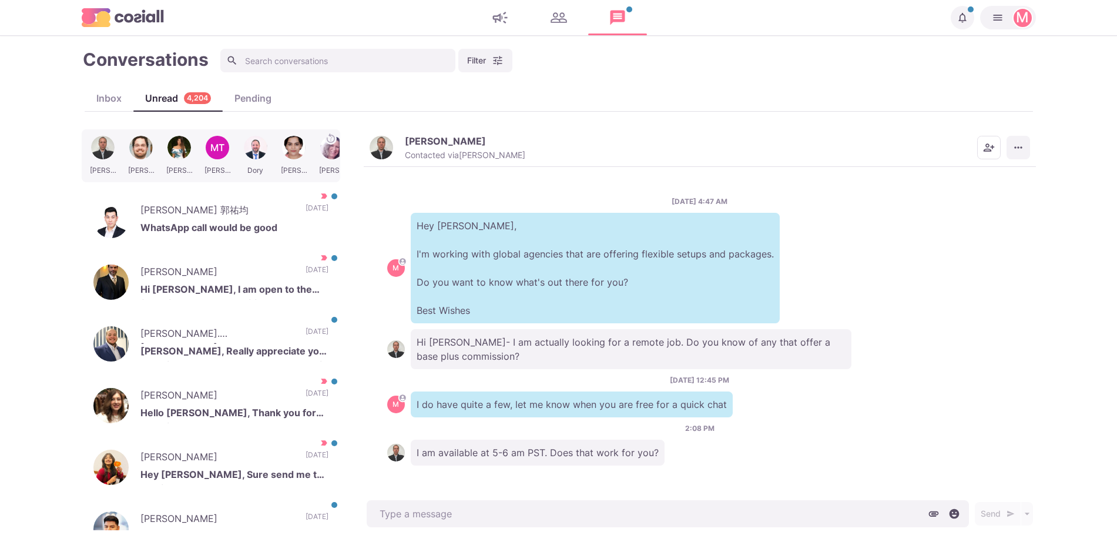
click at [1010, 146] on button "More menu" at bounding box center [1019, 148] width 24 height 24
click at [972, 199] on button "Mark as Not Important" at bounding box center [973, 195] width 114 height 18
click at [176, 325] on div "Josh De St. Jean Sam, Really appreciate you reaching out but I am extremely hap…" at bounding box center [211, 343] width 259 height 59
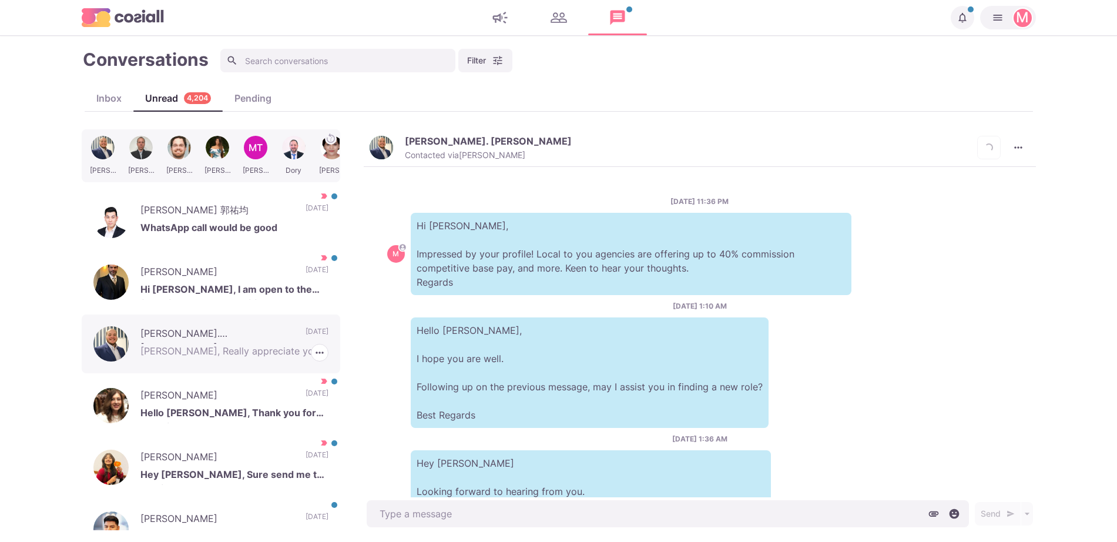
scroll to position [386, 0]
